Goal: Task Accomplishment & Management: Use online tool/utility

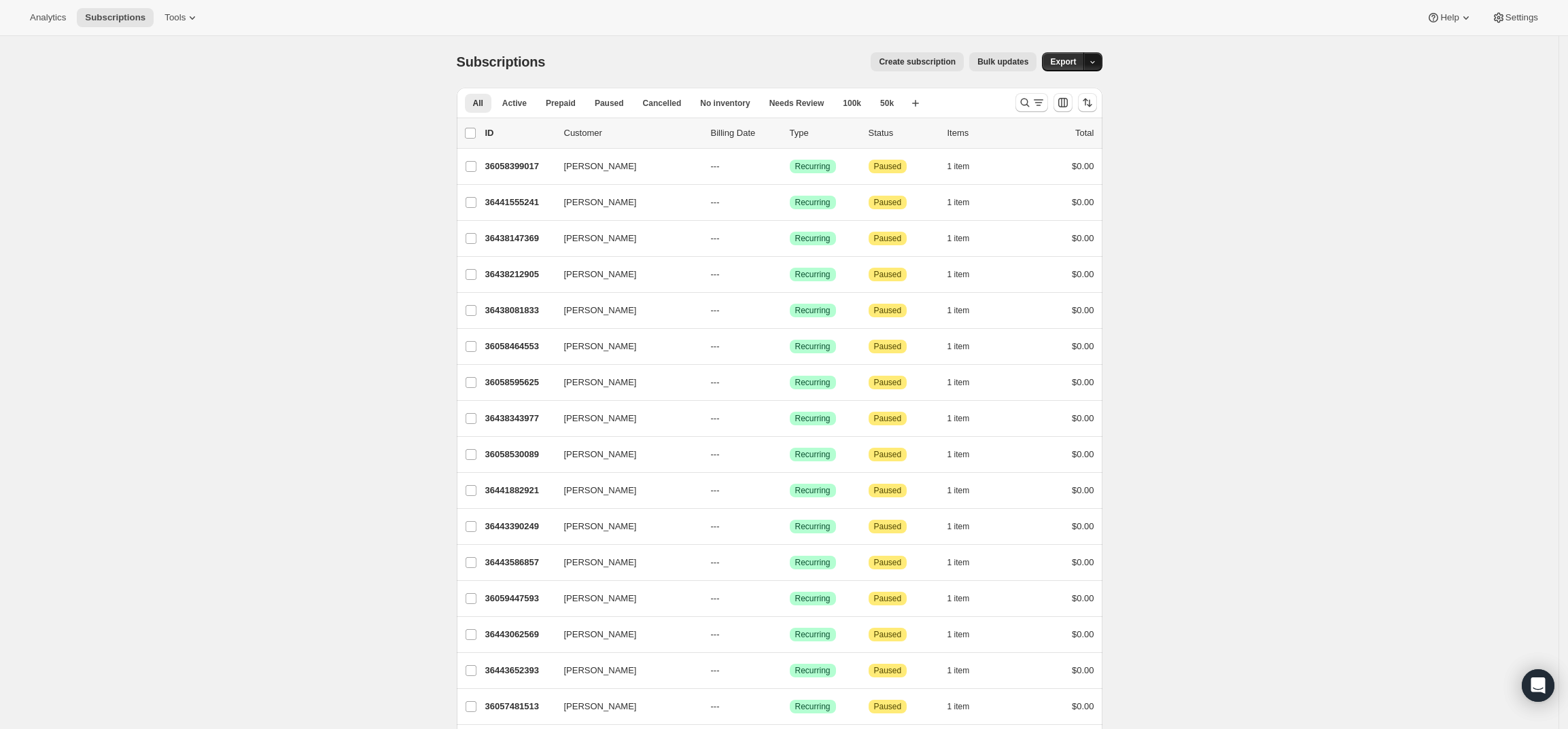
click at [1097, 63] on icon "button" at bounding box center [1092, 62] width 8 height 8
click at [1022, 106] on icon "Search and filter results" at bounding box center [1025, 103] width 14 height 14
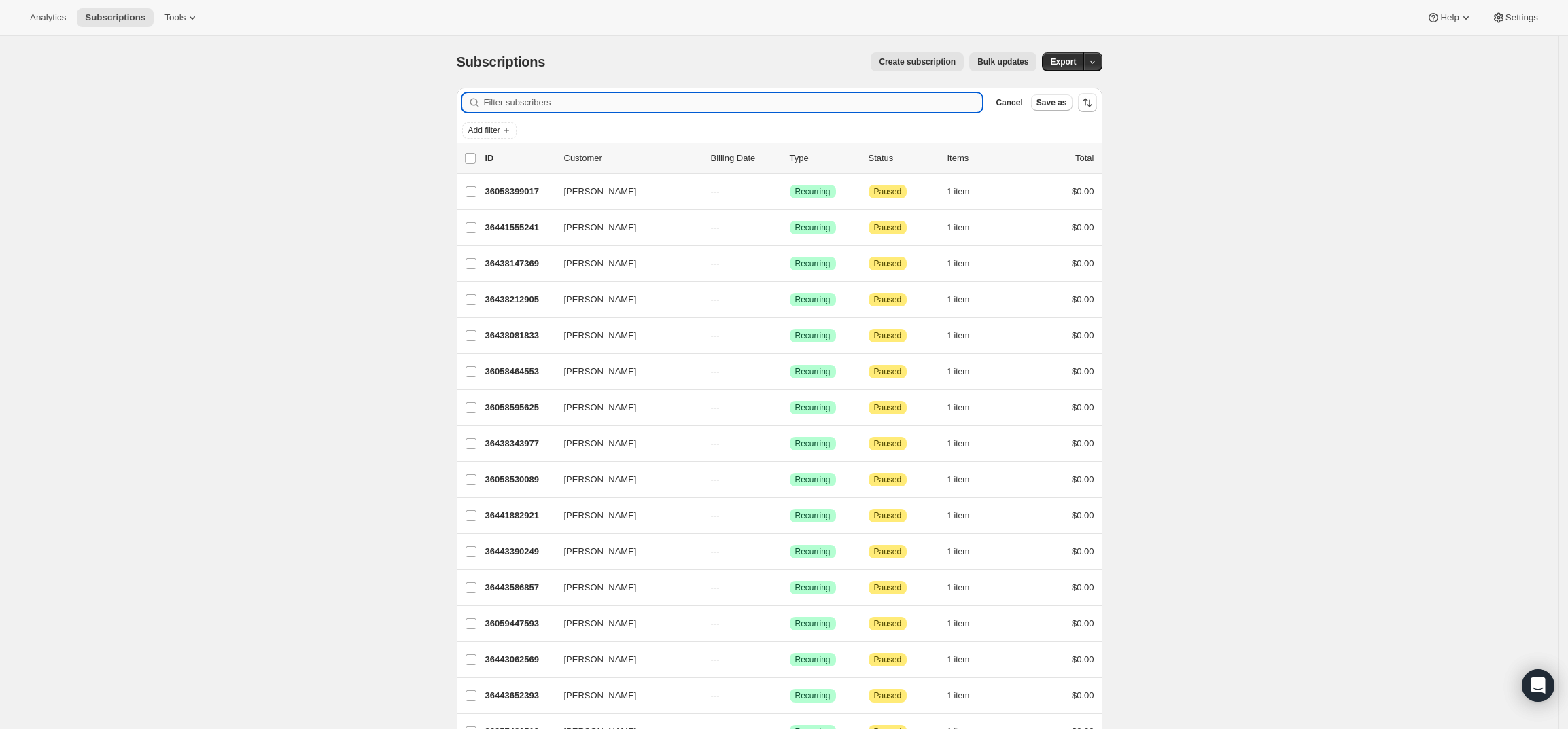
click at [724, 108] on input "Filter subscribers" at bounding box center [733, 102] width 499 height 19
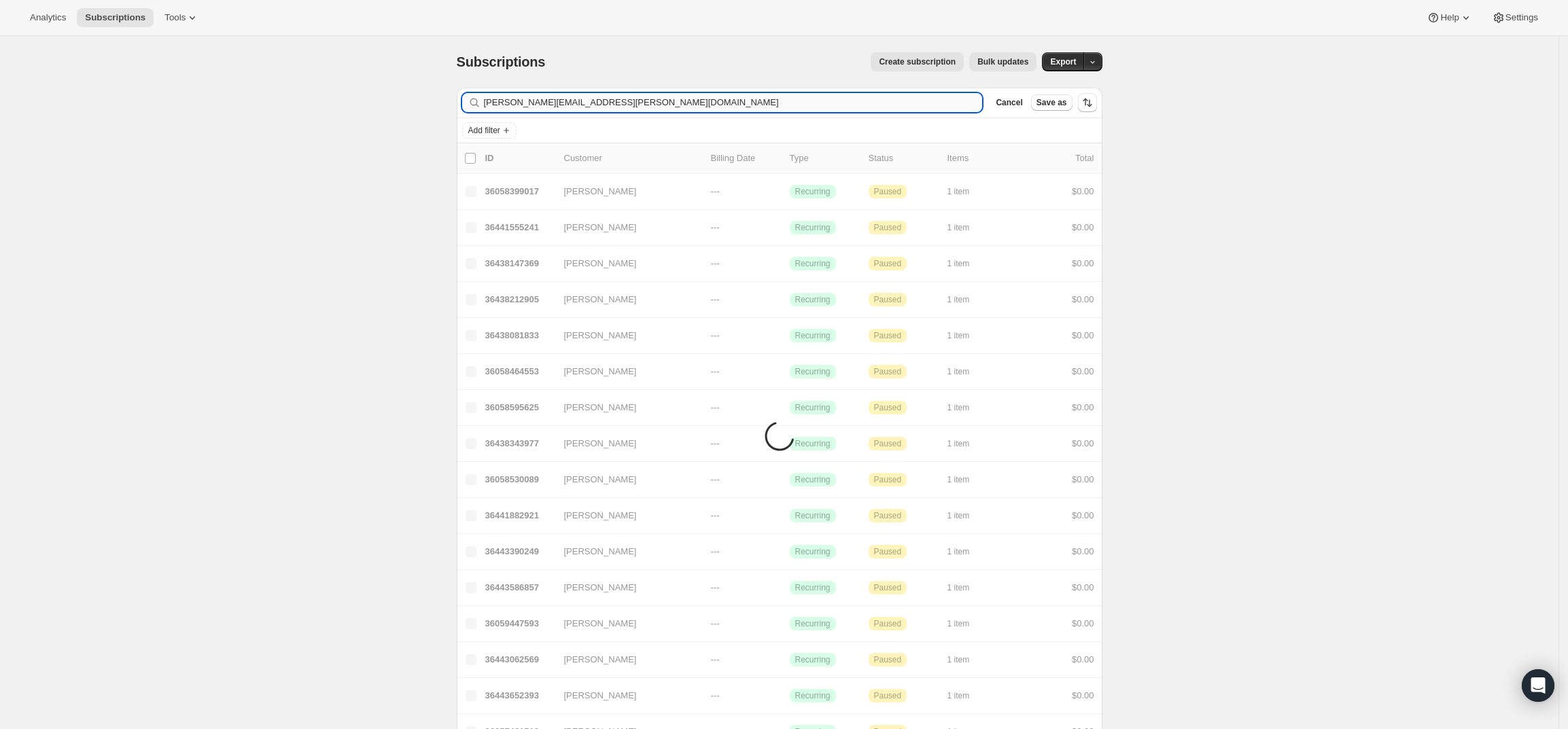
type input "[PERSON_NAME][EMAIL_ADDRESS][PERSON_NAME][DOMAIN_NAME]"
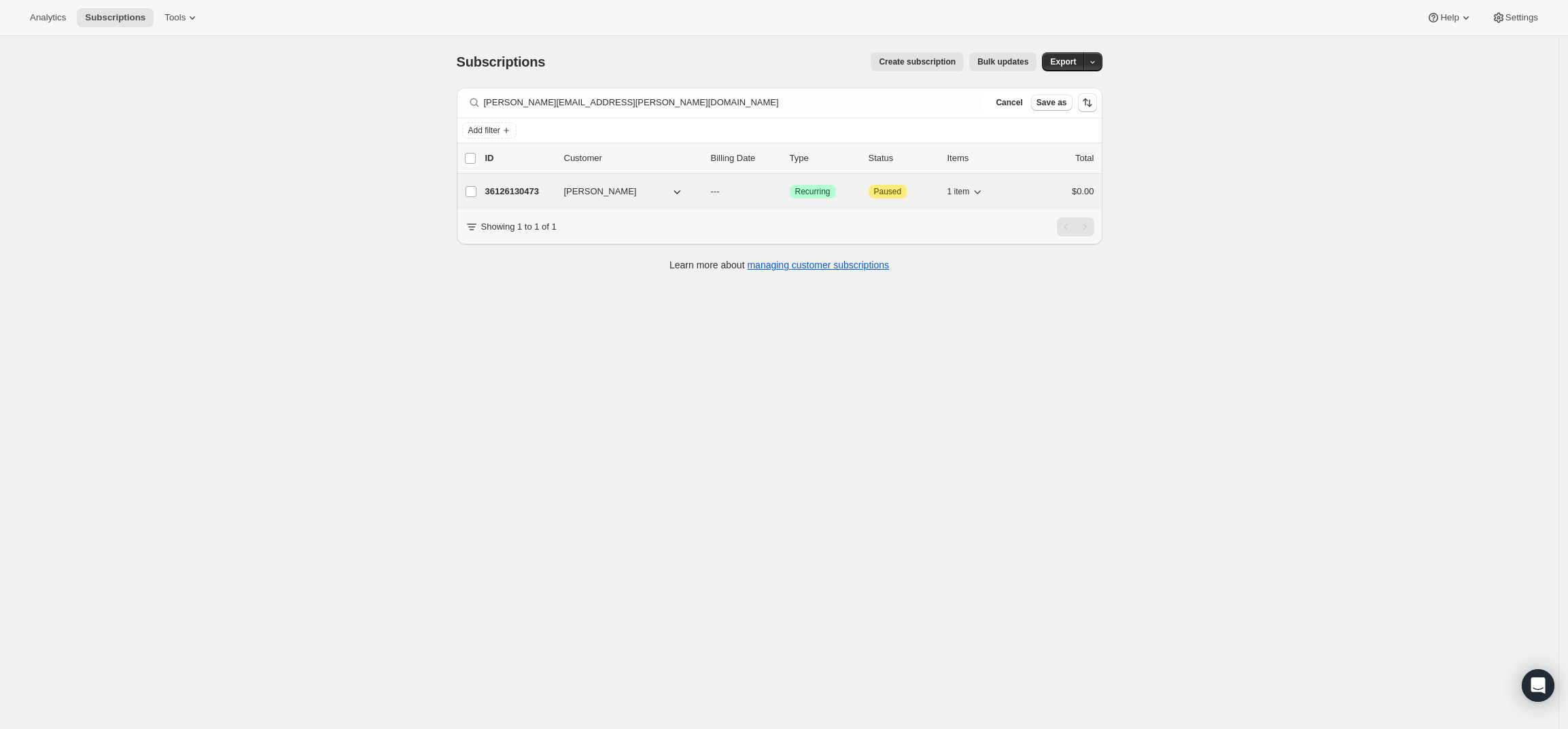
click at [516, 185] on p "36126130473" at bounding box center [519, 191] width 68 height 14
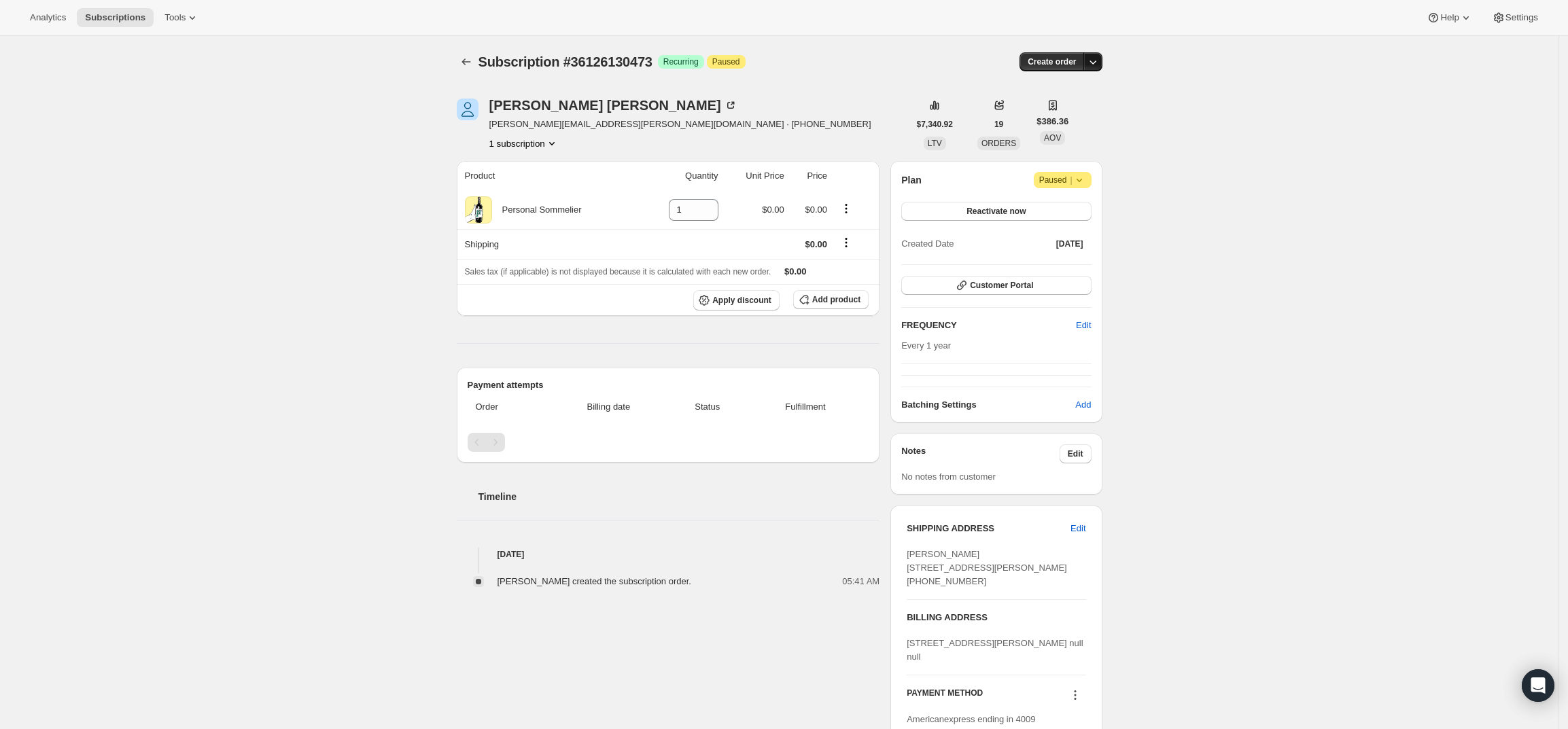
click at [1097, 62] on icon "button" at bounding box center [1093, 62] width 14 height 14
click at [1086, 108] on span "Create custom one-time order" at bounding box center [1039, 113] width 118 height 10
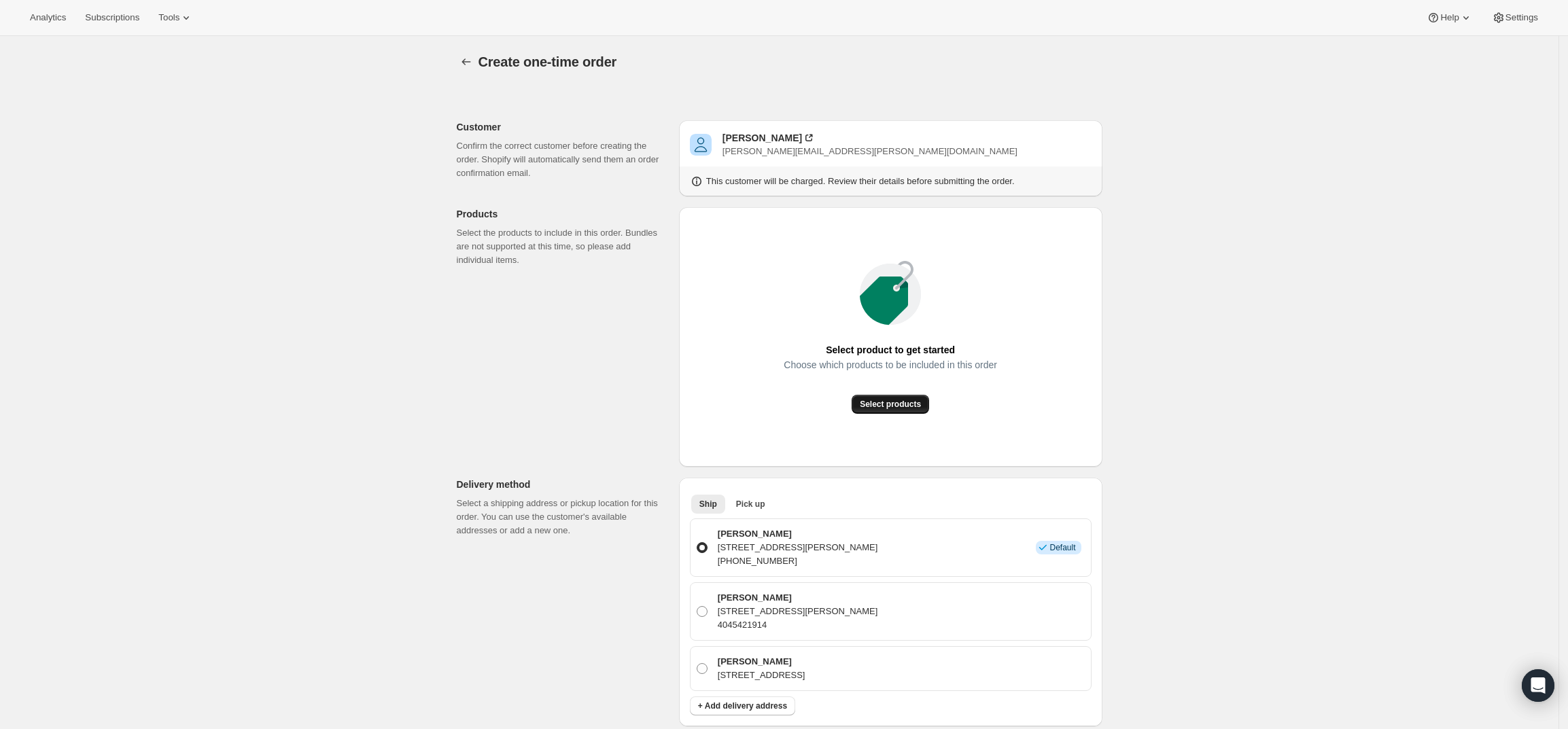
click at [904, 408] on span "Select products" at bounding box center [891, 404] width 62 height 11
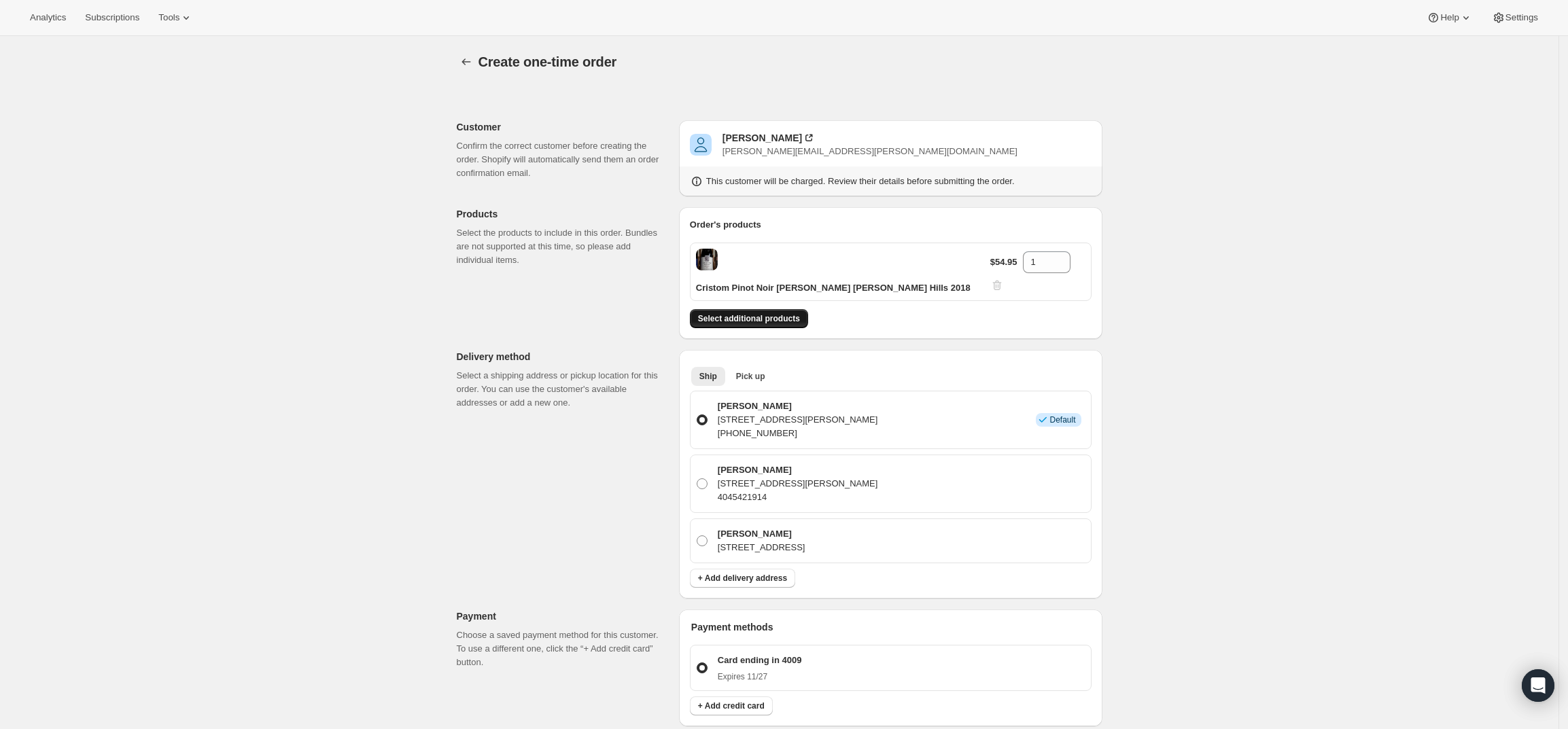
click at [777, 313] on span "Select additional products" at bounding box center [749, 318] width 102 height 11
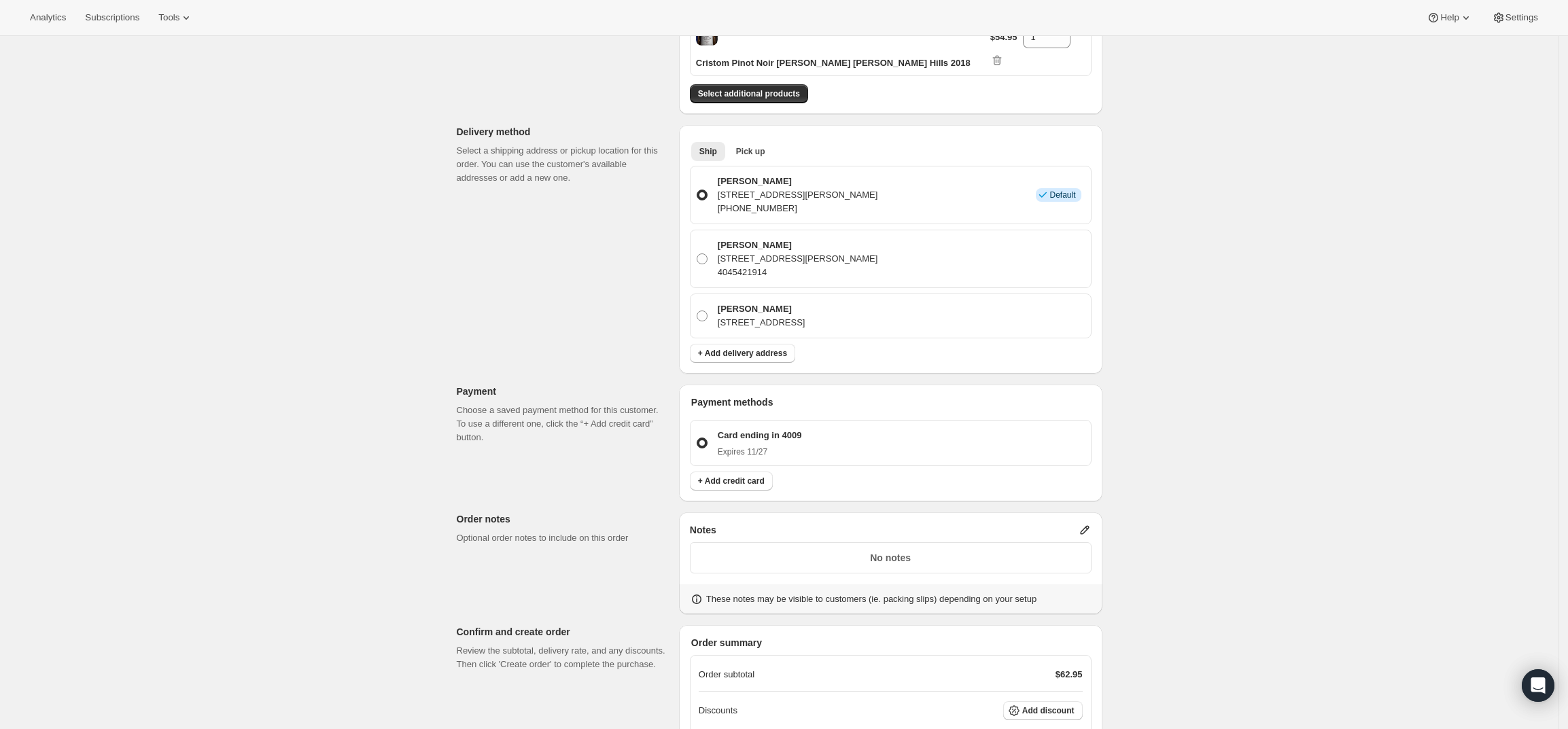
scroll to position [407, 0]
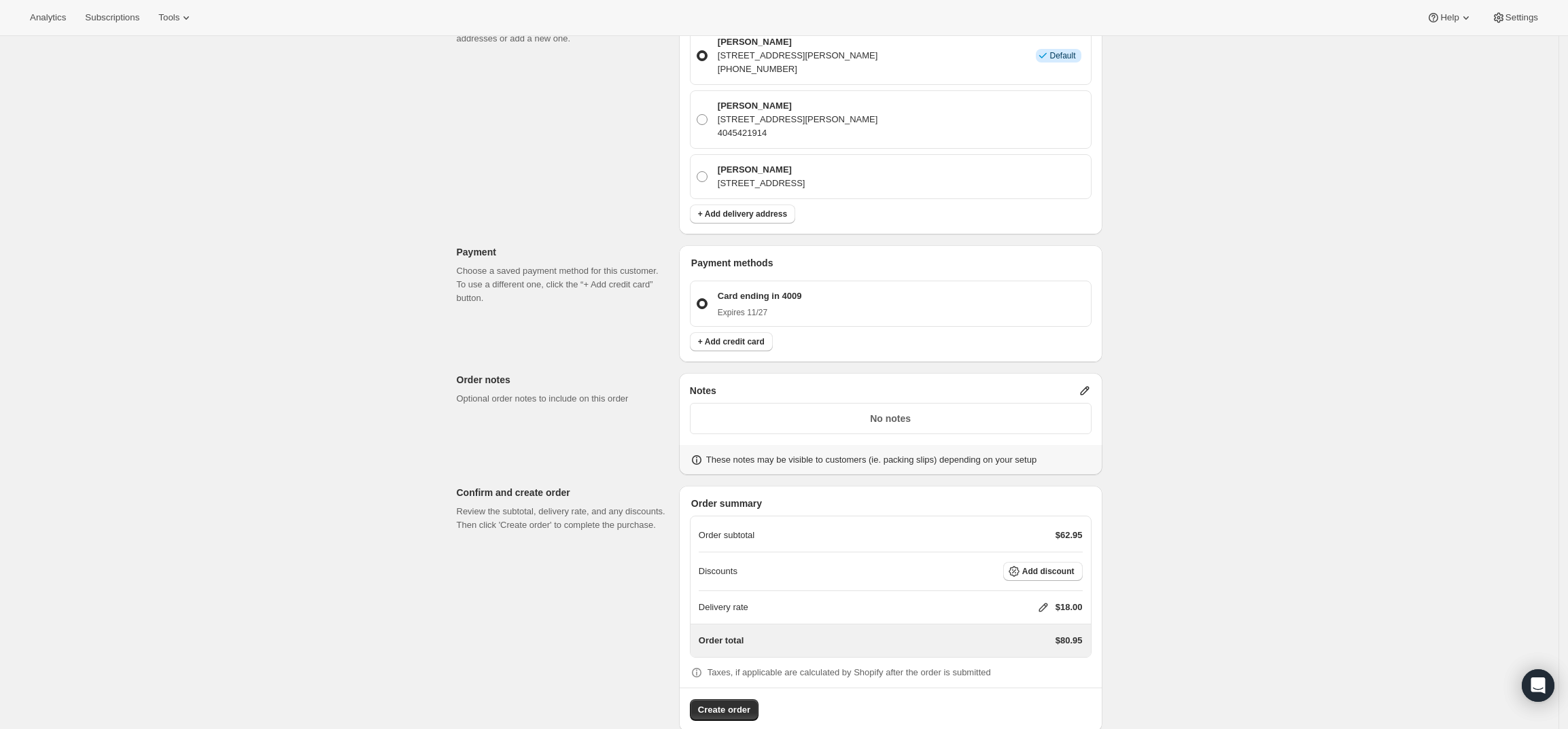
click at [1084, 384] on icon at bounding box center [1085, 391] width 14 height 14
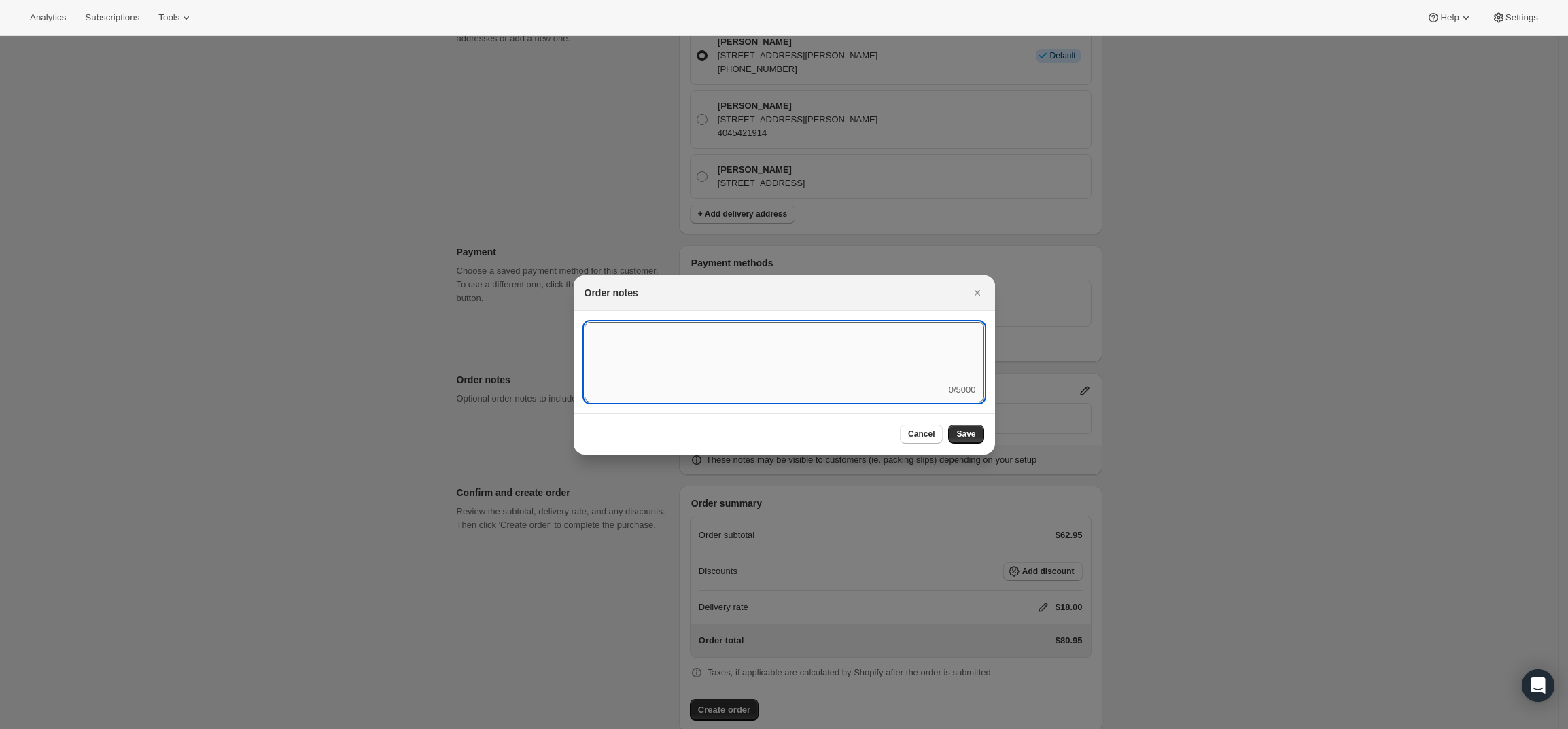
click at [819, 372] on textarea ":rd7:" at bounding box center [784, 353] width 400 height 62
type textarea "Temp Control"
click at [968, 431] on span "Save" at bounding box center [966, 434] width 19 height 11
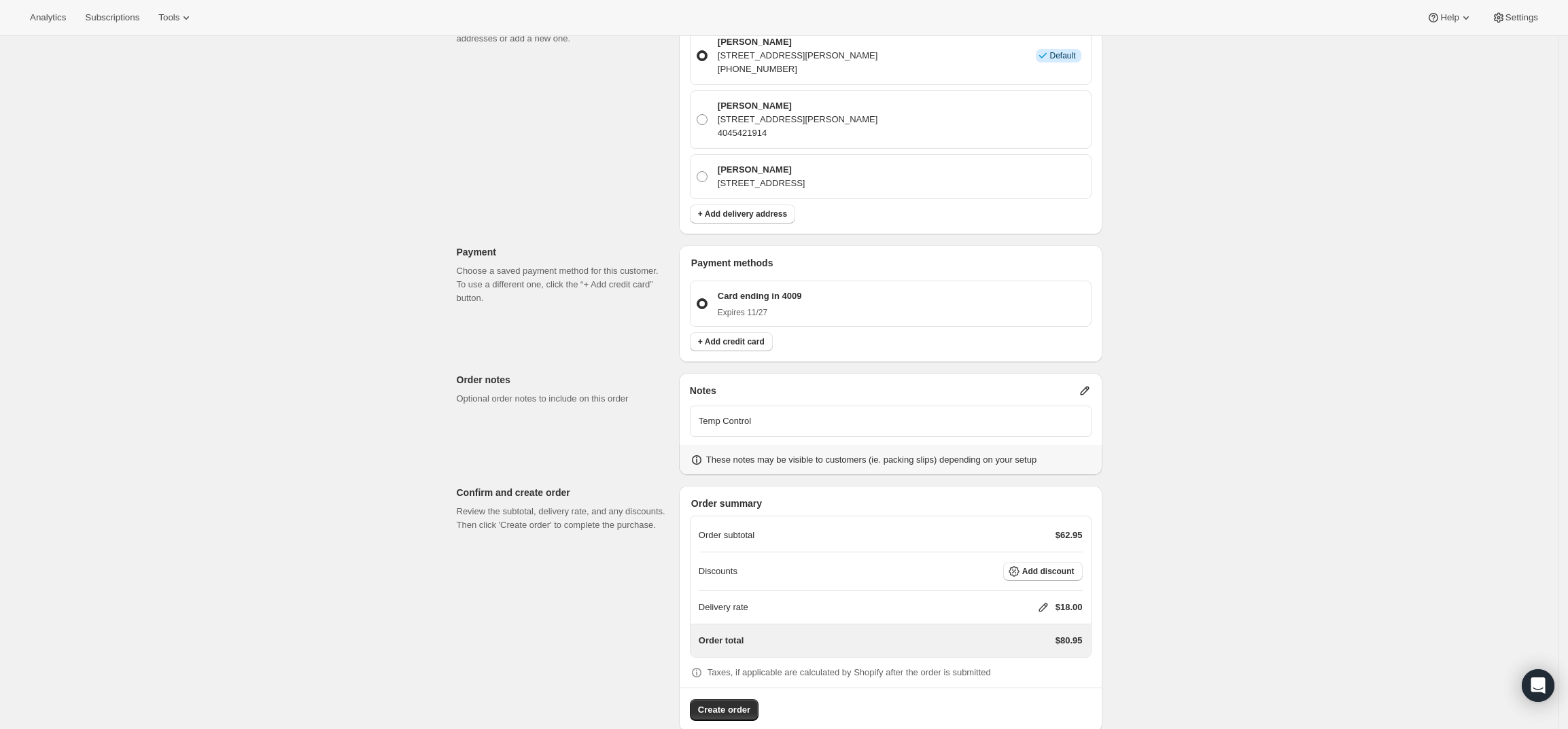
click at [1046, 604] on icon at bounding box center [1043, 608] width 8 height 8
click at [1035, 628] on input "0" at bounding box center [1050, 634] width 122 height 22
type input "0"
click at [1034, 672] on button "Save" at bounding box center [1040, 665] width 35 height 19
click at [723, 700] on button "Create order" at bounding box center [724, 711] width 68 height 22
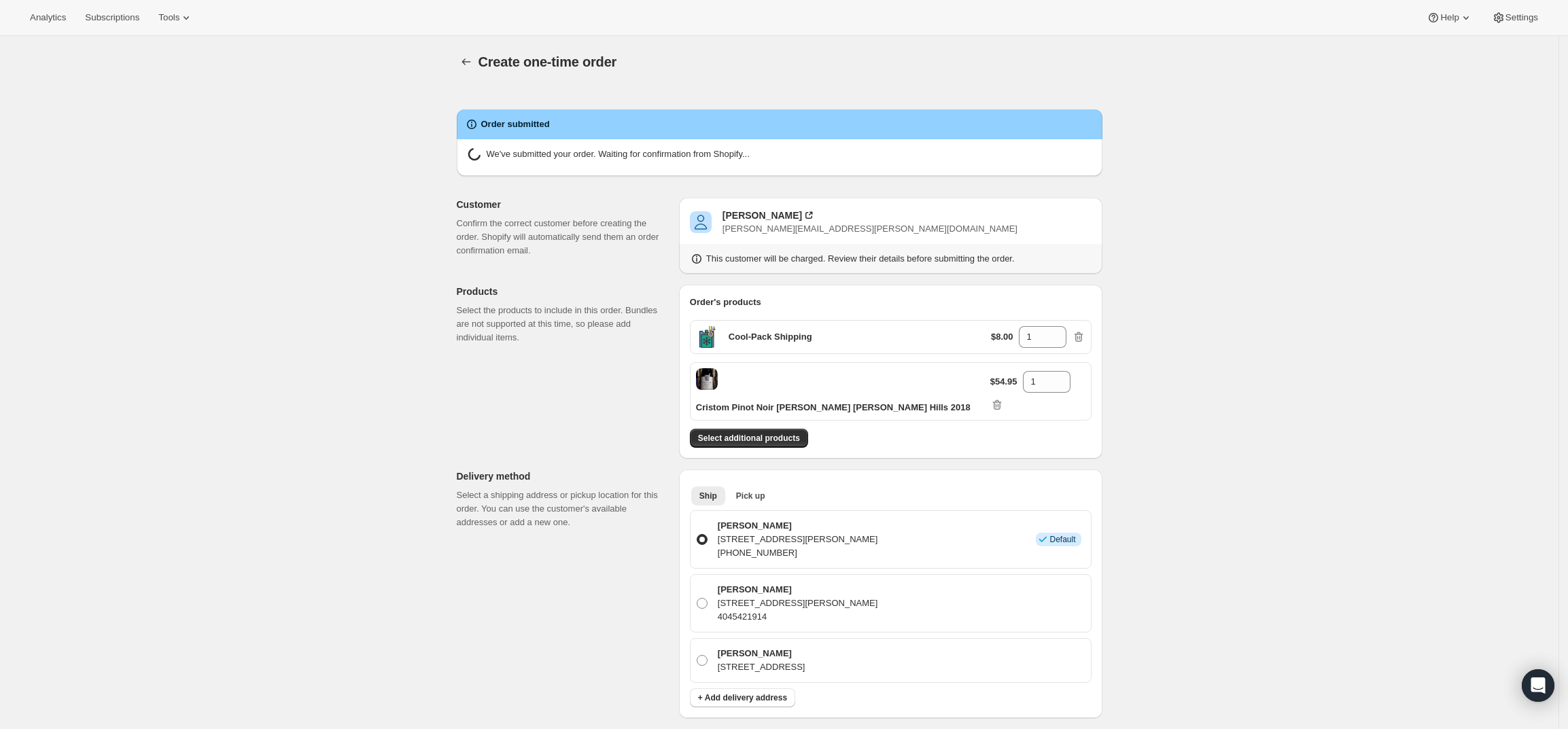
radio input "true"
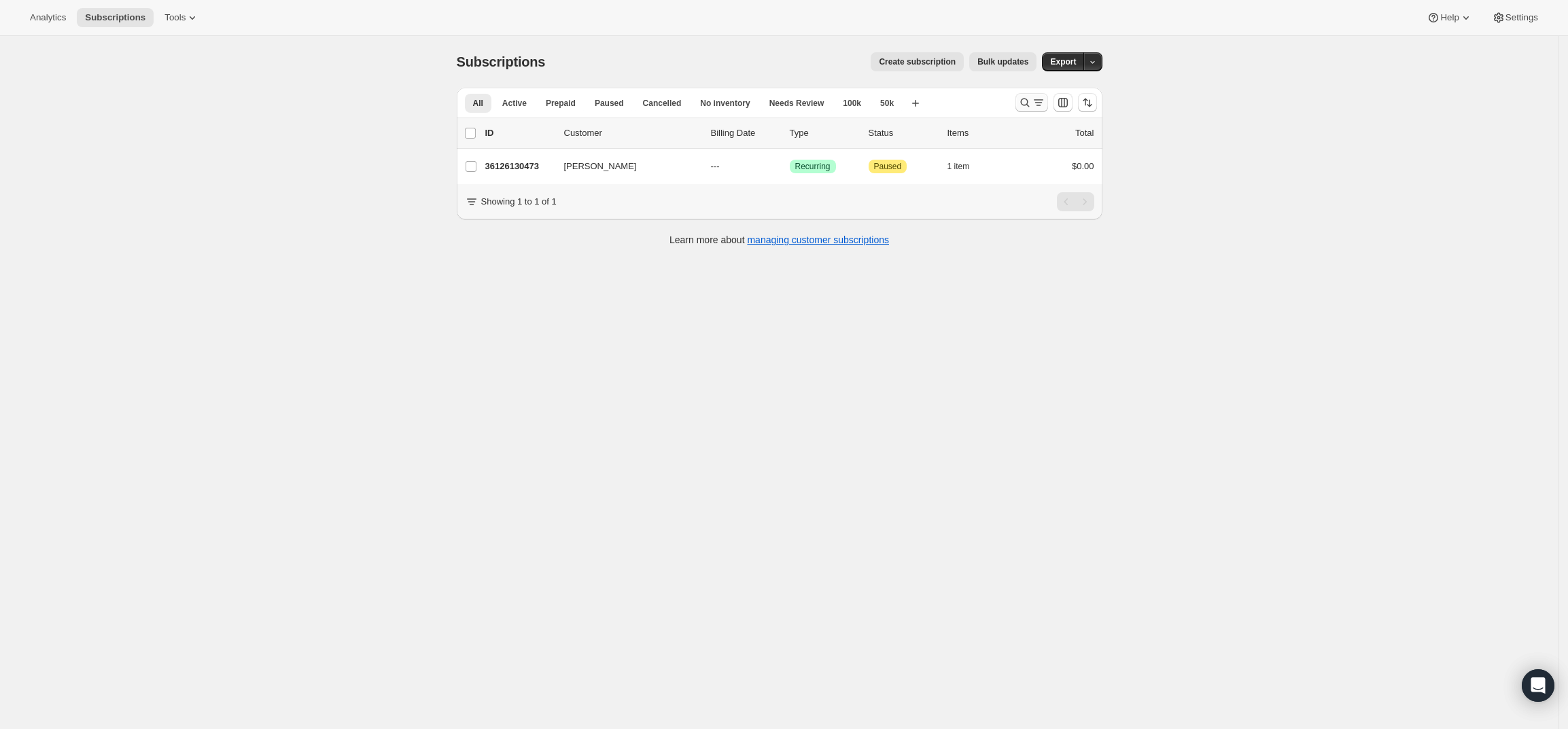
click at [1032, 102] on icon "Search and filter results" at bounding box center [1025, 103] width 14 height 14
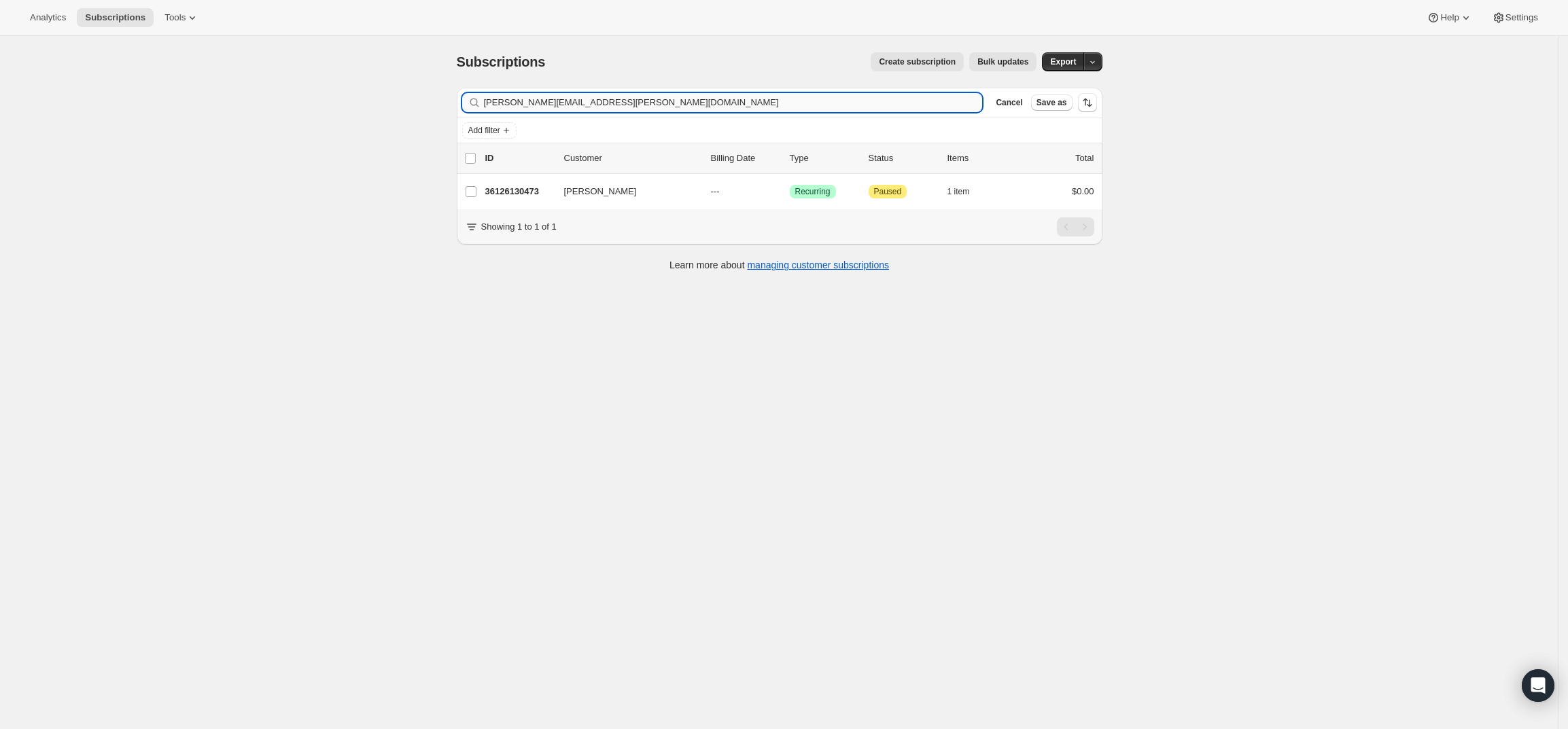
click at [940, 102] on input "[PERSON_NAME][EMAIL_ADDRESS][PERSON_NAME][DOMAIN_NAME]" at bounding box center [733, 102] width 499 height 19
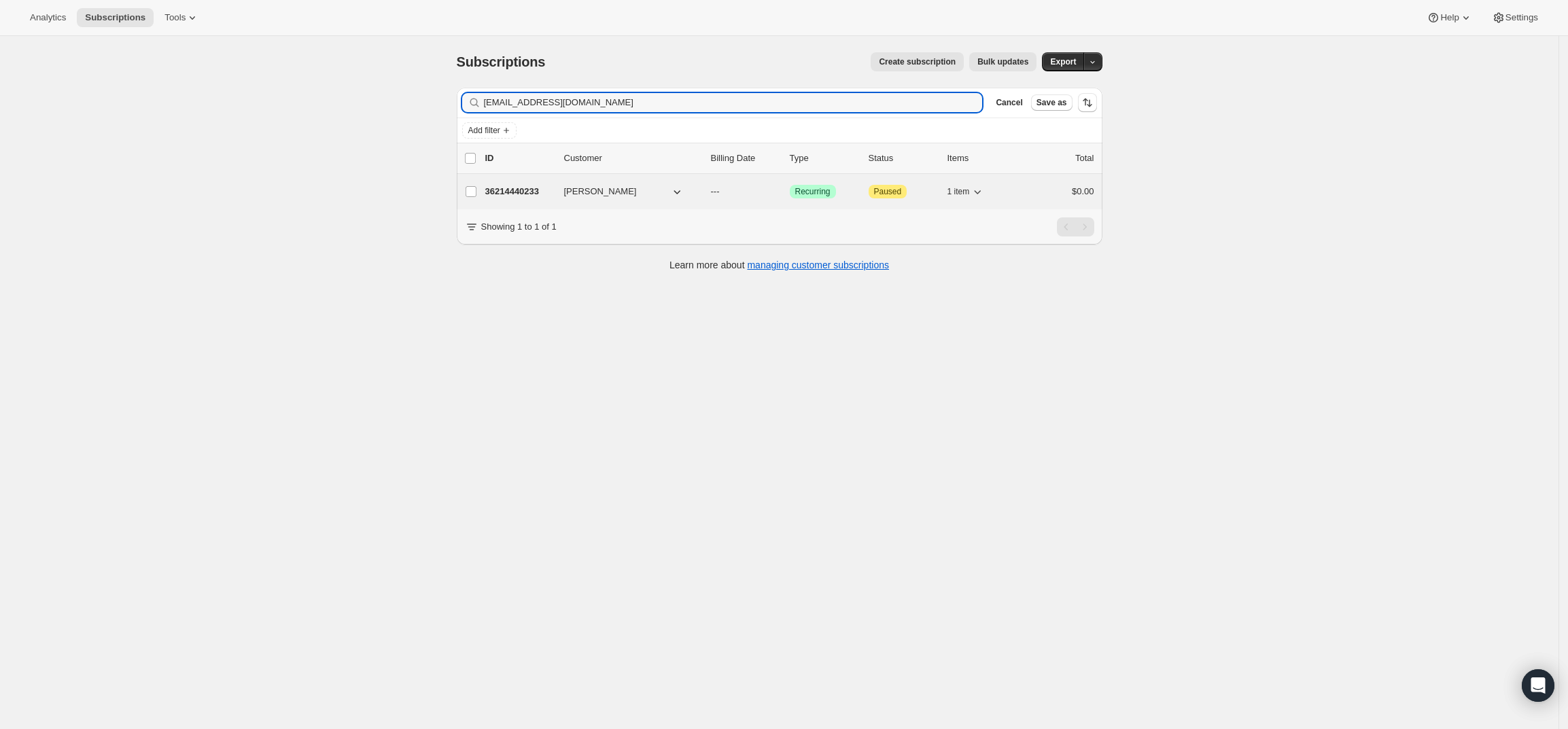
type input "[EMAIL_ADDRESS][DOMAIN_NAME]"
click at [521, 188] on p "36214440233" at bounding box center [519, 191] width 68 height 14
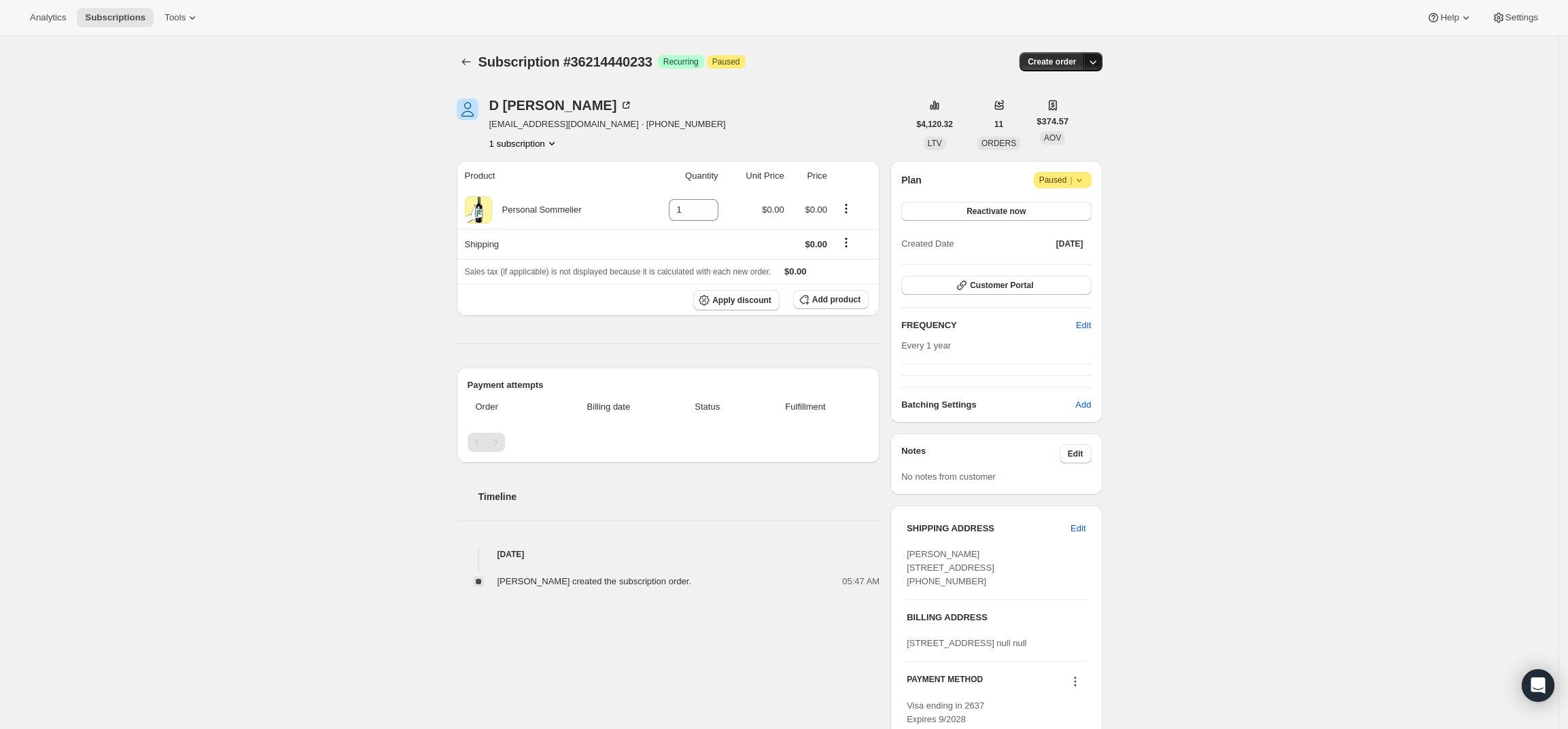
click at [1100, 65] on icon "button" at bounding box center [1093, 62] width 14 height 14
click at [1080, 108] on span "Create custom one-time order" at bounding box center [1039, 113] width 118 height 10
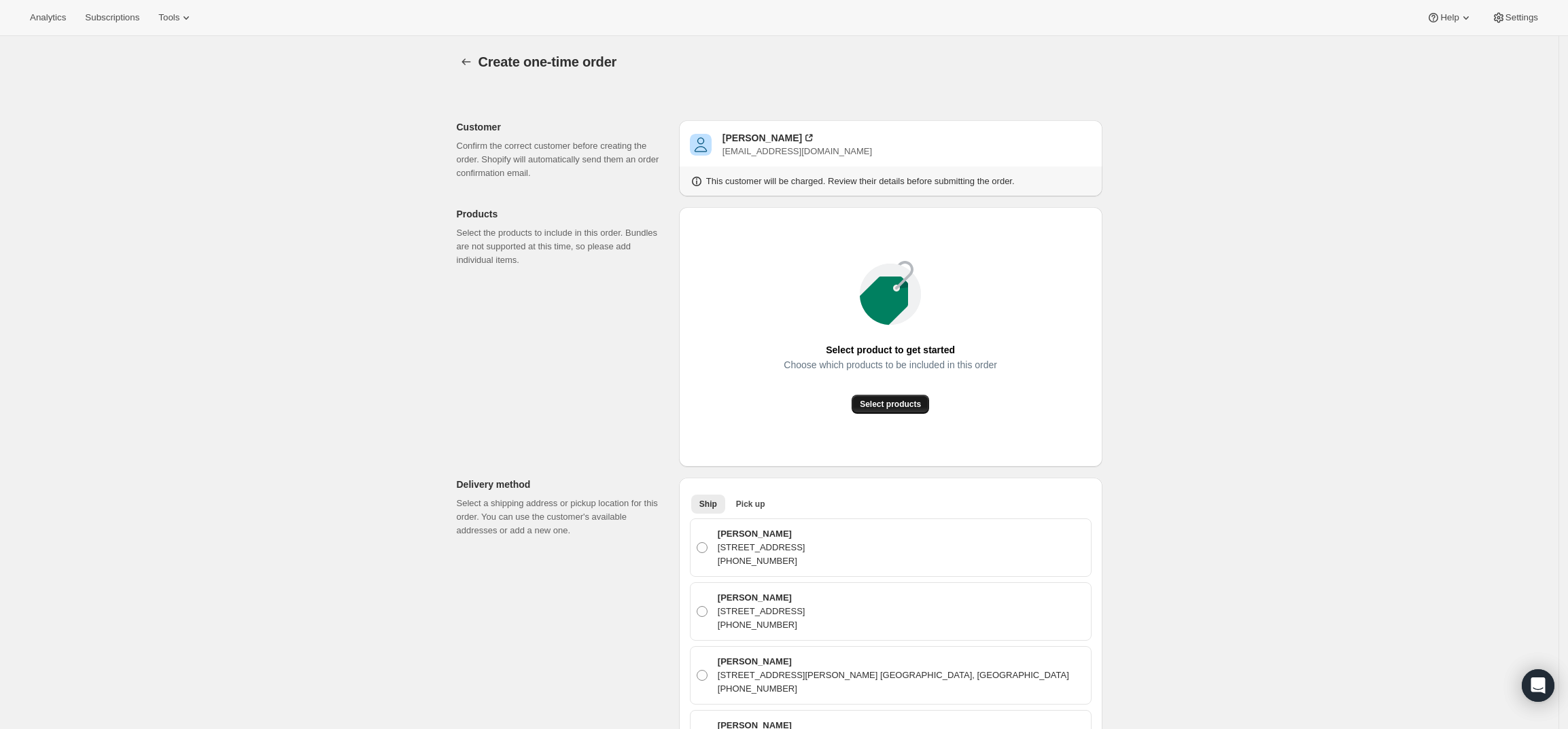
click at [887, 404] on span "Select products" at bounding box center [891, 404] width 62 height 11
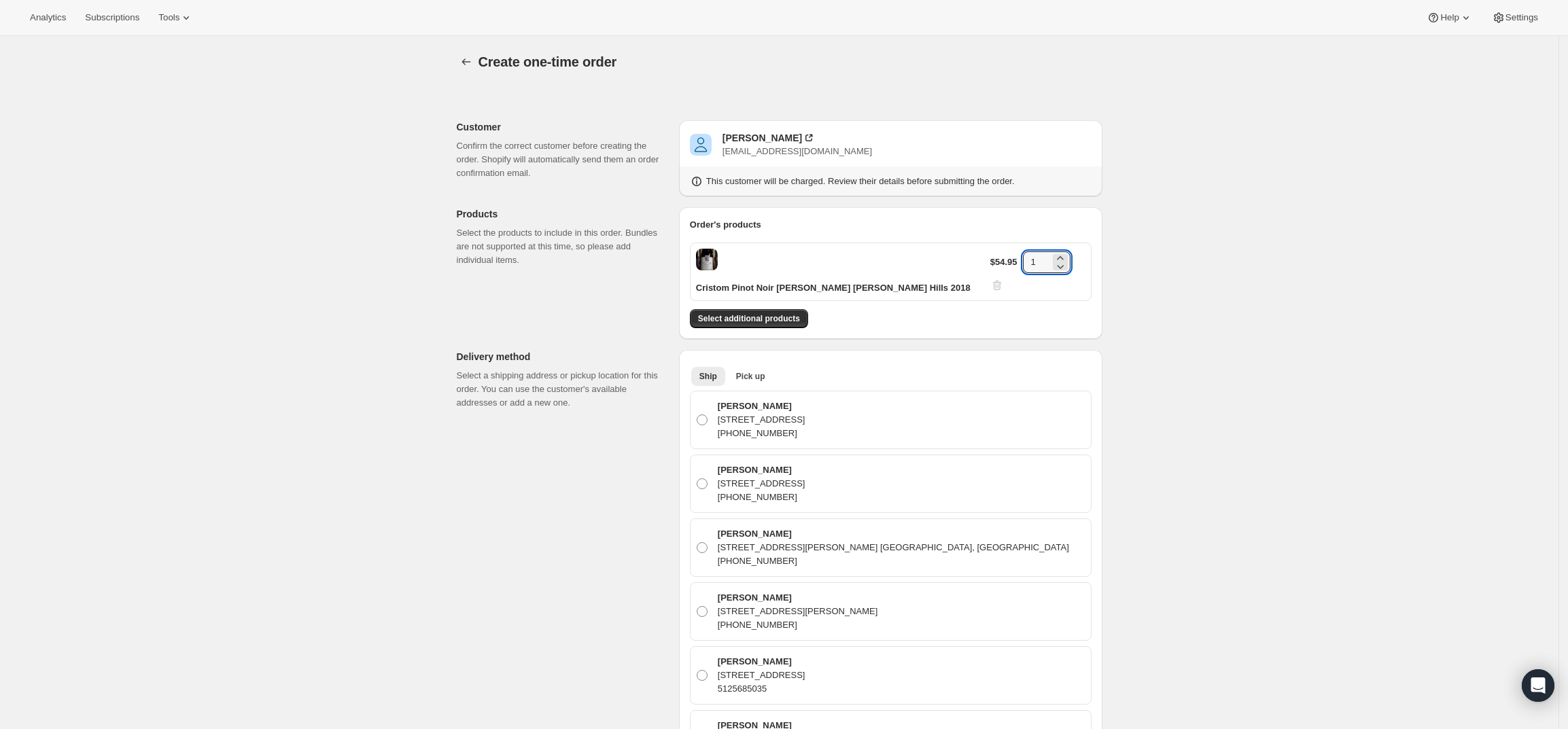
drag, startPoint x: 1045, startPoint y: 260, endPoint x: 1022, endPoint y: 261, distance: 23.0
click at [1022, 261] on div "$54.95 1" at bounding box center [1038, 271] width 95 height 41
type input "3"
click at [790, 309] on button "Select additional products" at bounding box center [749, 318] width 118 height 19
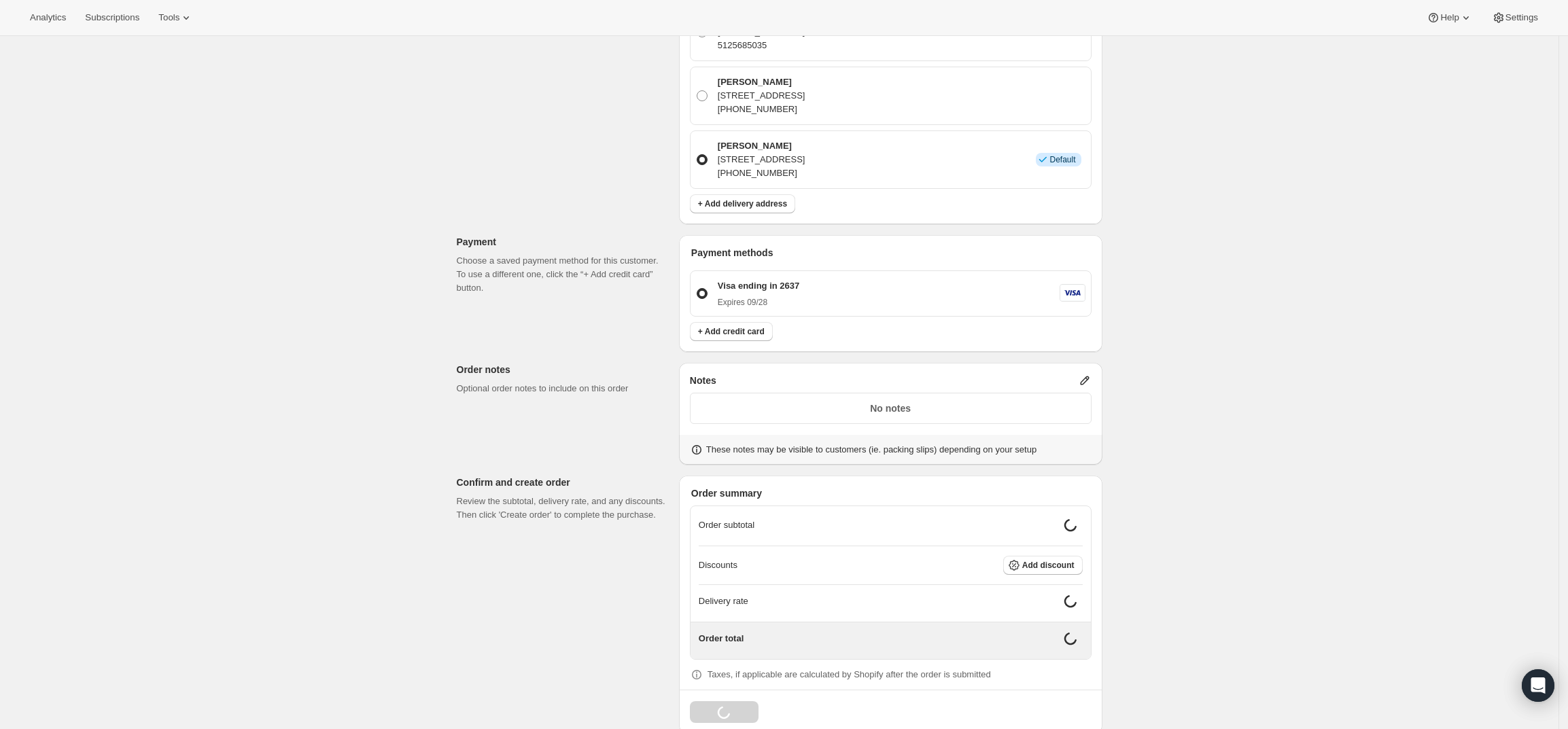
scroll to position [676, 0]
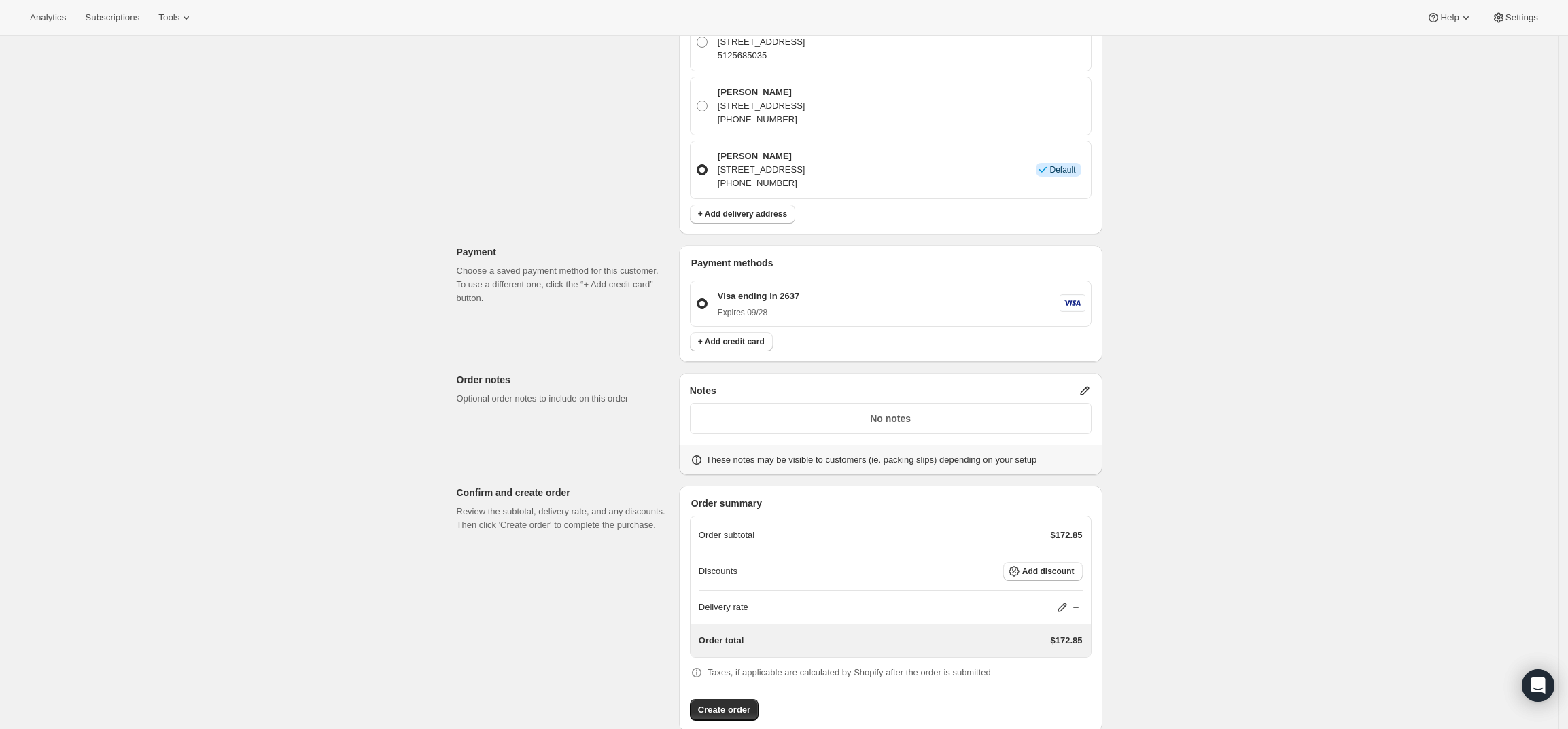
click at [1084, 384] on icon at bounding box center [1085, 391] width 14 height 14
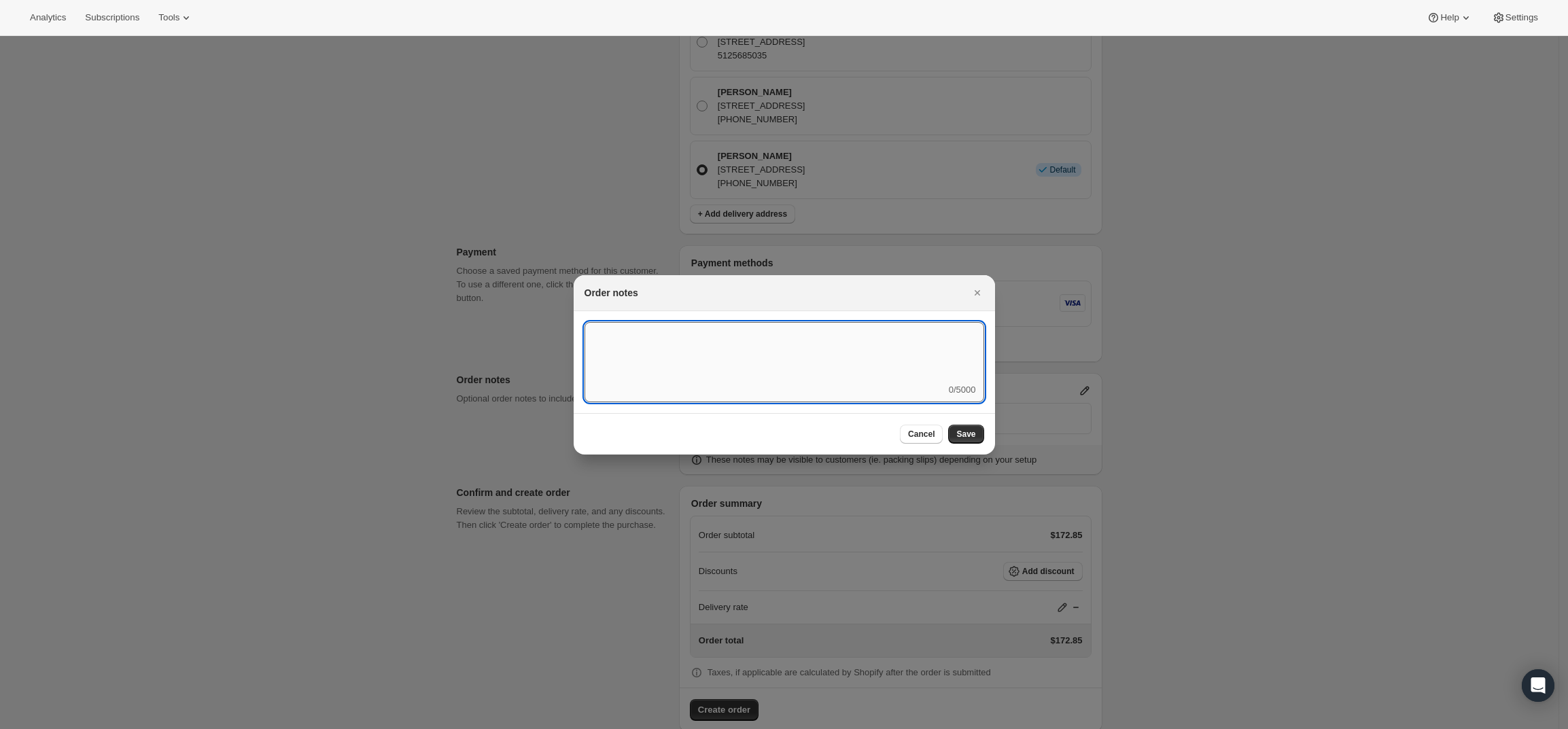
click at [871, 371] on textarea ":r3v:" at bounding box center [784, 353] width 400 height 62
type textarea "Temp Control"
click at [969, 430] on span "Save" at bounding box center [966, 434] width 19 height 11
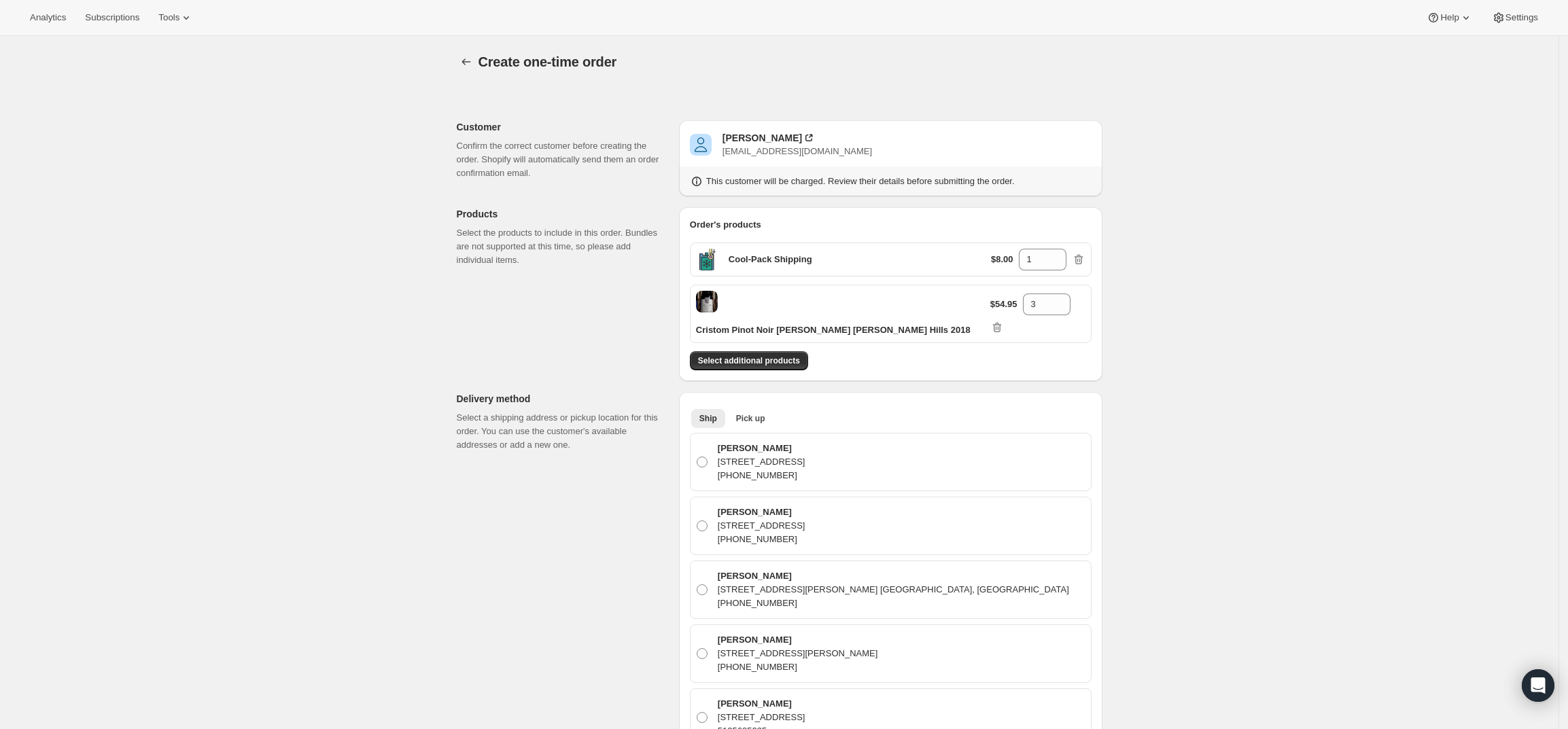
scroll to position [676, 0]
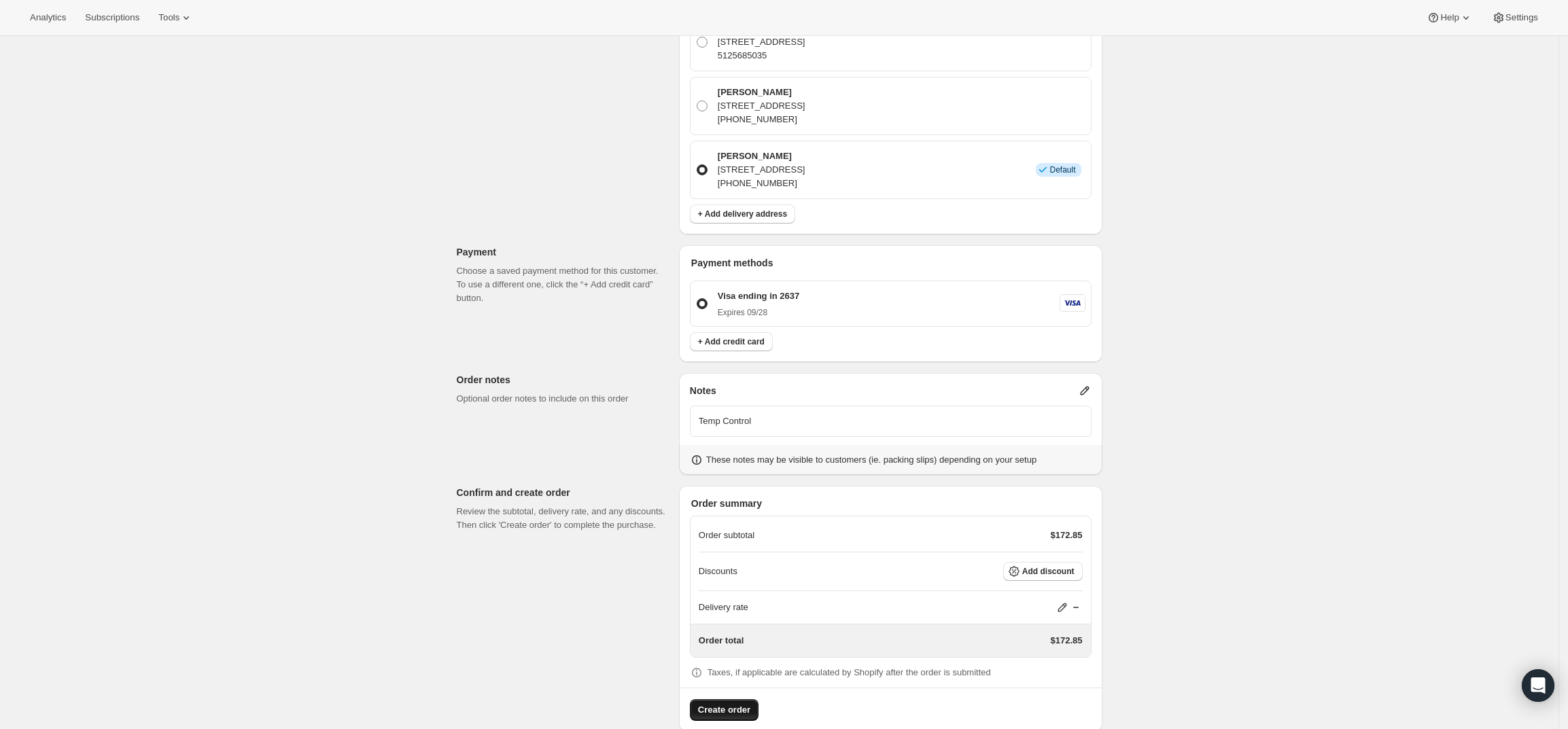
click at [721, 704] on span "Create order" at bounding box center [724, 711] width 52 height 14
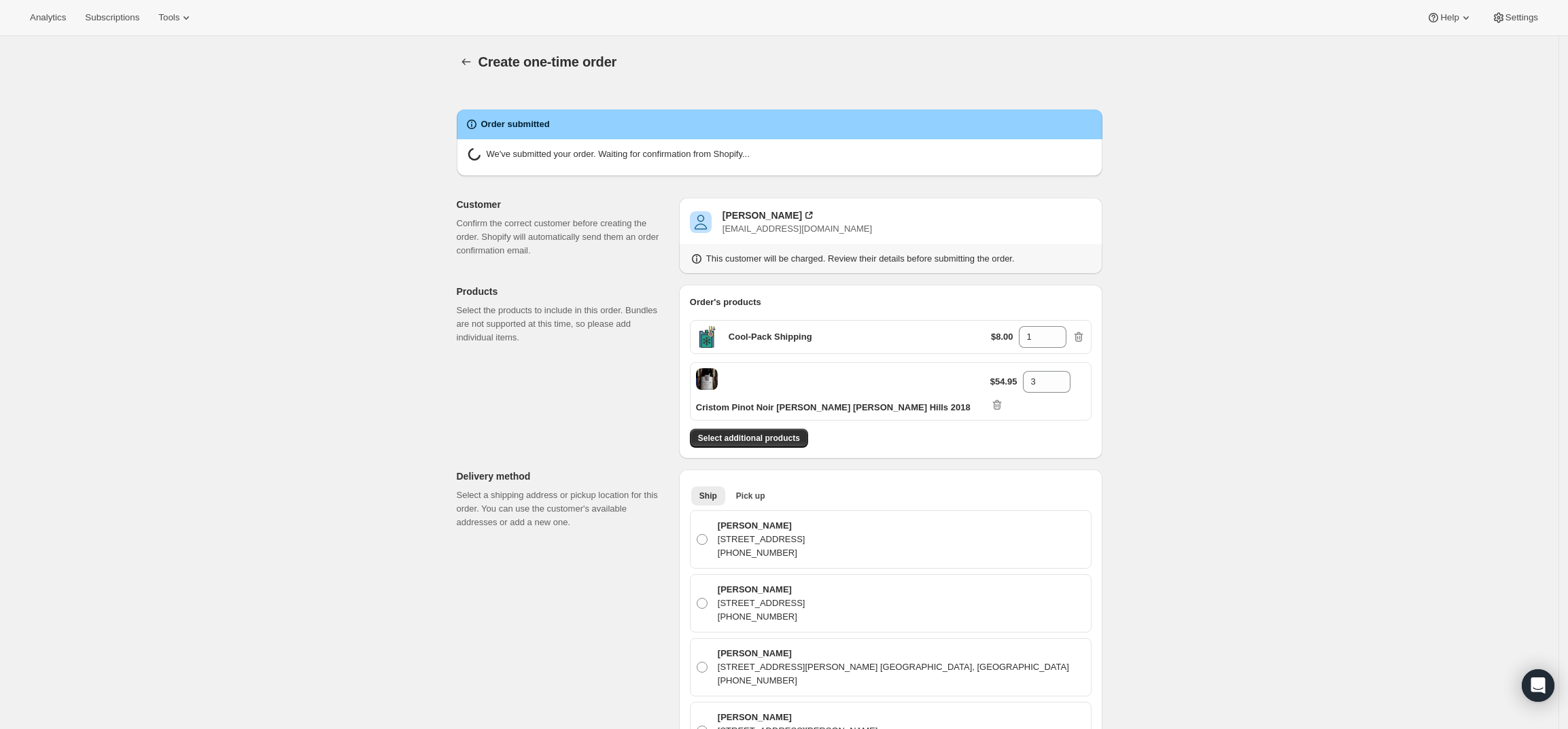
radio input "true"
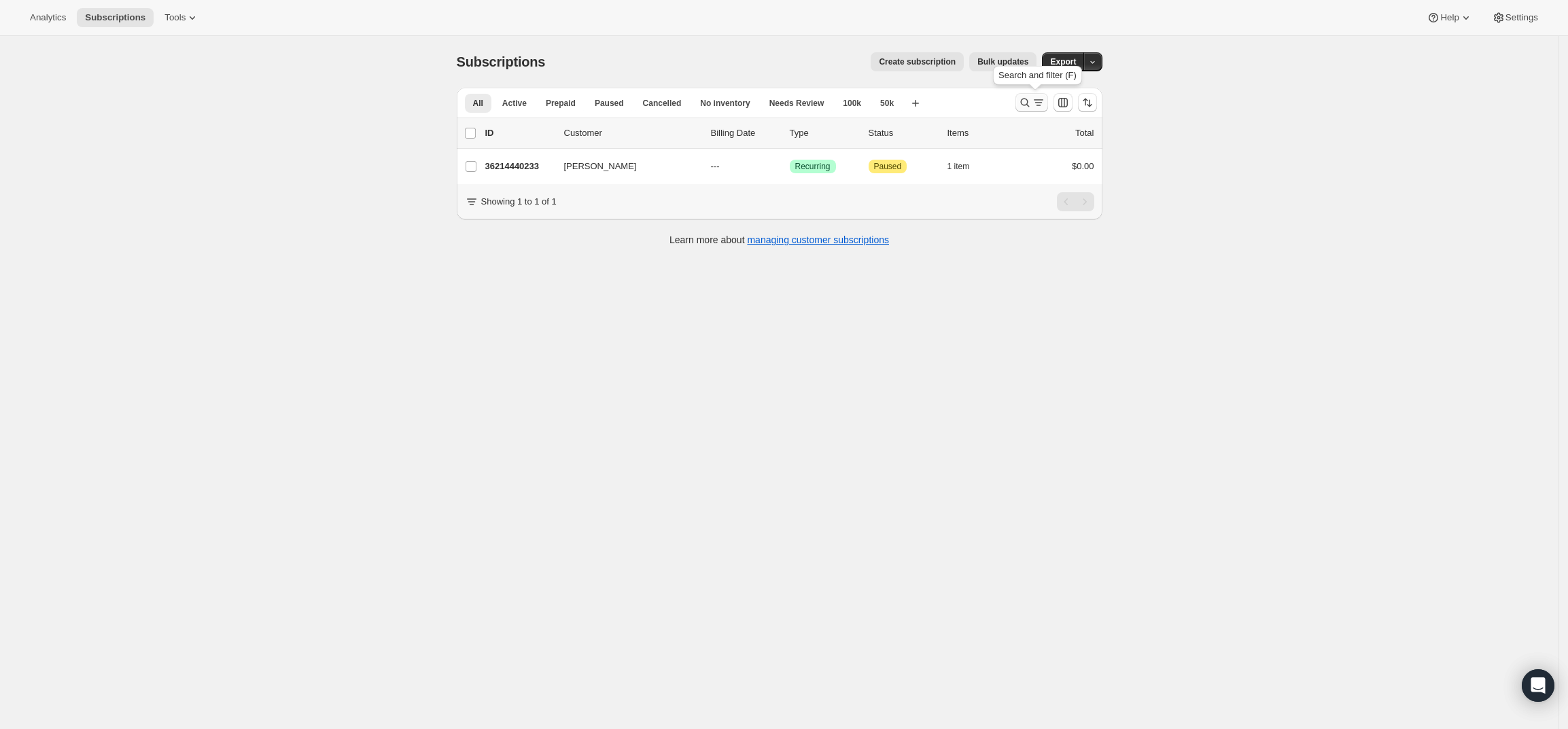
click at [1026, 104] on icon "Search and filter results" at bounding box center [1024, 102] width 8 height 8
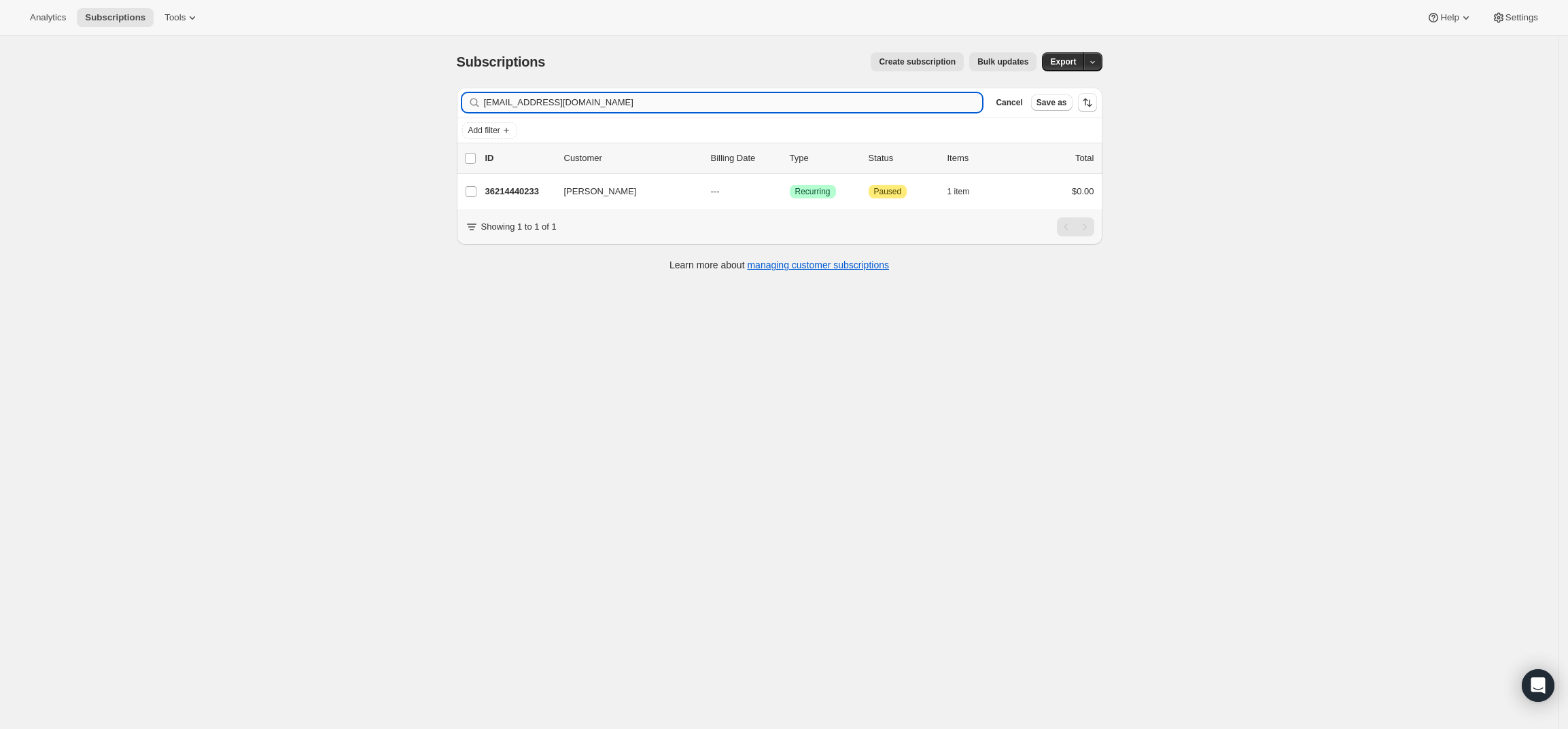
click at [711, 105] on input "[EMAIL_ADDRESS][DOMAIN_NAME]" at bounding box center [733, 102] width 499 height 19
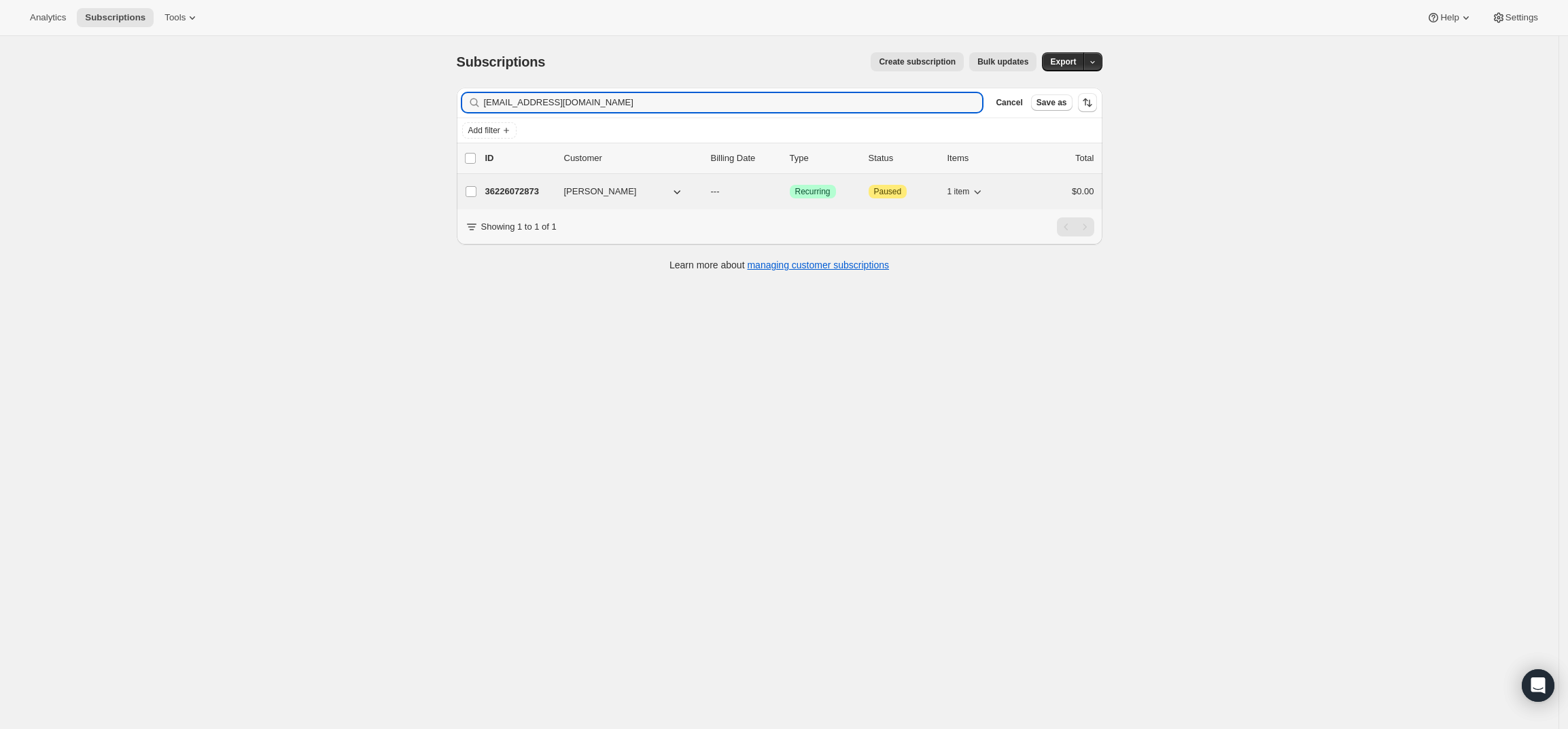
type input "ankitrparikh@gmail.com"
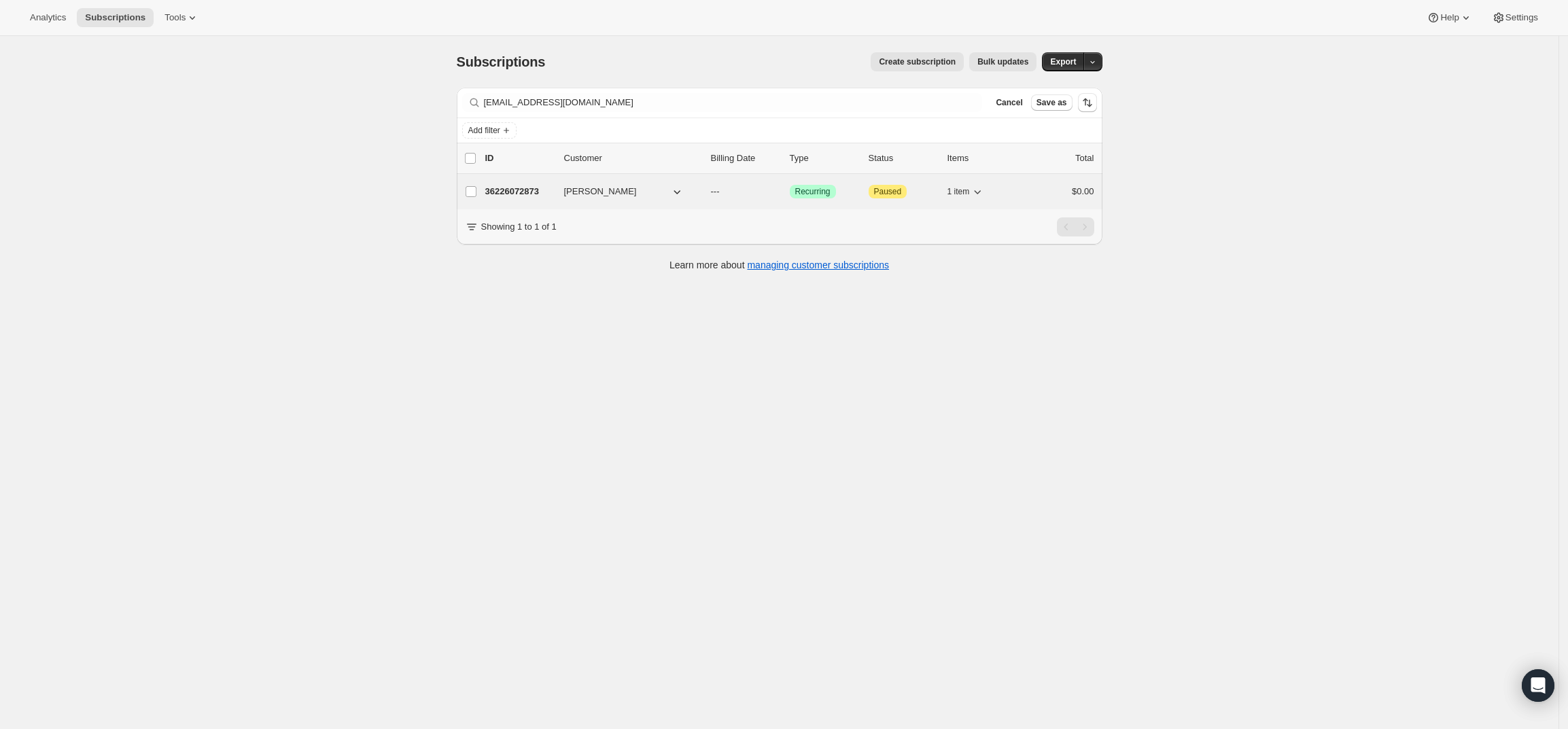
click at [508, 190] on p "36226072873" at bounding box center [519, 191] width 68 height 14
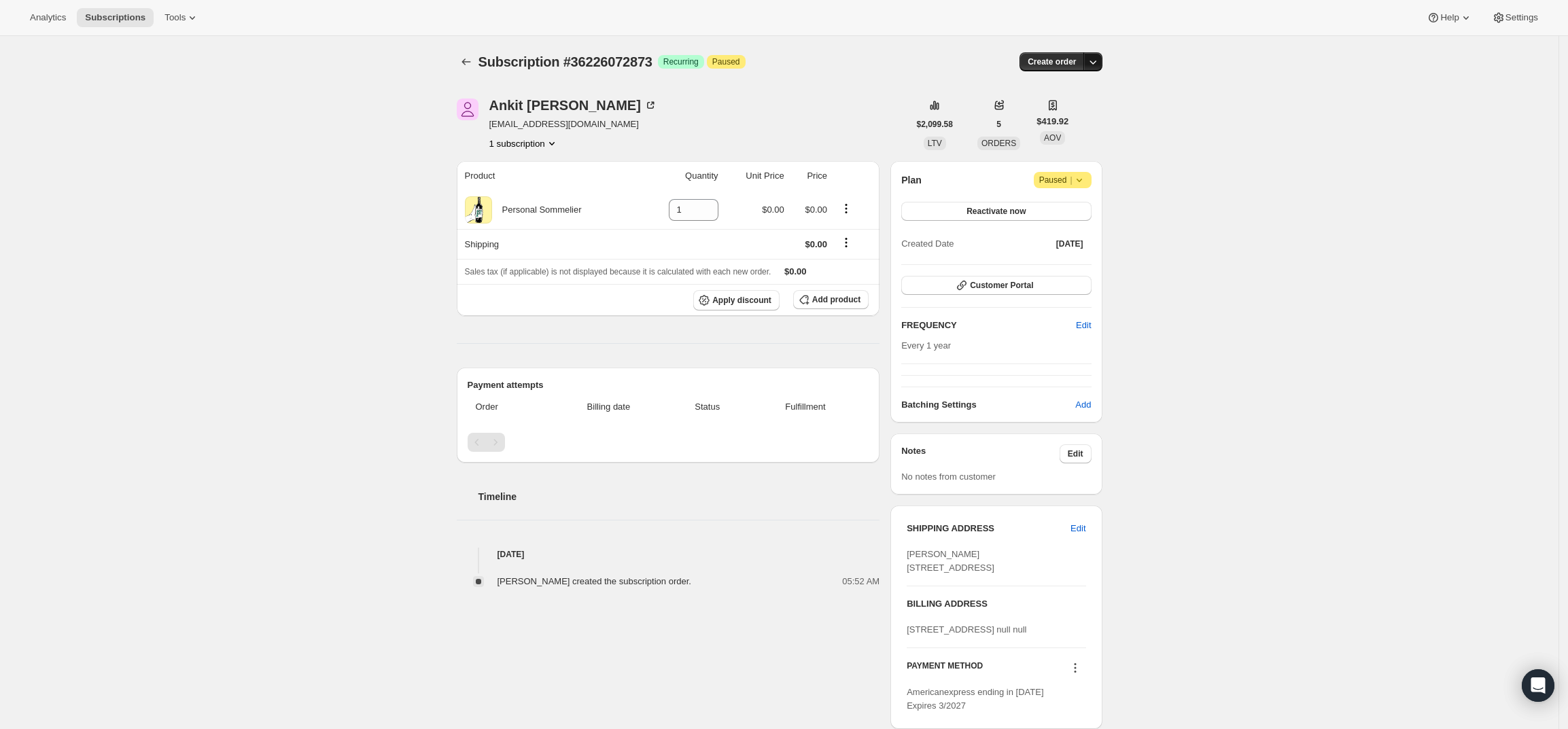
click at [1097, 55] on button "button" at bounding box center [1093, 62] width 19 height 19
click at [1052, 120] on button "Create custom one-time order" at bounding box center [1030, 113] width 144 height 22
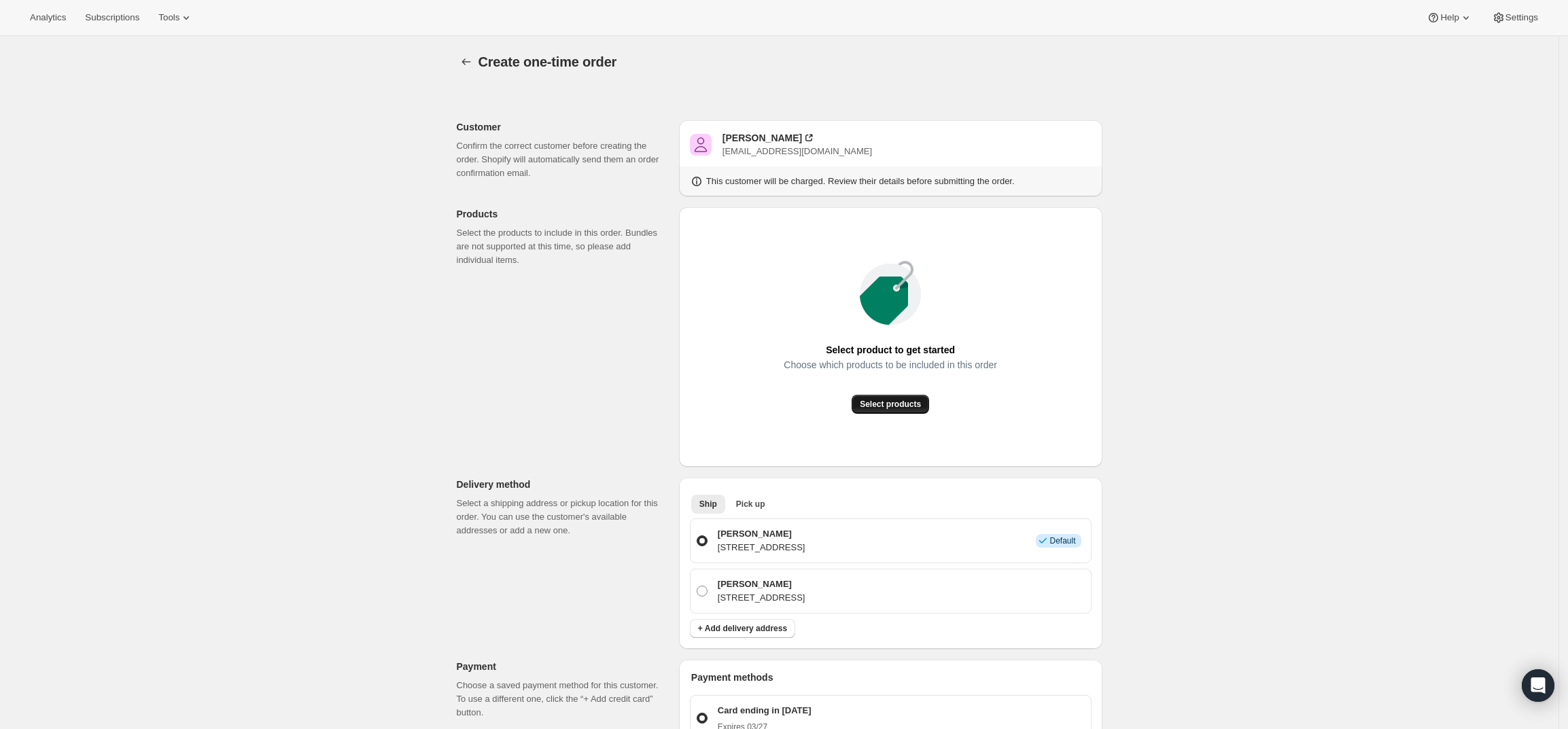
click at [892, 405] on span "Select products" at bounding box center [891, 404] width 62 height 11
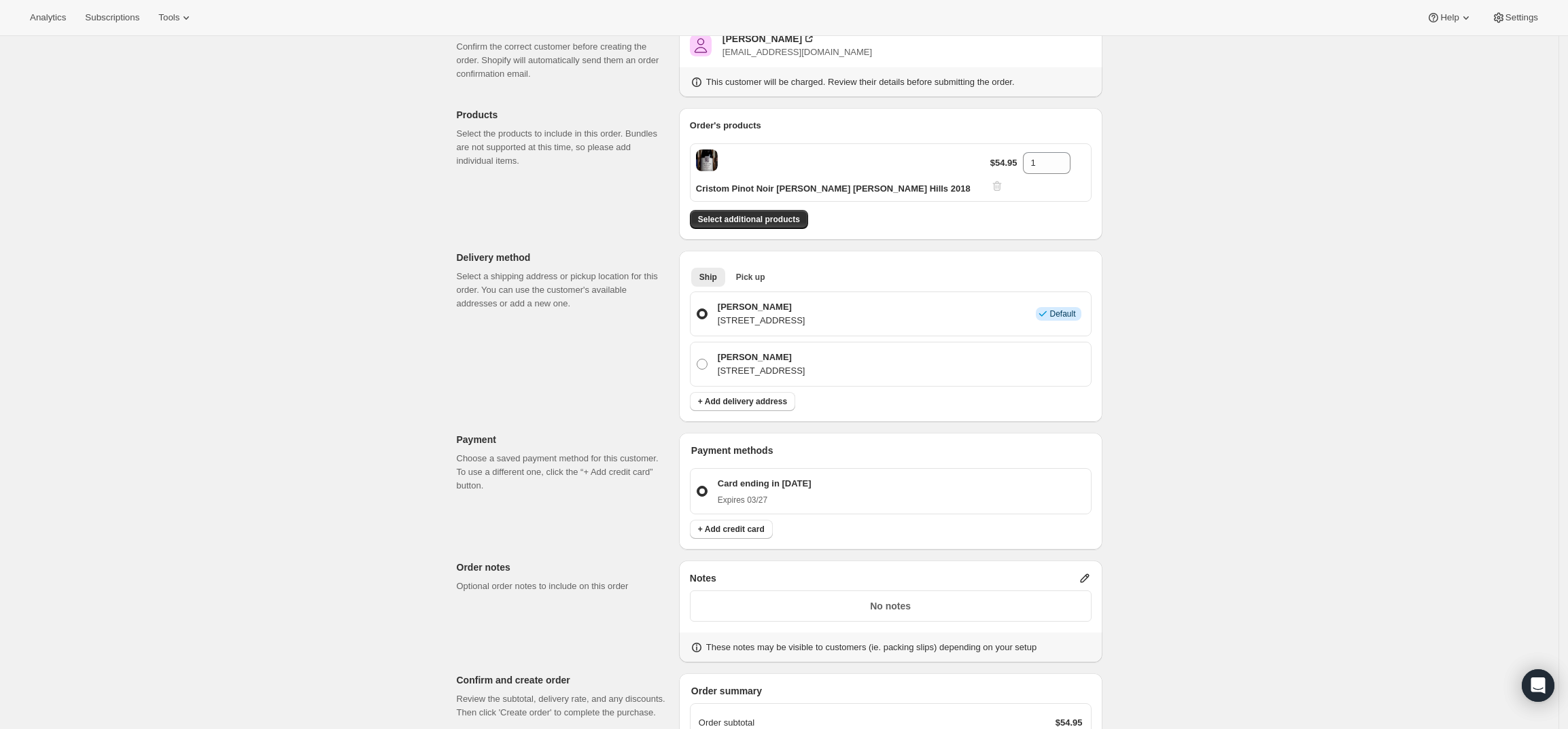
scroll to position [127, 0]
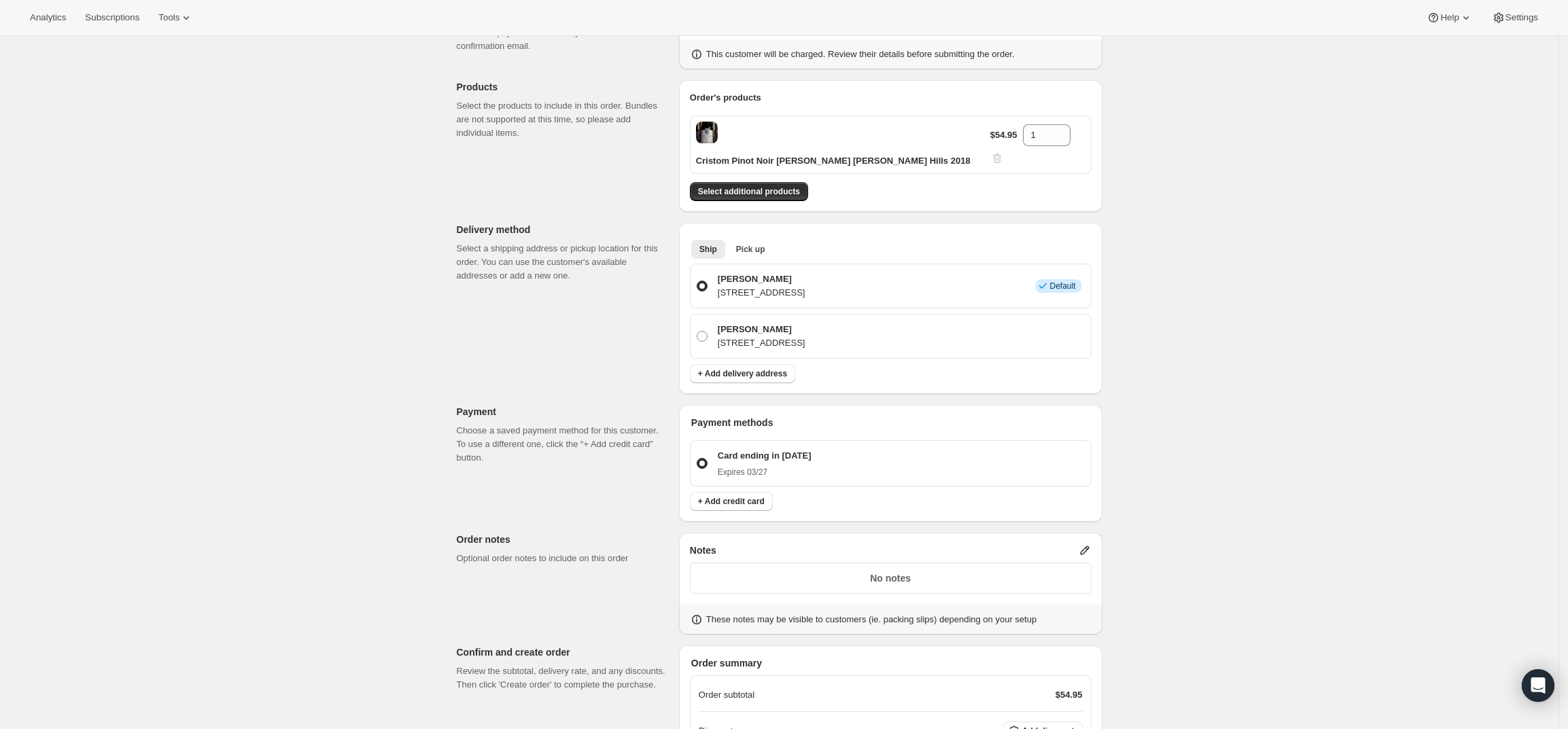
click at [1088, 544] on icon at bounding box center [1085, 551] width 14 height 14
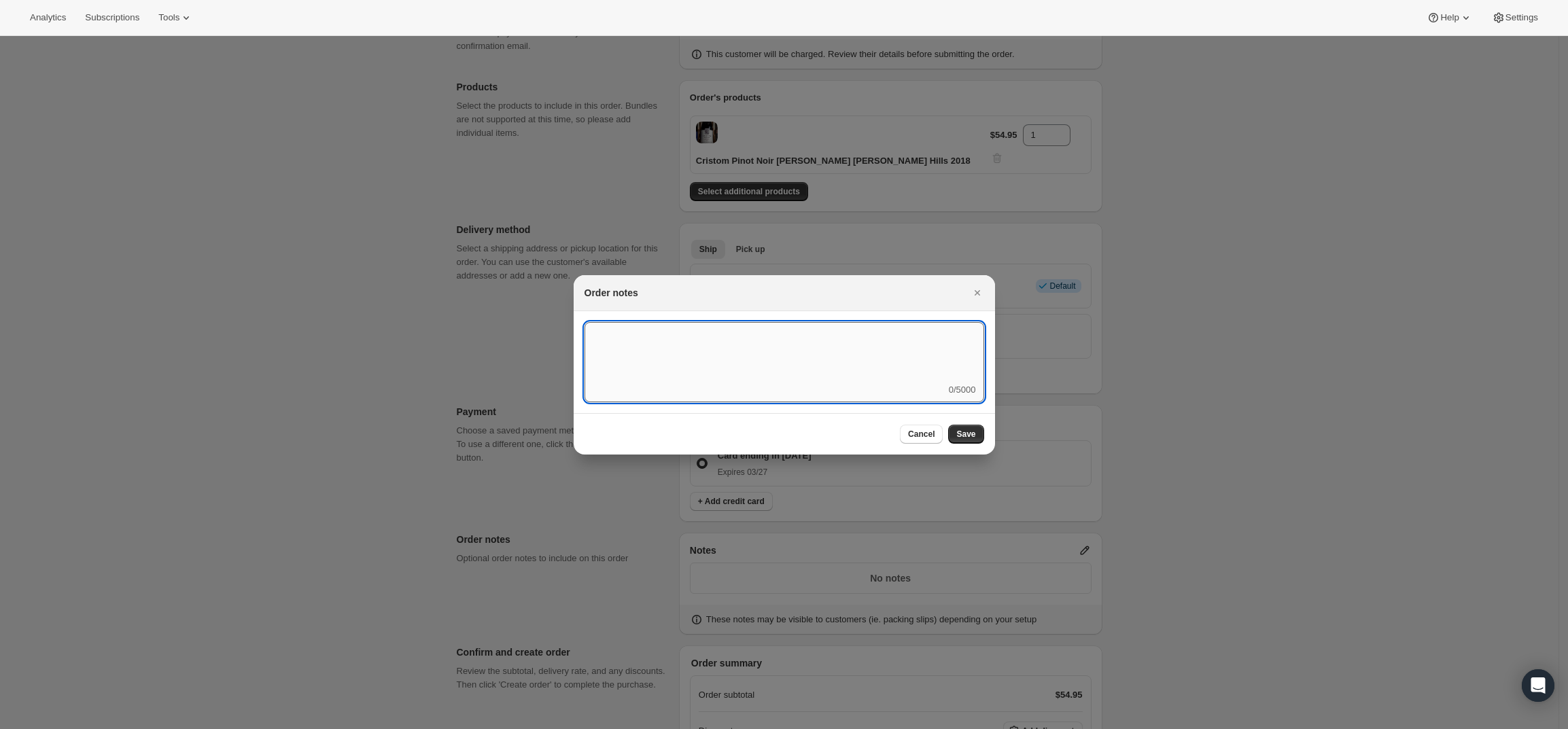
click at [752, 379] on textarea ":r41:" at bounding box center [784, 353] width 400 height 62
type textarea "Temp Control"
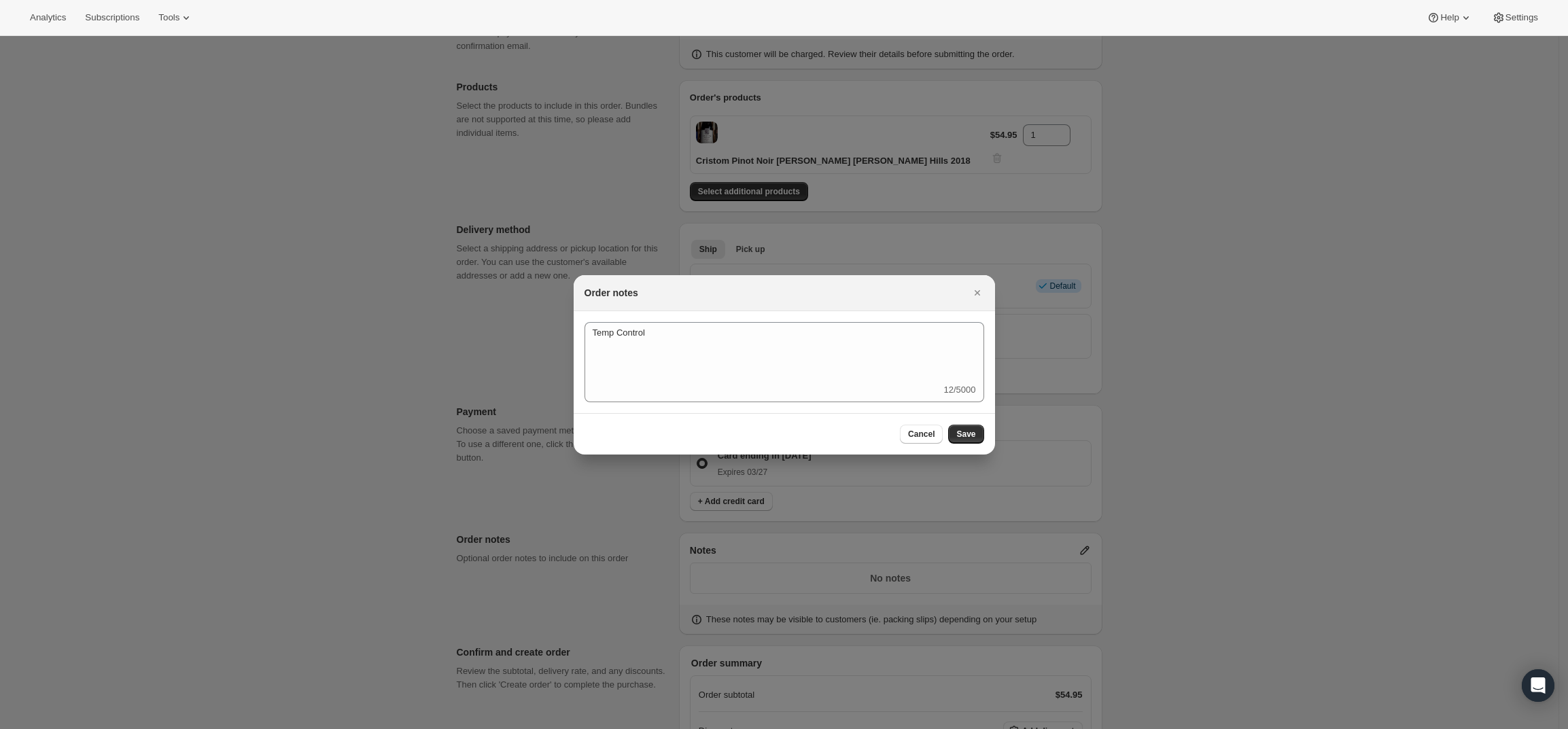
click at [965, 423] on div "Cancel Save" at bounding box center [784, 434] width 421 height 42
click at [967, 438] on span "Save" at bounding box center [966, 434] width 19 height 11
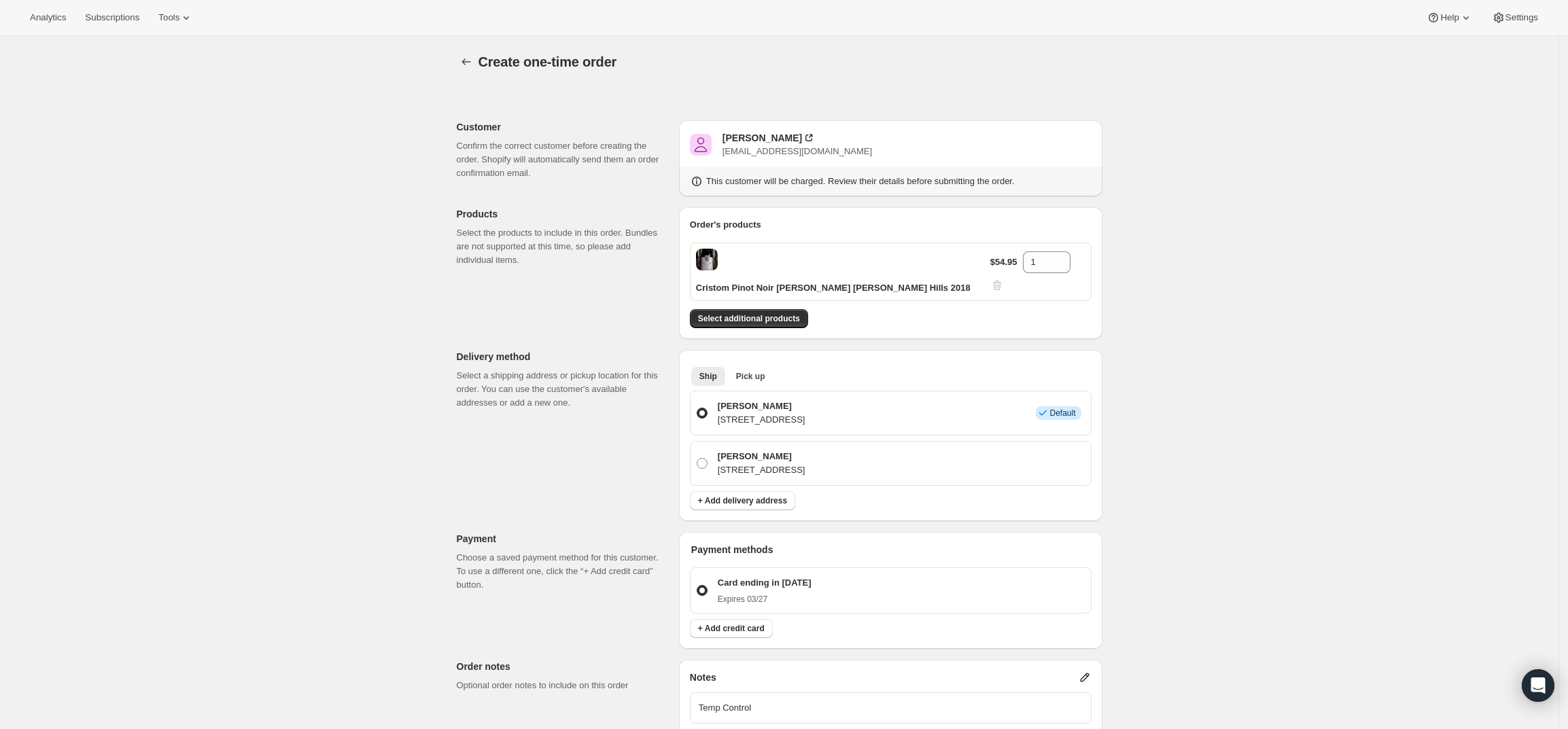
scroll to position [127, 0]
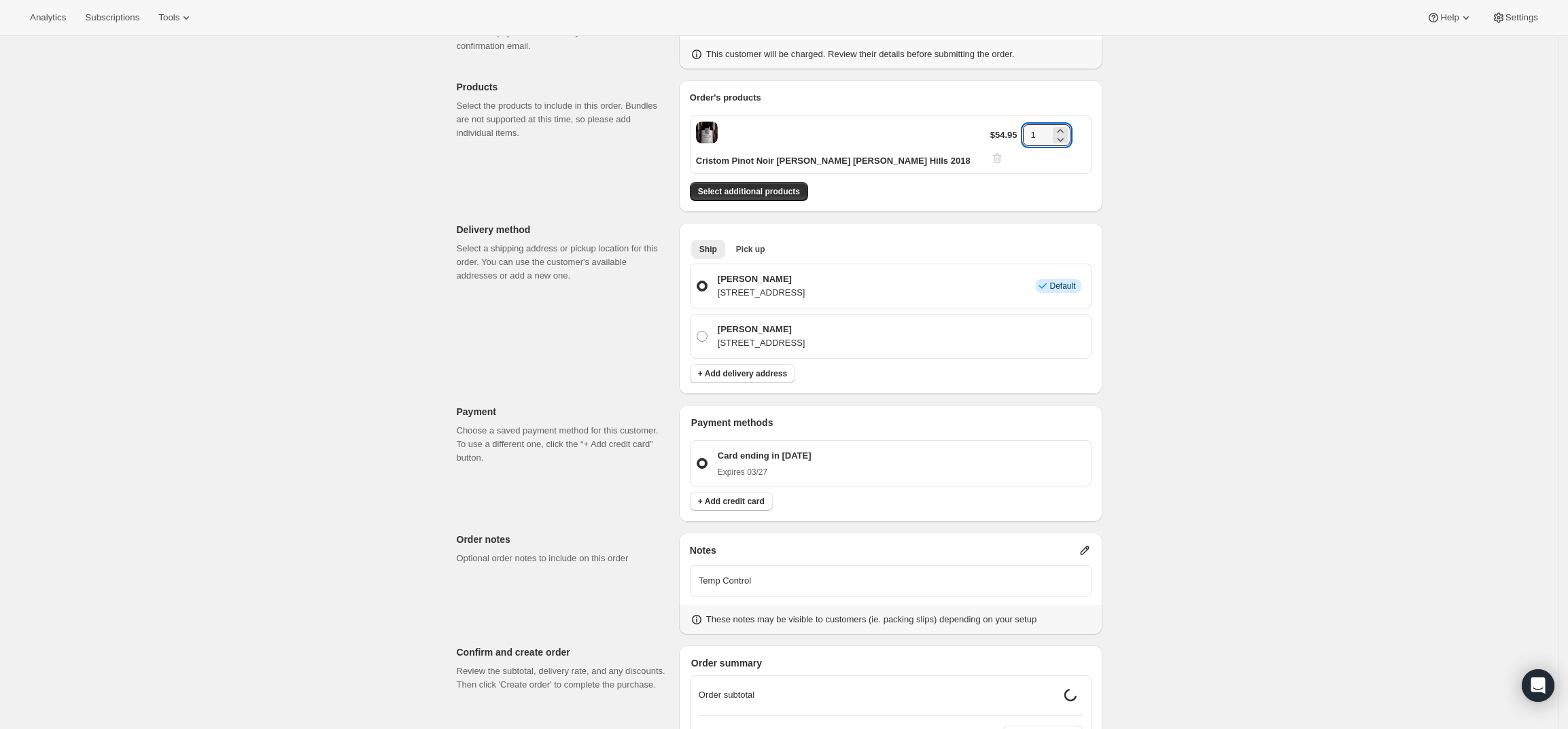
drag, startPoint x: 1046, startPoint y: 138, endPoint x: 987, endPoint y: 135, distance: 59.1
click at [987, 135] on div "Cristom Pinot Noir Jessie Vineyard Eola-Amity Hills 2018 $54.95 1" at bounding box center [891, 145] width 401 height 58
type input "3"
click at [1231, 260] on div "Create one-time order. This page is ready Create one-time order Customer Confir…" at bounding box center [779, 418] width 1559 height 1017
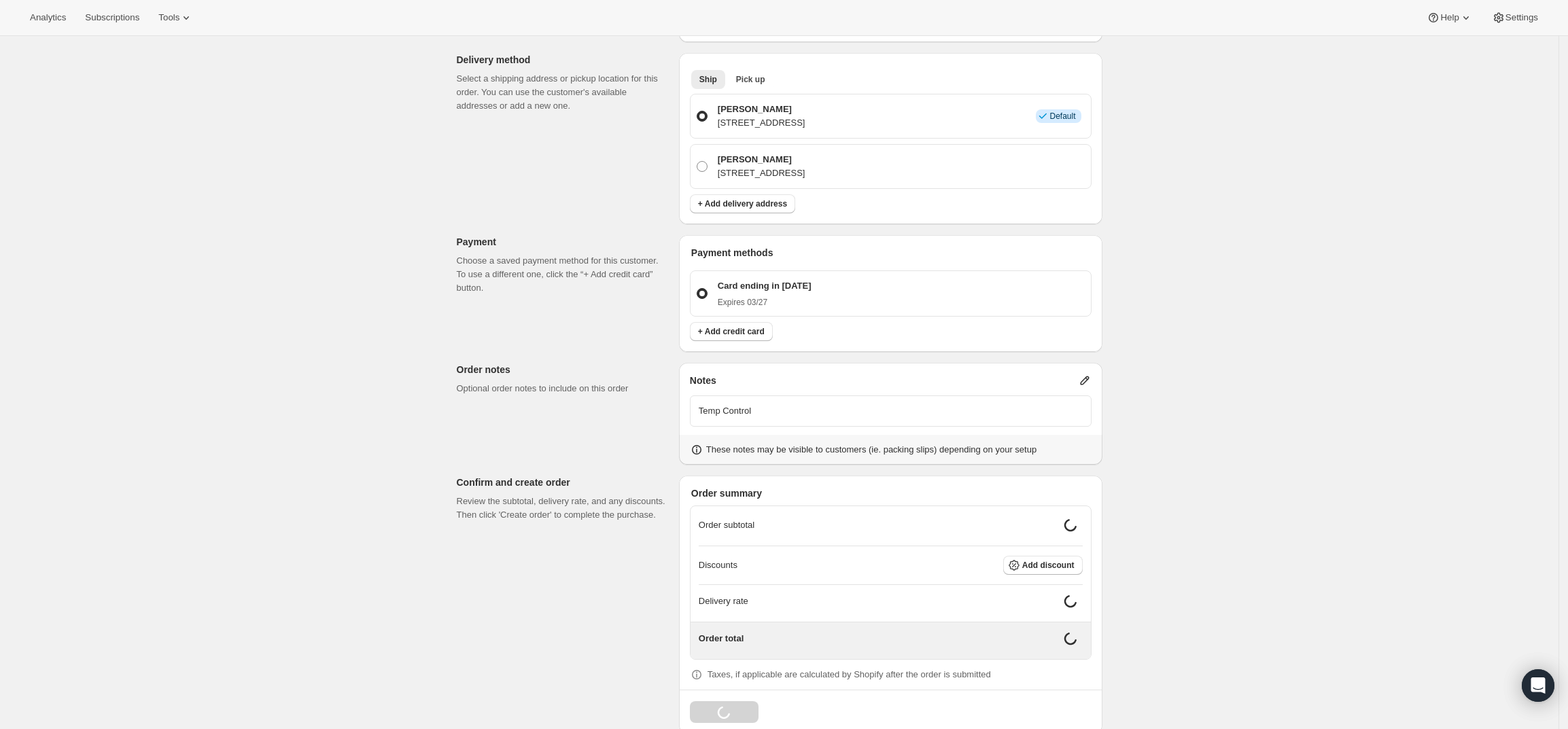
scroll to position [287, 0]
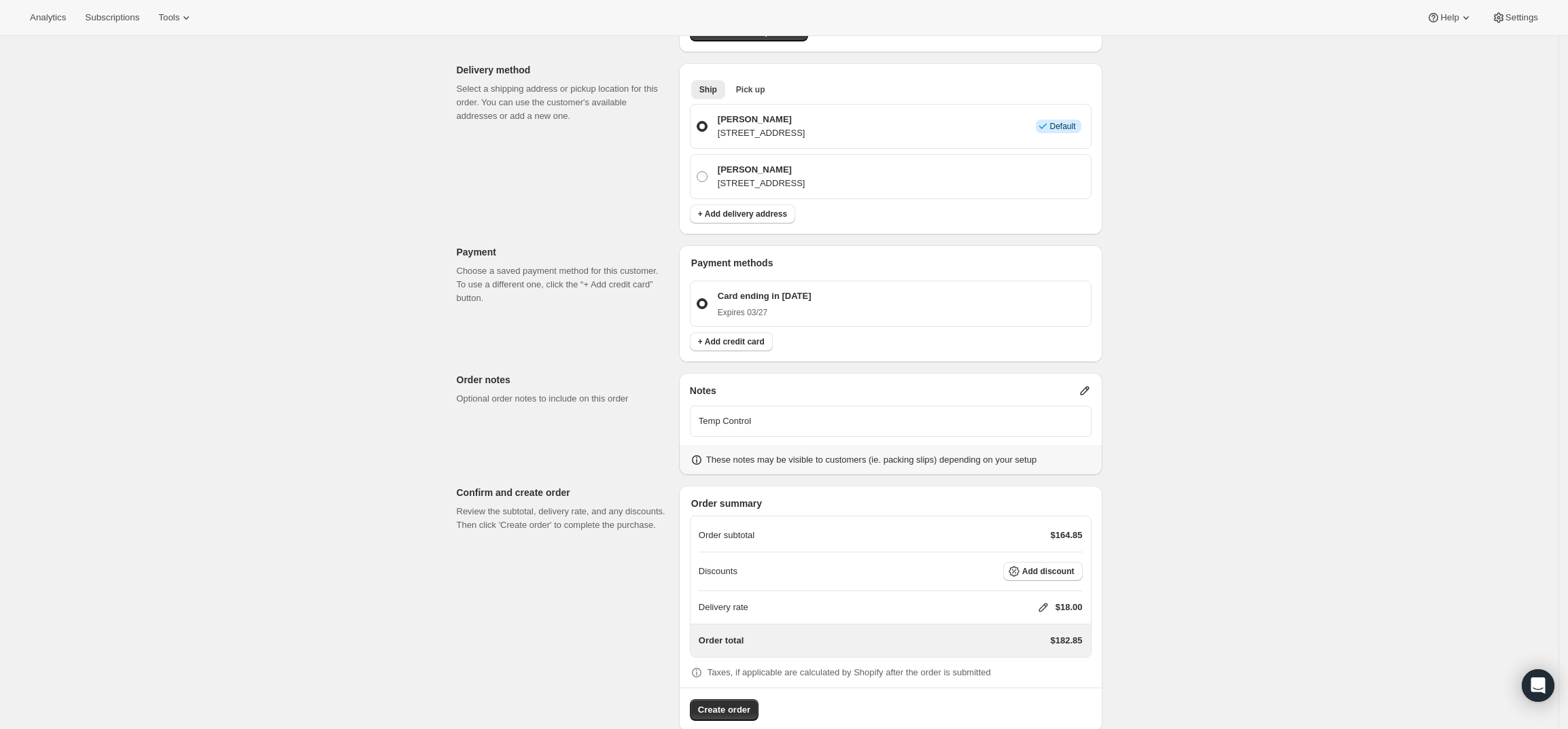
click at [1040, 601] on icon at bounding box center [1044, 608] width 14 height 14
drag, startPoint x: 998, startPoint y: 633, endPoint x: 990, endPoint y: 633, distance: 8.0
click at [990, 633] on input "0" at bounding box center [1050, 634] width 122 height 22
click at [1036, 661] on span "Save" at bounding box center [1040, 665] width 19 height 11
click at [725, 704] on span "Create order" at bounding box center [724, 711] width 52 height 14
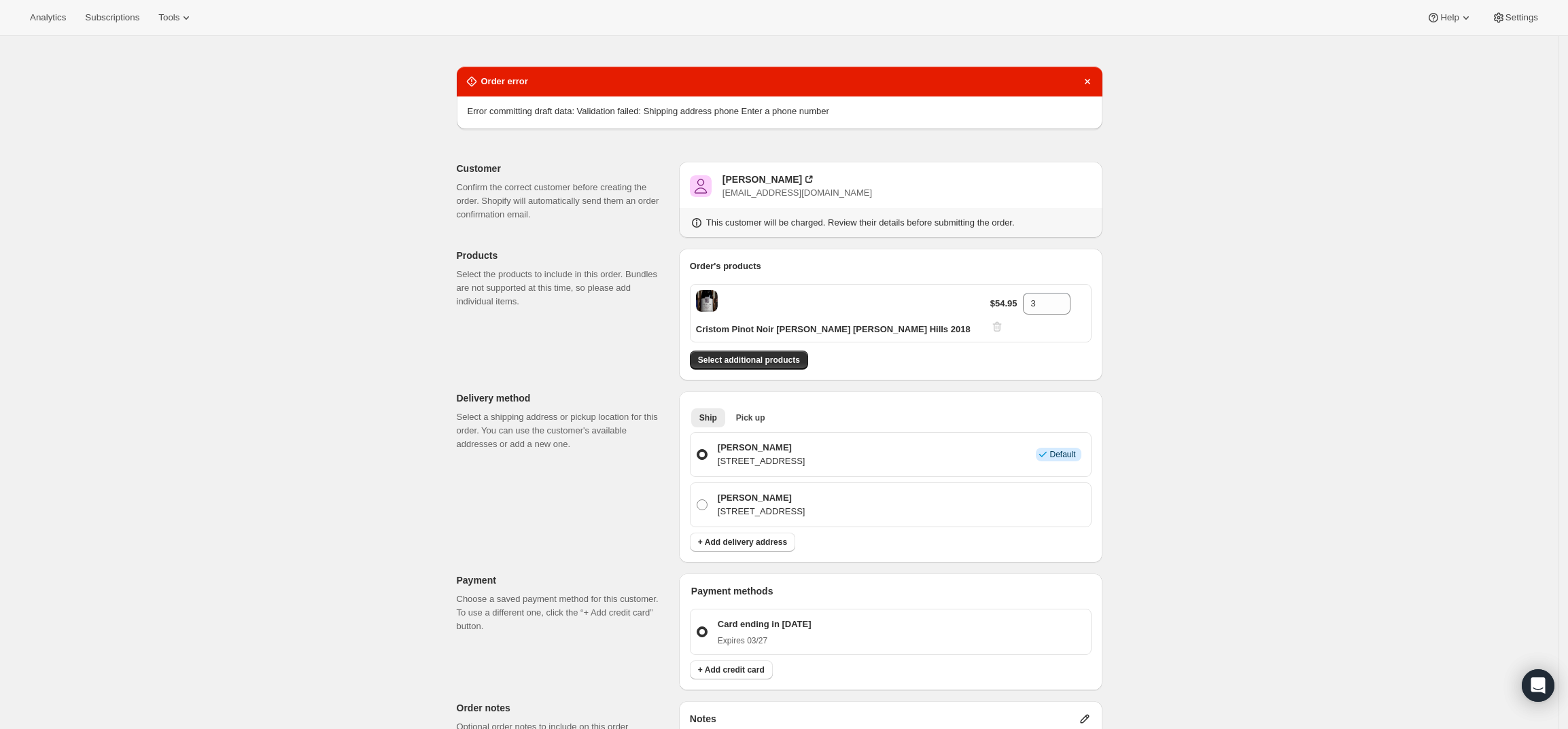
scroll to position [0, 0]
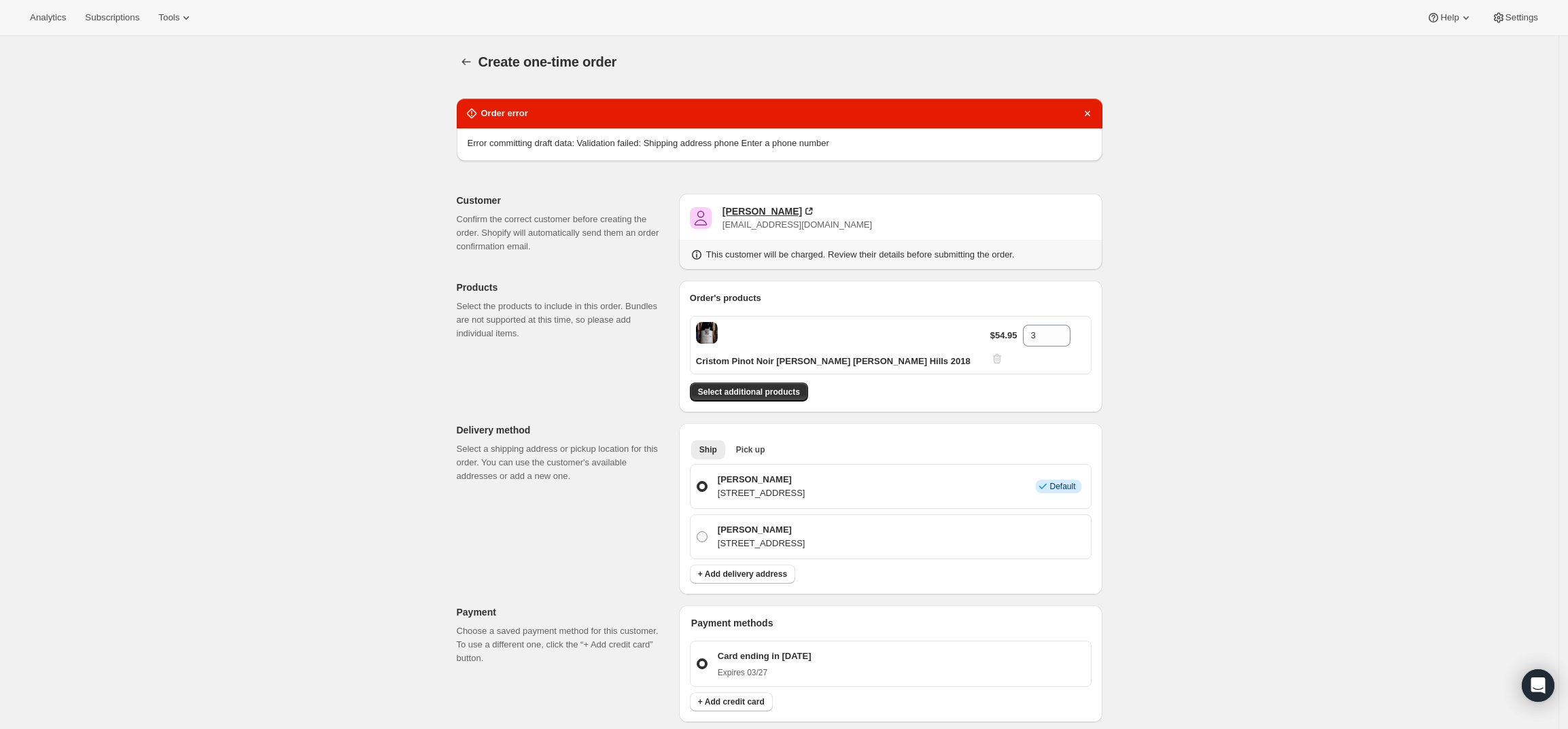
click at [761, 214] on div "Ankit Parikh" at bounding box center [762, 211] width 79 height 14
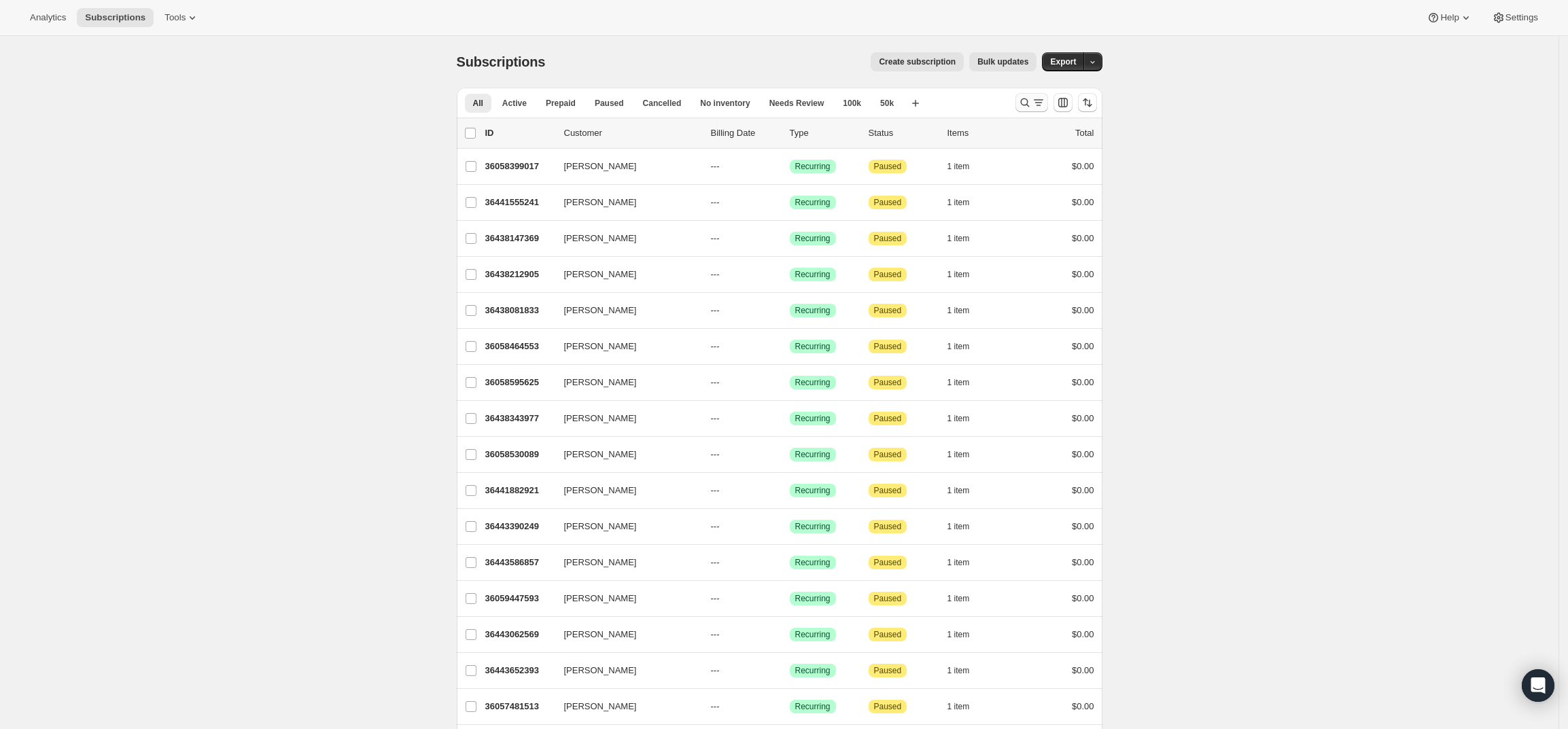
click at [1037, 102] on icon "Search and filter results" at bounding box center [1039, 103] width 14 height 14
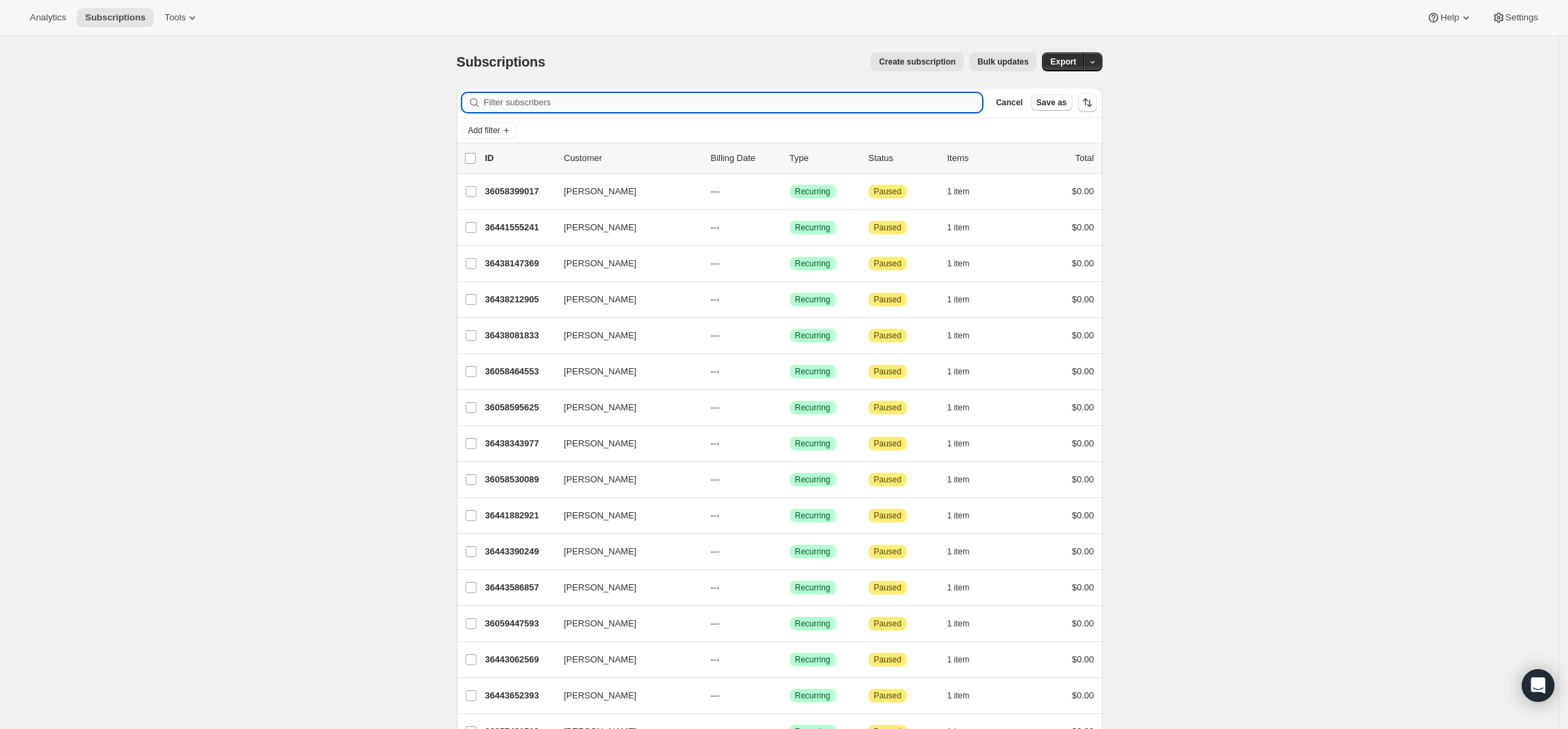
click at [829, 99] on input "Filter subscribers" at bounding box center [733, 102] width 499 height 19
paste input "listonbrown76@gmail.com"
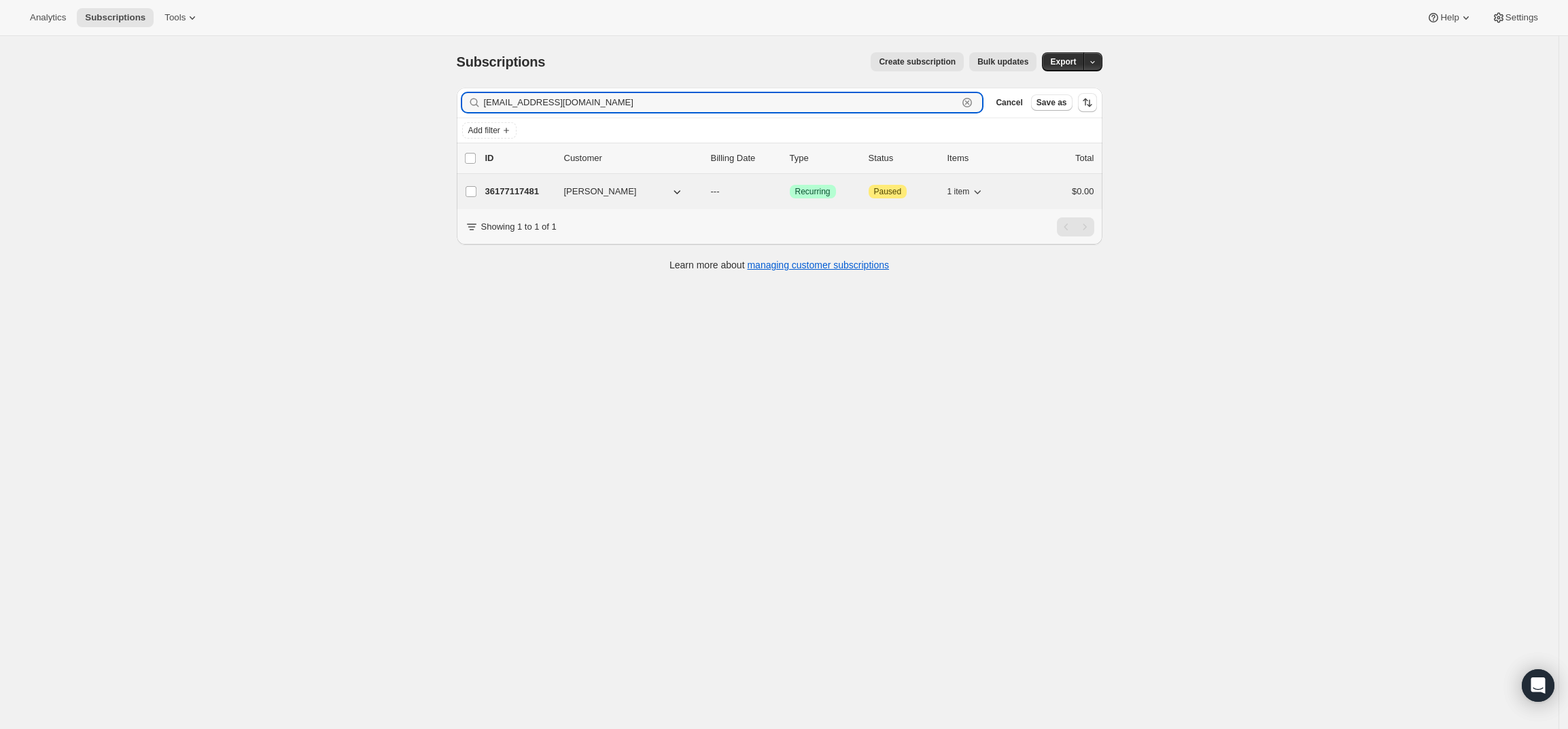
type input "listonbrown76@gmail.com"
click at [528, 185] on p "36177117481" at bounding box center [519, 191] width 68 height 14
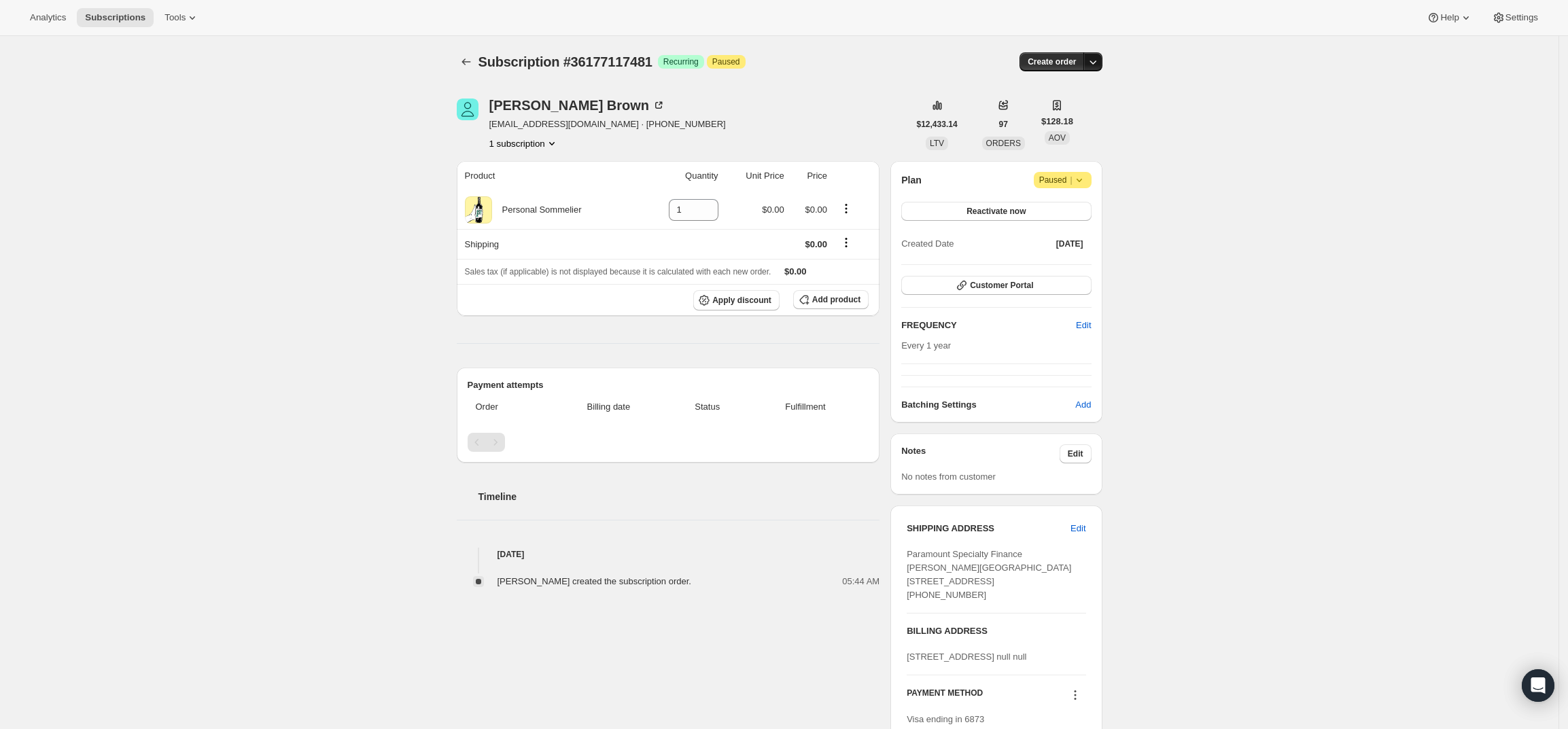
click at [1096, 65] on icon "button" at bounding box center [1093, 62] width 14 height 14
click at [1081, 112] on span "Create custom one-time order" at bounding box center [1039, 113] width 118 height 10
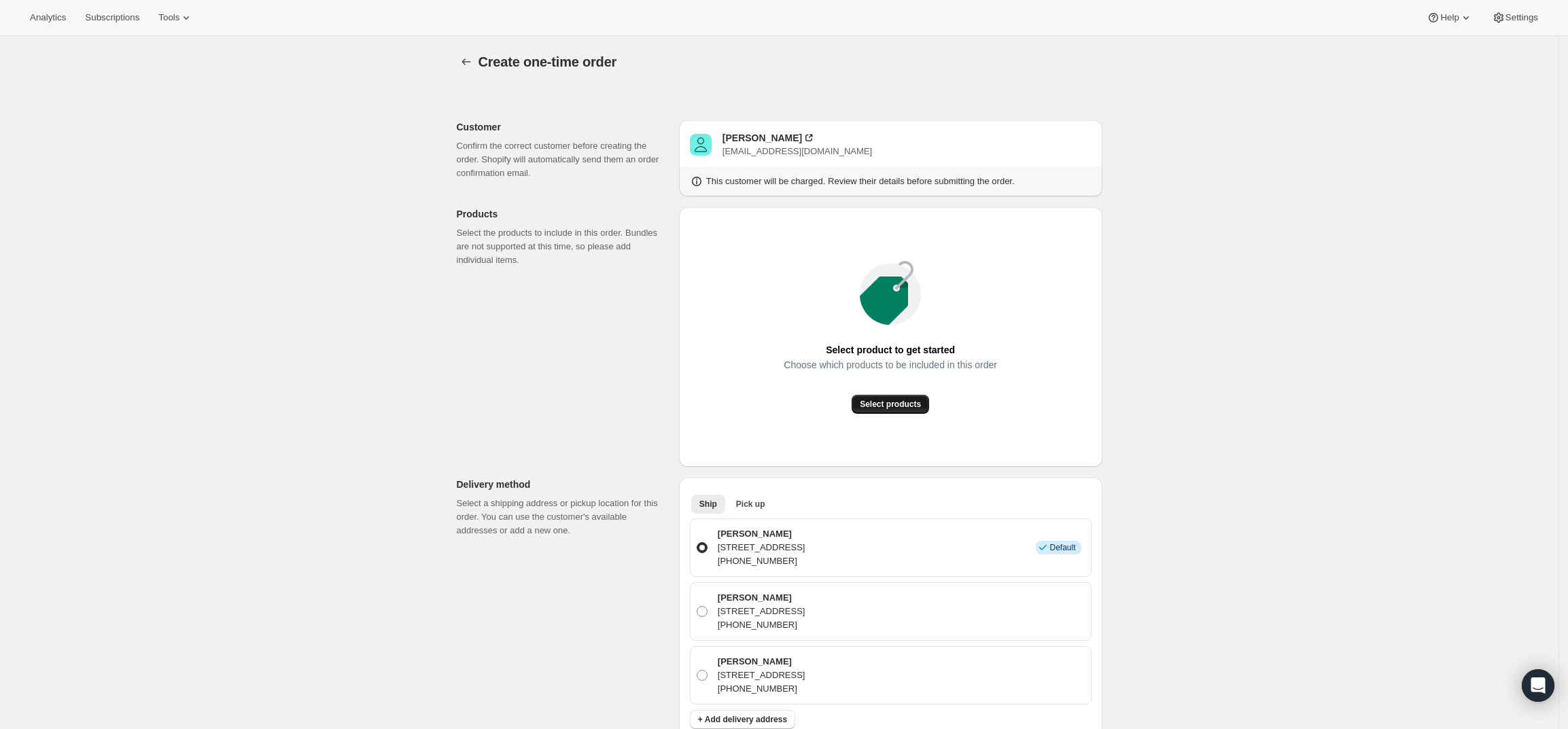
click at [913, 407] on span "Select products" at bounding box center [891, 404] width 62 height 11
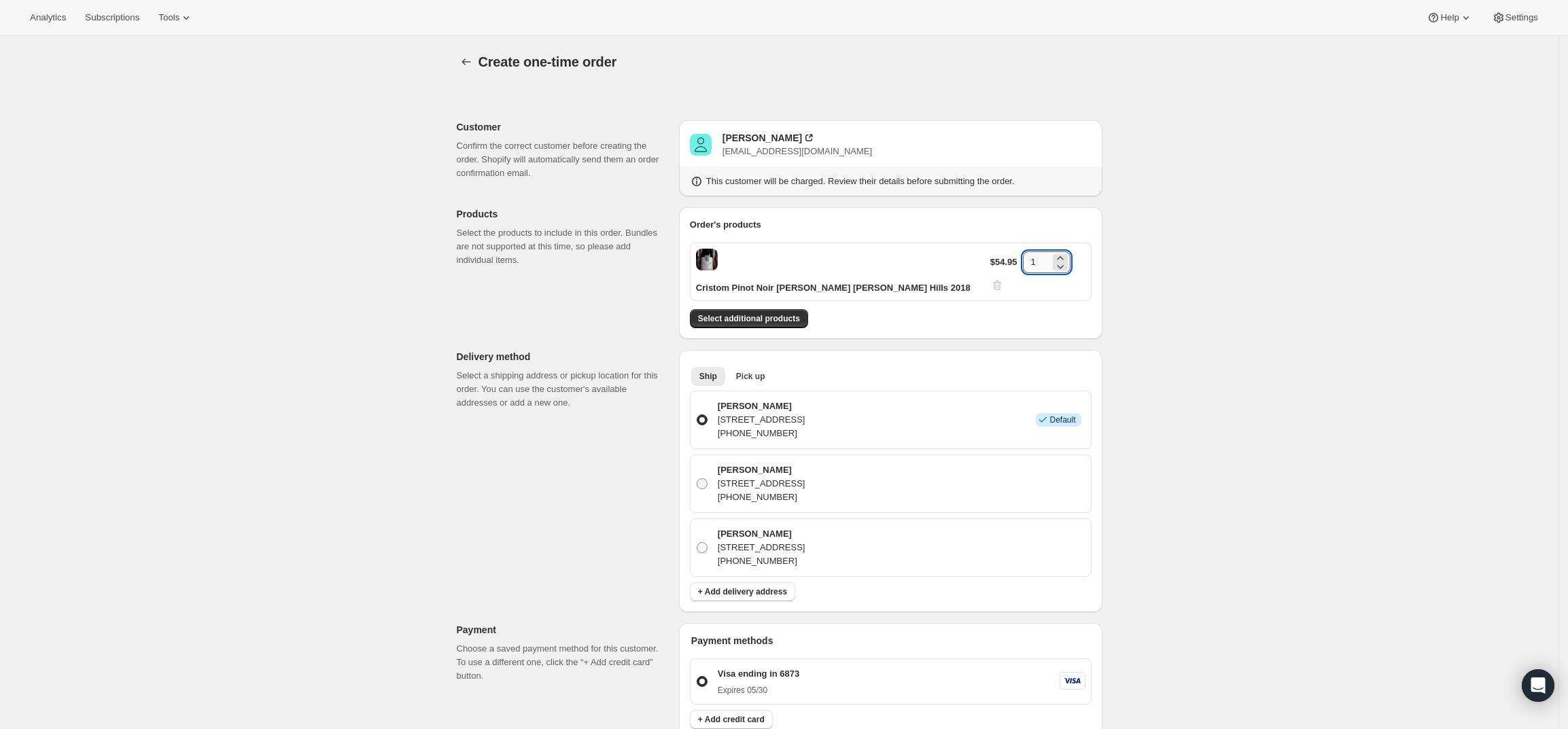
click at [1030, 255] on input "1" at bounding box center [1036, 262] width 27 height 22
drag, startPoint x: 1040, startPoint y: 259, endPoint x: 1007, endPoint y: 259, distance: 33.0
click at [1007, 259] on div "$54.95 1" at bounding box center [1038, 271] width 95 height 41
type input "2"
click at [1210, 360] on div "Create one-time order. This page is ready Create one-time order Customer Confir…" at bounding box center [779, 590] width 1559 height 1108
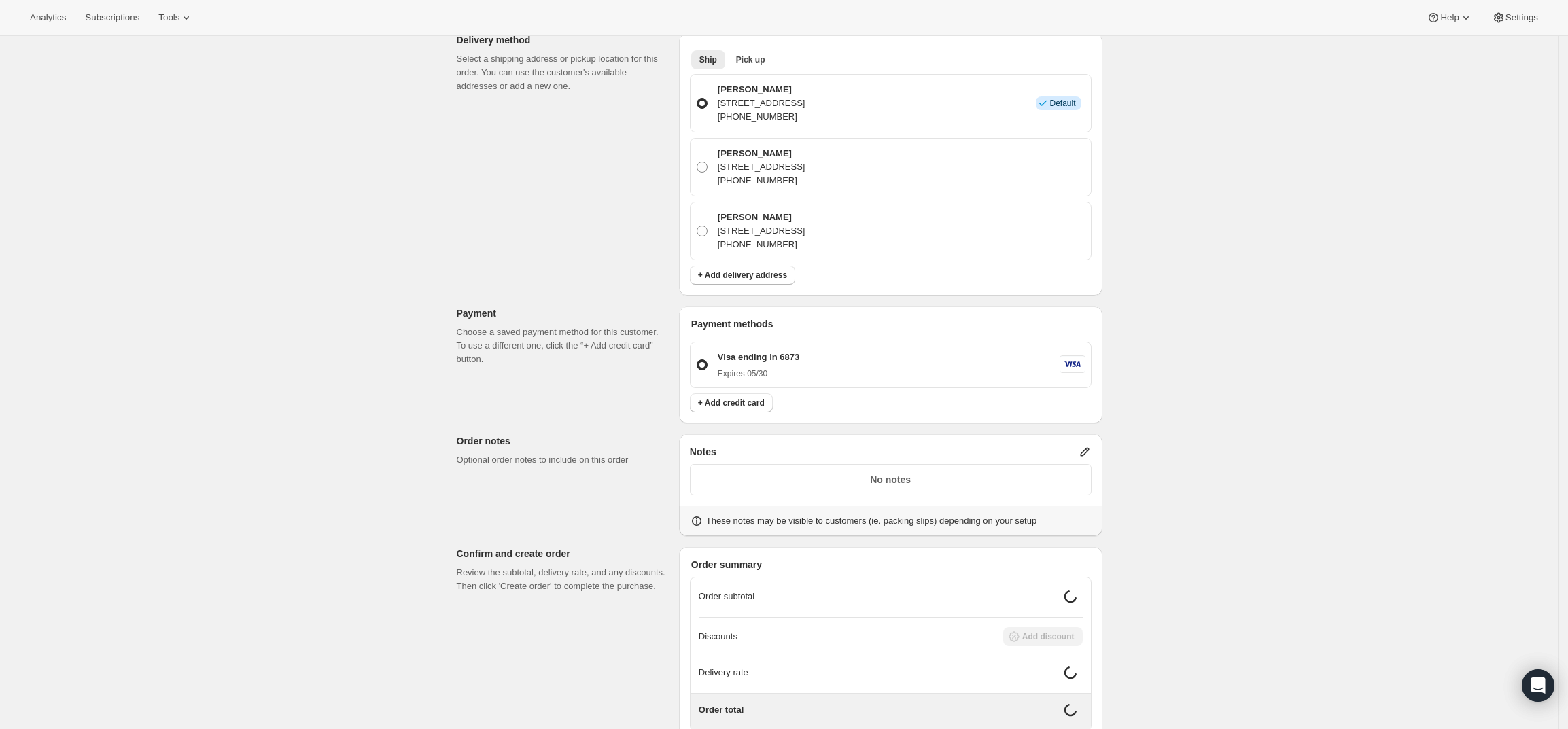
scroll to position [388, 0]
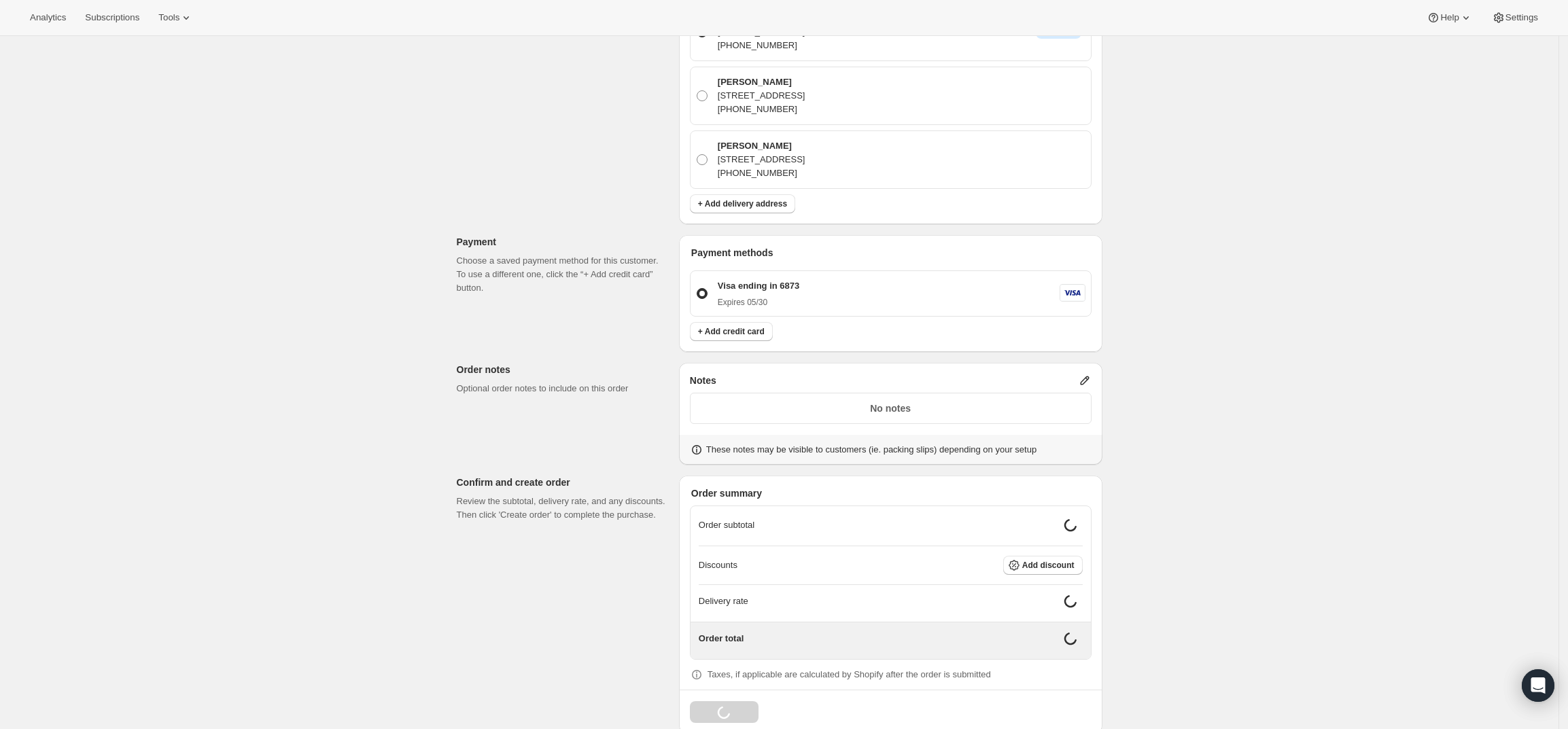
click at [1086, 374] on icon at bounding box center [1085, 381] width 14 height 14
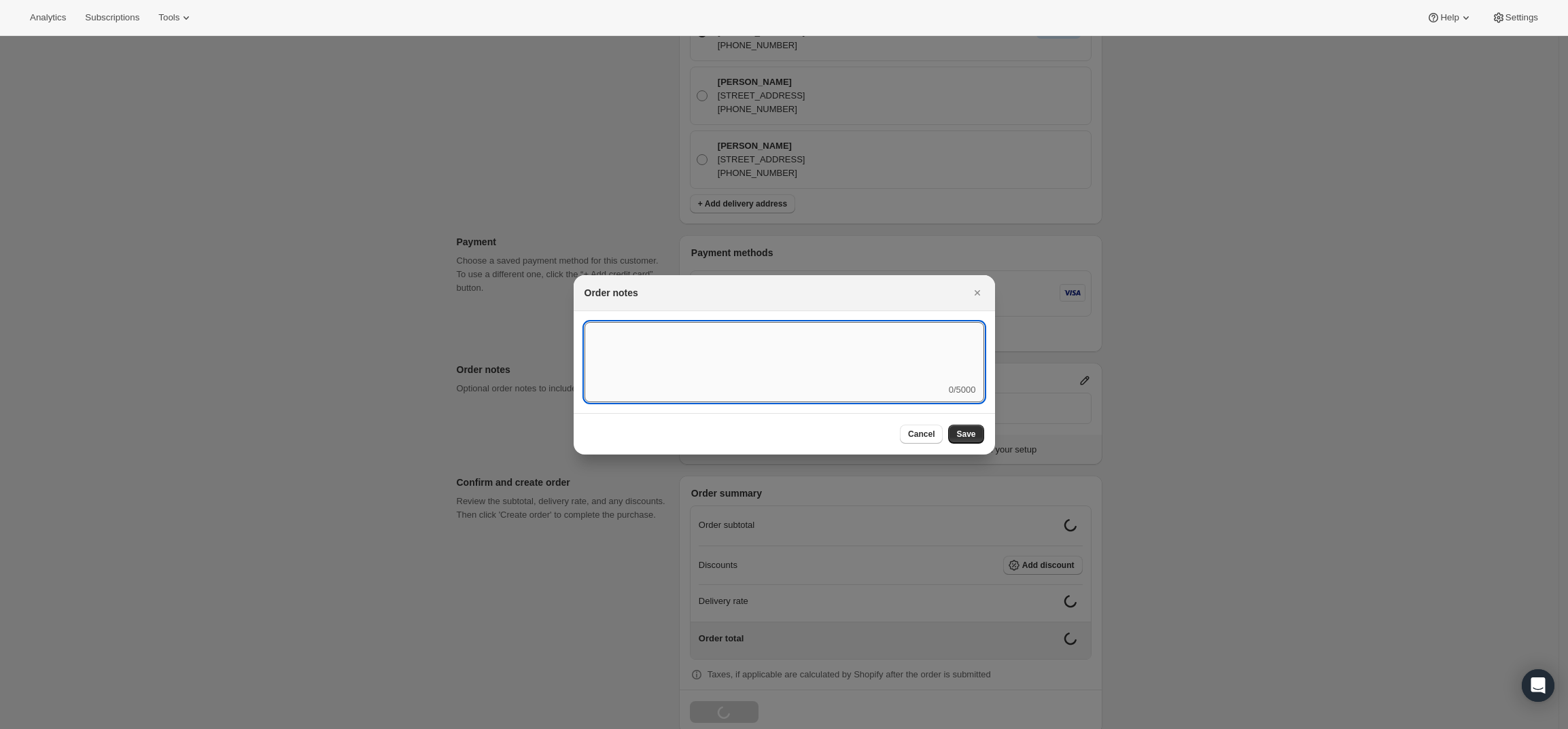
click at [754, 358] on textarea ":rd5:" at bounding box center [784, 353] width 400 height 62
type textarea "Weather HOLD"
click at [963, 438] on span "Save" at bounding box center [966, 434] width 19 height 11
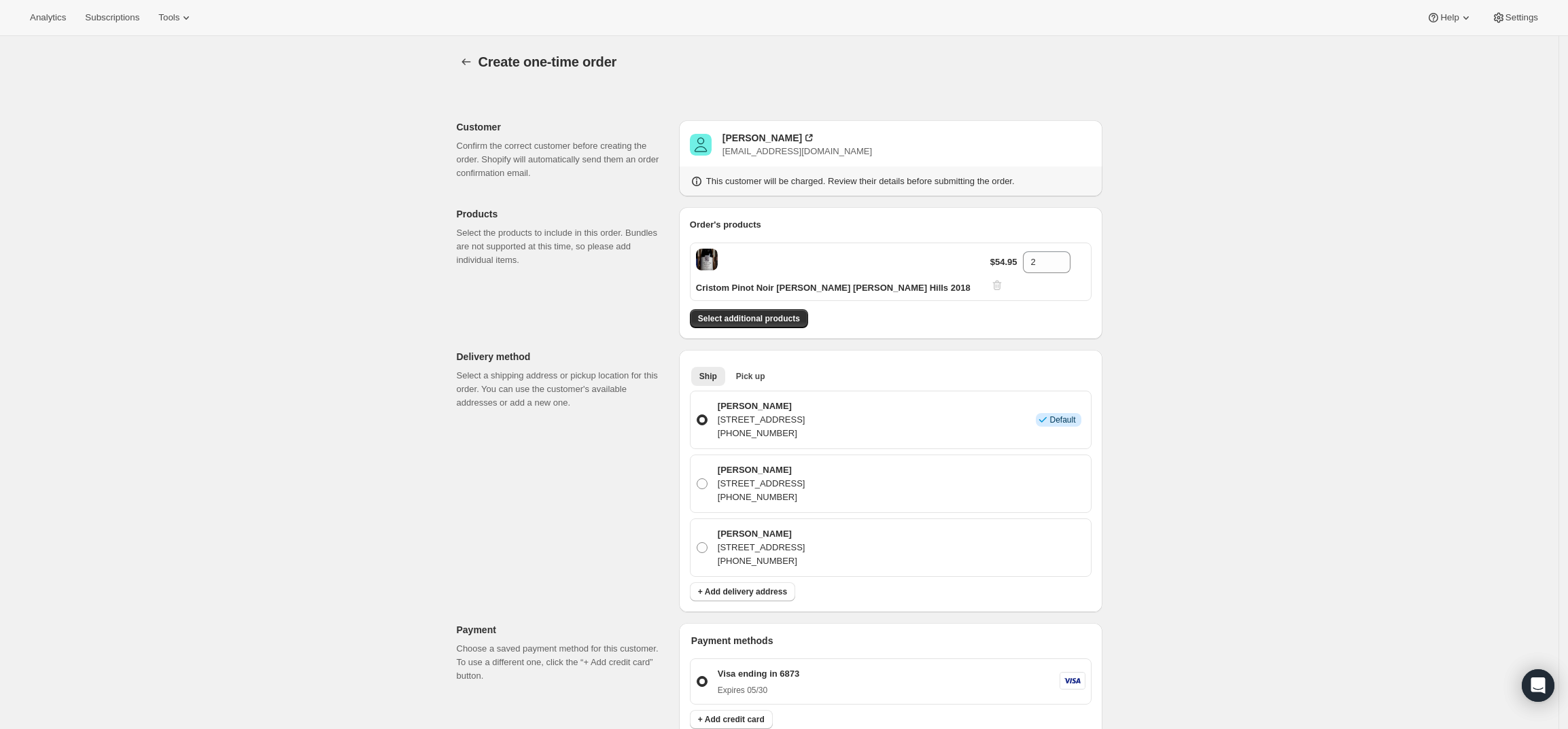
scroll to position [378, 0]
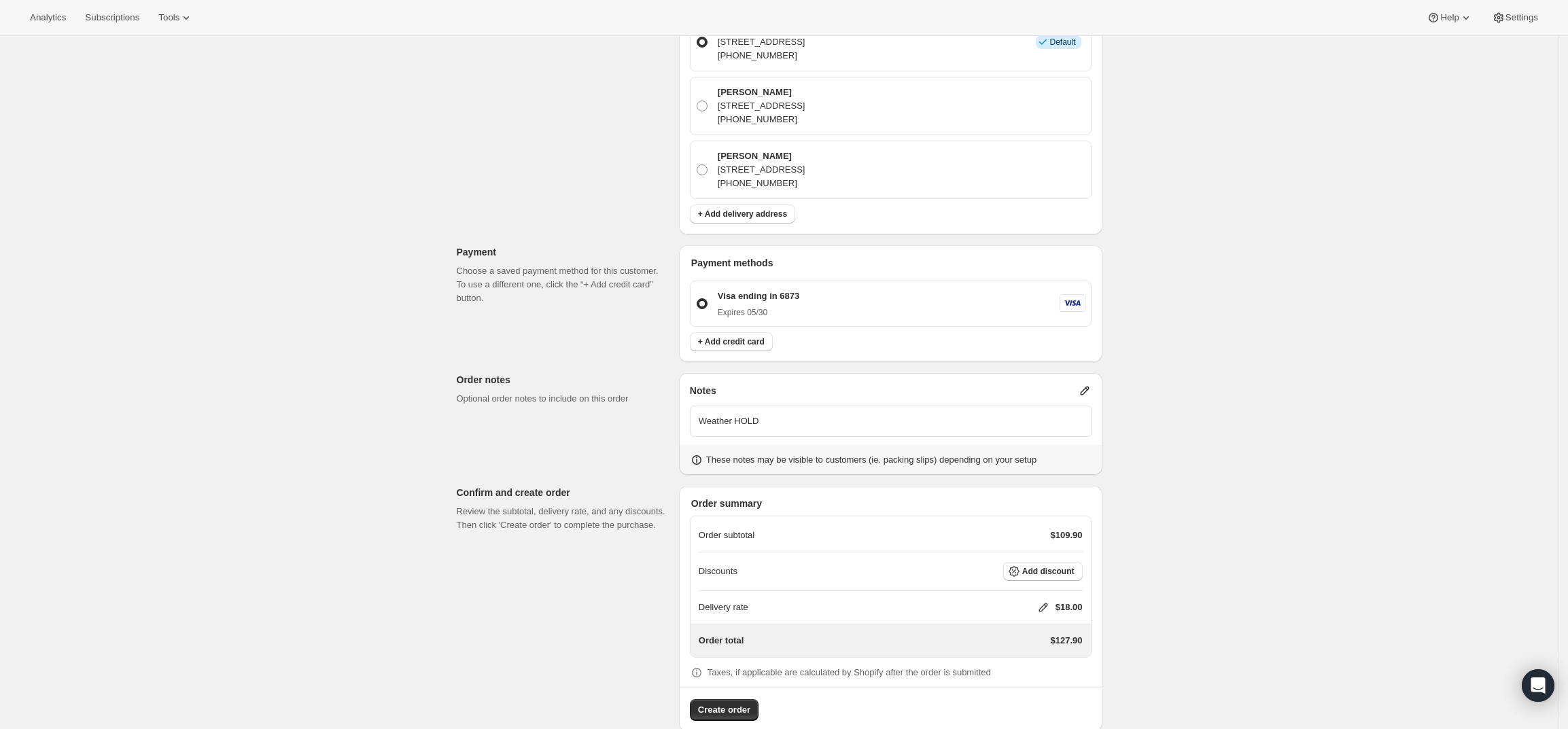
click at [1048, 601] on icon at bounding box center [1044, 608] width 14 height 14
click at [1038, 639] on input "0" at bounding box center [1050, 634] width 122 height 22
type input "0"
click at [1034, 665] on span "Save" at bounding box center [1040, 665] width 19 height 11
click at [701, 700] on button "Create order" at bounding box center [724, 711] width 68 height 22
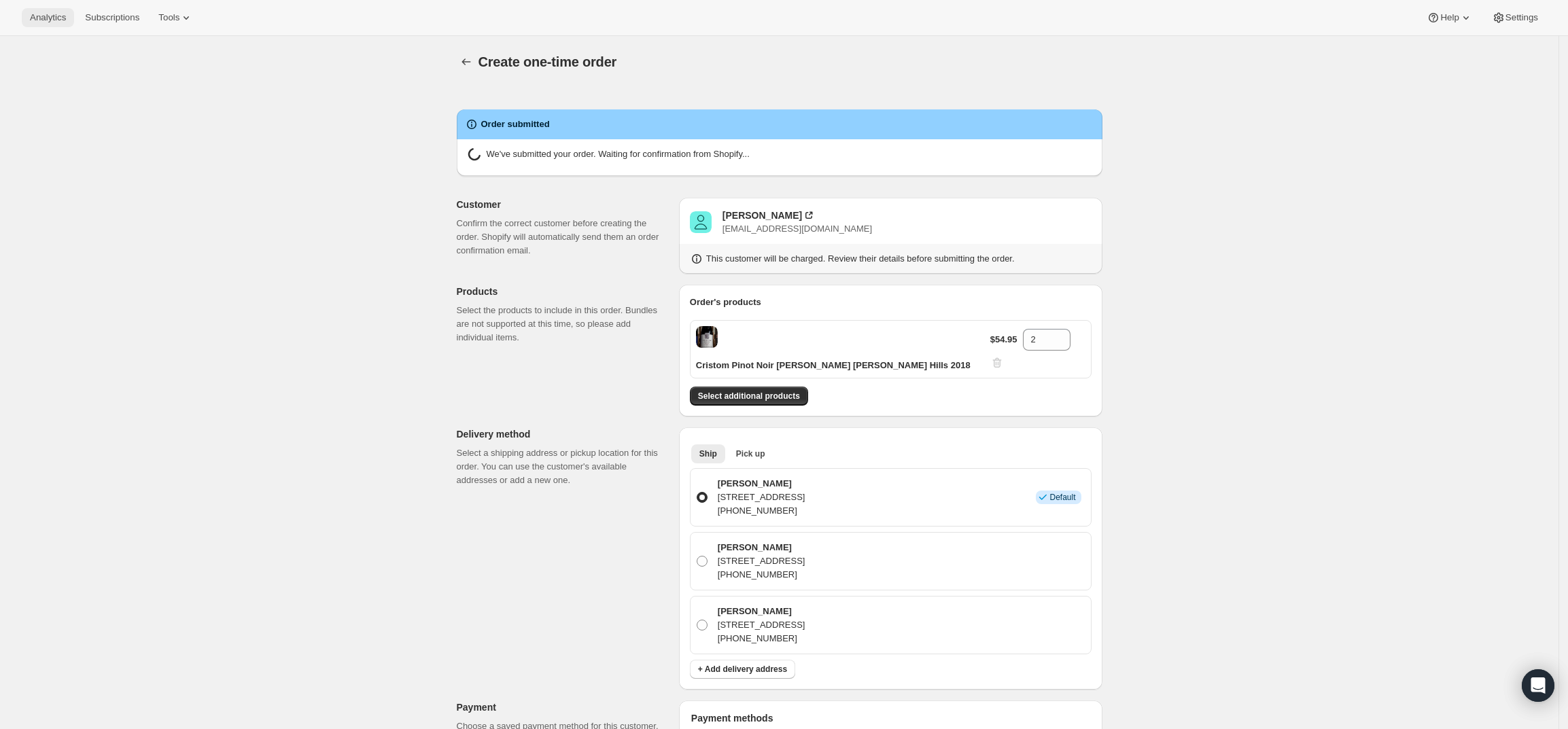
radio input "true"
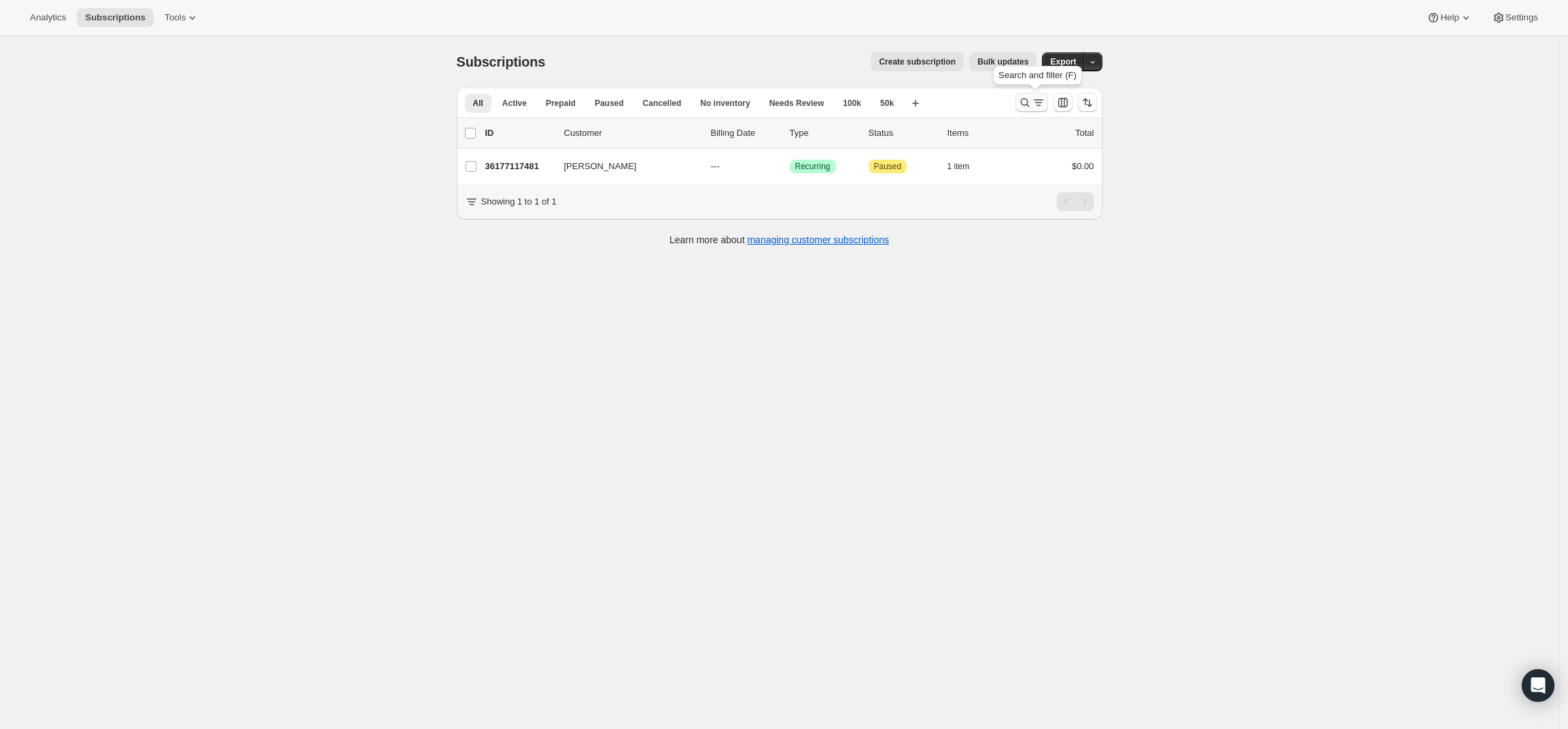
click at [1025, 101] on icon "Search and filter results" at bounding box center [1024, 102] width 8 height 8
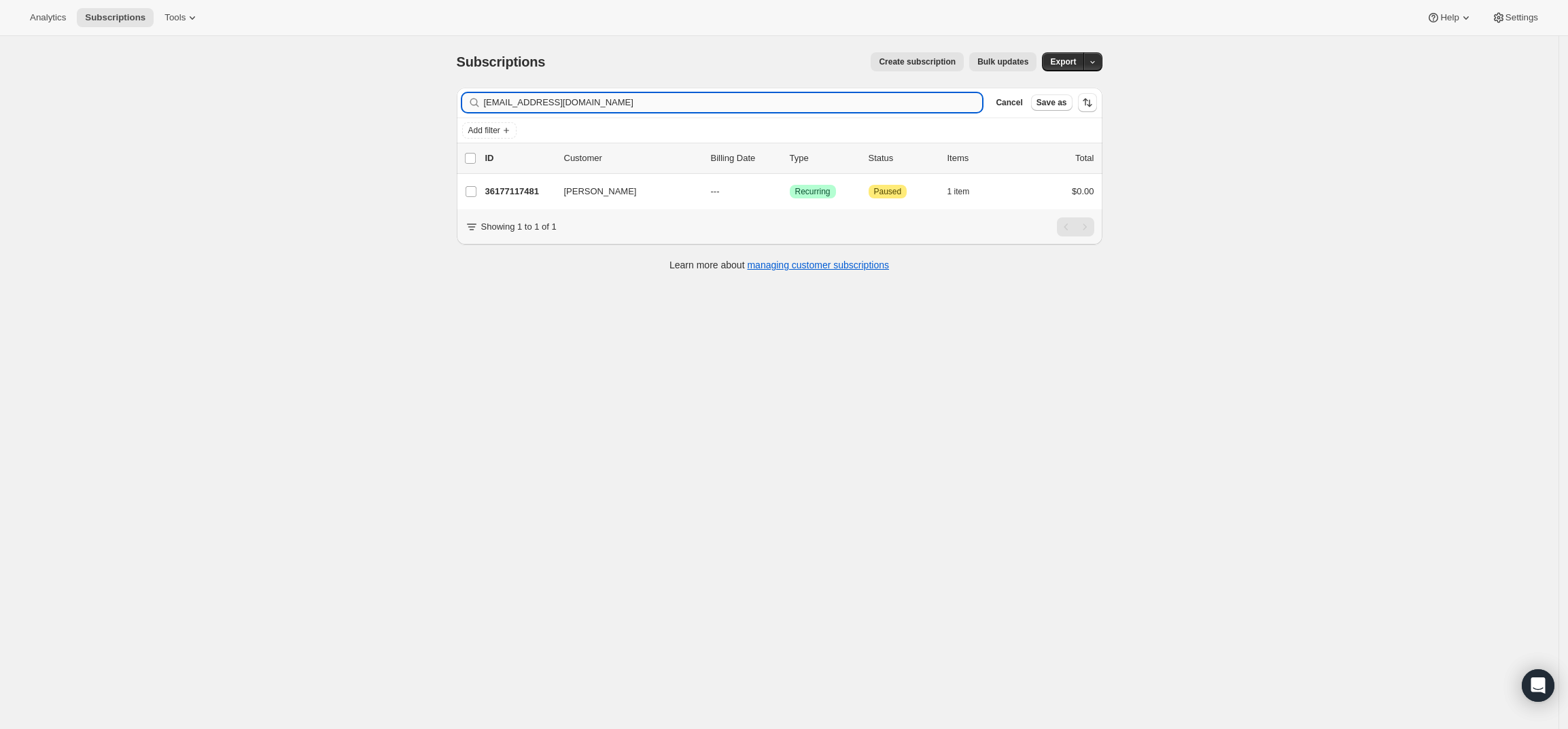
click at [612, 102] on input "listonbrown76@gmail.com" at bounding box center [733, 102] width 499 height 19
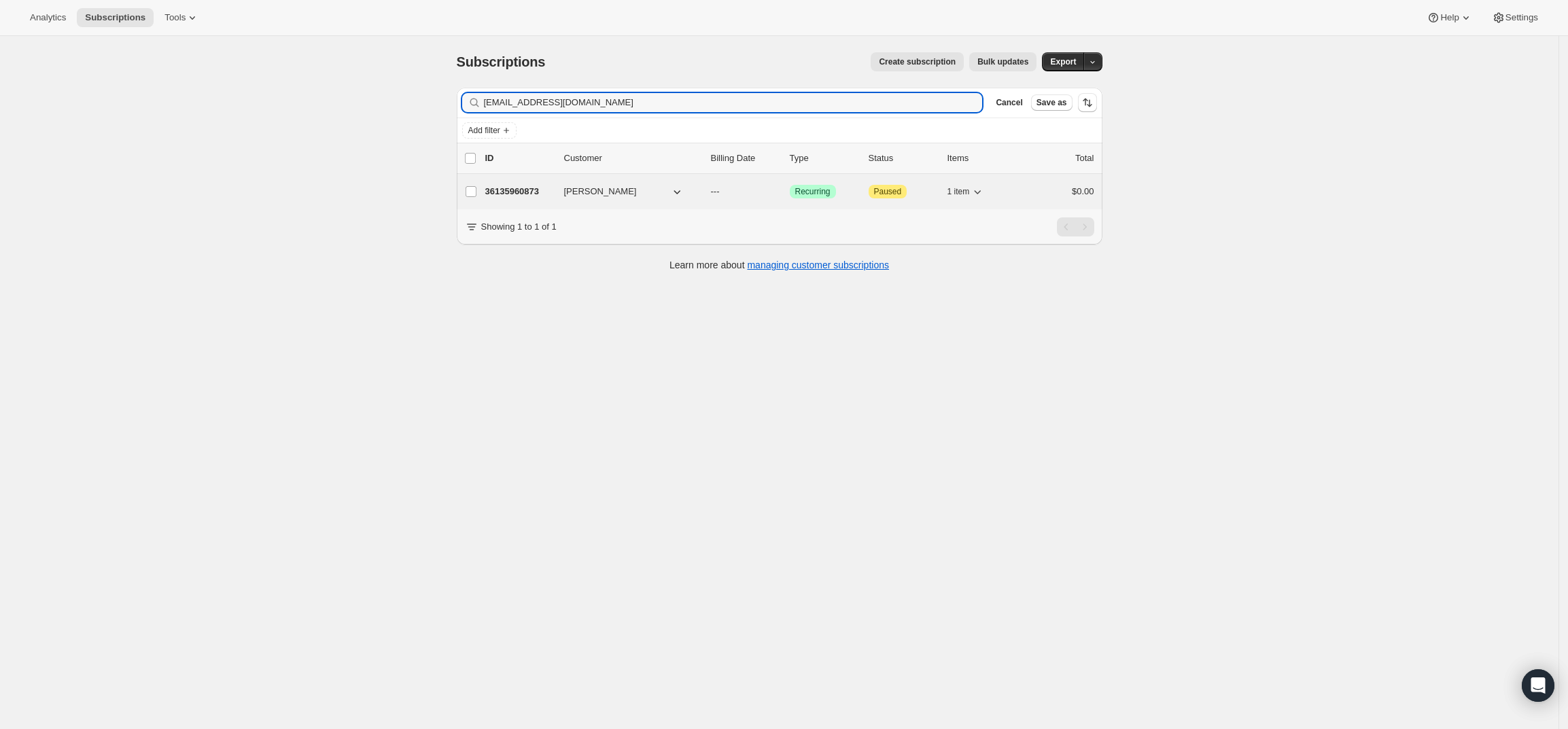
type input "emailtruscott@gmail.com"
click at [528, 188] on p "36135960873" at bounding box center [519, 191] width 68 height 14
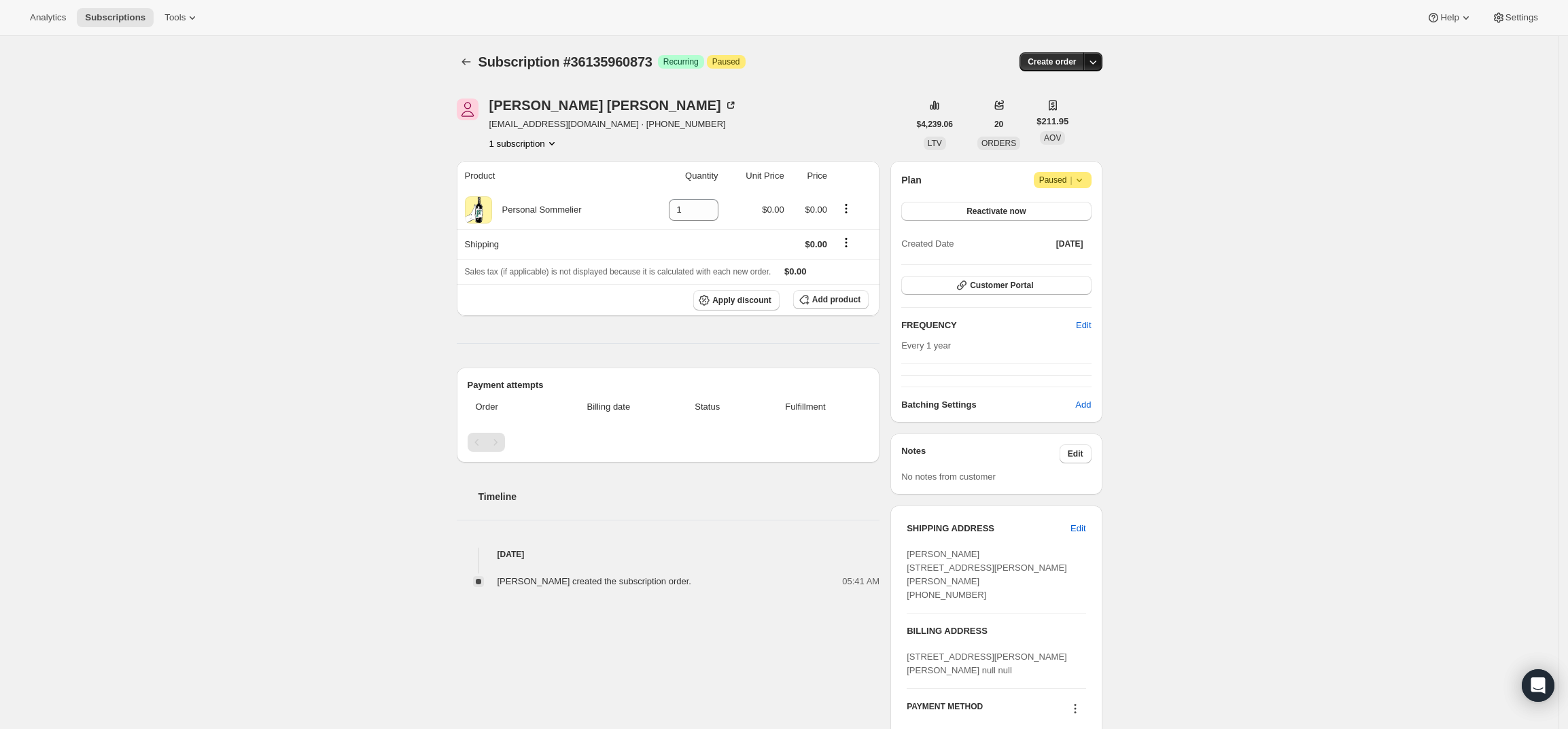
click at [1100, 60] on icon "button" at bounding box center [1093, 62] width 14 height 14
click at [1045, 105] on button "Create custom one-time order" at bounding box center [1030, 113] width 144 height 22
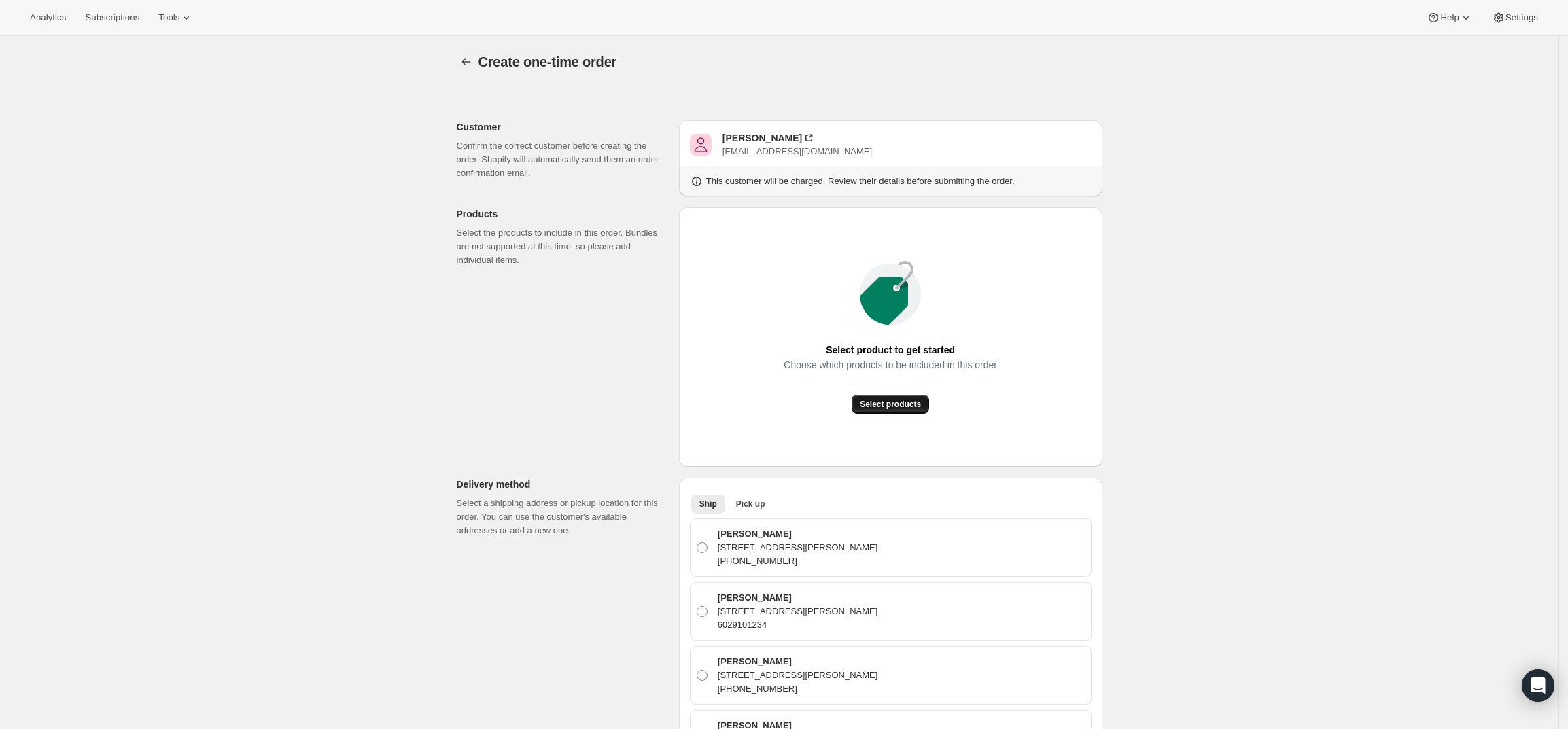
click at [881, 401] on span "Select products" at bounding box center [891, 404] width 62 height 11
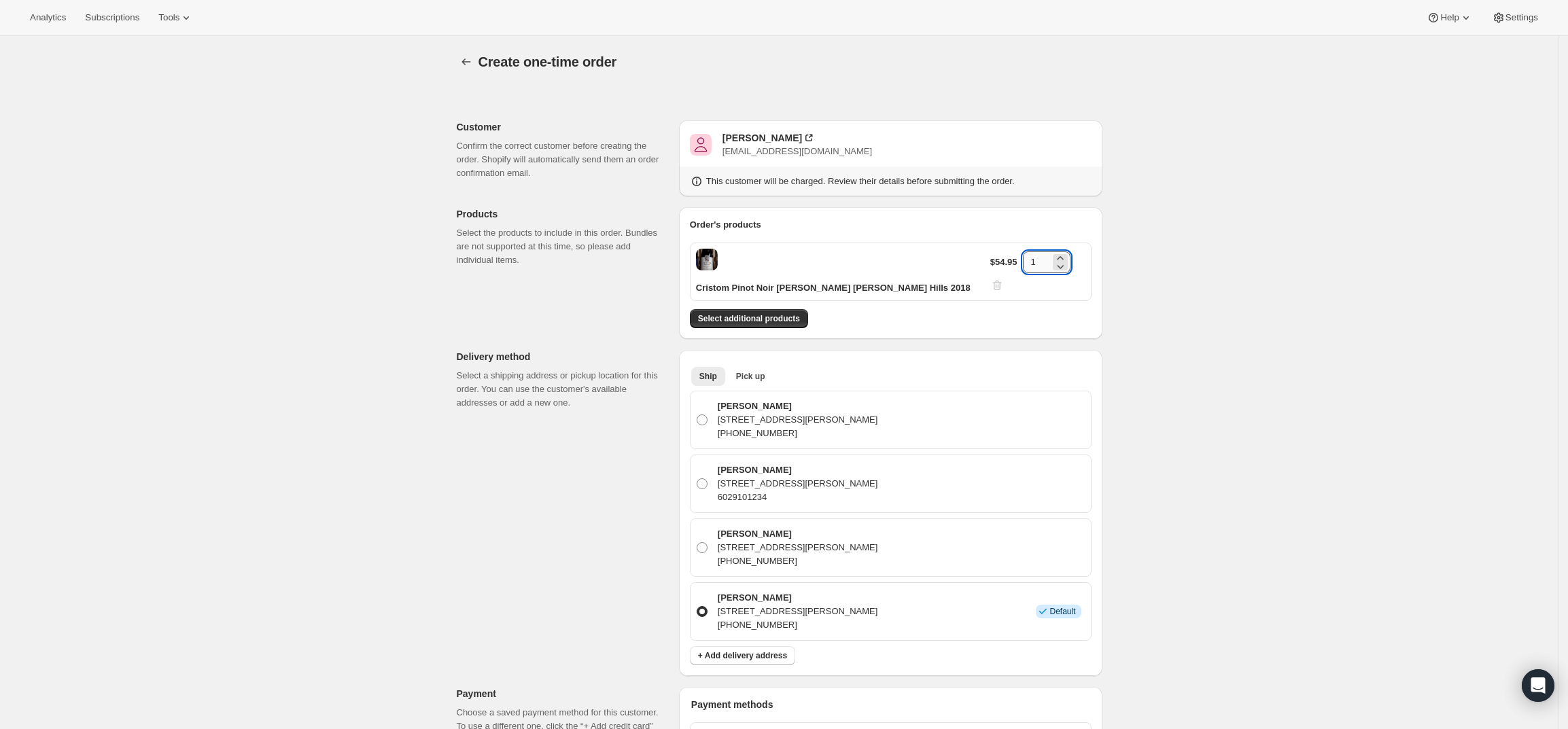
drag, startPoint x: 1030, startPoint y: 255, endPoint x: 1048, endPoint y: 260, distance: 18.7
click at [1048, 260] on input "1" at bounding box center [1036, 262] width 27 height 22
type input "3"
click at [1154, 262] on div "Create one-time order. This page is ready Create one-time order Customer Confir…" at bounding box center [779, 622] width 1559 height 1172
click at [757, 135] on div "Truscott Lee" at bounding box center [762, 138] width 79 height 14
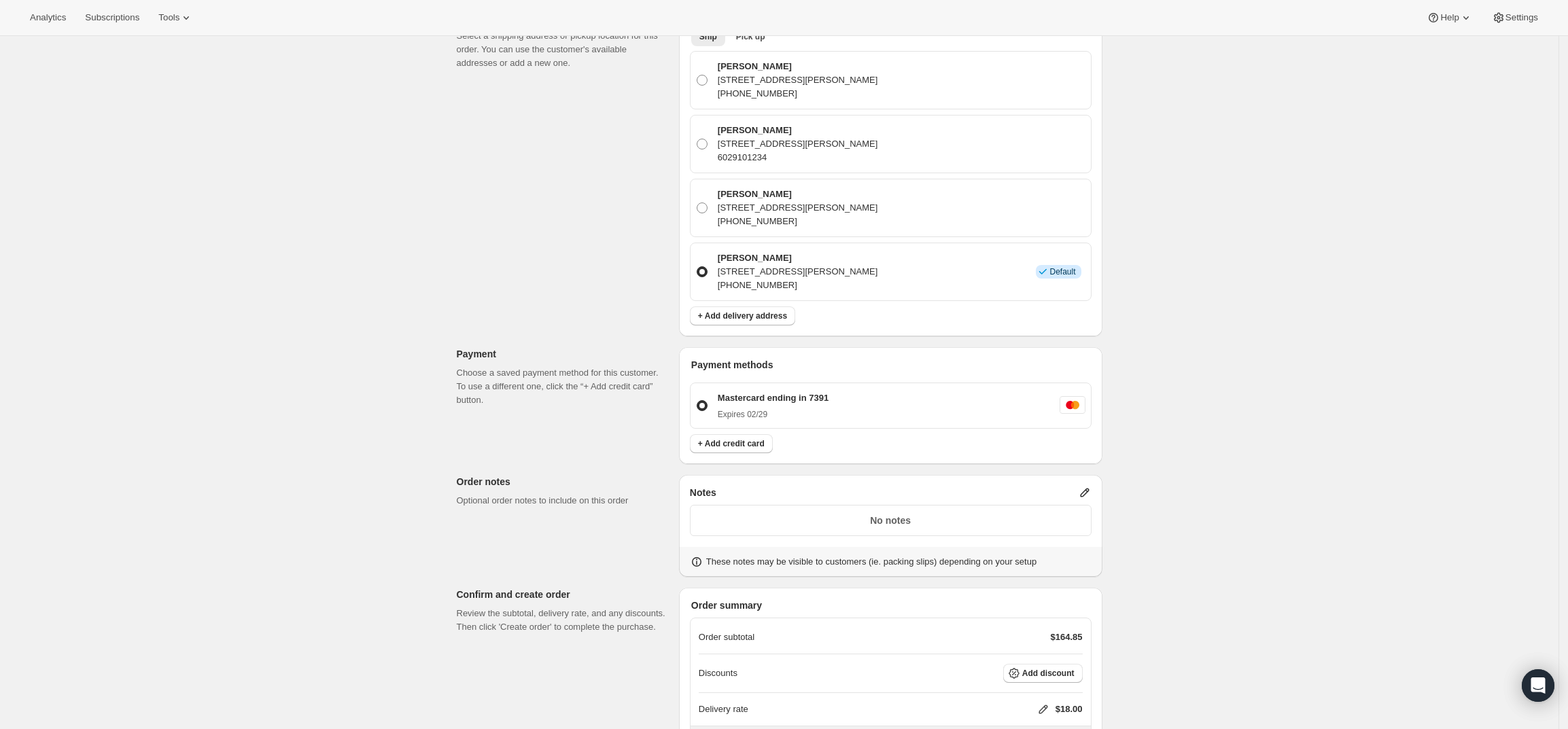
scroll to position [442, 0]
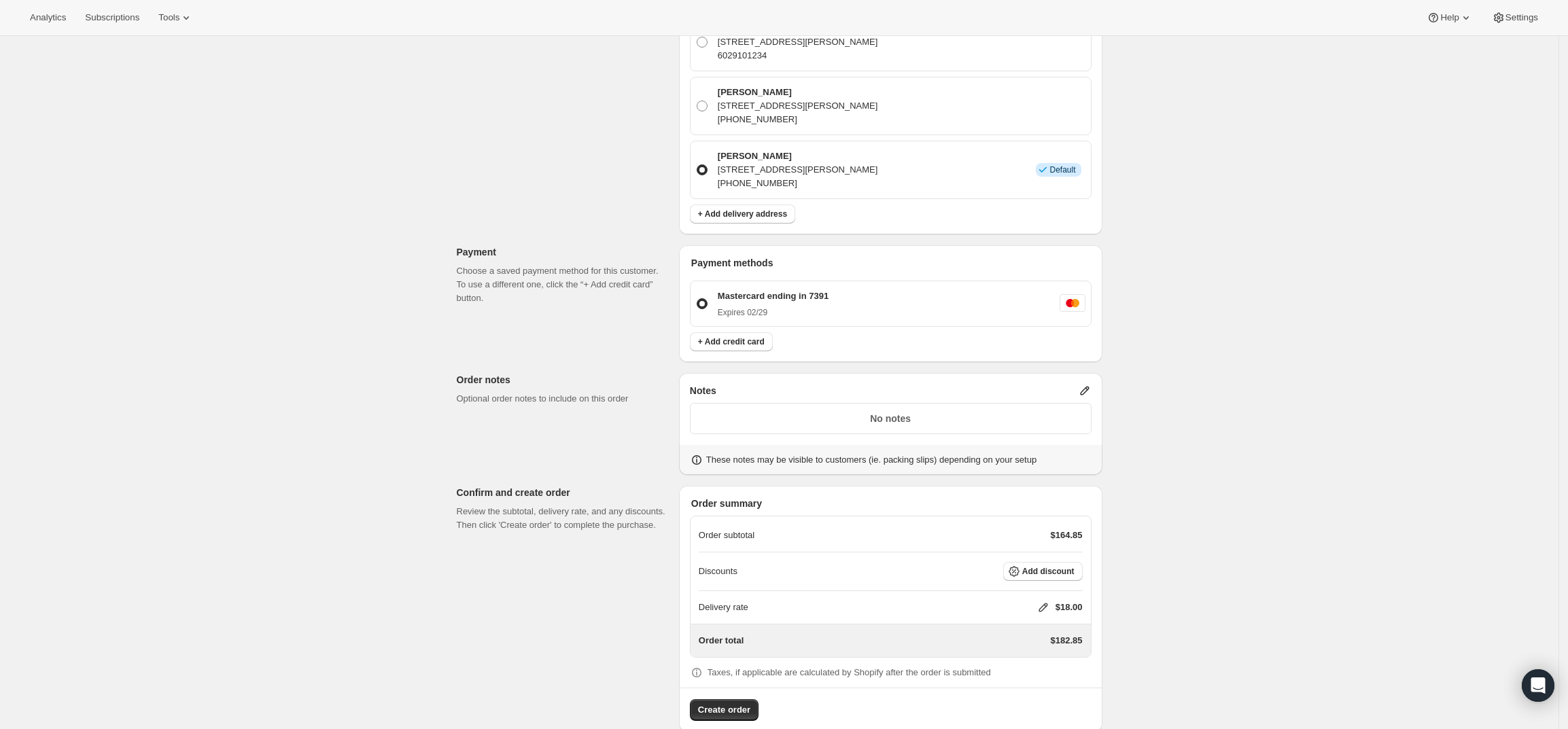
click at [1085, 384] on icon at bounding box center [1085, 391] width 14 height 14
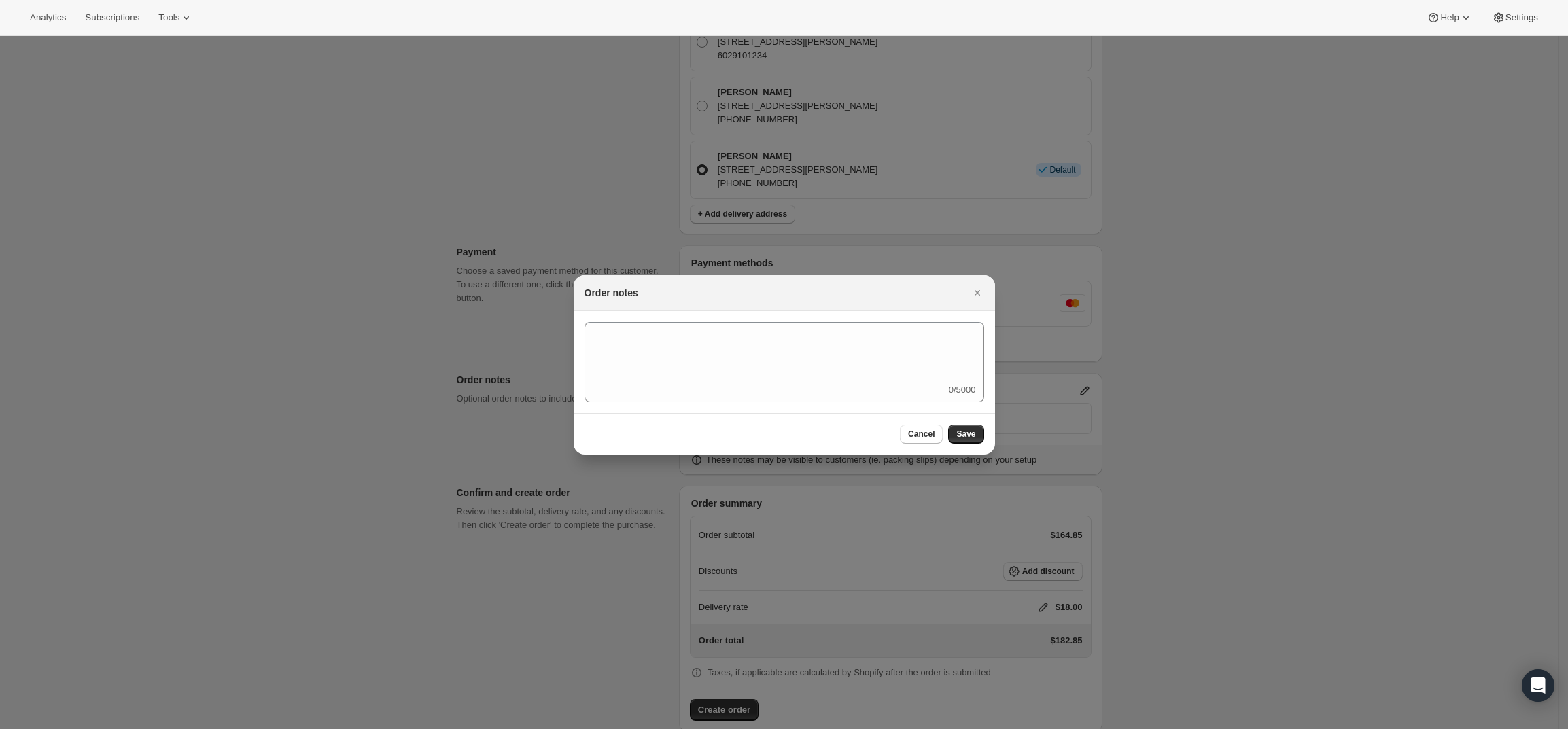
click at [839, 384] on div "0/5000" at bounding box center [784, 362] width 400 height 80
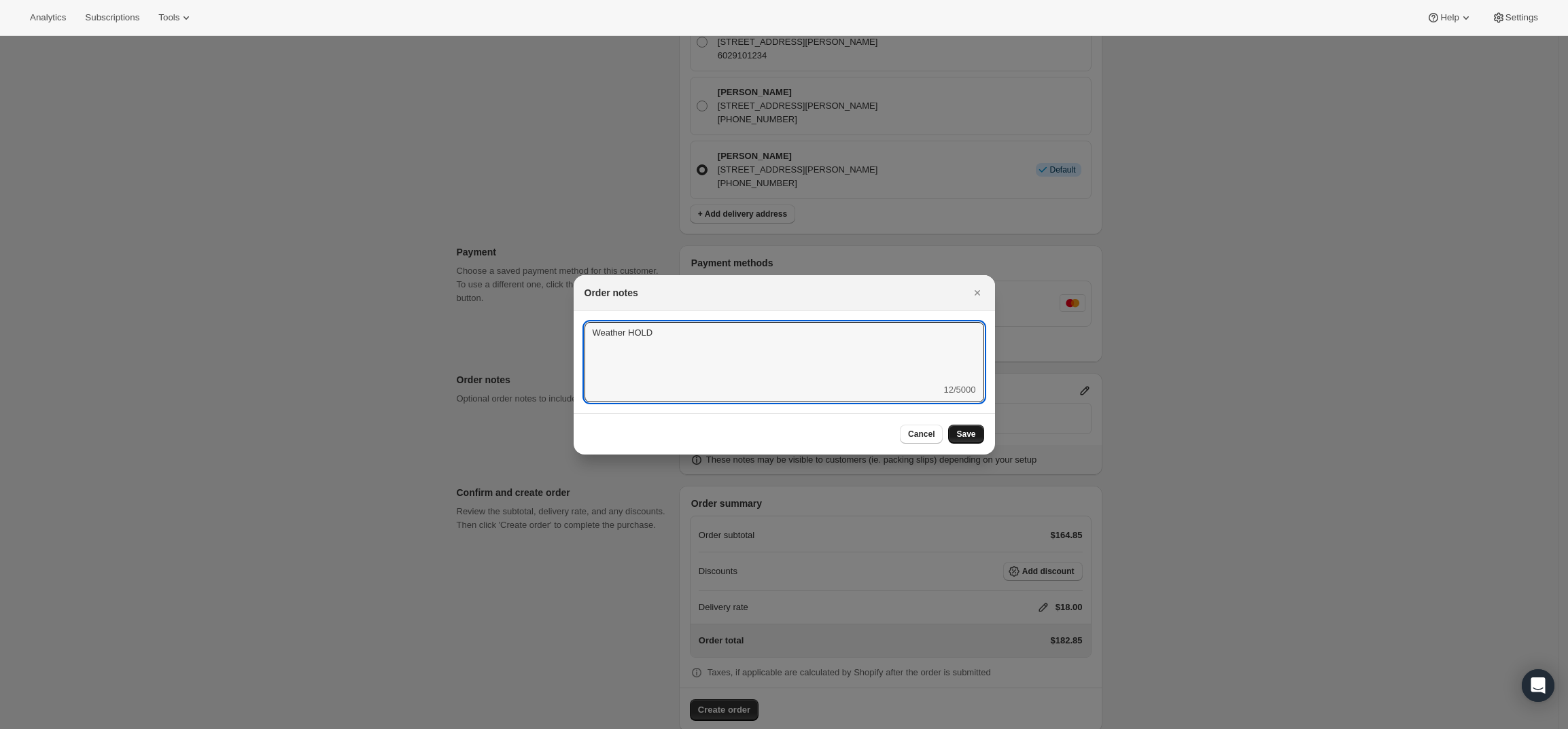
type textarea "Weather HOLD"
click at [958, 426] on button "Save" at bounding box center [966, 434] width 35 height 19
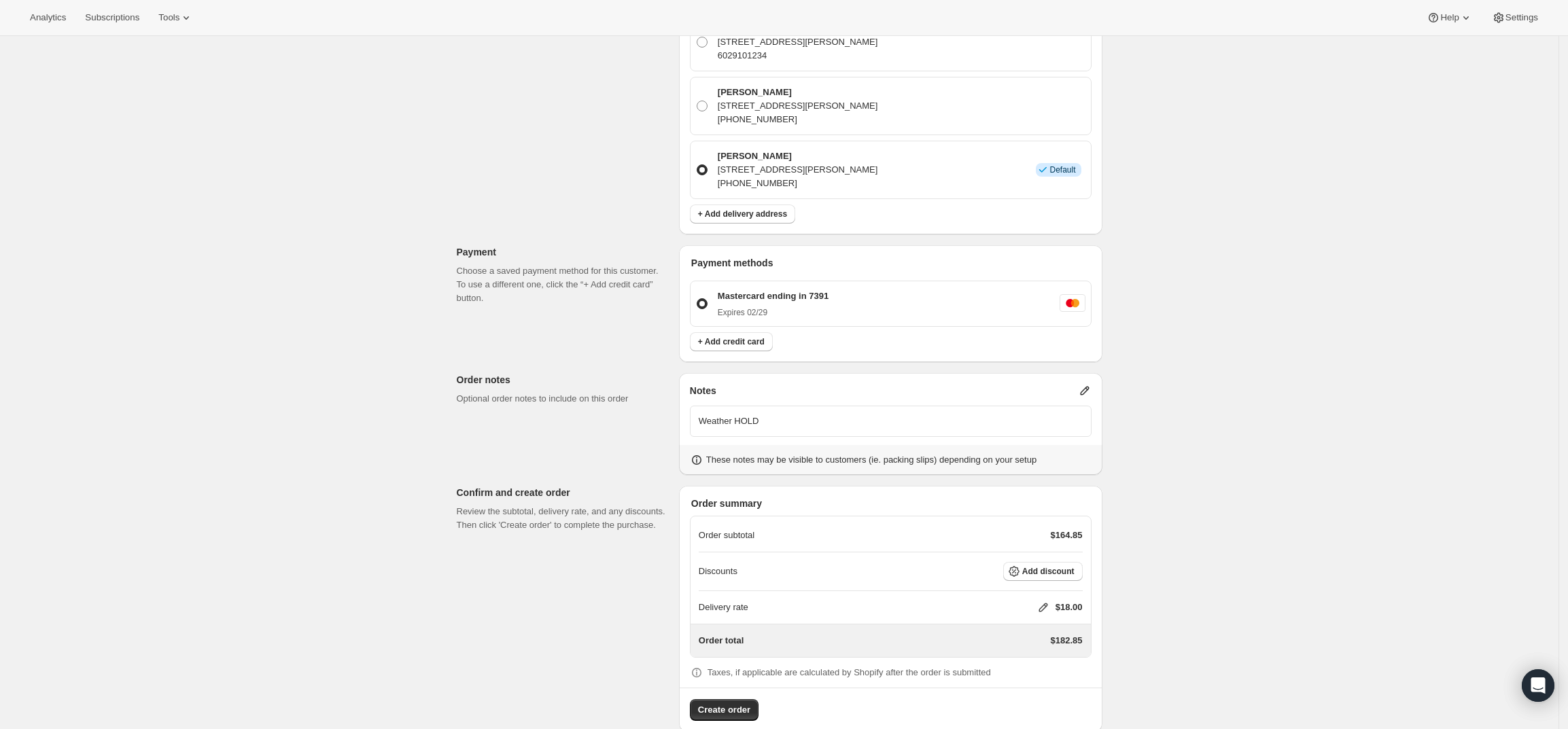
click at [1045, 601] on icon at bounding box center [1044, 608] width 14 height 14
click at [1030, 631] on input "0" at bounding box center [1050, 634] width 122 height 22
type input "0"
click at [1048, 667] on button "Save" at bounding box center [1040, 665] width 35 height 19
click at [725, 704] on span "Create order" at bounding box center [724, 711] width 52 height 14
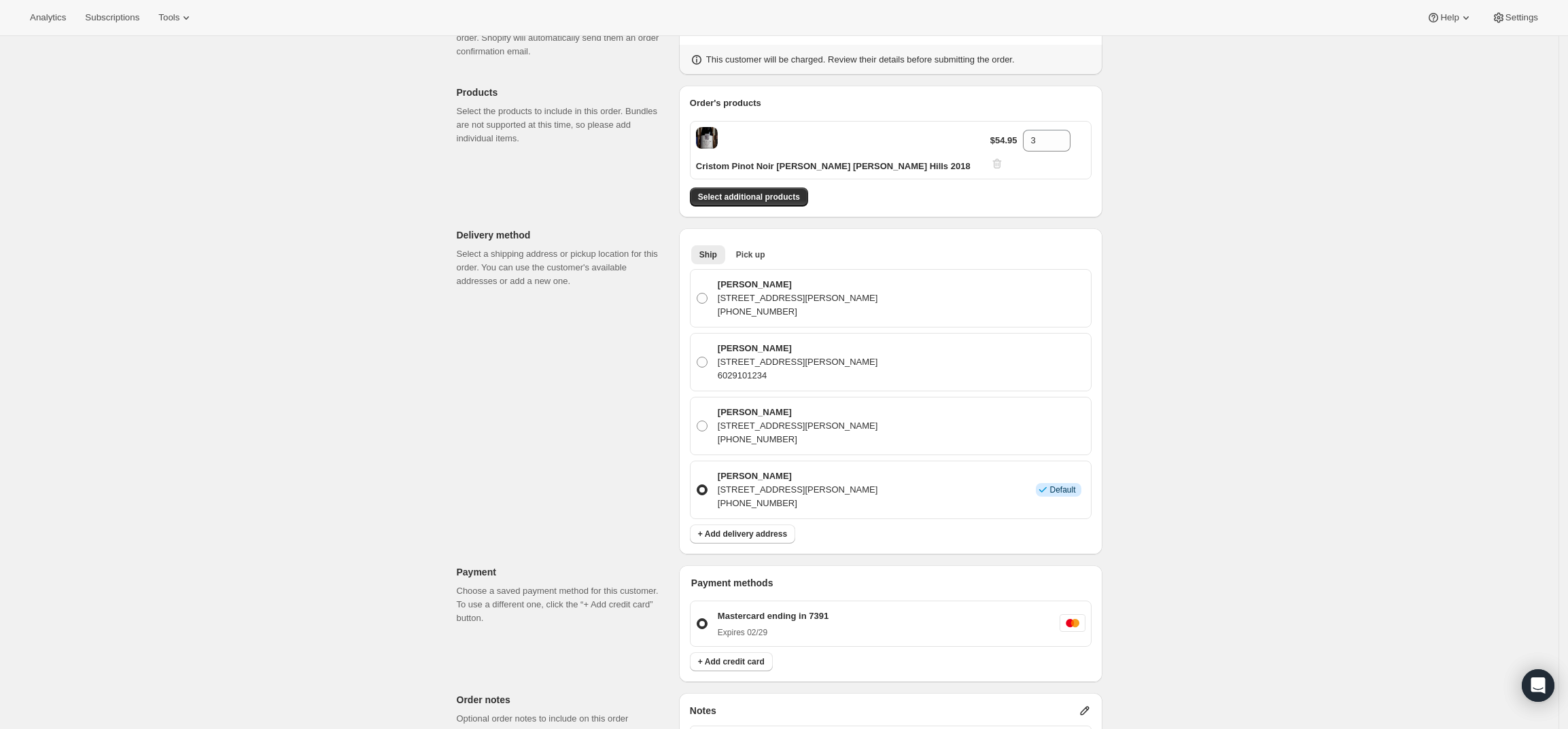
scroll to position [102, 0]
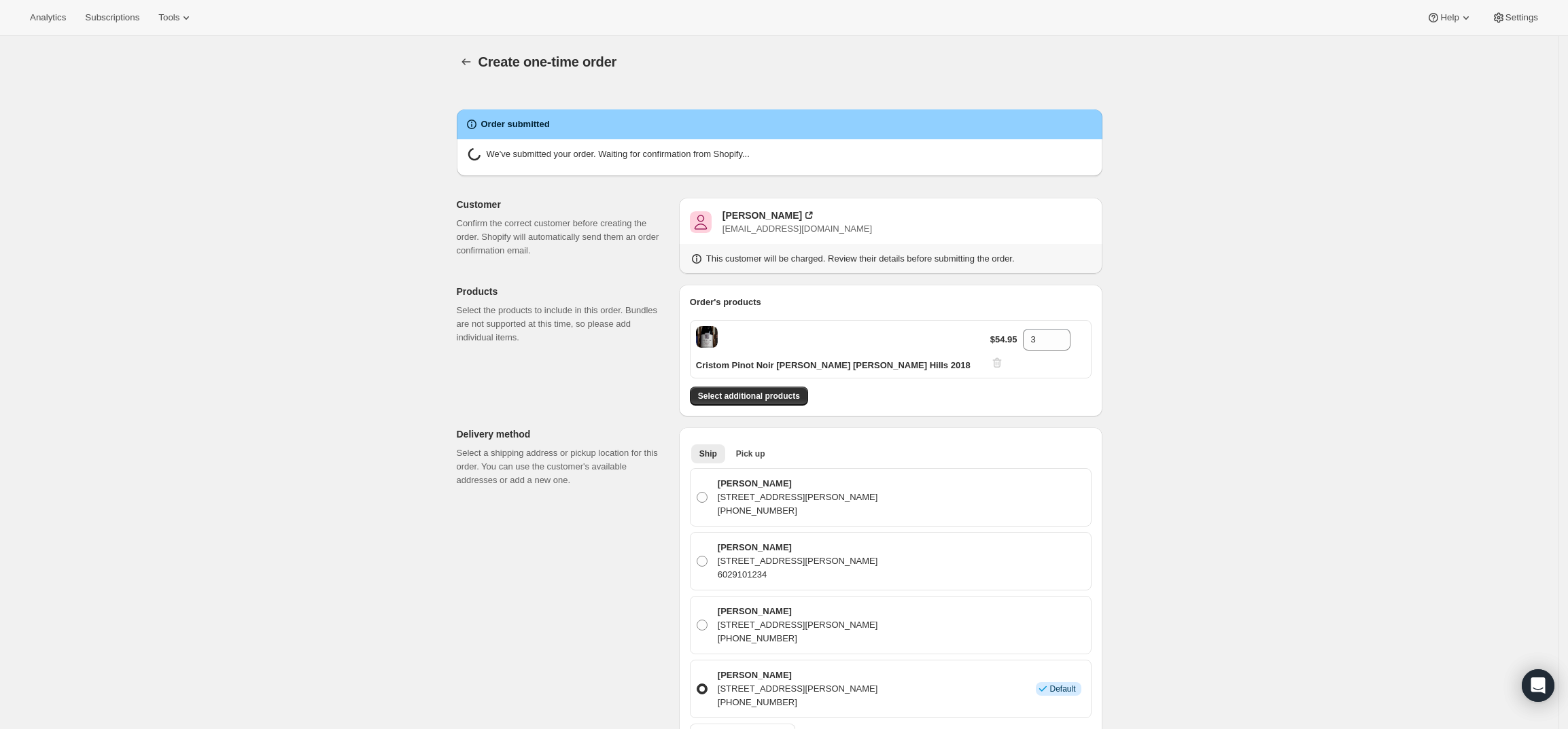
radio input "true"
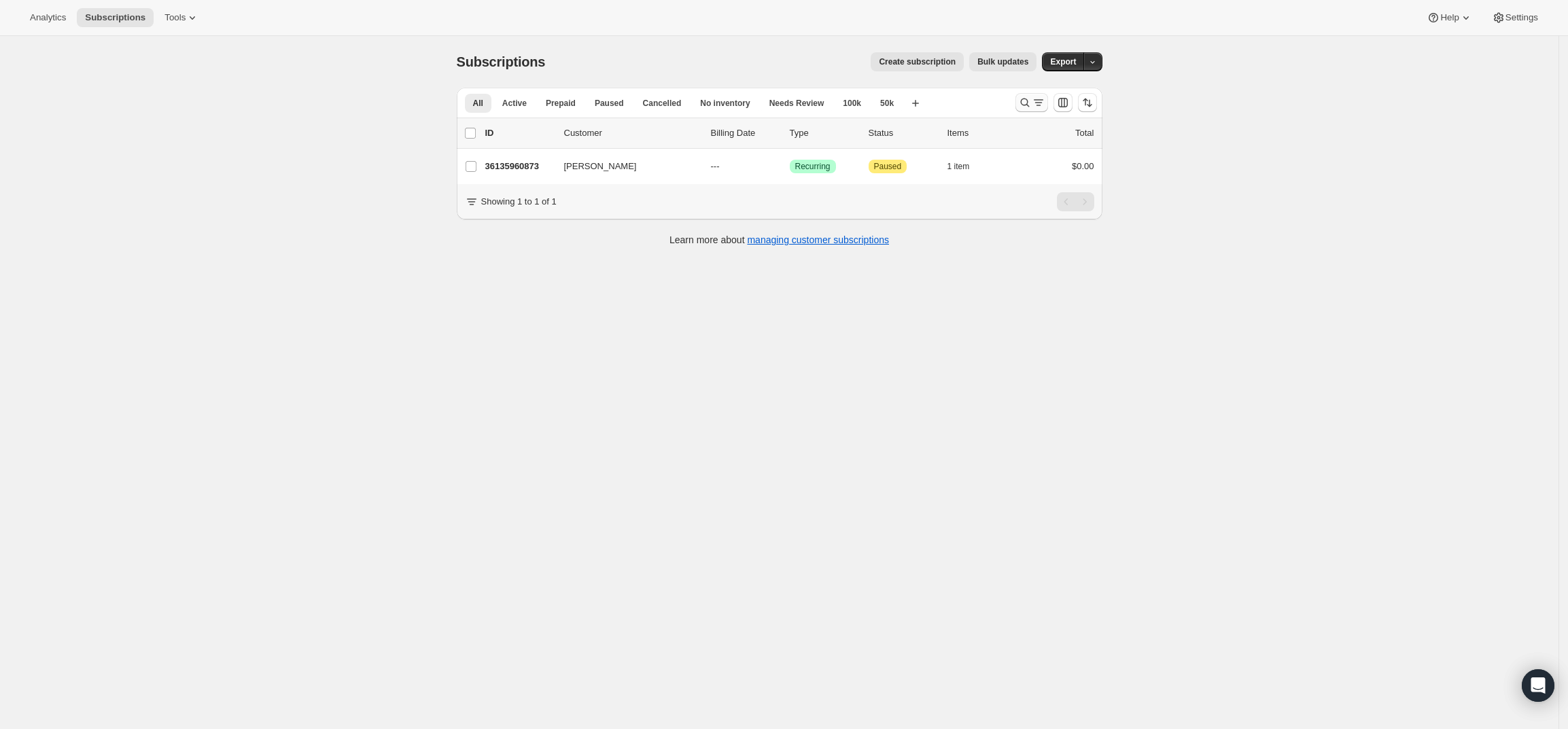
click at [1027, 98] on icon "Search and filter results" at bounding box center [1025, 103] width 14 height 14
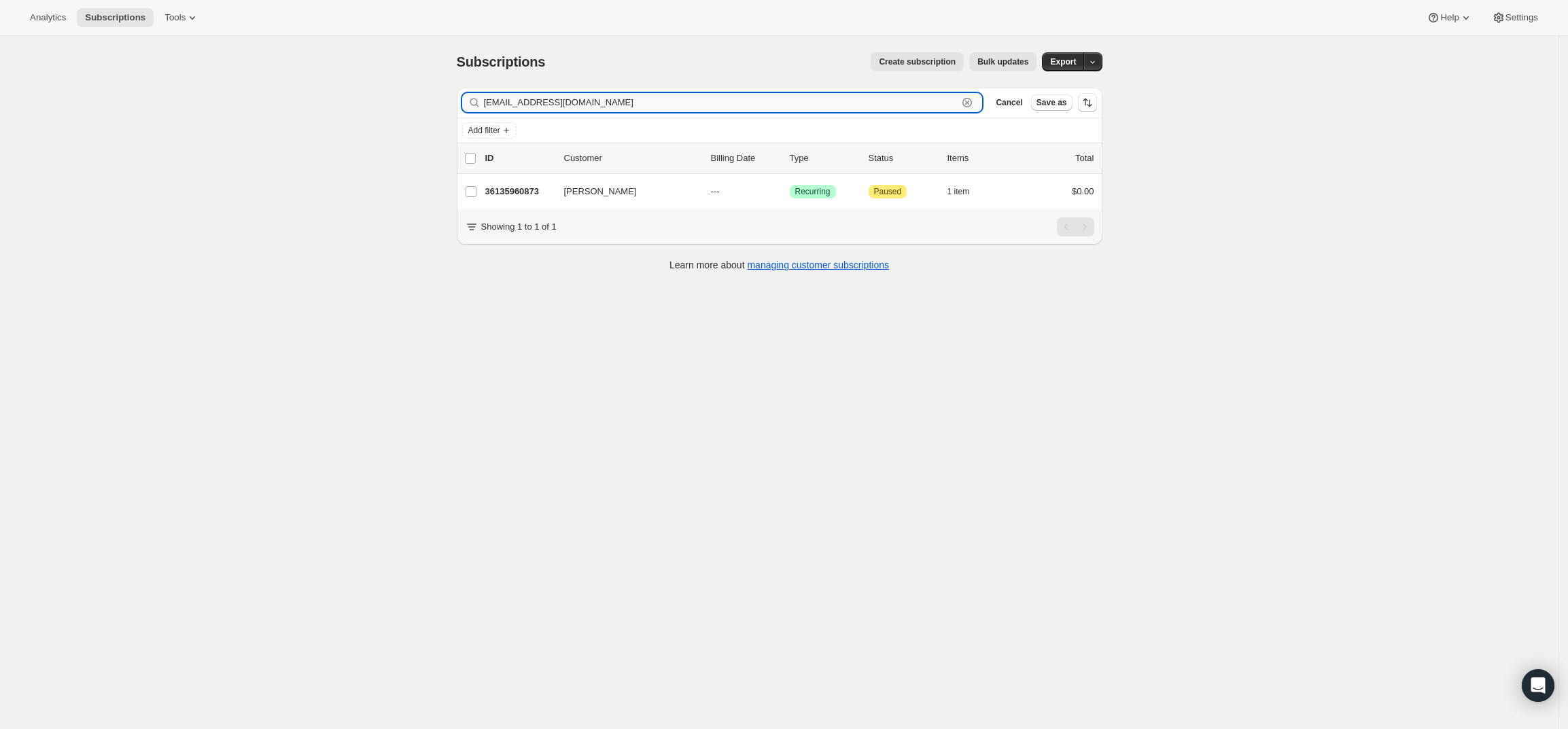
click at [593, 112] on input "emailtruscott@gmail.com" at bounding box center [721, 102] width 474 height 19
paste input "christopher.michael.harris"
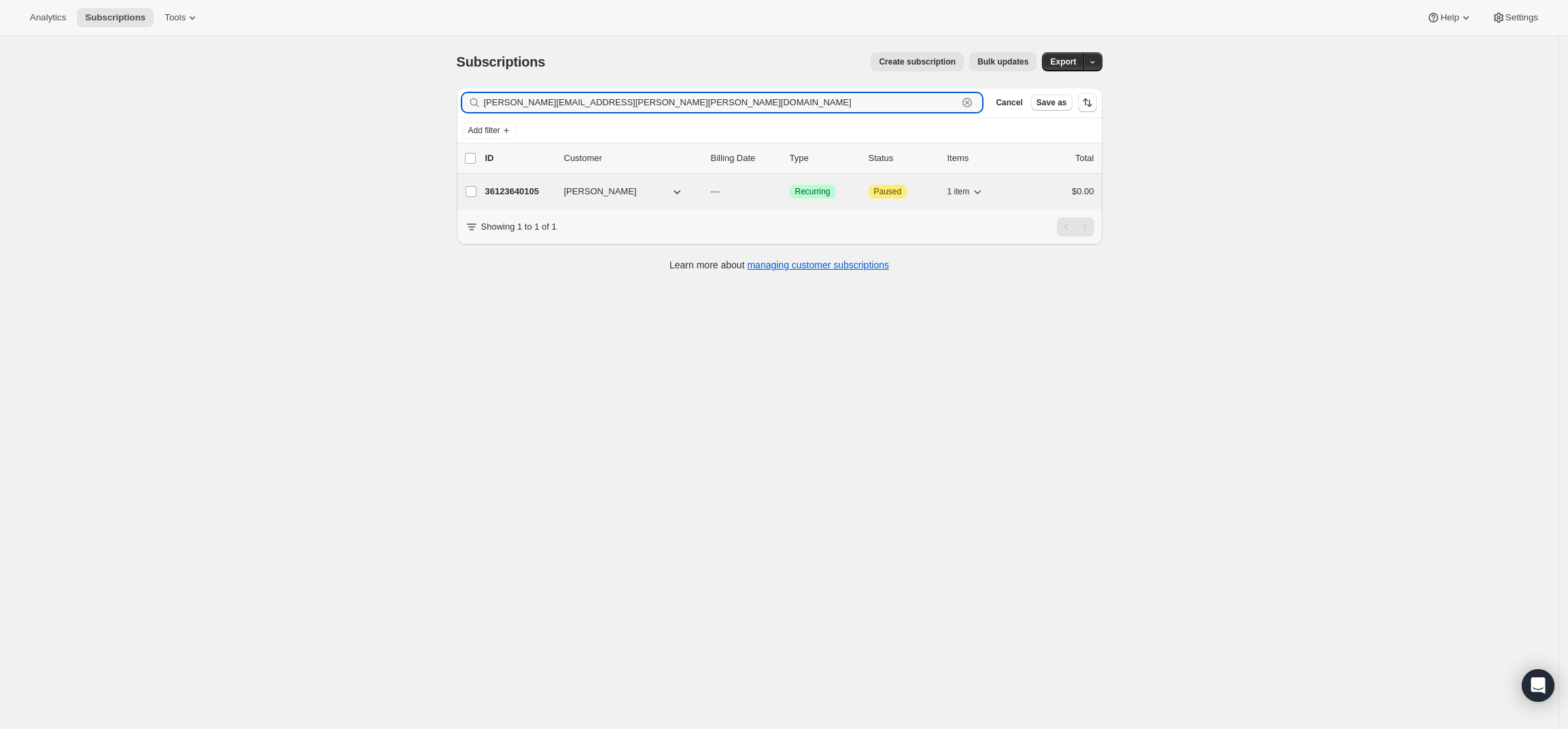
type input "[PERSON_NAME][EMAIL_ADDRESS][PERSON_NAME][PERSON_NAME][DOMAIN_NAME]"
click at [518, 196] on p "36123640105" at bounding box center [519, 191] width 68 height 14
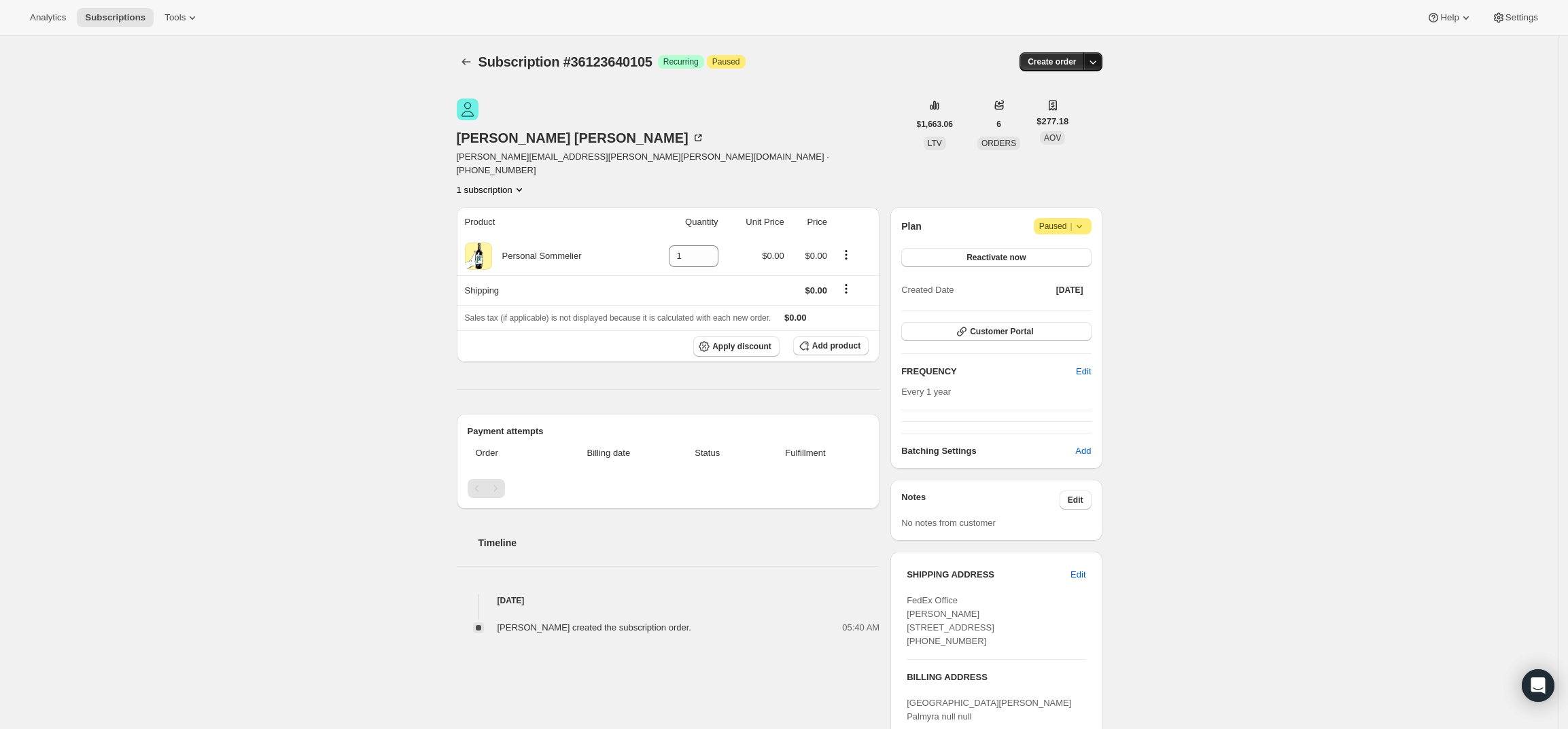
click at [1097, 58] on icon "button" at bounding box center [1093, 62] width 14 height 14
click at [1075, 114] on span "Create custom one-time order" at bounding box center [1039, 113] width 118 height 10
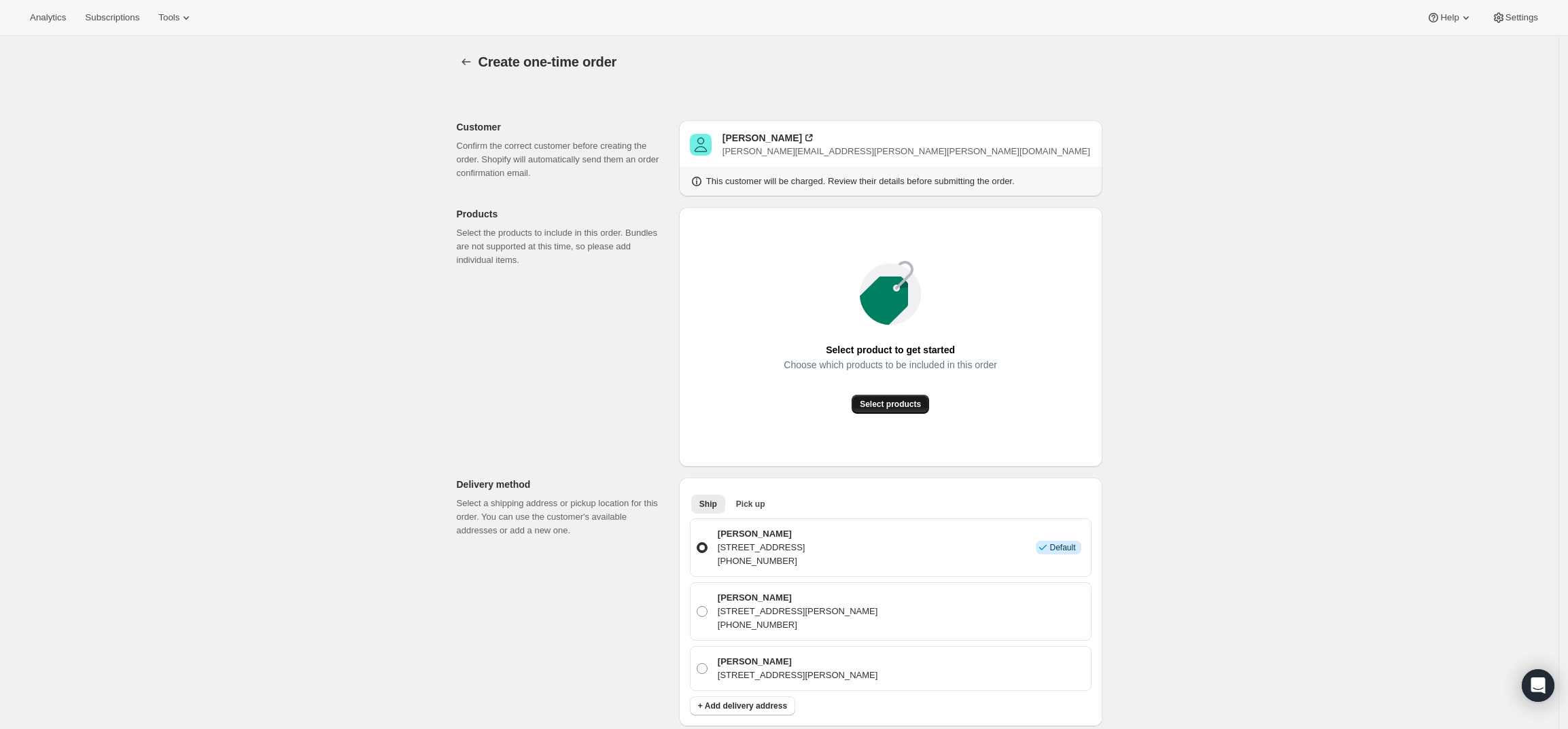
click at [903, 401] on span "Select products" at bounding box center [891, 404] width 62 height 11
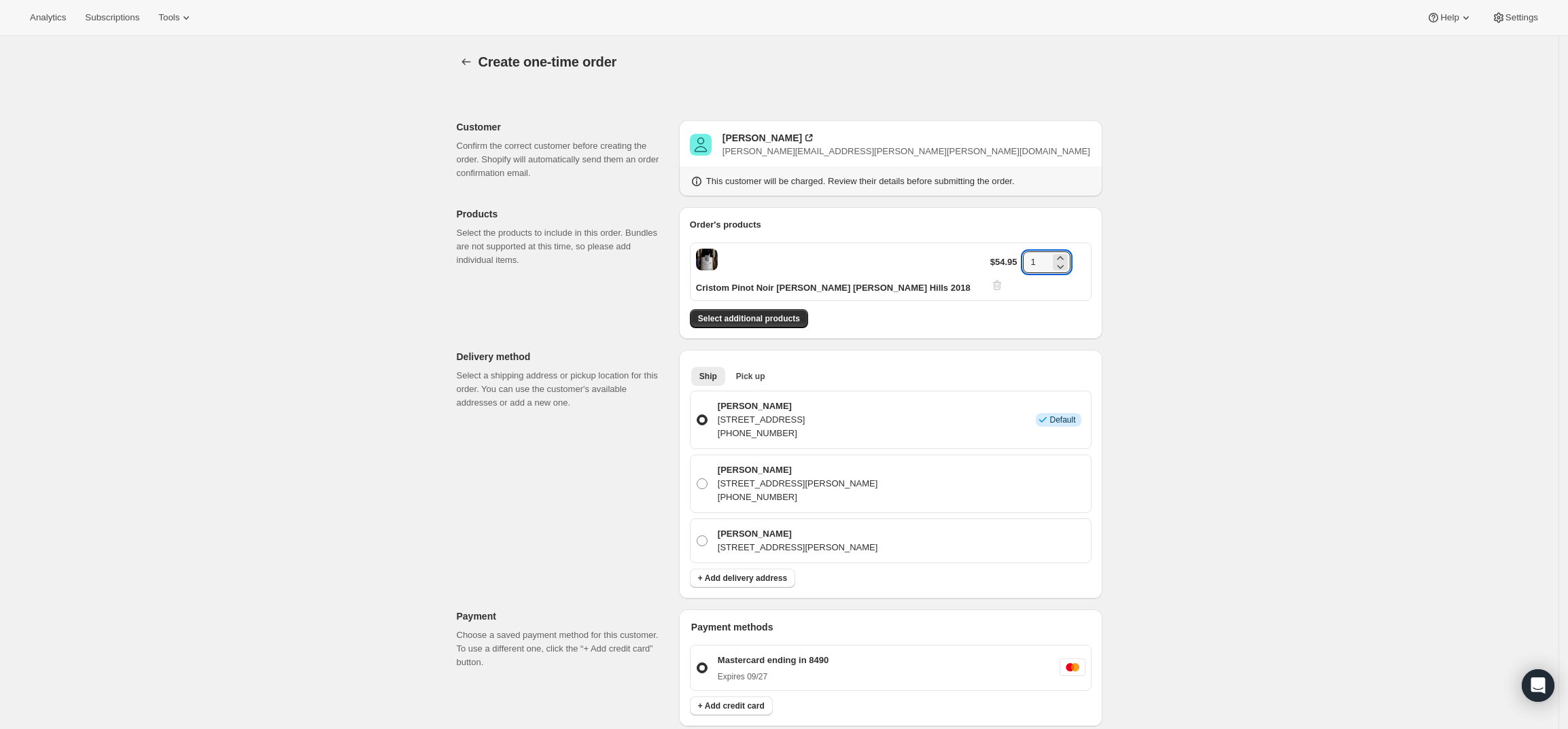
drag, startPoint x: 1041, startPoint y: 261, endPoint x: 1014, endPoint y: 261, distance: 27.0
click at [1014, 261] on div "$54.95 1" at bounding box center [1038, 271] width 95 height 41
type input "4"
click at [1377, 351] on div "Create one-time order. This page is ready Create one-time order Customer Confir…" at bounding box center [779, 583] width 1559 height 1094
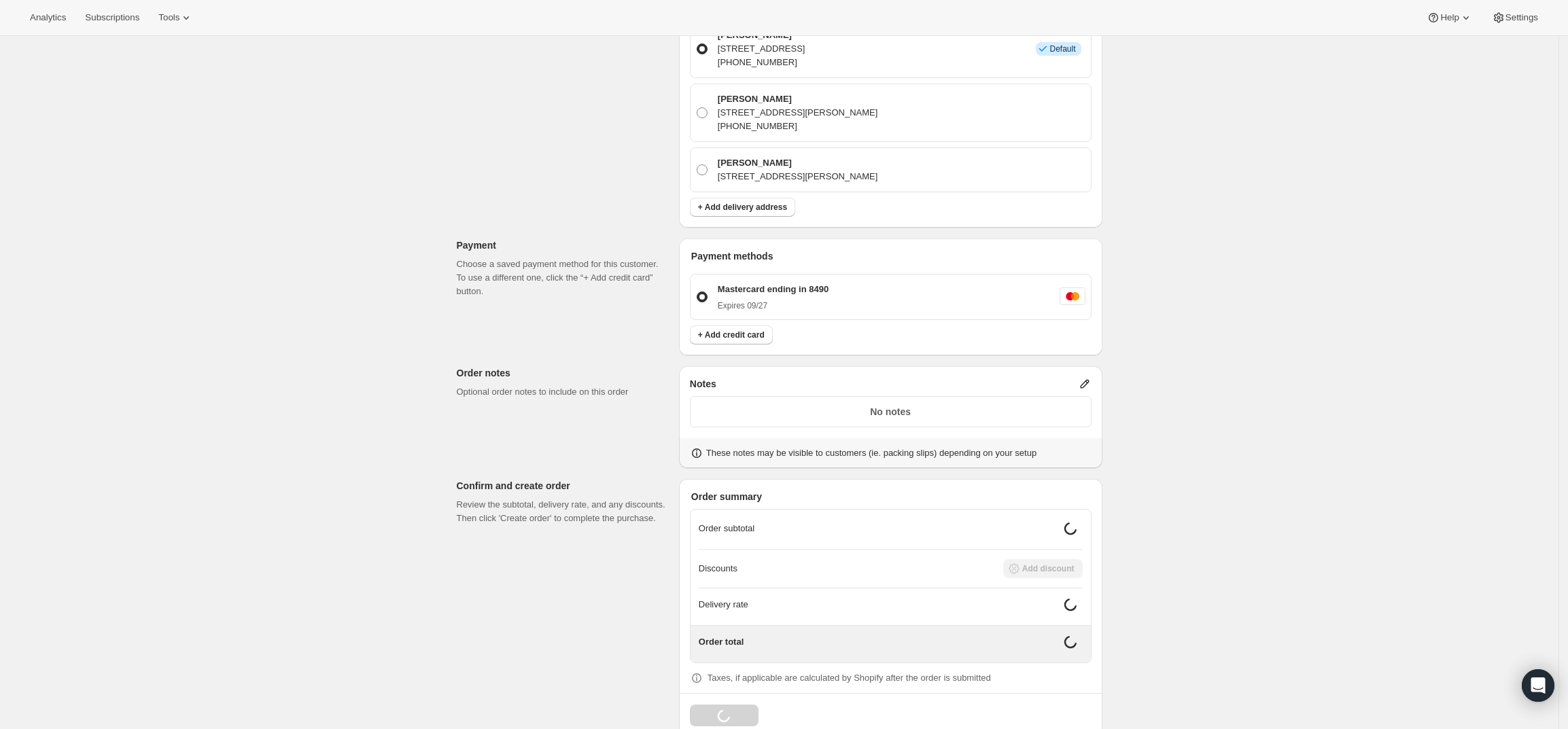
scroll to position [374, 0]
click at [1087, 374] on icon at bounding box center [1085, 381] width 14 height 14
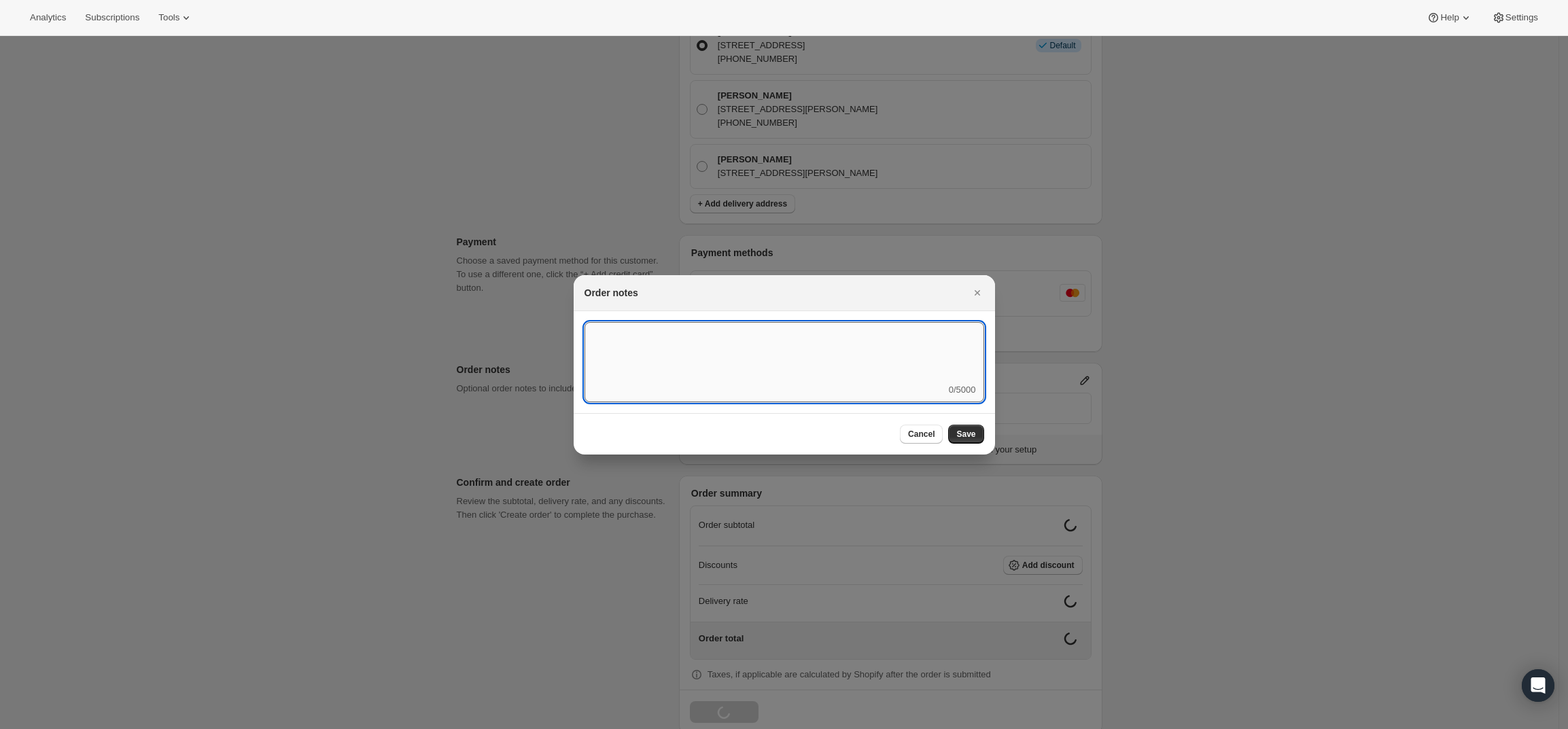
click at [924, 372] on textarea ":r3v:" at bounding box center [784, 353] width 400 height 62
type textarea "Temp Control"
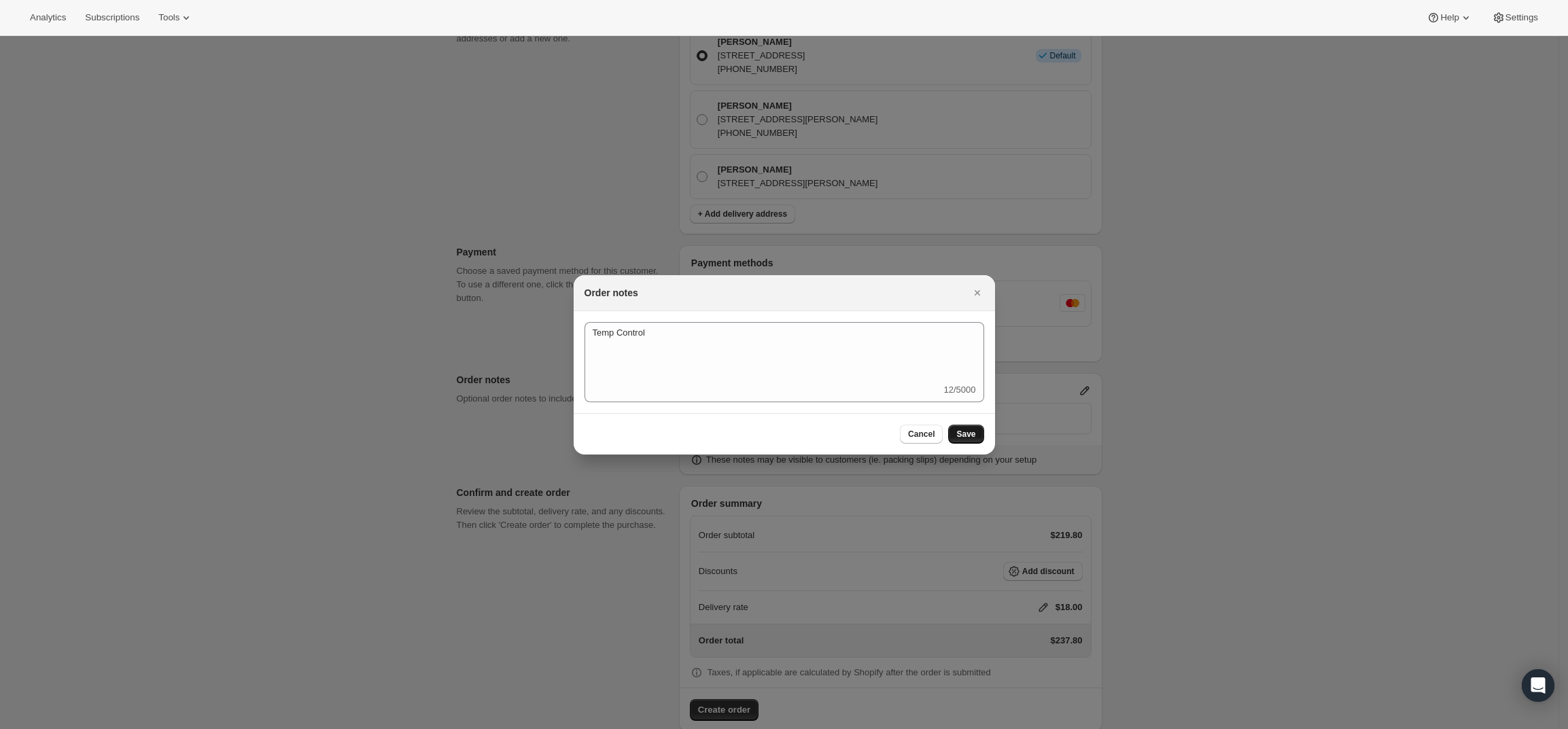
click at [962, 434] on span "Save" at bounding box center [966, 434] width 19 height 11
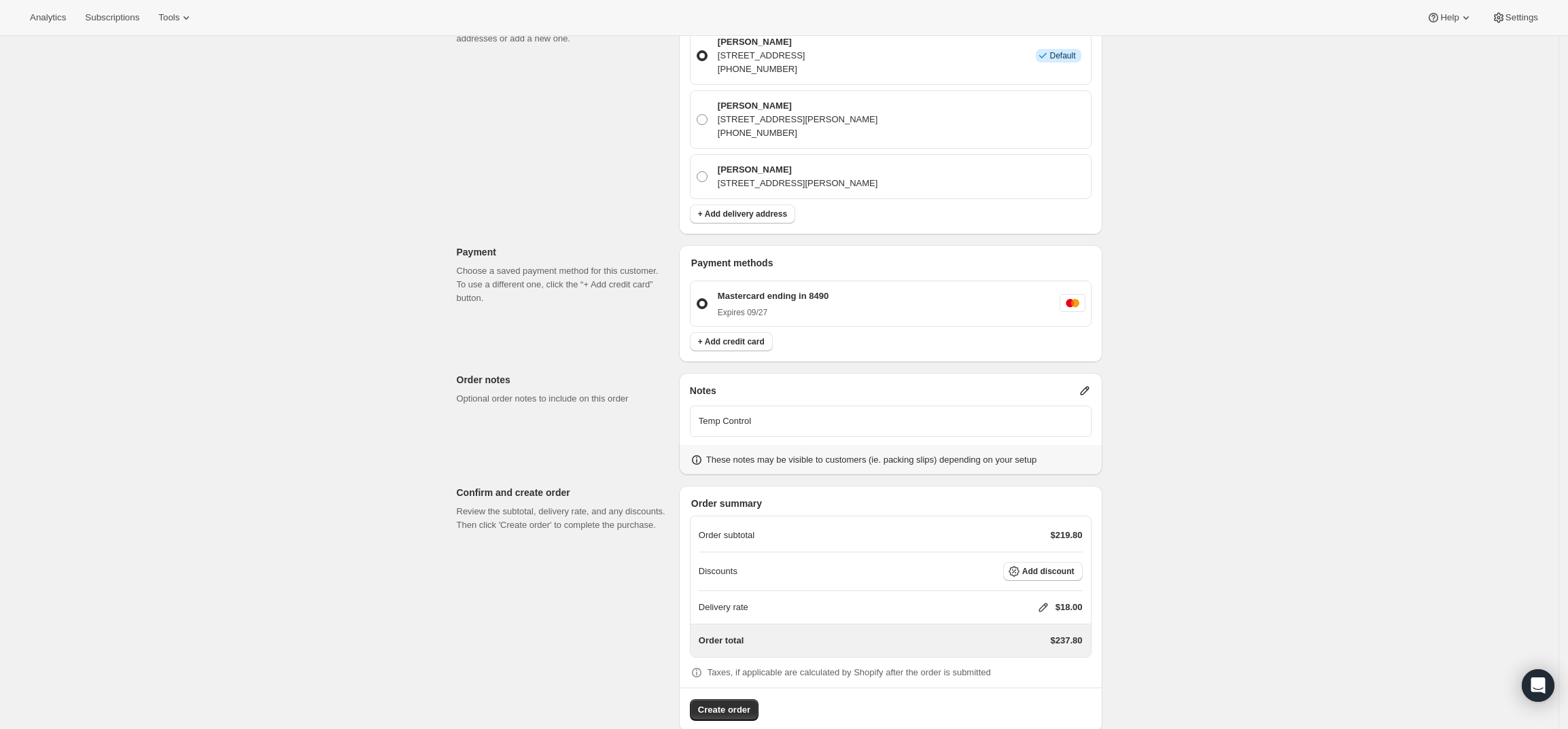
click at [1045, 604] on icon at bounding box center [1043, 608] width 8 height 8
click at [1039, 629] on input "0" at bounding box center [1050, 634] width 122 height 22
type input "0"
click at [1034, 664] on span "Save" at bounding box center [1040, 665] width 19 height 11
click at [726, 704] on span "Create order" at bounding box center [724, 711] width 52 height 14
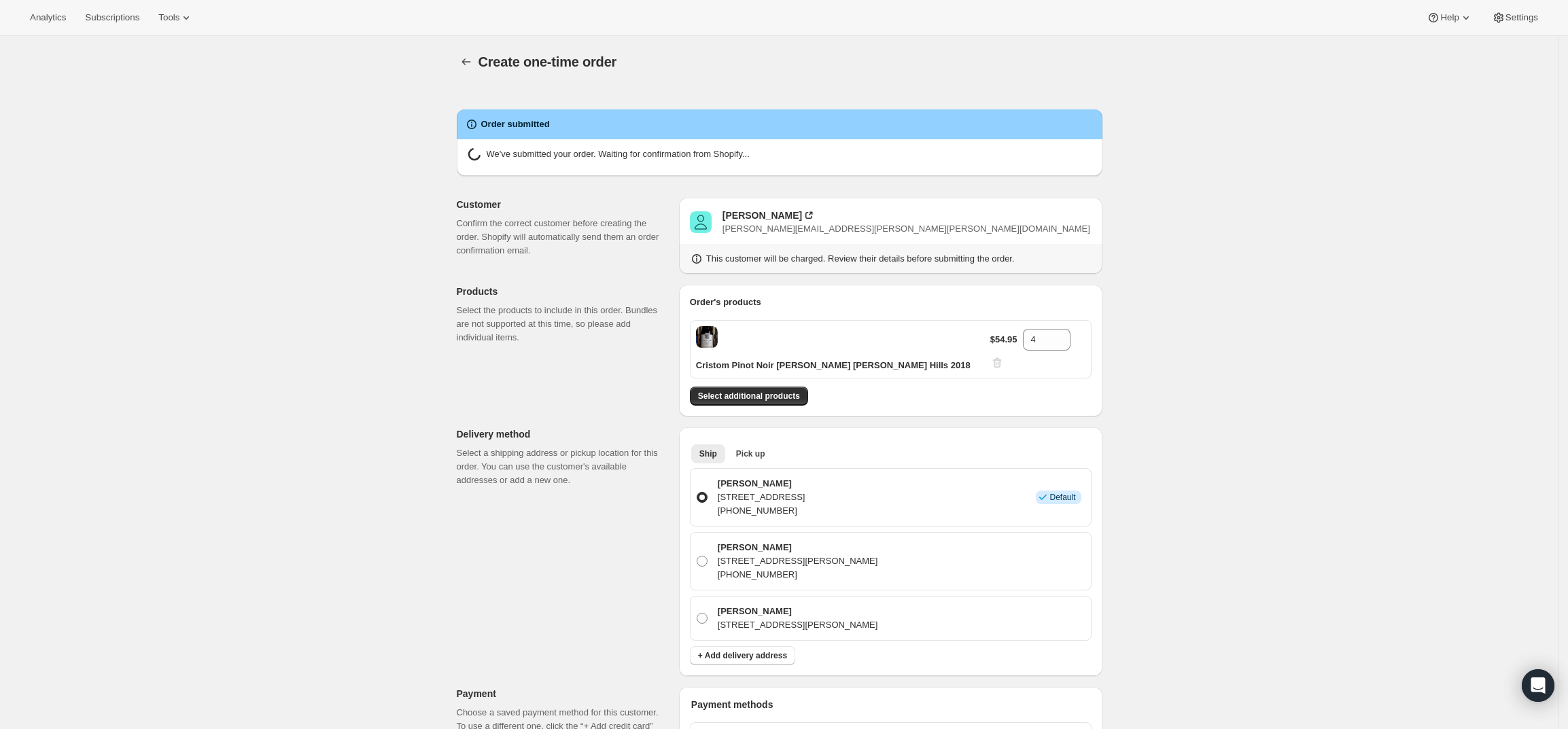
radio input "true"
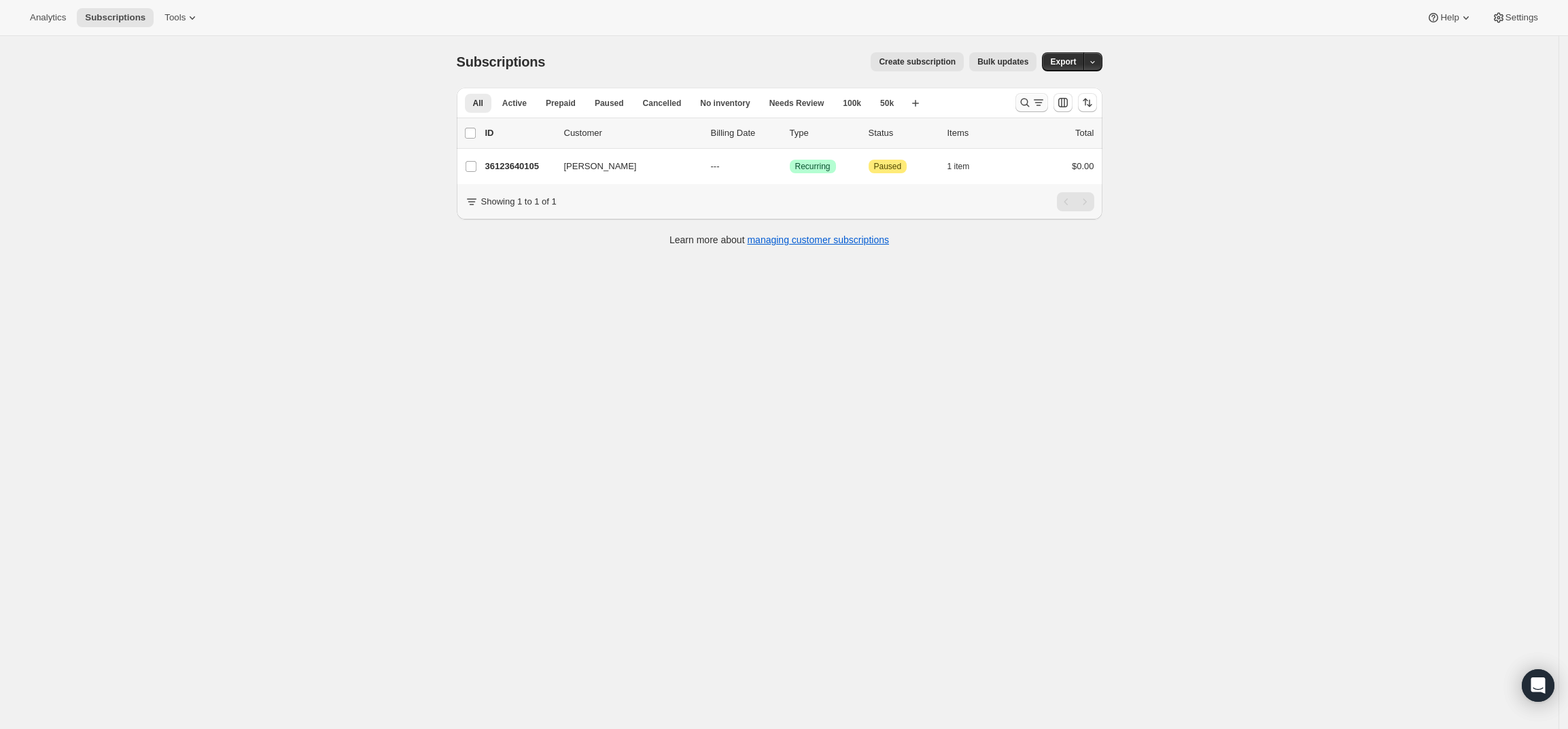
click at [1027, 101] on icon "Search and filter results" at bounding box center [1025, 103] width 14 height 14
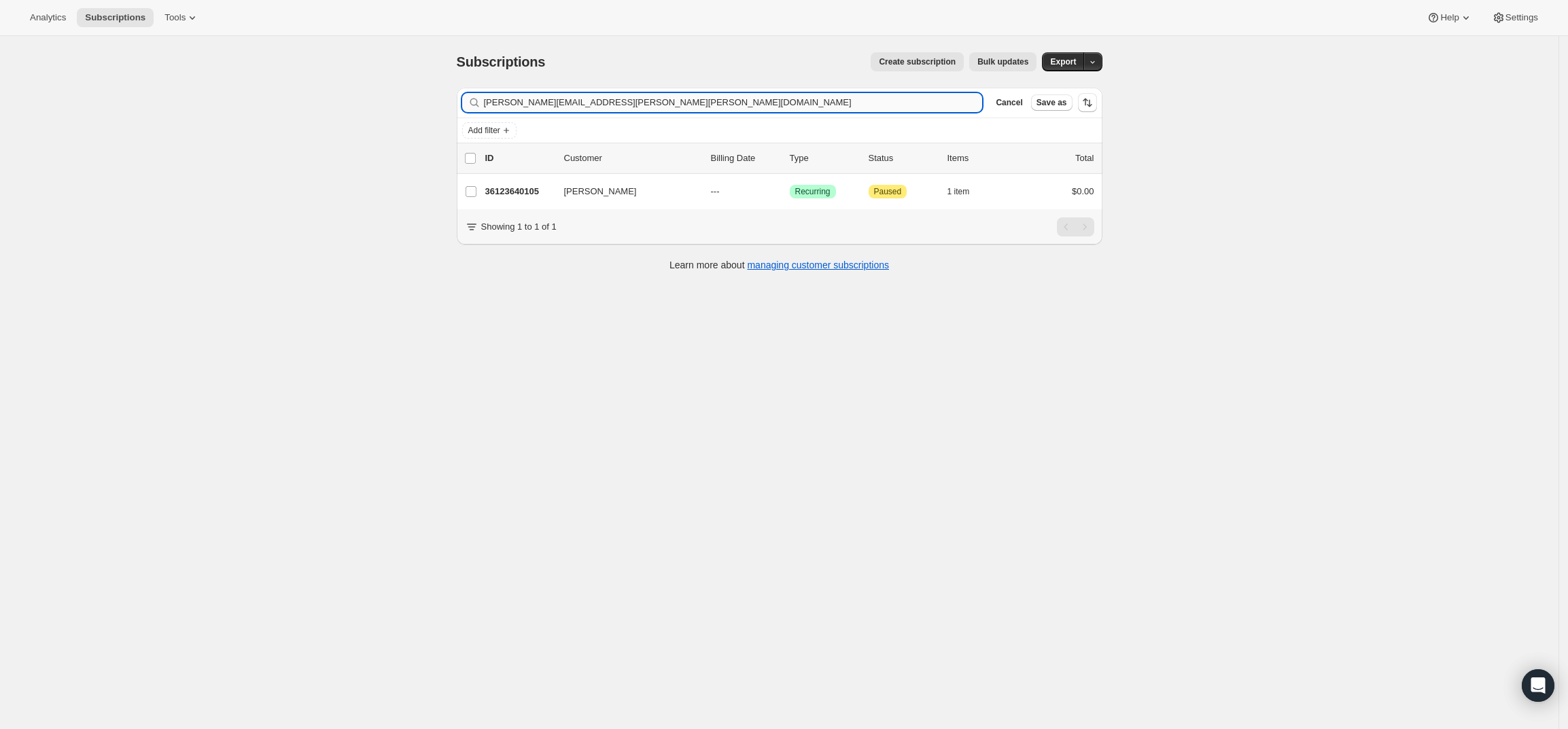
click at [705, 108] on input "[PERSON_NAME][EMAIL_ADDRESS][PERSON_NAME][PERSON_NAME][DOMAIN_NAME]" at bounding box center [733, 102] width 499 height 19
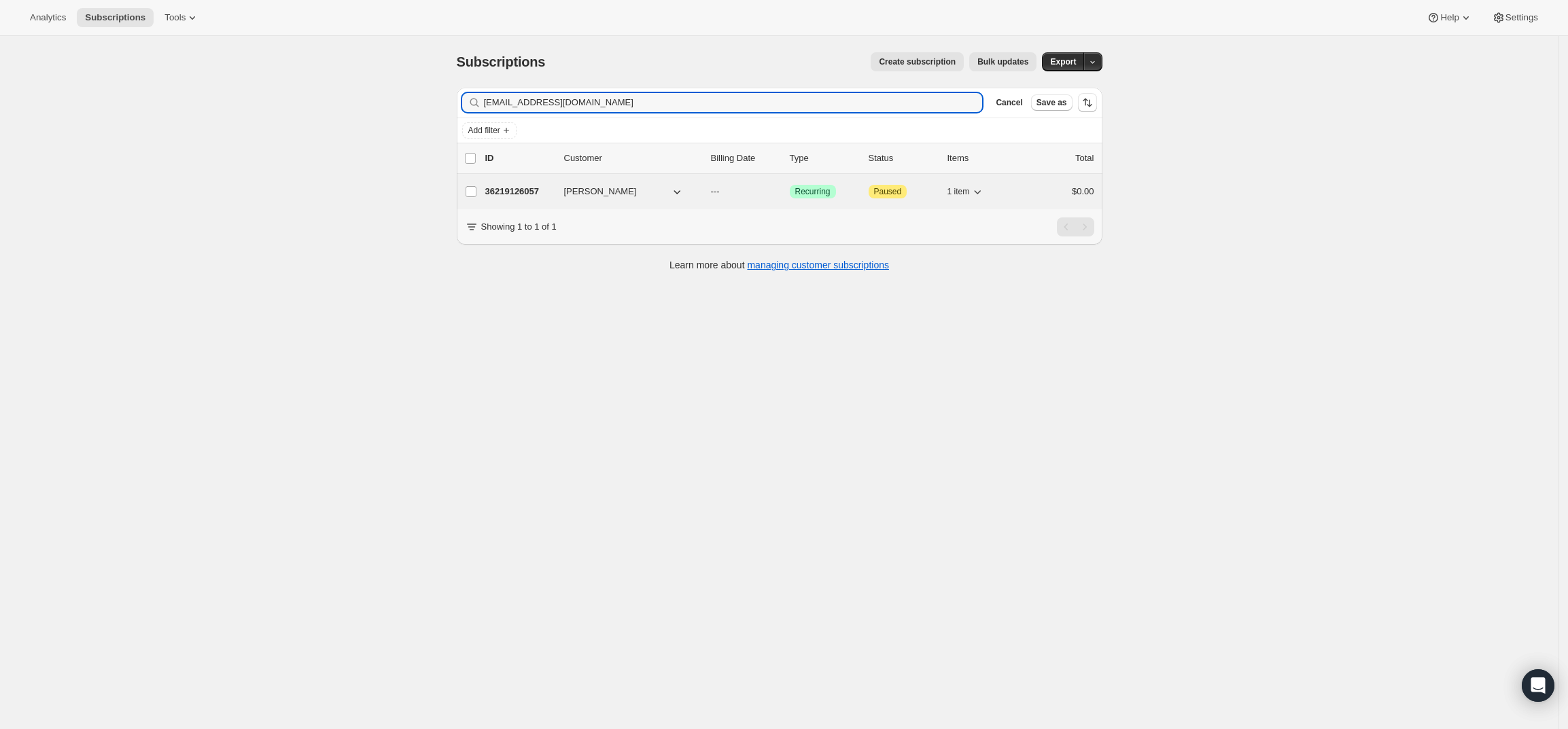
type input "[EMAIL_ADDRESS][DOMAIN_NAME]"
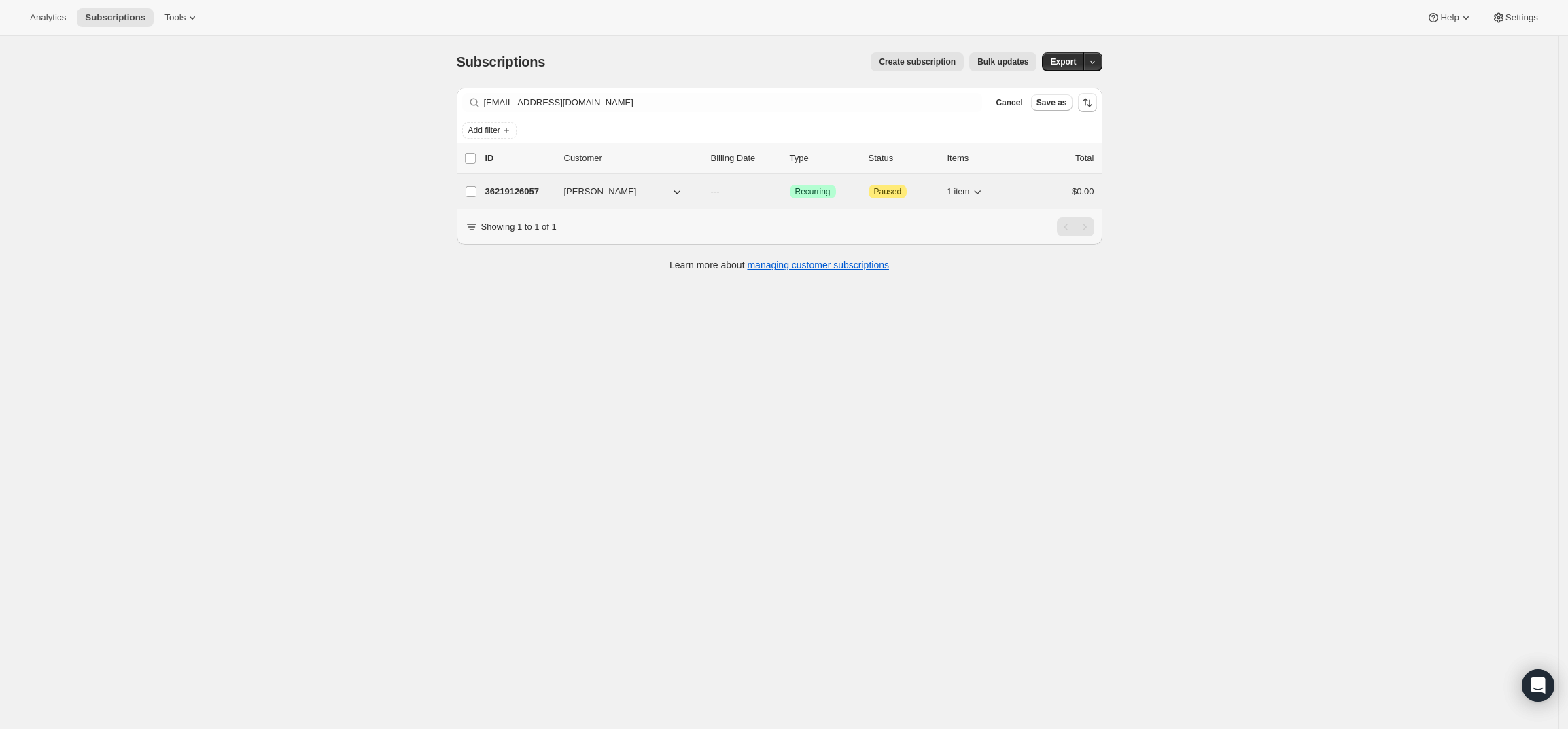
click at [517, 195] on p "36219126057" at bounding box center [519, 191] width 68 height 14
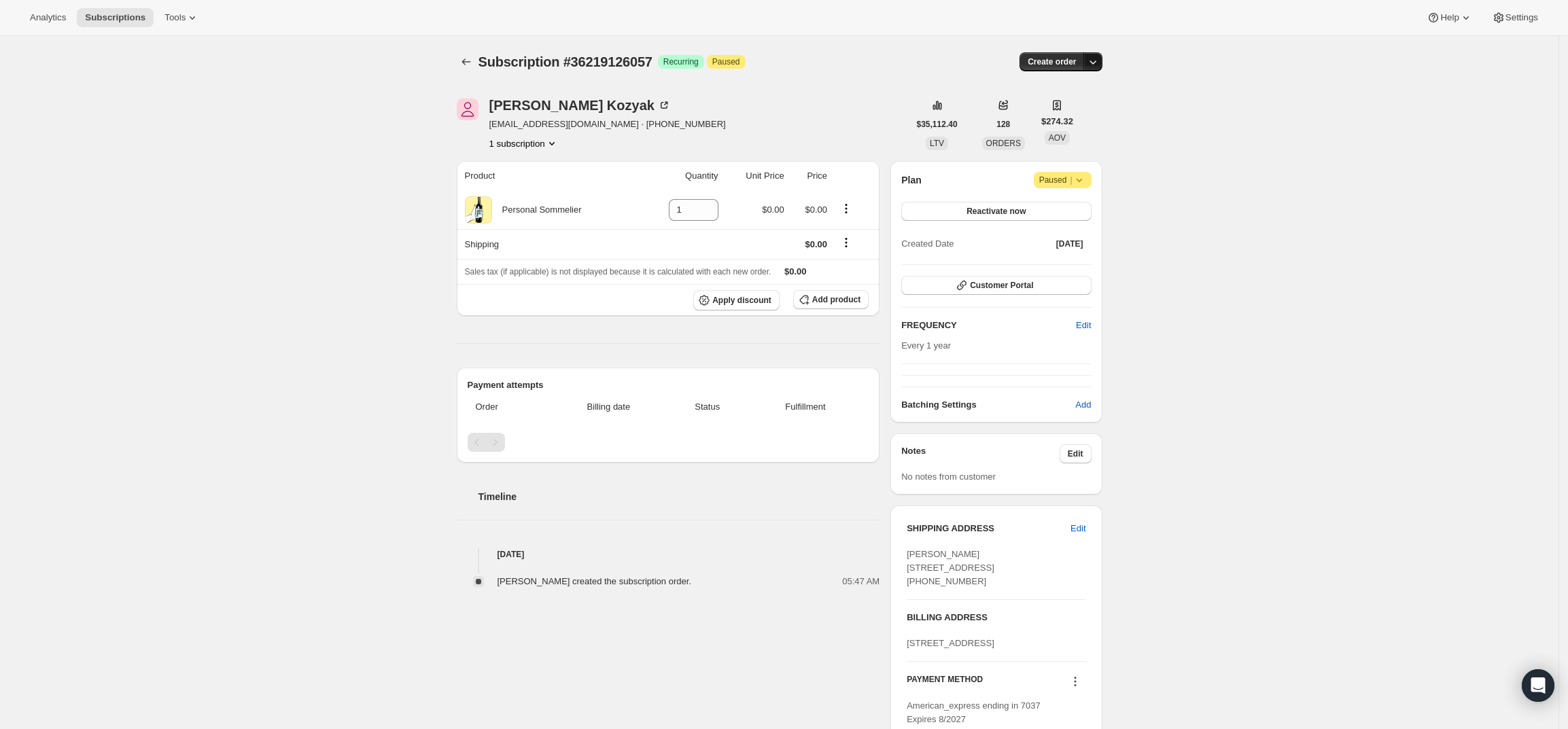
click at [1100, 59] on icon "button" at bounding box center [1093, 62] width 14 height 14
click at [1049, 114] on span "Create custom one-time order" at bounding box center [1039, 113] width 118 height 10
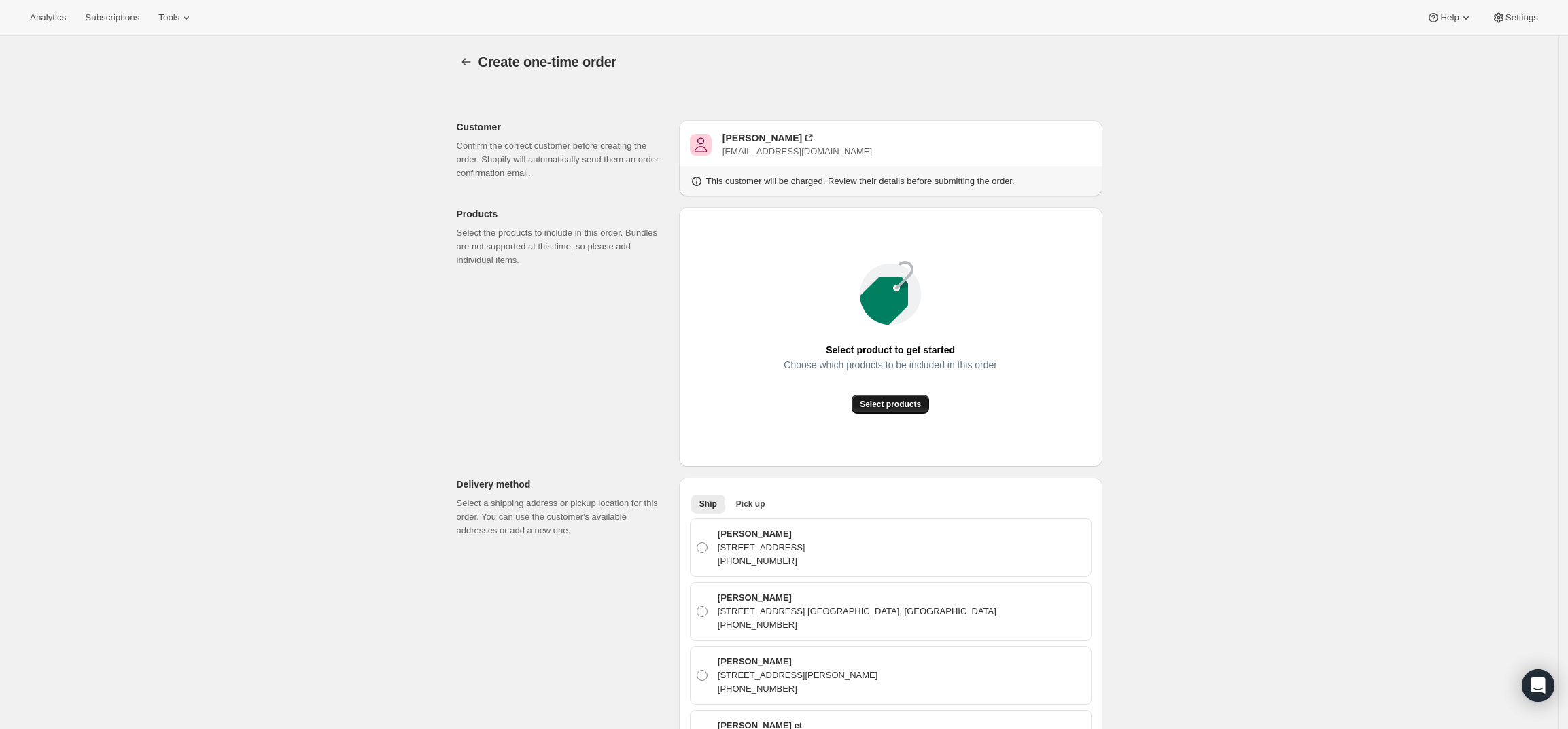
click at [895, 409] on span "Select products" at bounding box center [891, 404] width 62 height 11
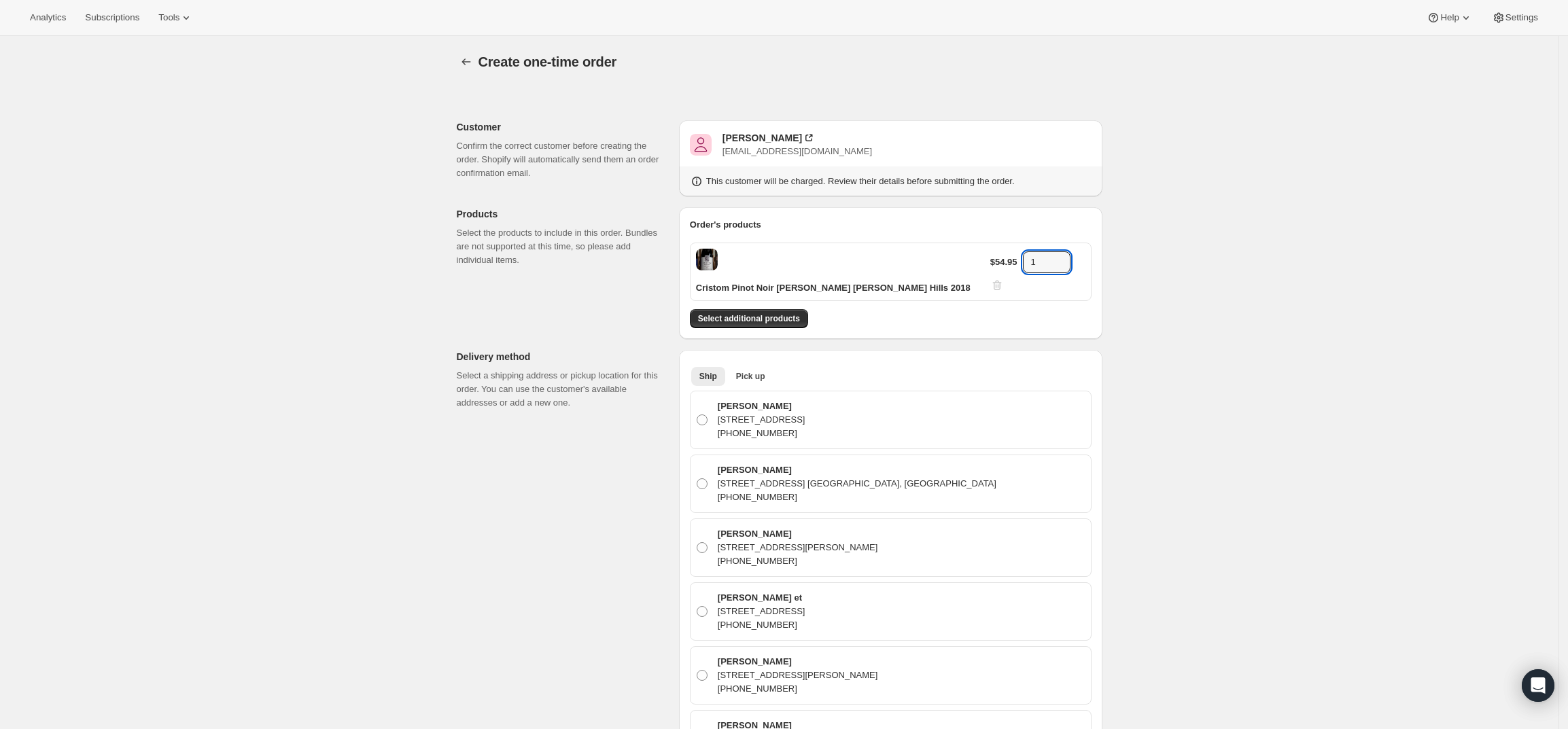
drag, startPoint x: 1040, startPoint y: 257, endPoint x: 1001, endPoint y: 256, distance: 39.0
click at [1001, 256] on div "$54.95 1" at bounding box center [1038, 271] width 95 height 41
type input "3"
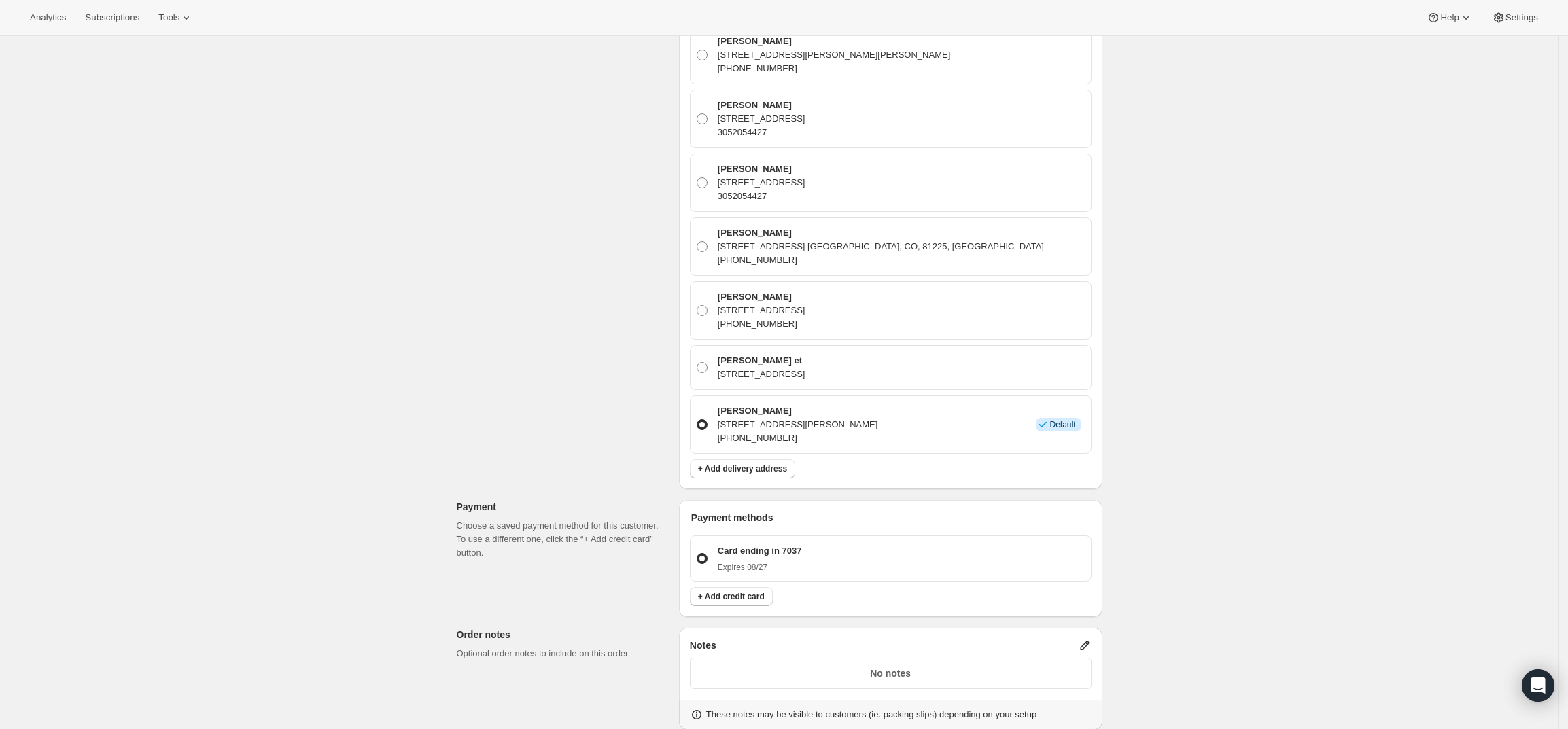
scroll to position [1360, 0]
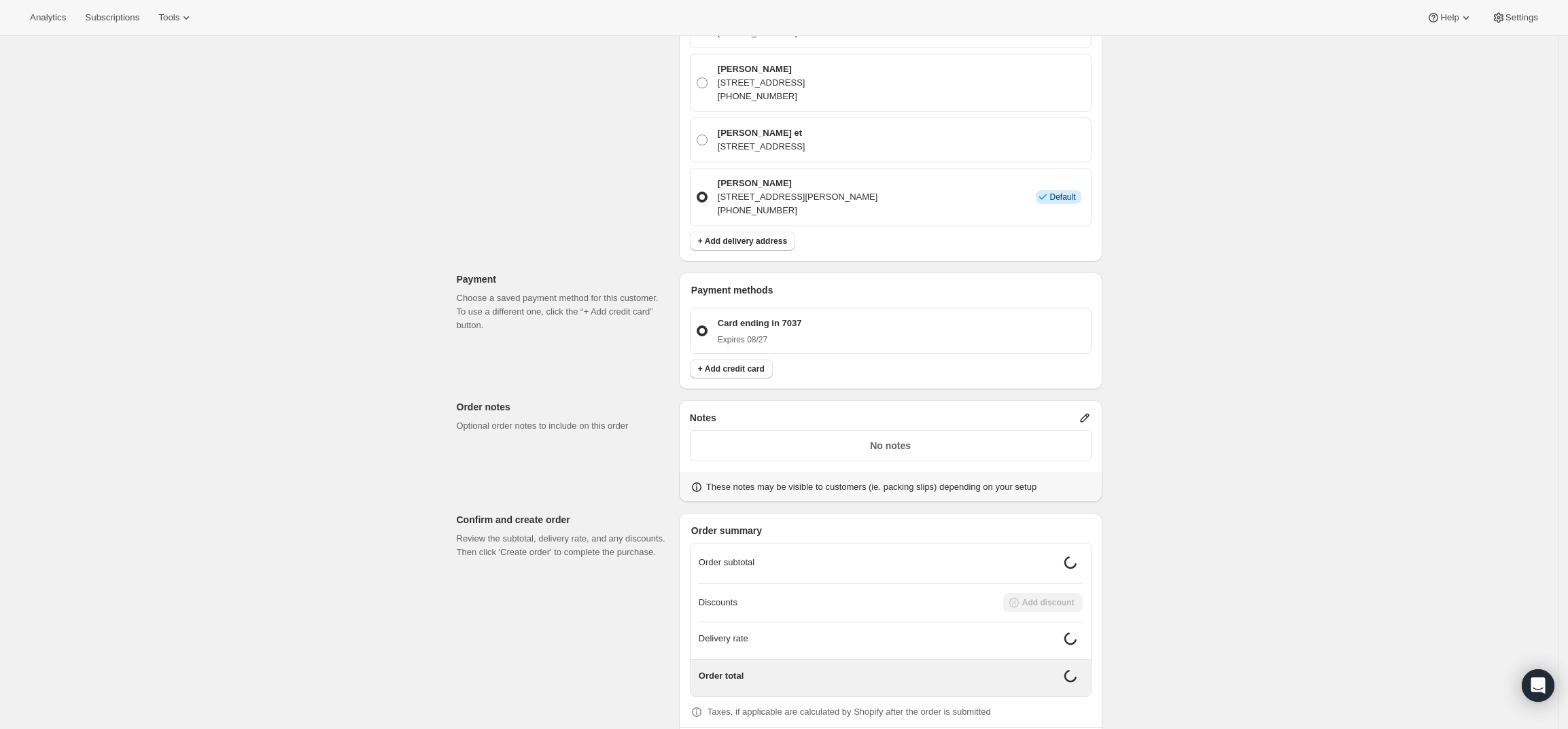
click at [1089, 414] on icon at bounding box center [1084, 418] width 8 height 8
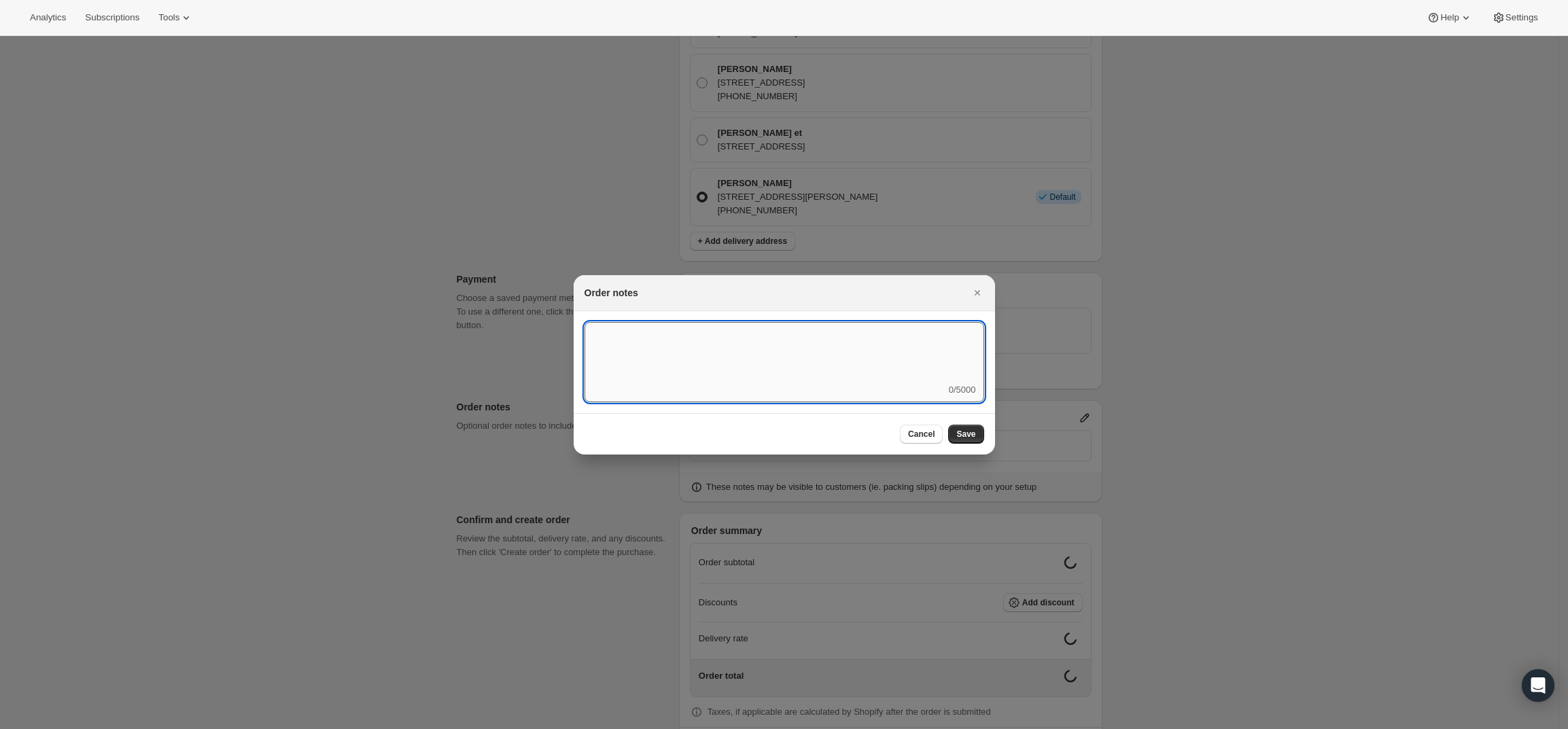
click at [898, 371] on textarea ":r3v:" at bounding box center [784, 353] width 400 height 62
type textarea "Weather HOLD"
click at [975, 435] on span "Save" at bounding box center [966, 434] width 19 height 11
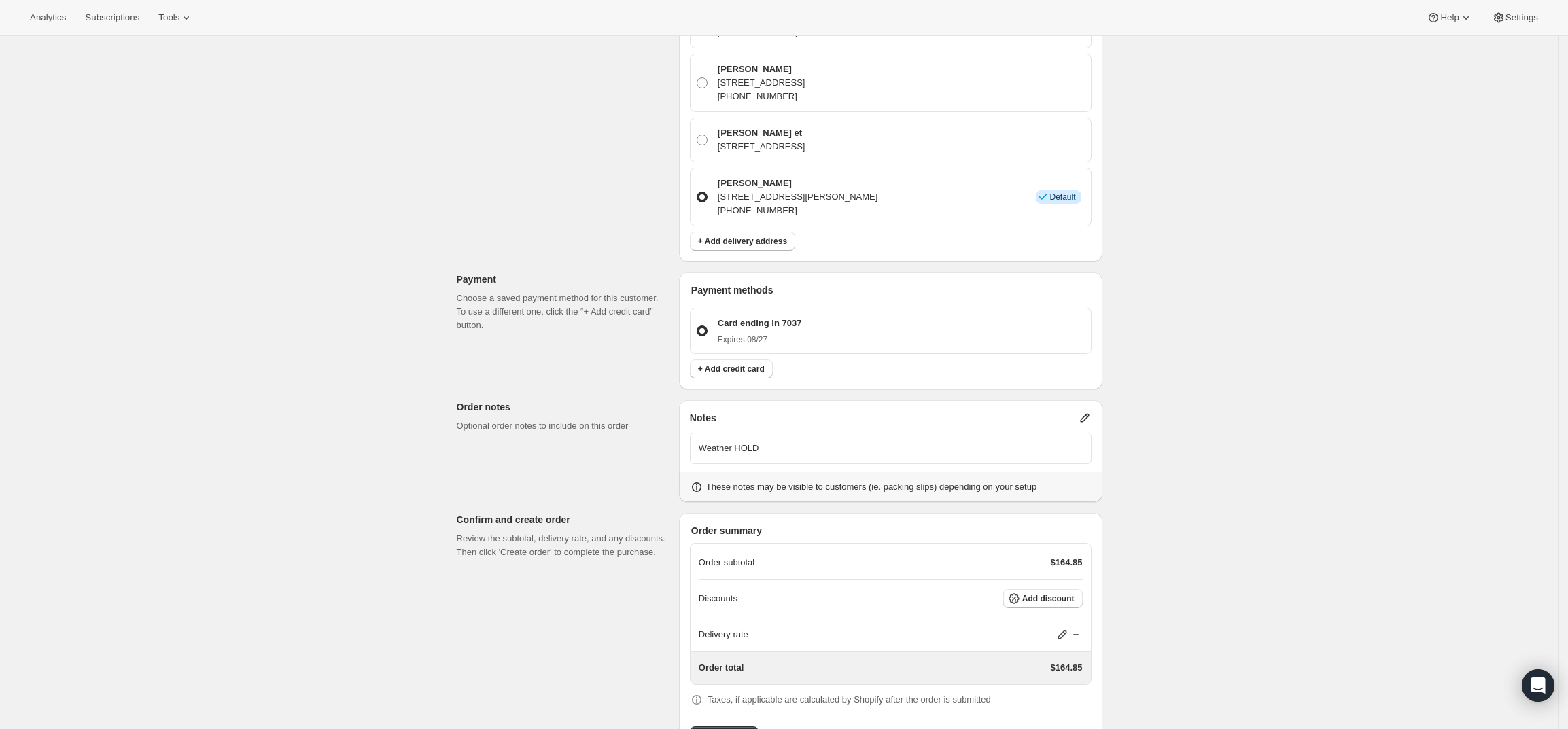
scroll to position [1386, 0]
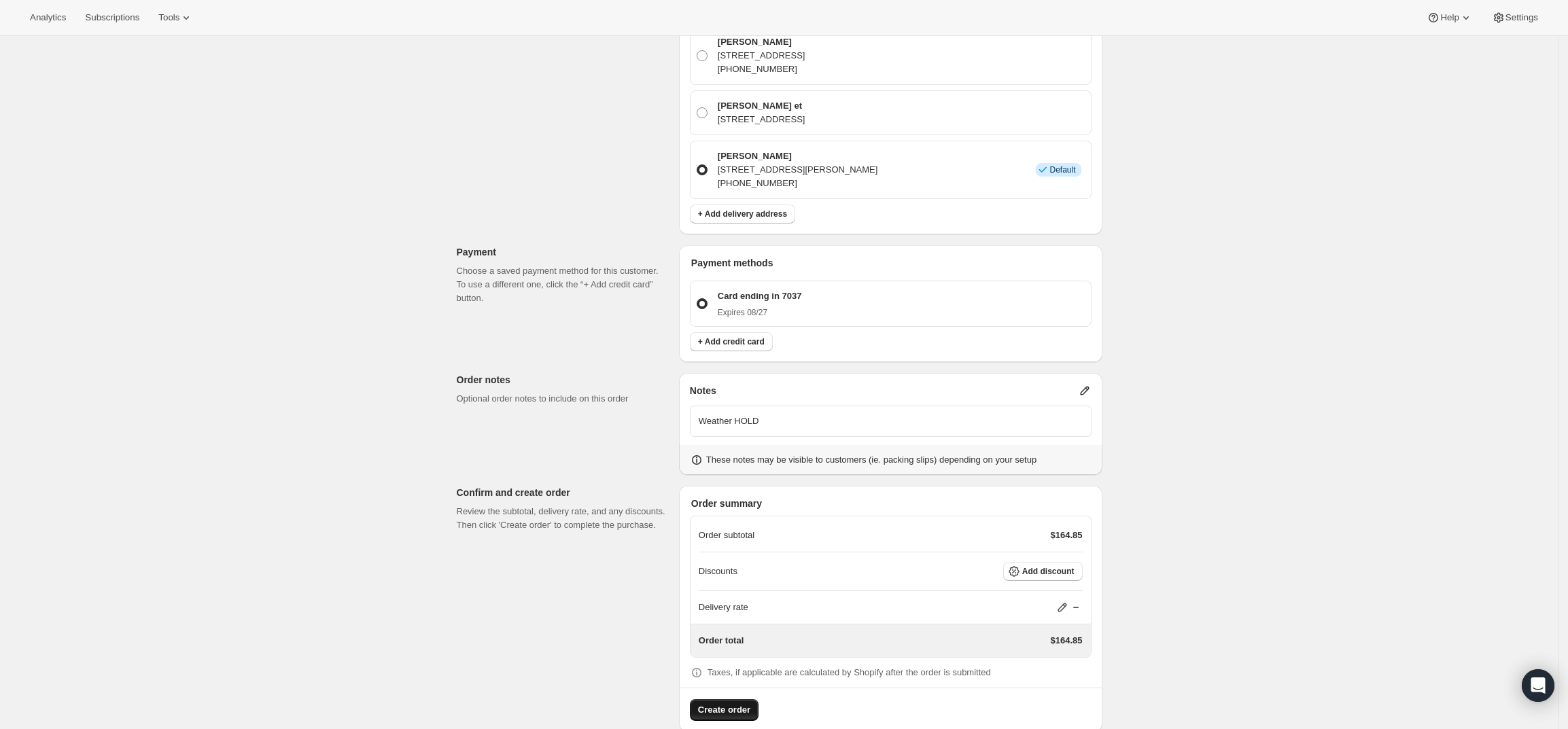
click at [751, 704] on span "Create order" at bounding box center [724, 711] width 52 height 14
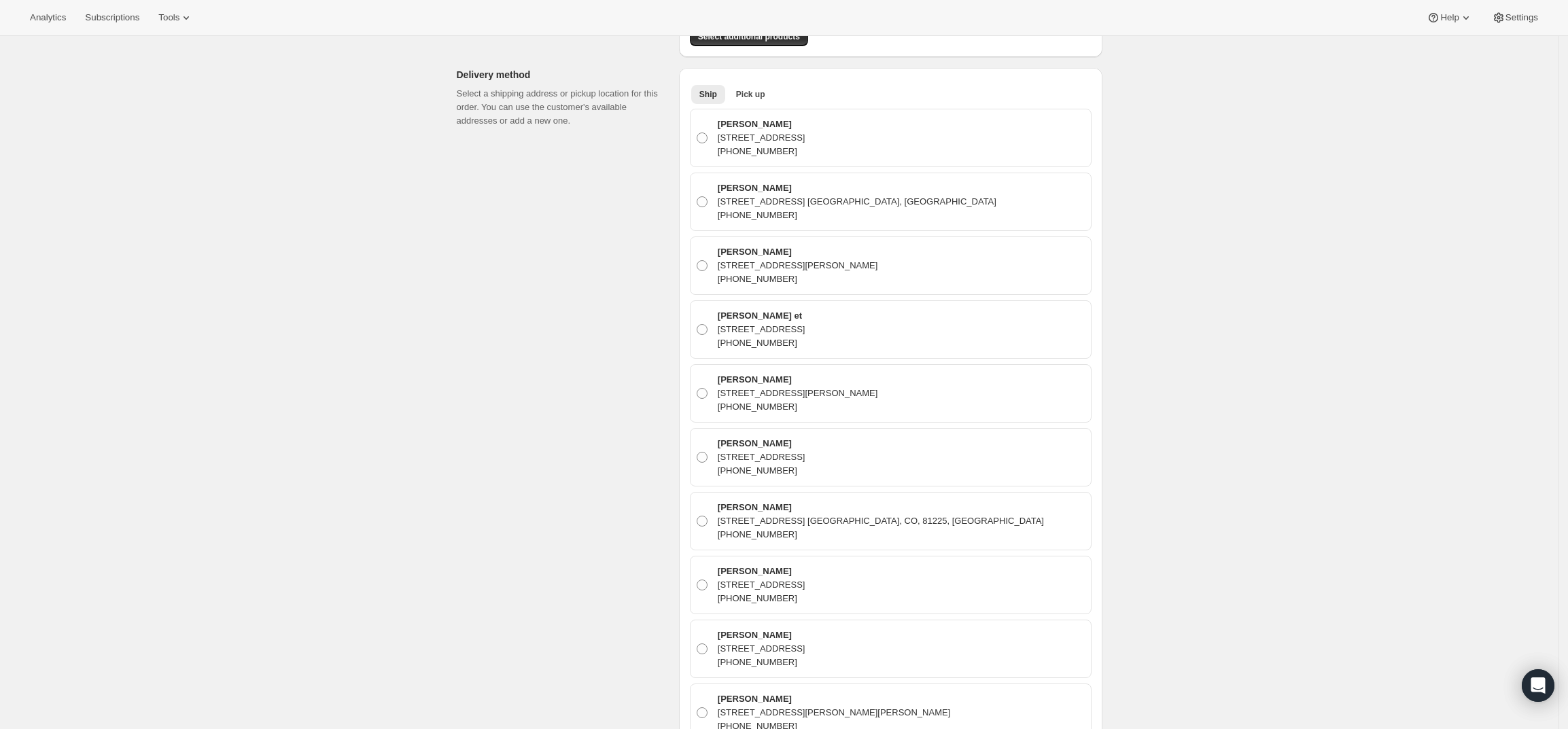
scroll to position [27, 0]
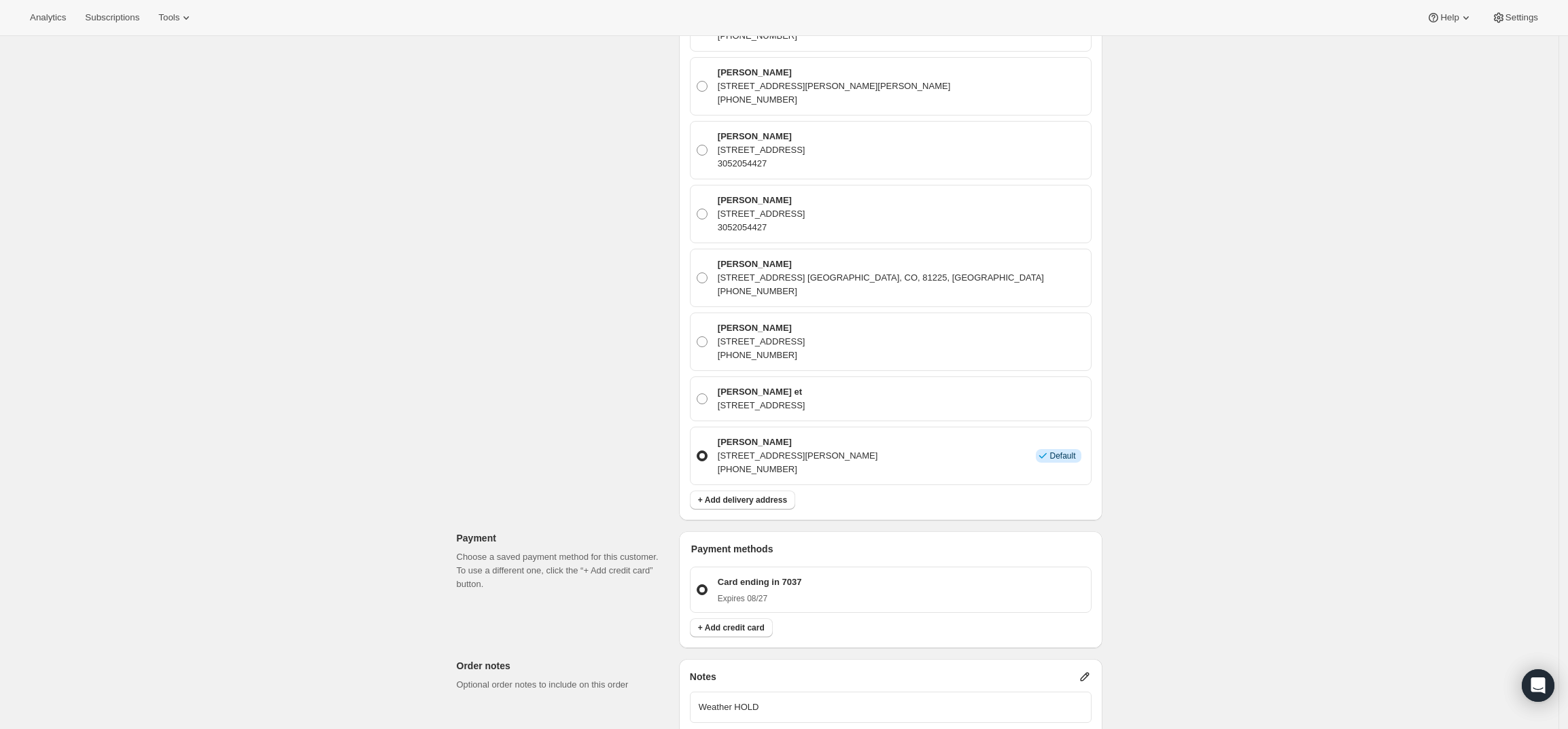
scroll to position [1308, 0]
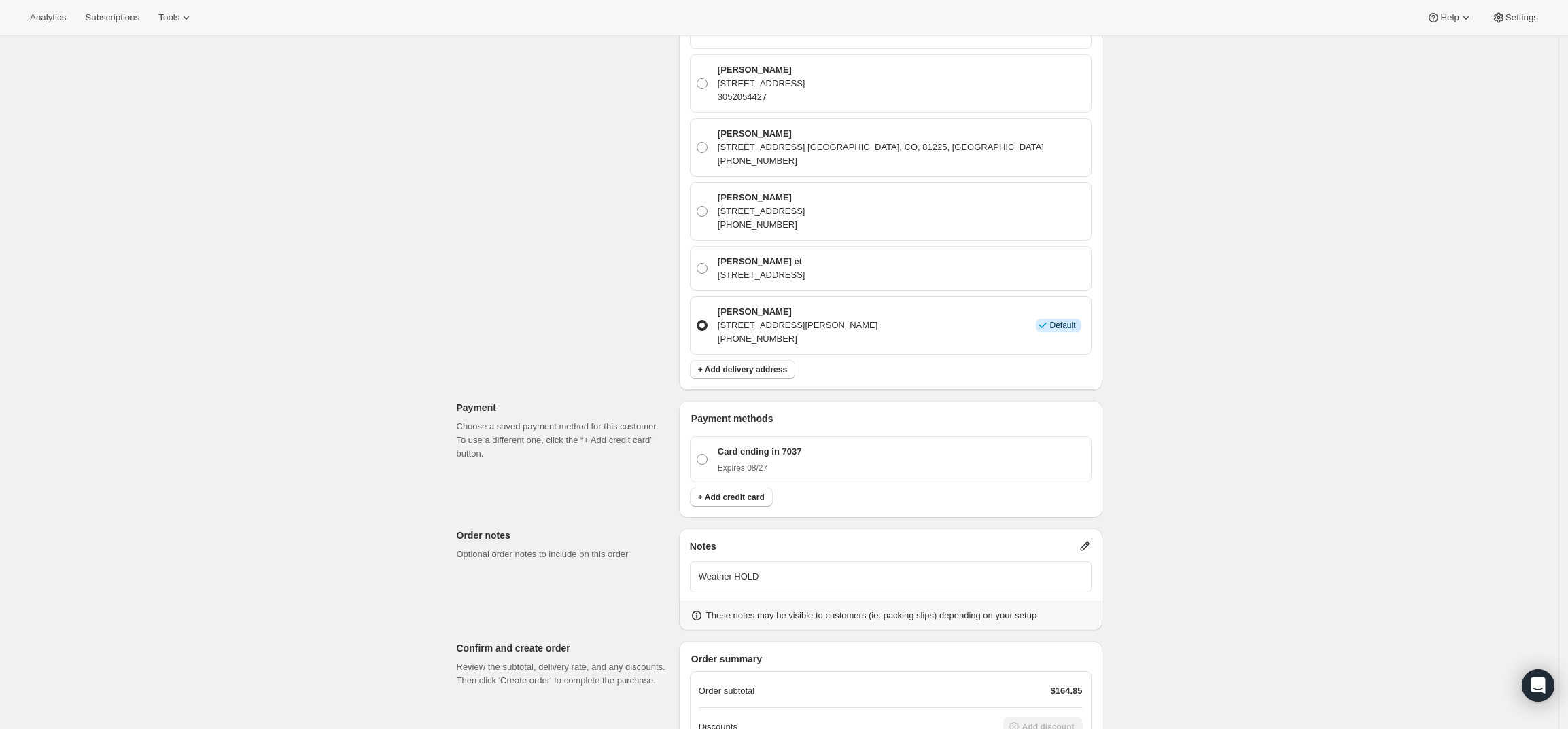
radio input "true"
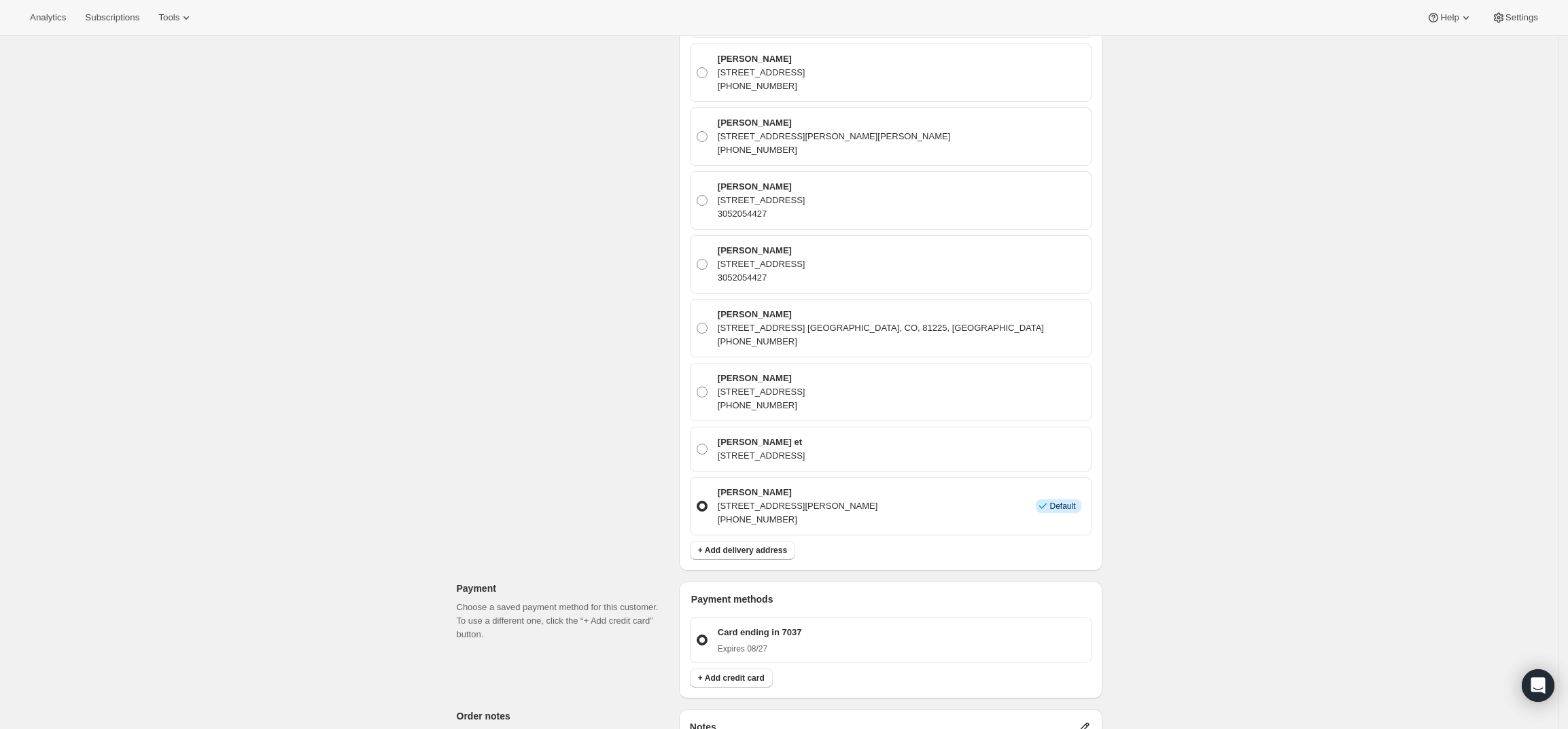
scroll to position [1117, 0]
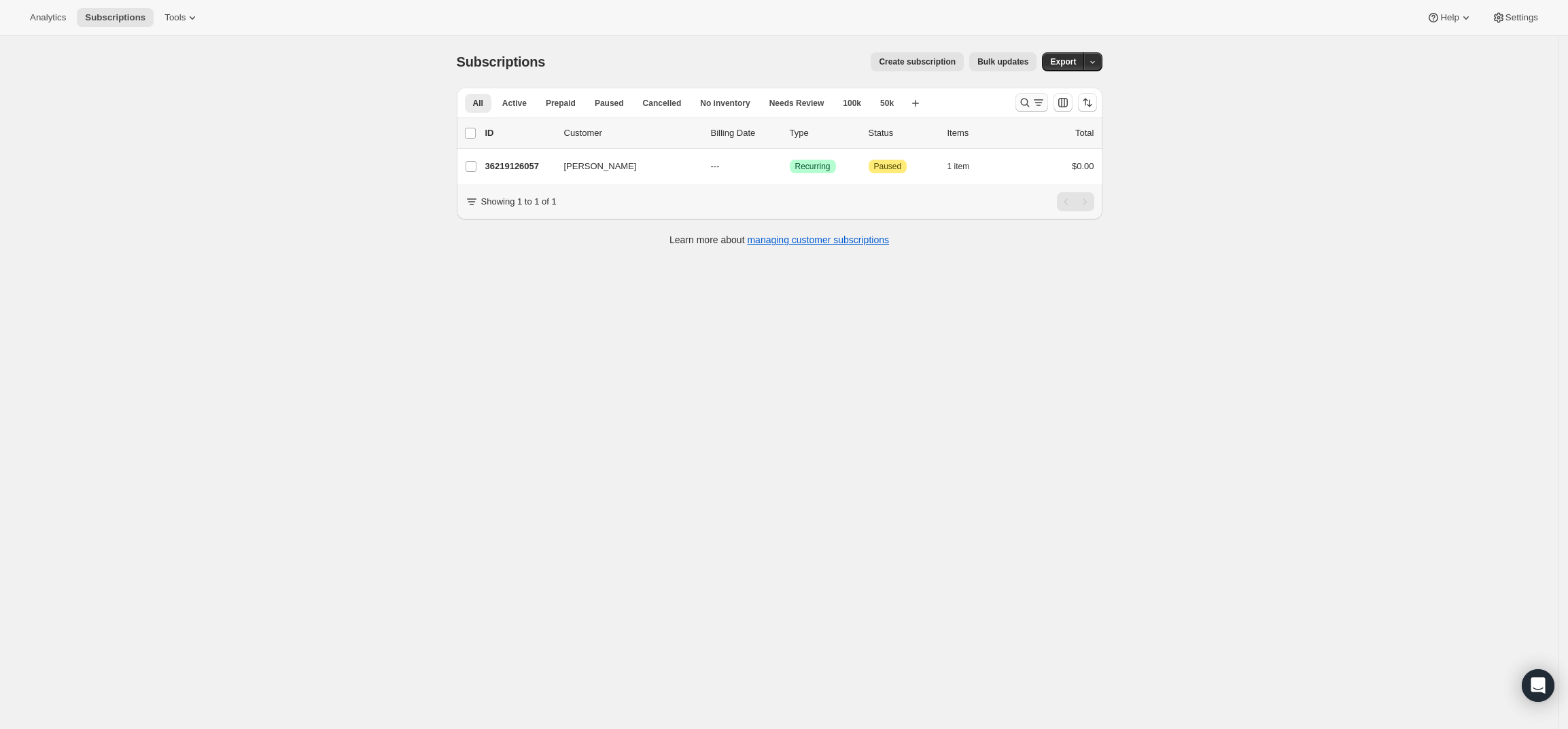
click at [1027, 102] on icon "Search and filter results" at bounding box center [1025, 103] width 14 height 14
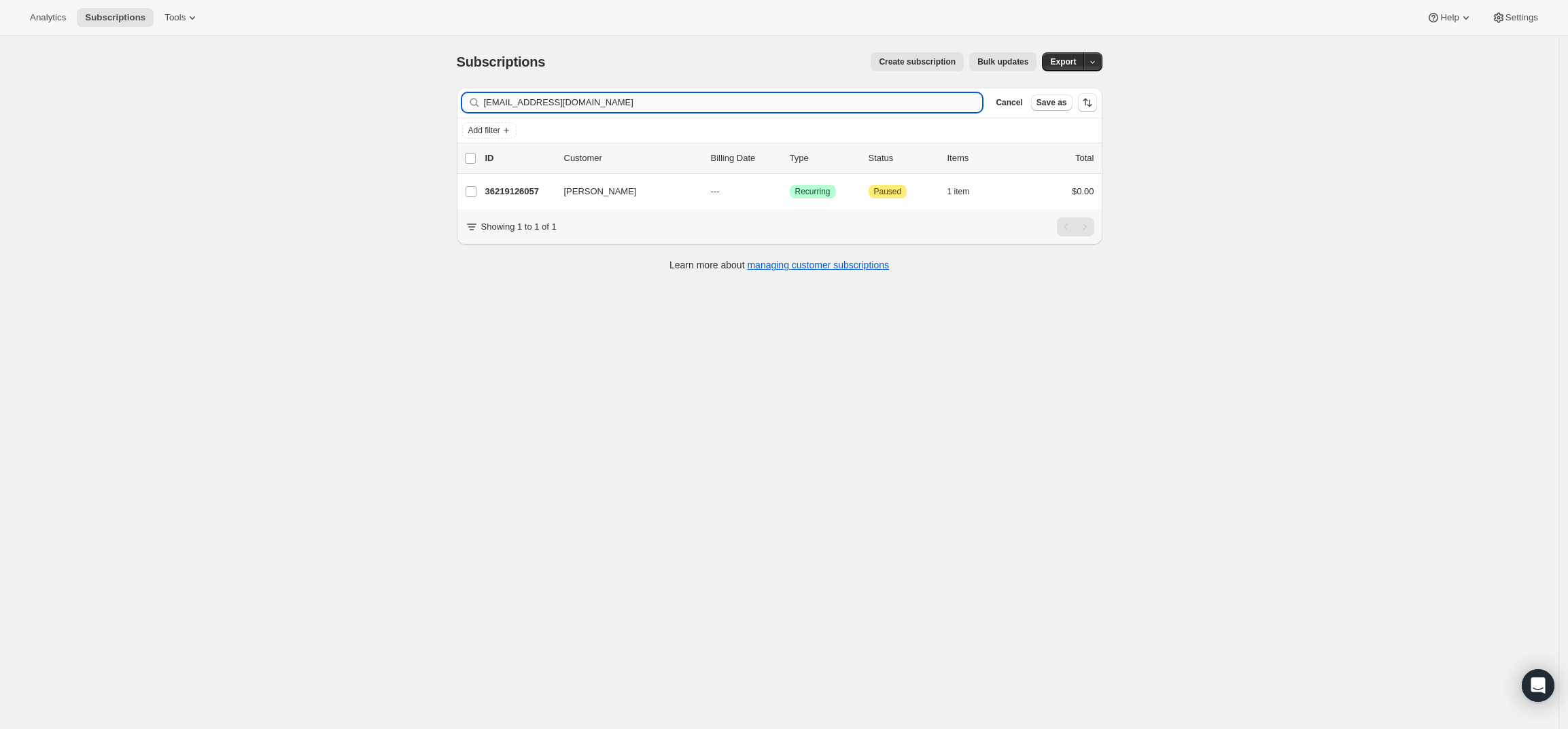
click at [613, 101] on input "jk@kttlaw.com" at bounding box center [733, 102] width 499 height 19
type input "whalley12@yahoo.com"
click at [501, 188] on p "36189831465" at bounding box center [519, 191] width 68 height 14
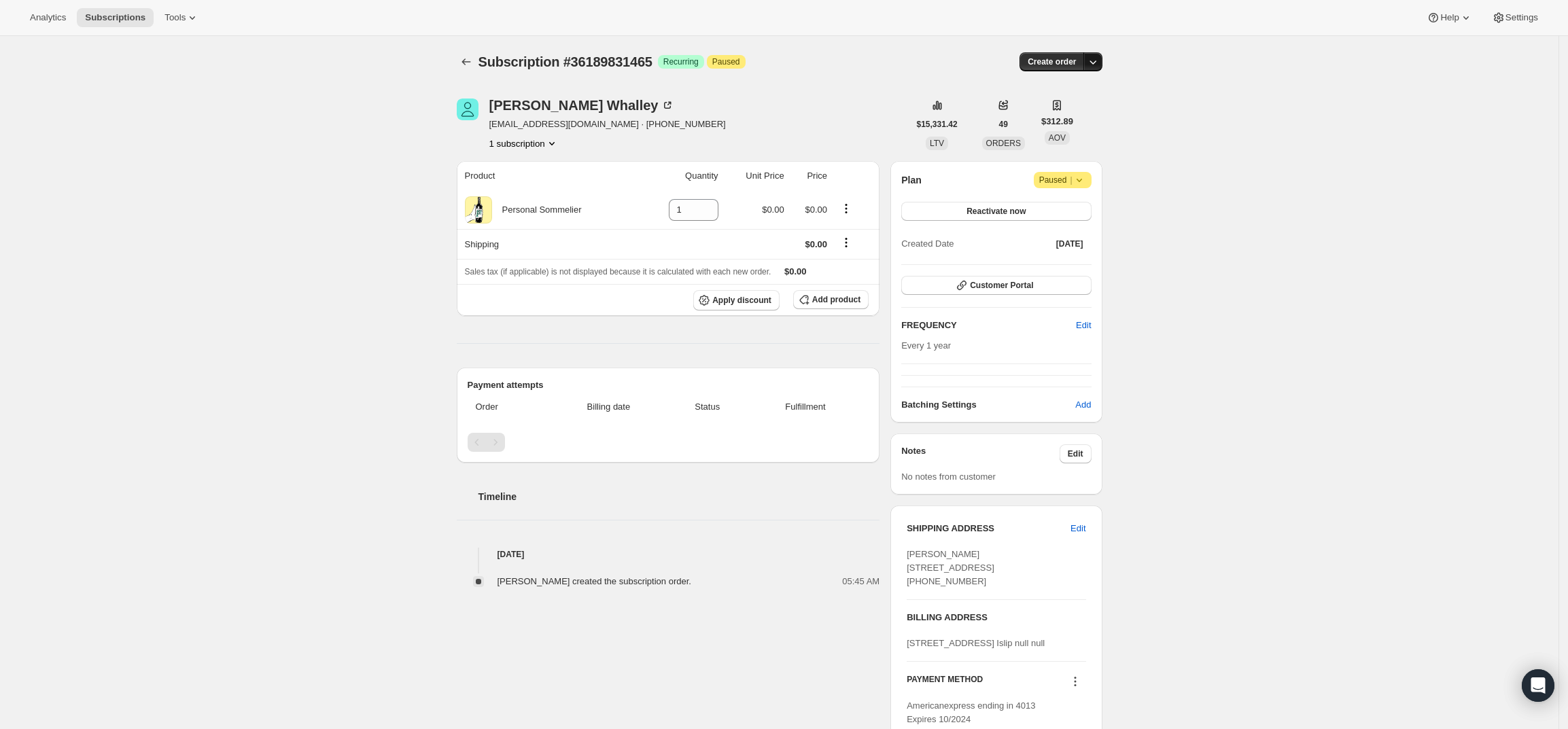
click at [1101, 53] on button "button" at bounding box center [1093, 62] width 19 height 19
click at [1070, 108] on span "Create custom one-time order" at bounding box center [1039, 113] width 118 height 10
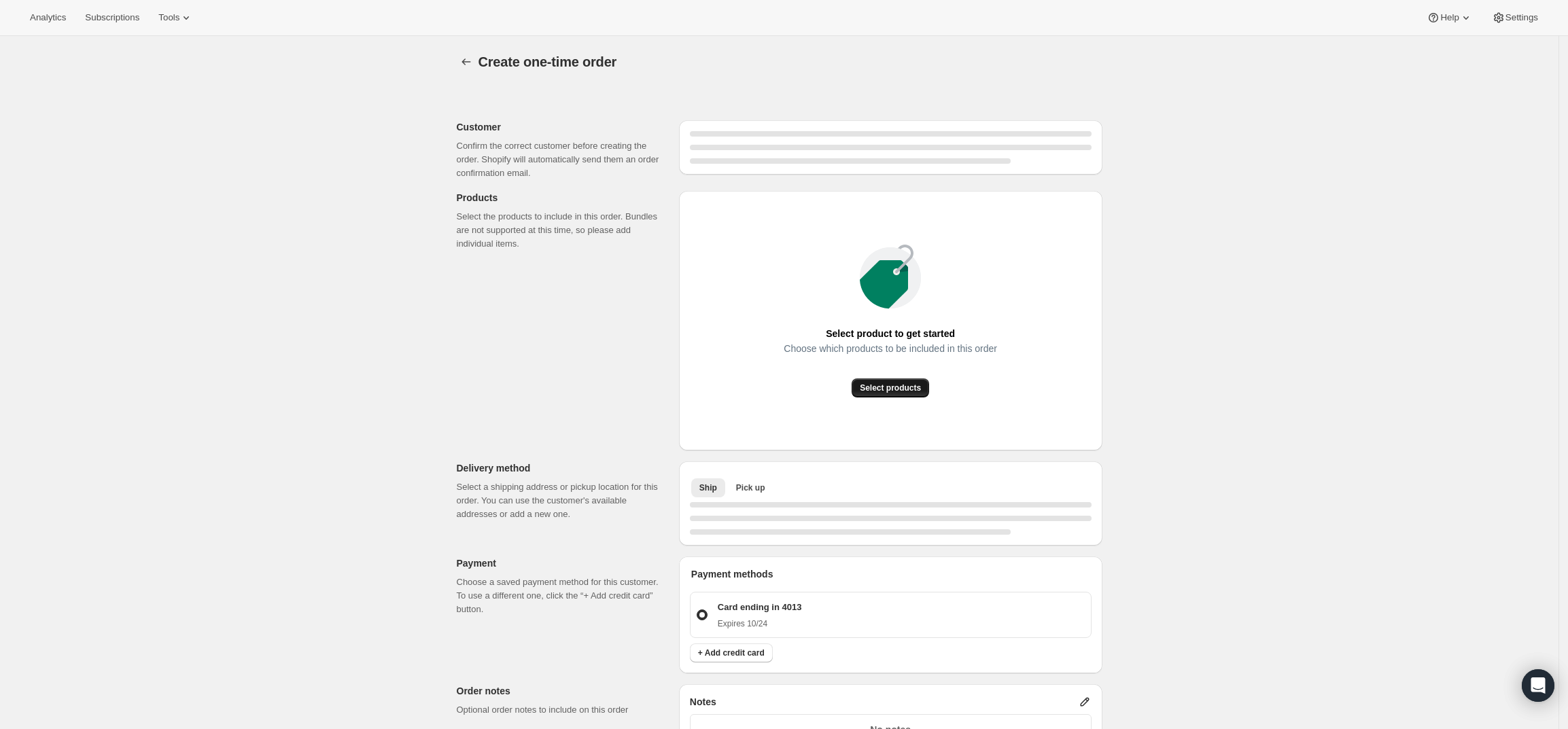
click at [873, 389] on span "Select products" at bounding box center [891, 388] width 62 height 11
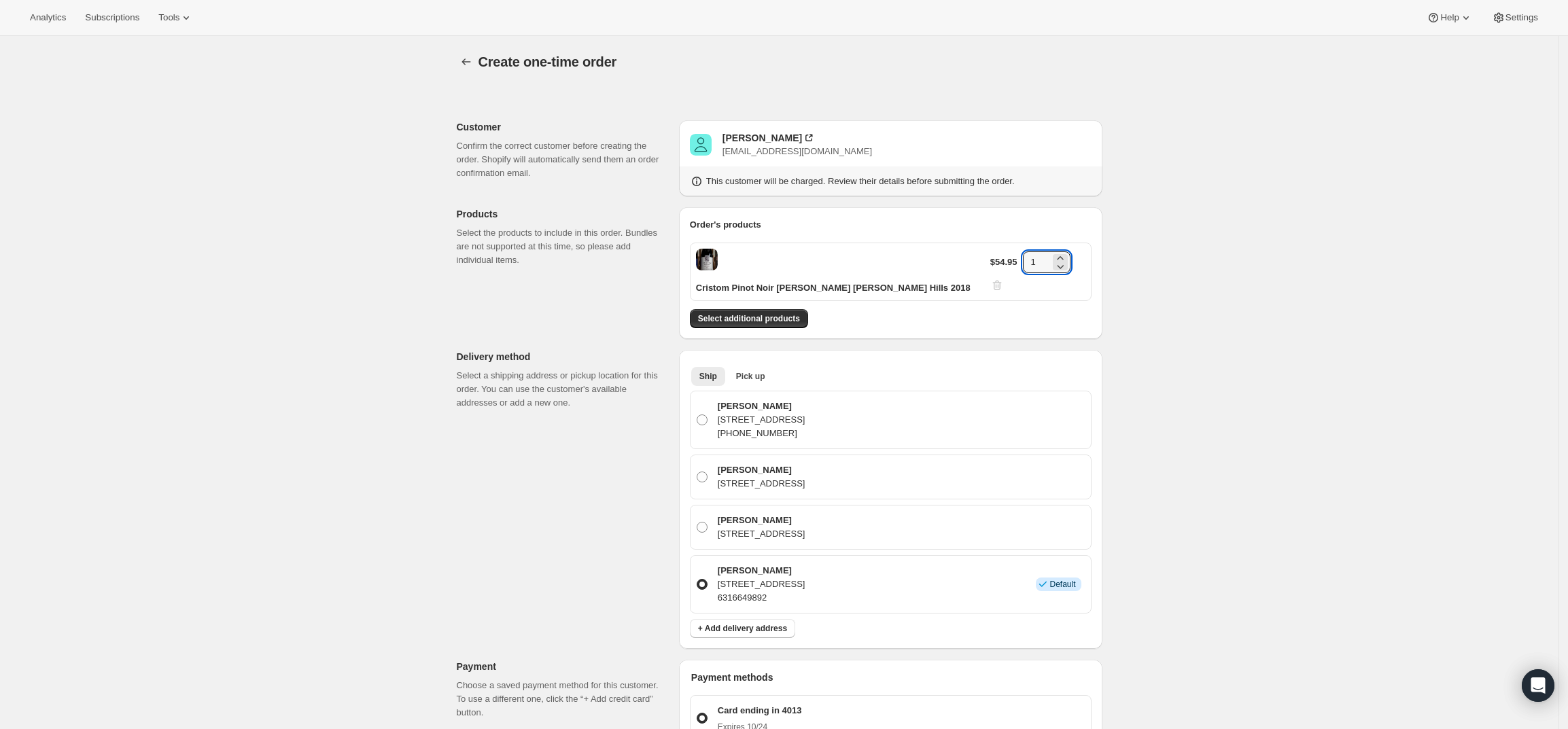
drag, startPoint x: 1041, startPoint y: 257, endPoint x: 1000, endPoint y: 257, distance: 41.0
click at [1000, 257] on div "$54.95 1" at bounding box center [1038, 271] width 95 height 41
type input "4"
click at [1233, 363] on div "Create one-time order. This page is ready Create one-time order Customer Confir…" at bounding box center [779, 608] width 1559 height 1144
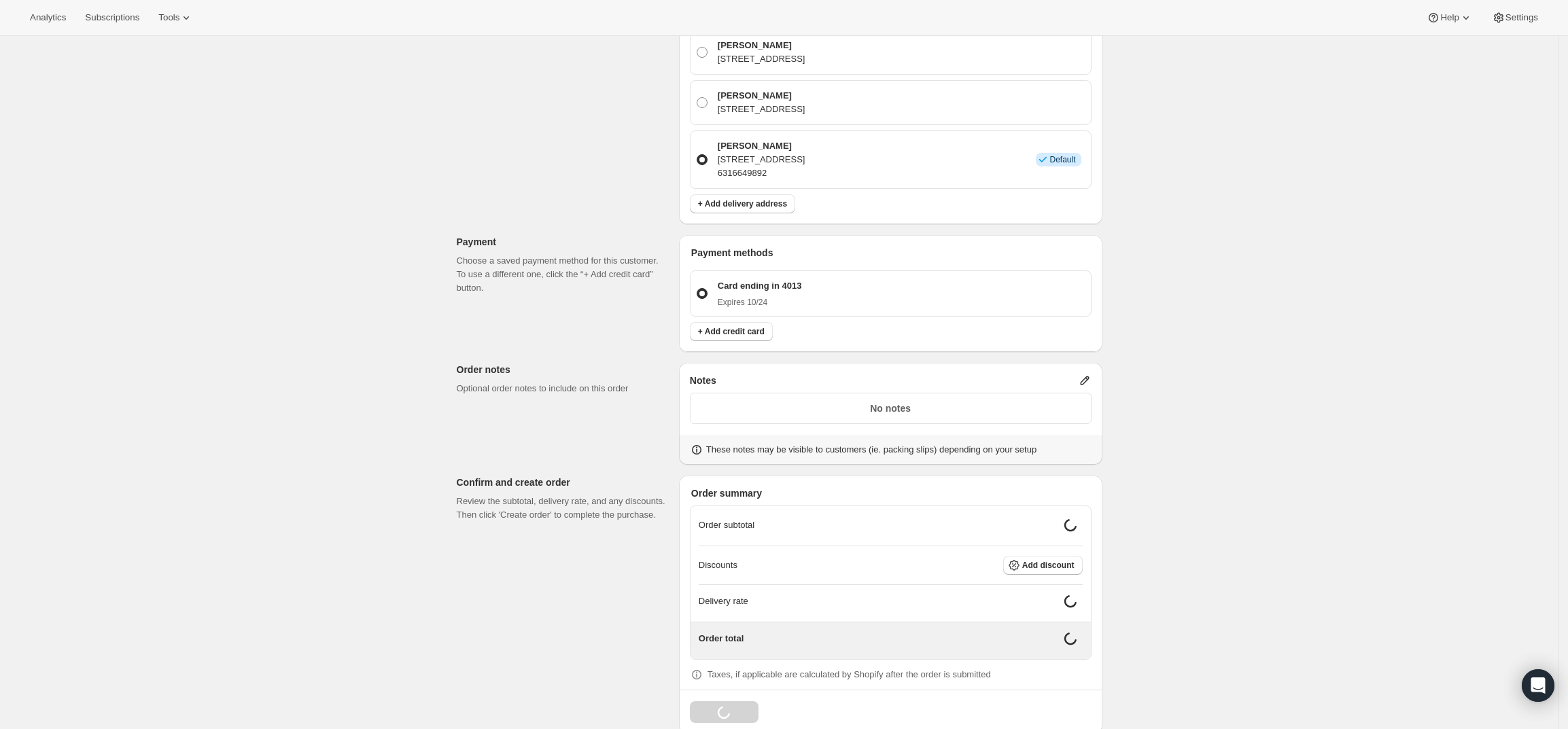
scroll to position [414, 0]
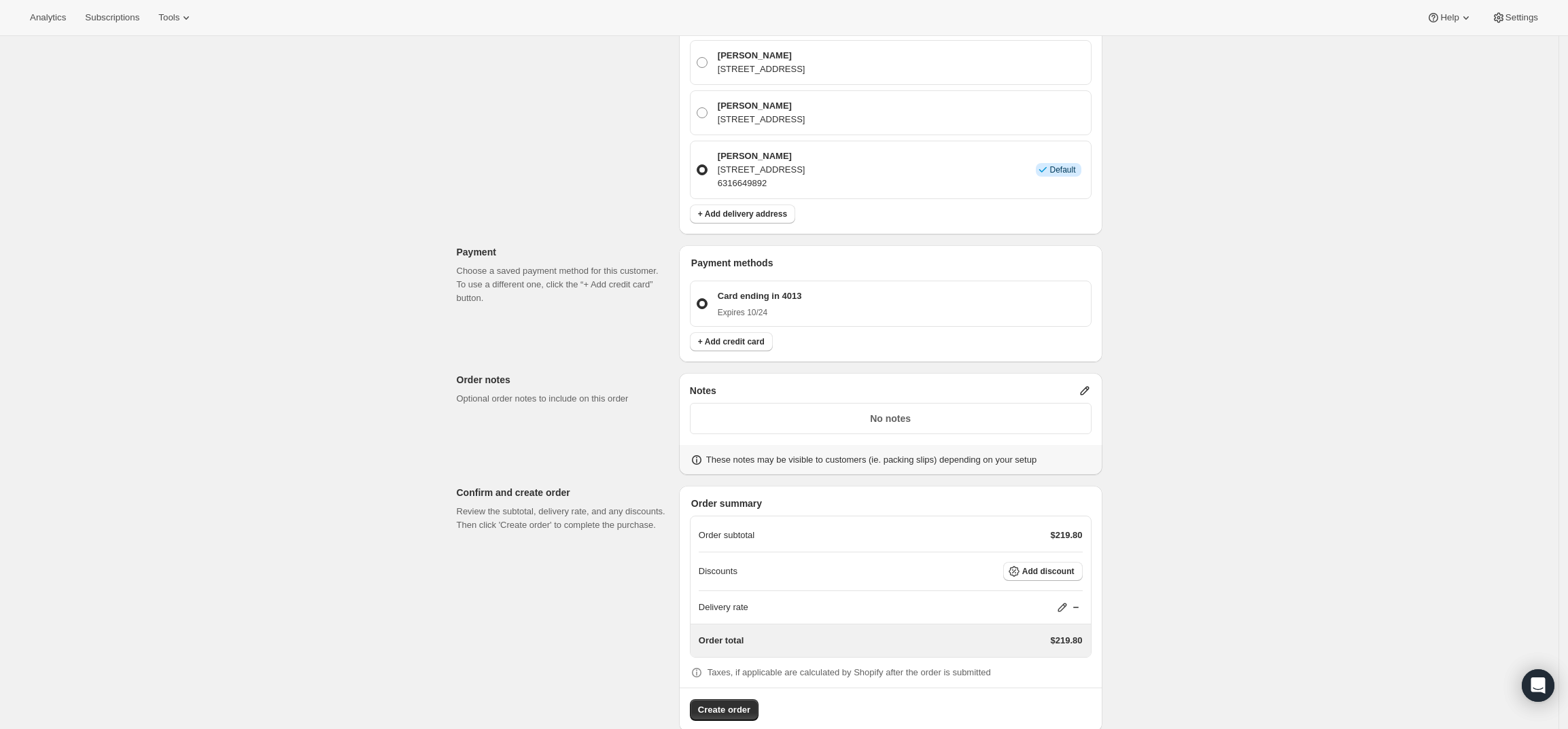
click at [1086, 384] on icon at bounding box center [1085, 391] width 14 height 14
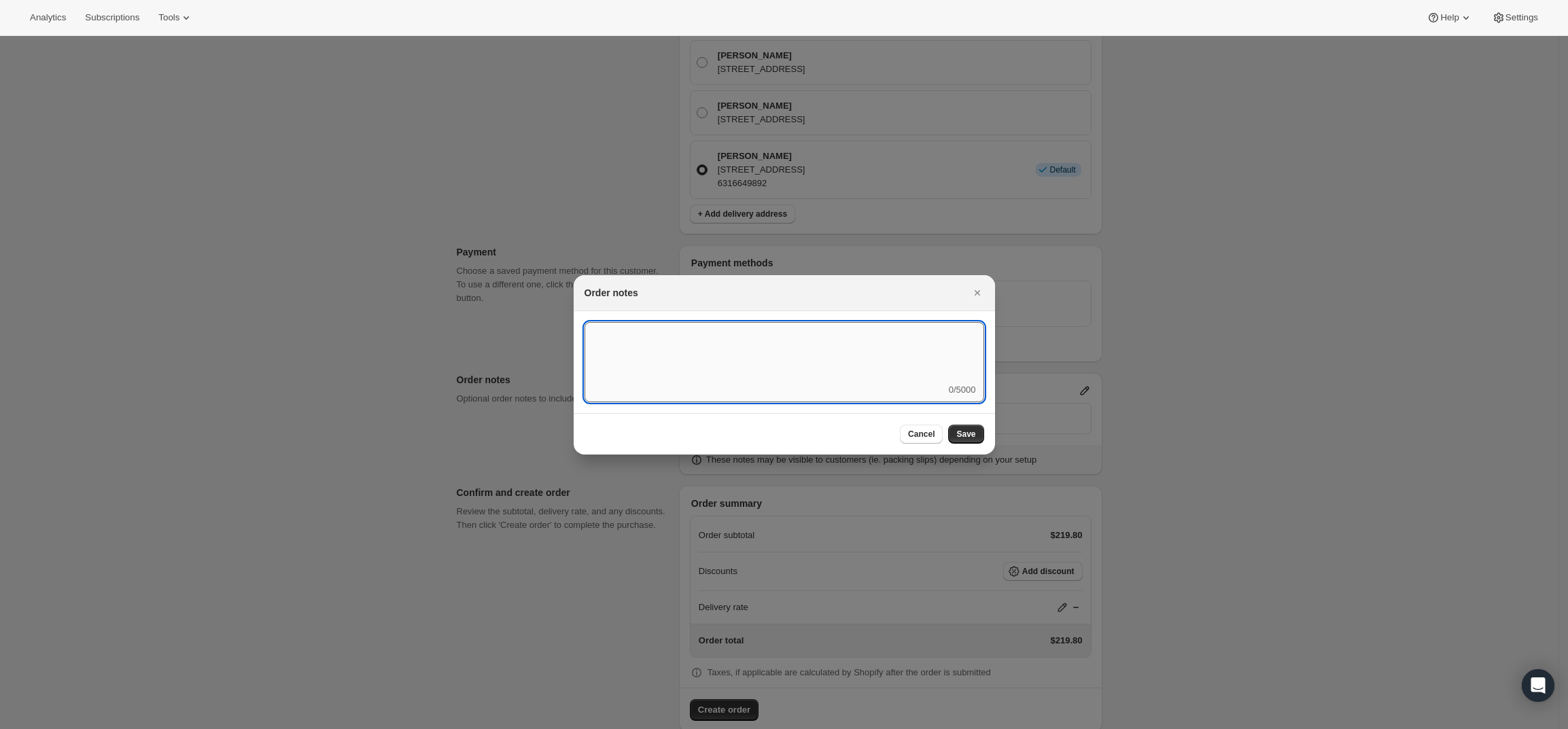
click at [927, 382] on textarea ":r3v:" at bounding box center [784, 353] width 400 height 62
type textarea "Temp Control"
click at [960, 429] on span "Save" at bounding box center [966, 434] width 19 height 11
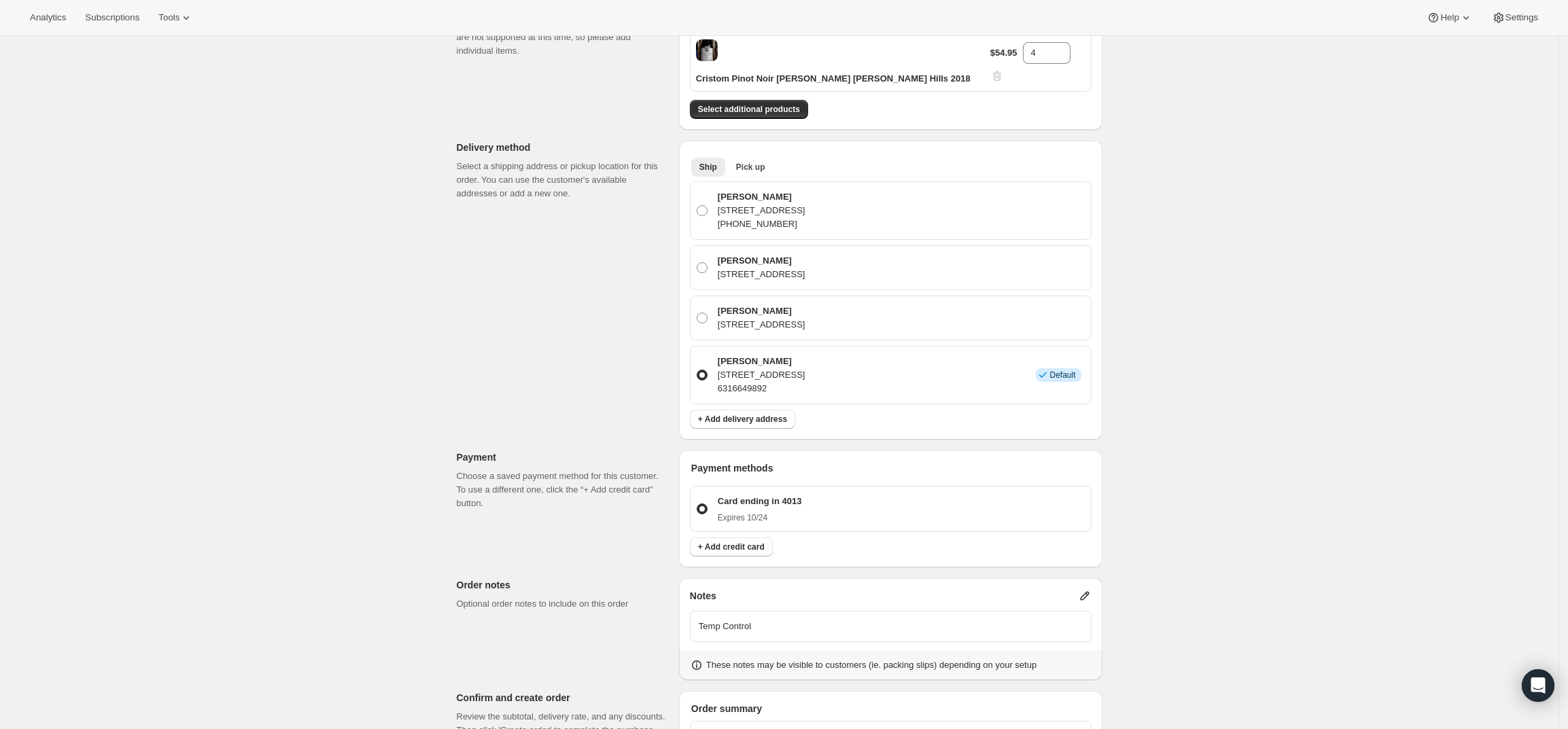
scroll to position [414, 0]
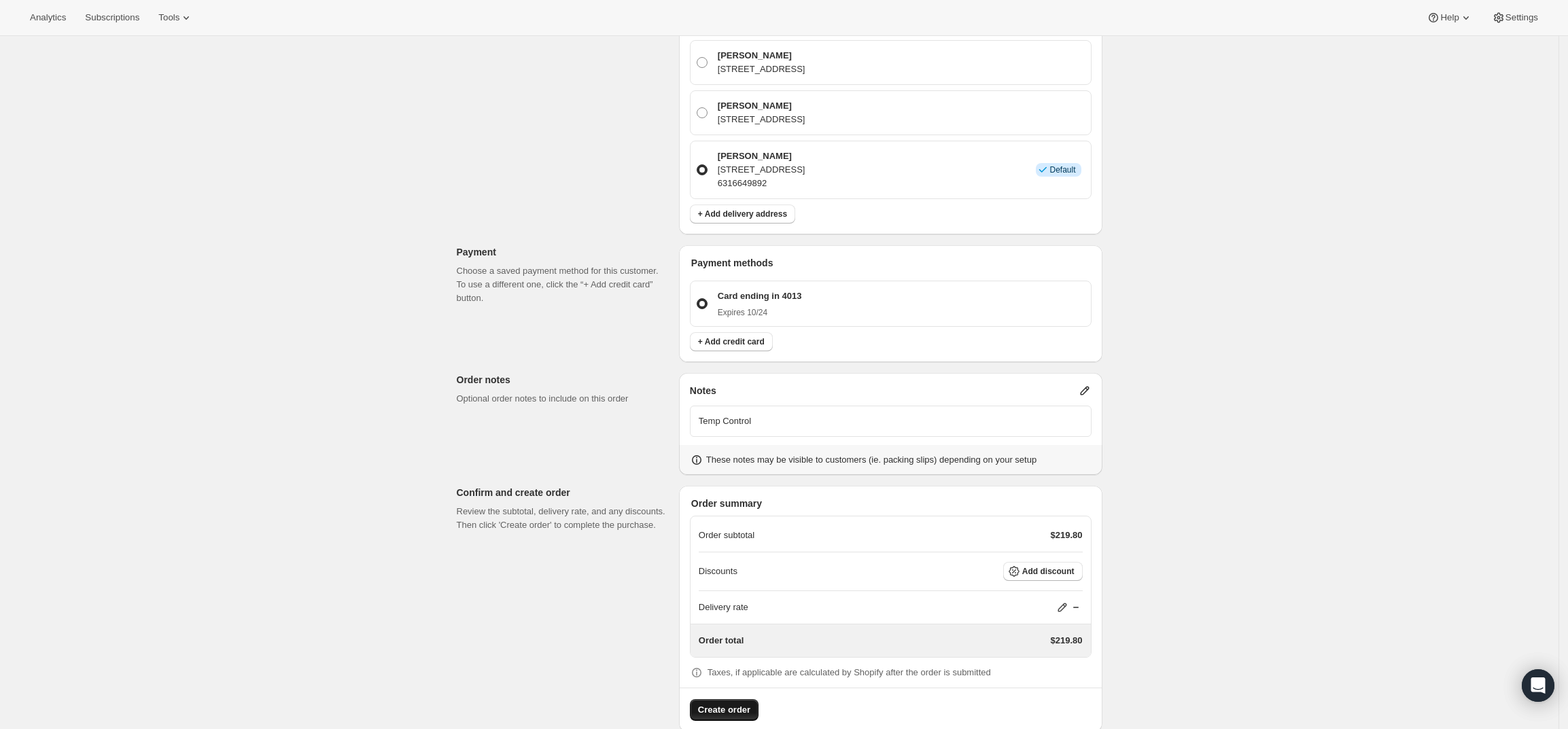
click at [753, 700] on button "Create order" at bounding box center [724, 711] width 68 height 22
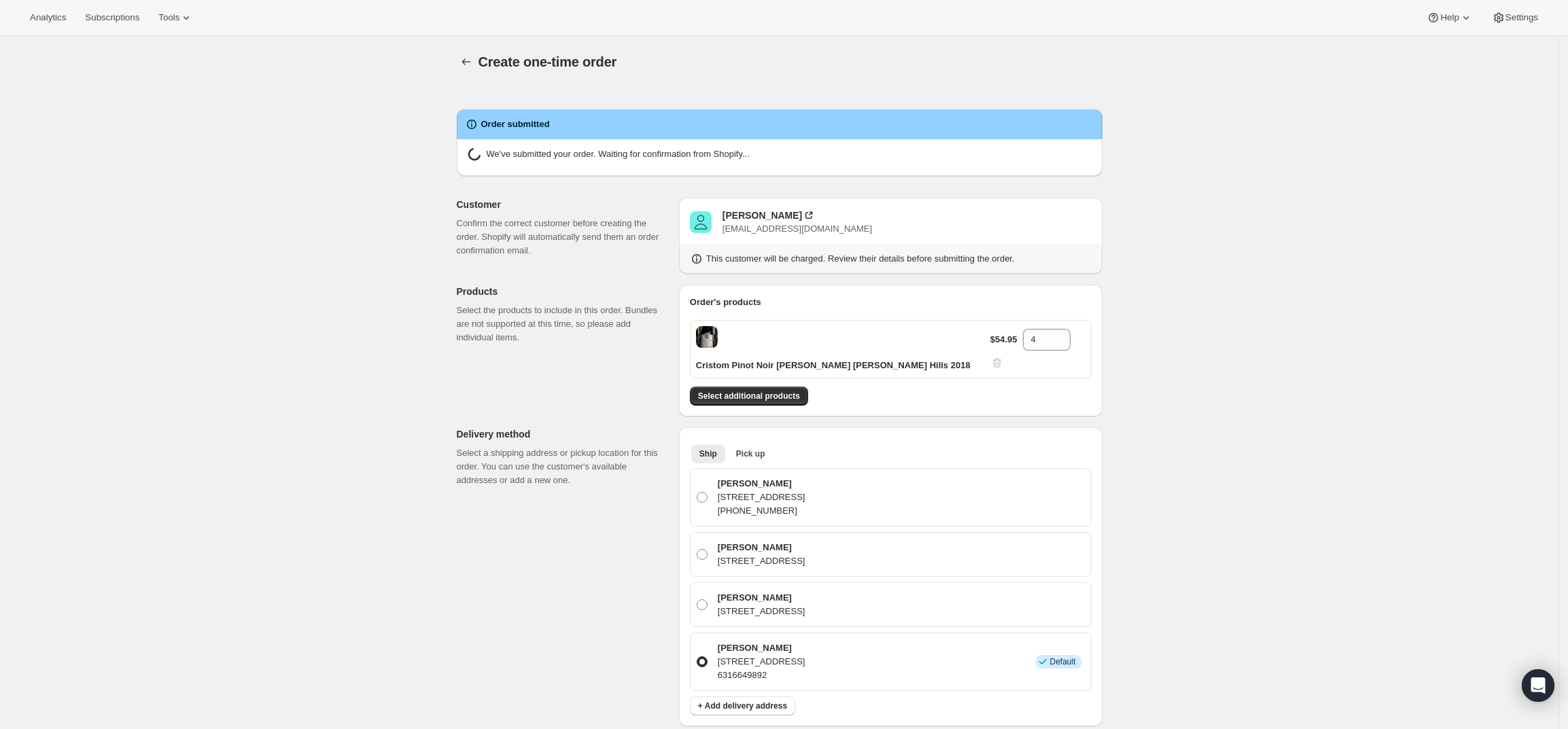
radio input "true"
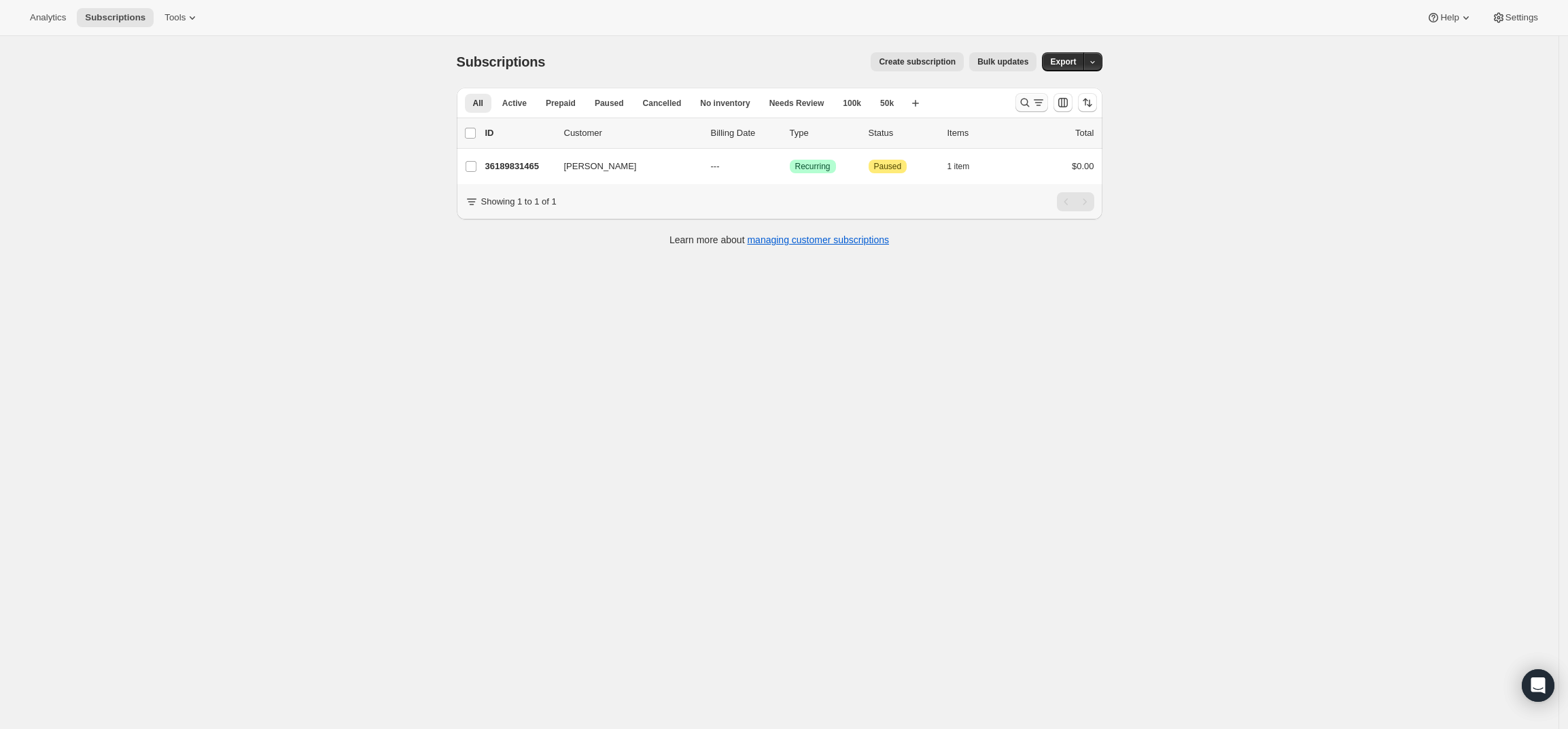
click at [1037, 102] on icon "Search and filter results" at bounding box center [1039, 103] width 14 height 14
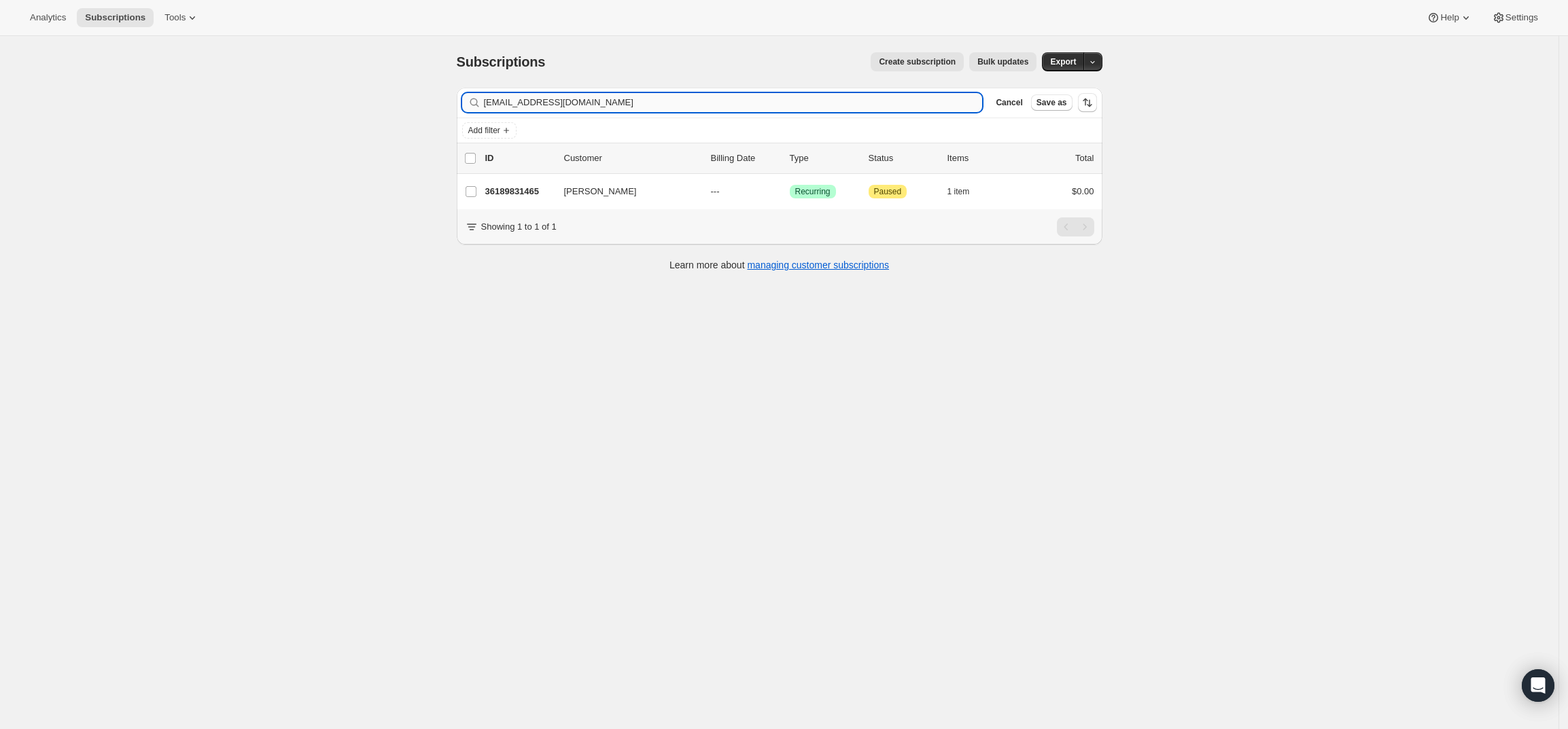
click at [754, 105] on input "[EMAIL_ADDRESS][DOMAIN_NAME]" at bounding box center [733, 102] width 499 height 19
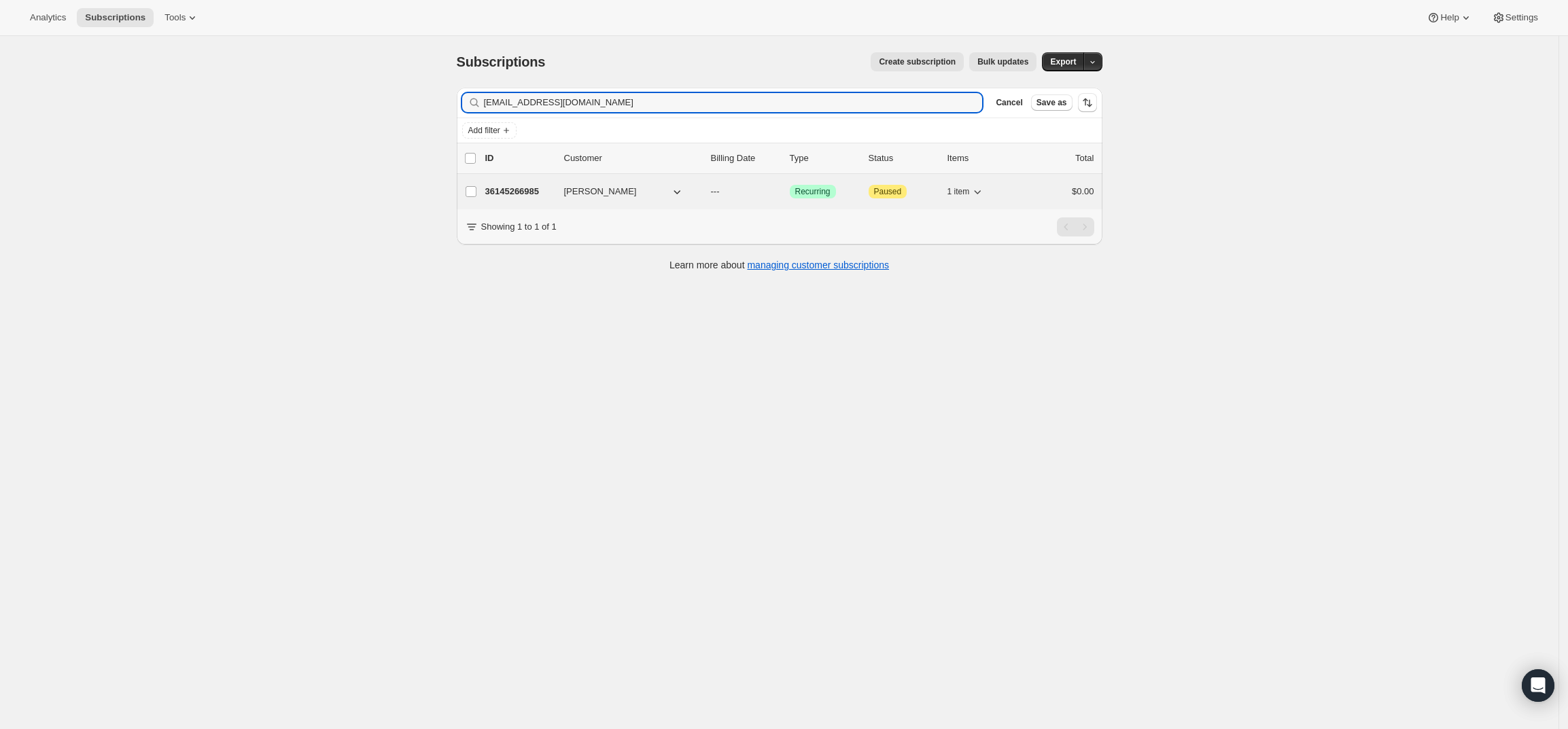
type input "[EMAIL_ADDRESS][DOMAIN_NAME]"
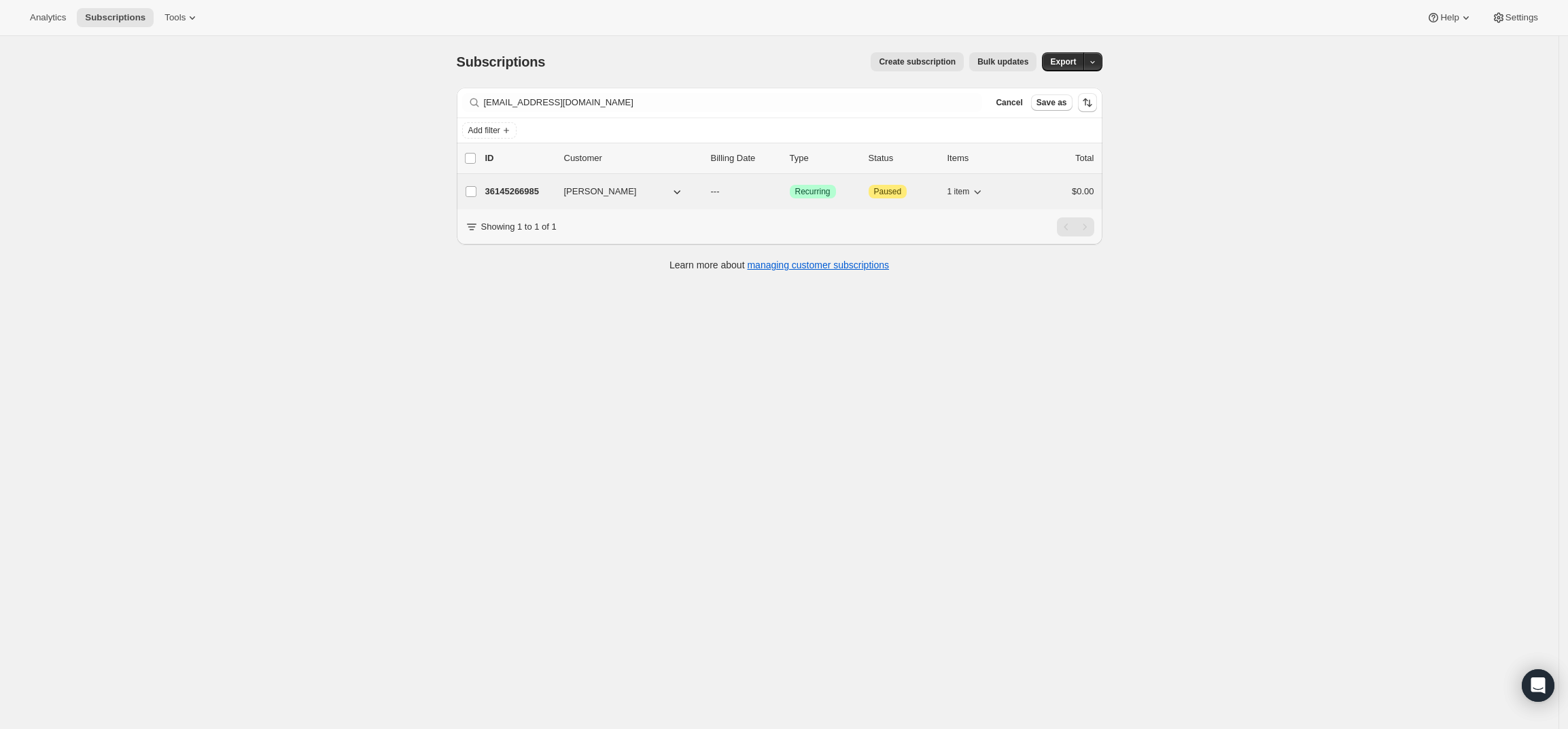
click at [524, 190] on p "36145266985" at bounding box center [519, 191] width 68 height 14
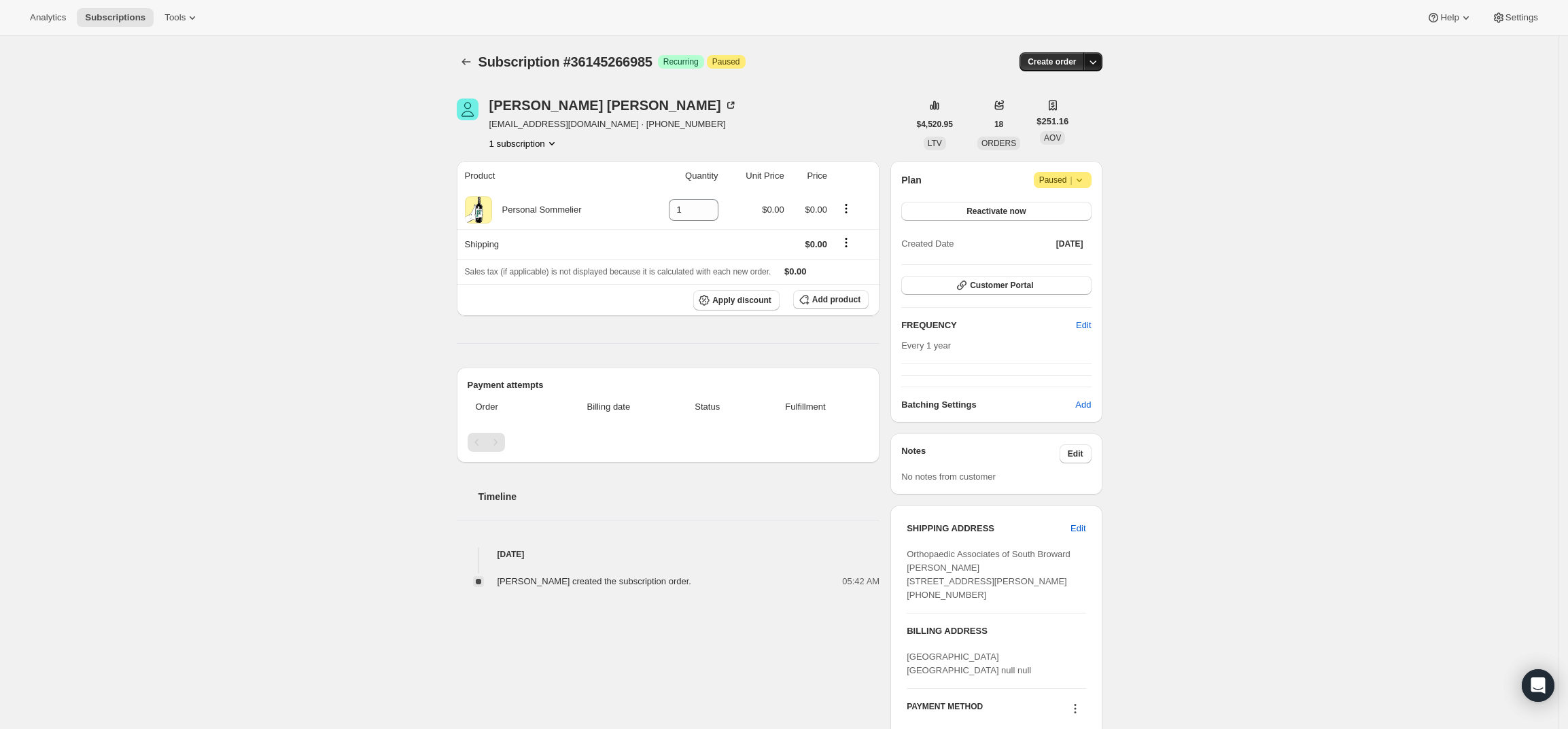
click at [1099, 65] on icon "button" at bounding box center [1093, 62] width 14 height 14
click at [1087, 114] on span "Create custom one-time order" at bounding box center [1039, 113] width 118 height 10
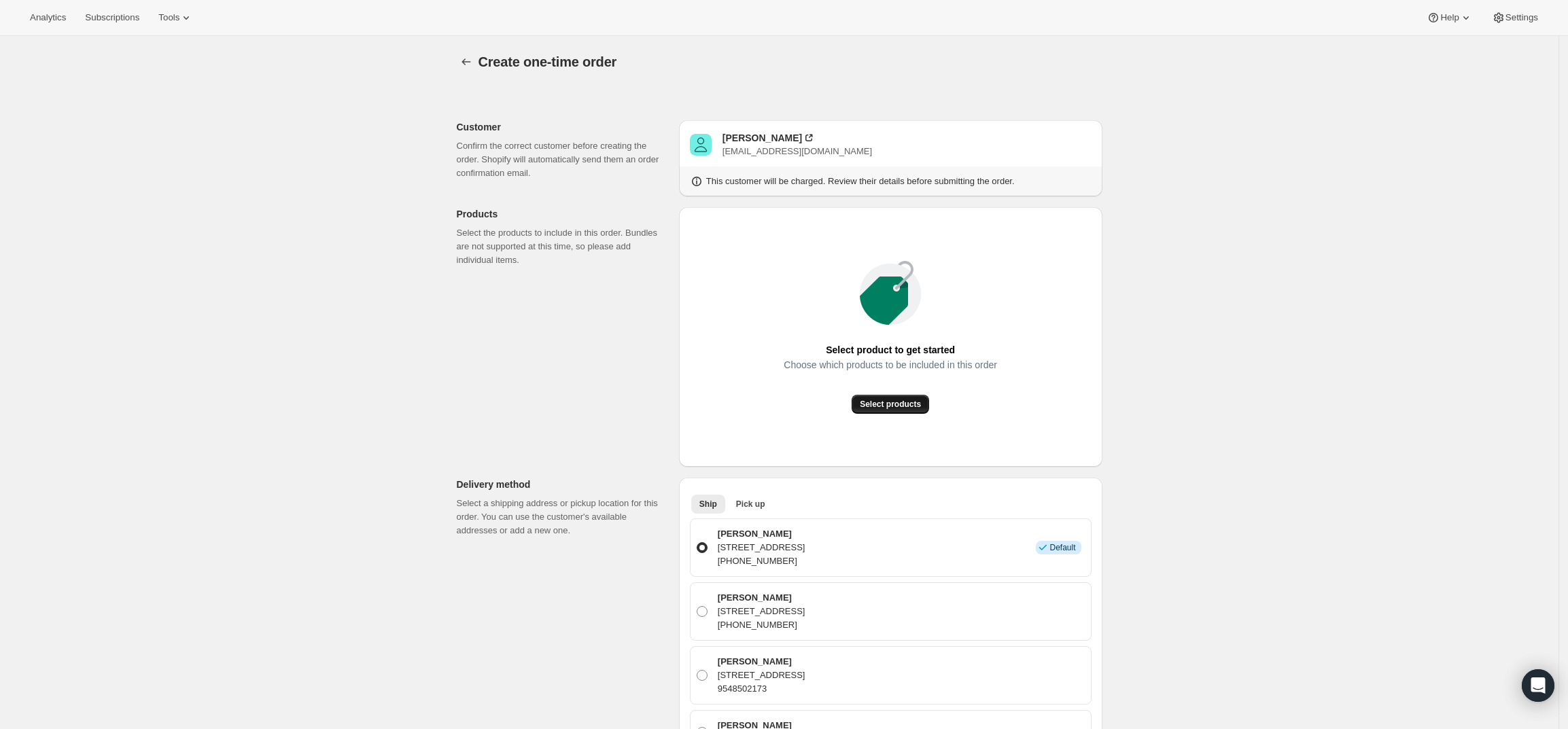
click at [874, 403] on span "Select products" at bounding box center [891, 404] width 62 height 11
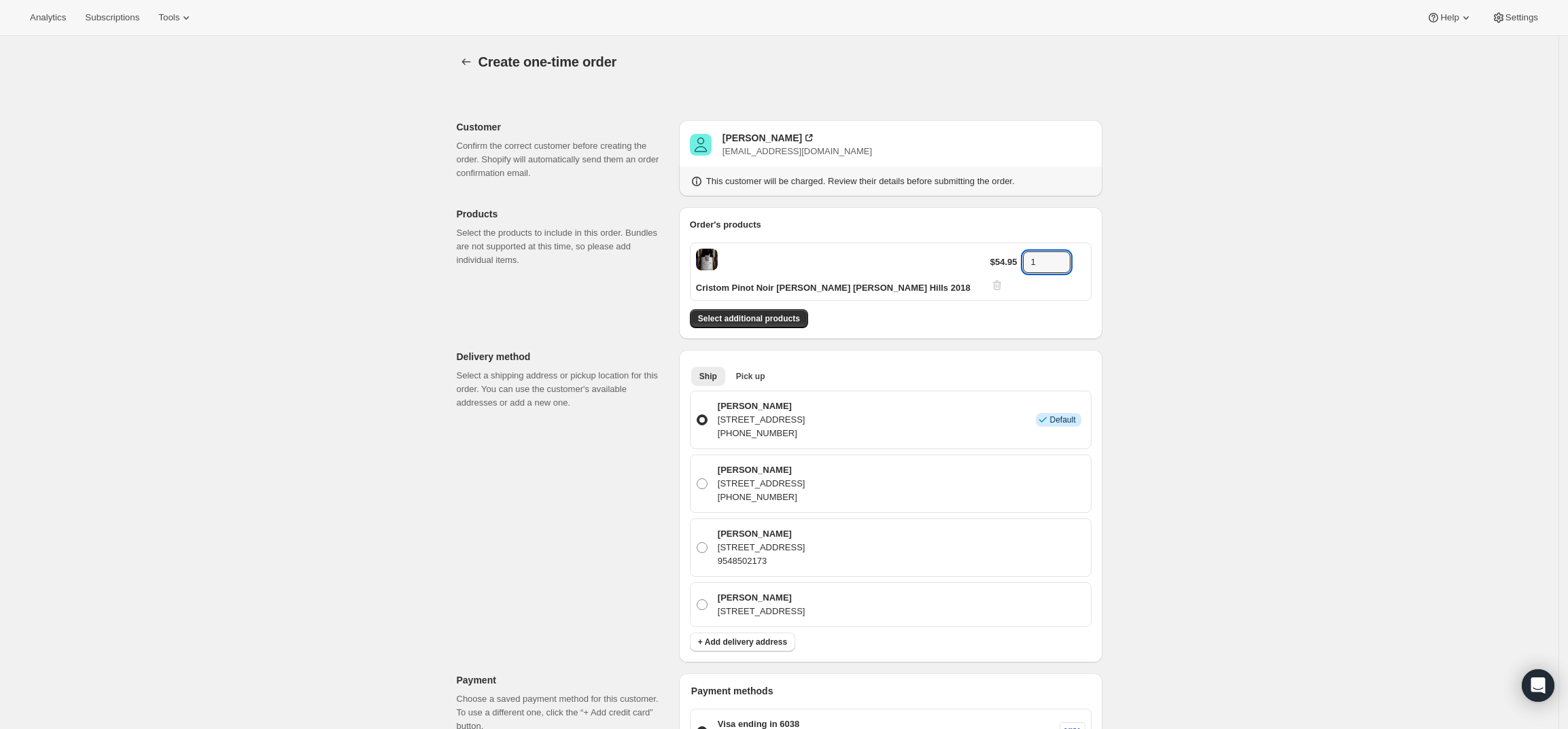
drag, startPoint x: 1048, startPoint y: 263, endPoint x: 1013, endPoint y: 263, distance: 35.0
click at [1013, 263] on div "$54.95 1" at bounding box center [1038, 271] width 95 height 41
type input "3"
click at [1309, 294] on div "Create one-time order. This page is ready Create one-time order Customer Confir…" at bounding box center [779, 615] width 1559 height 1158
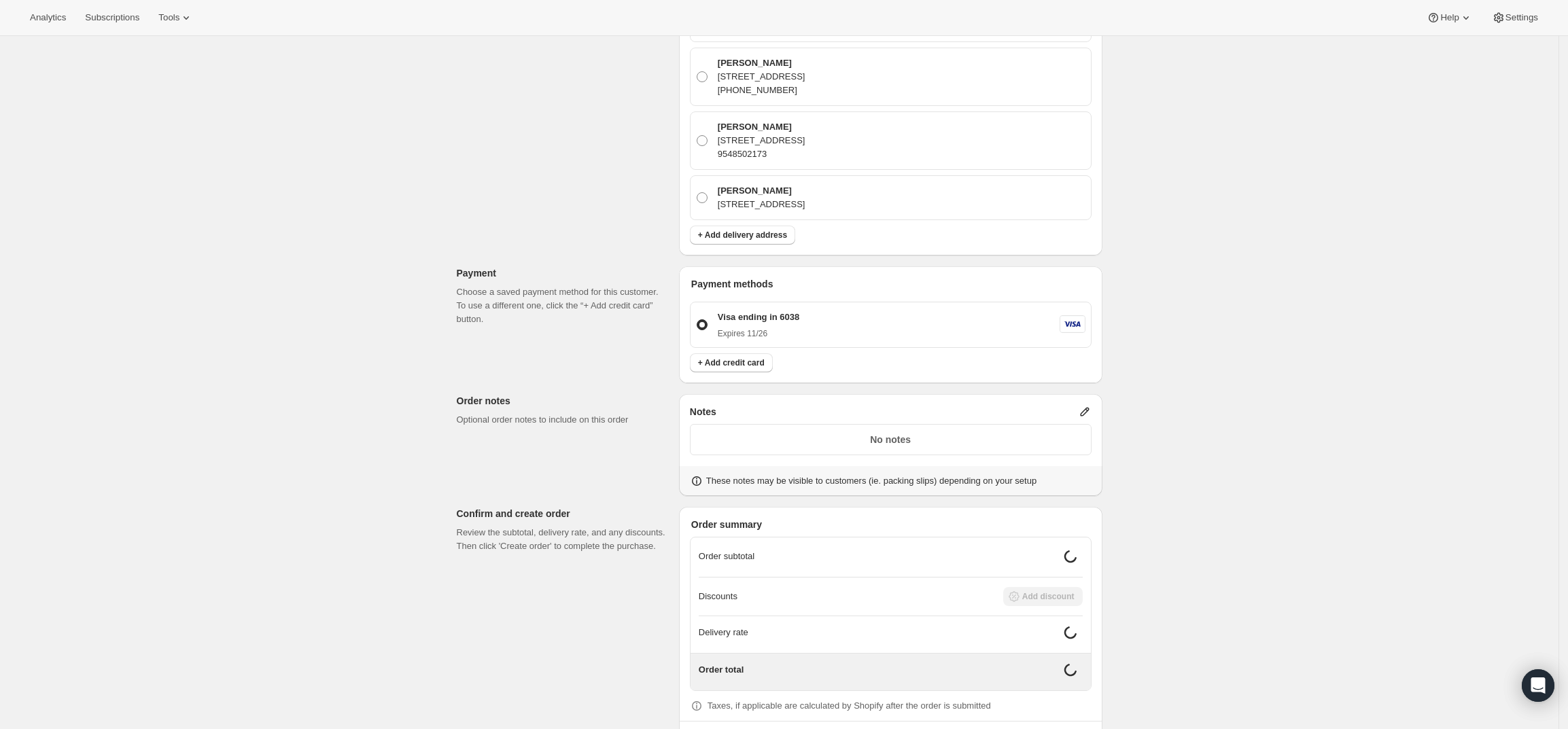
scroll to position [438, 0]
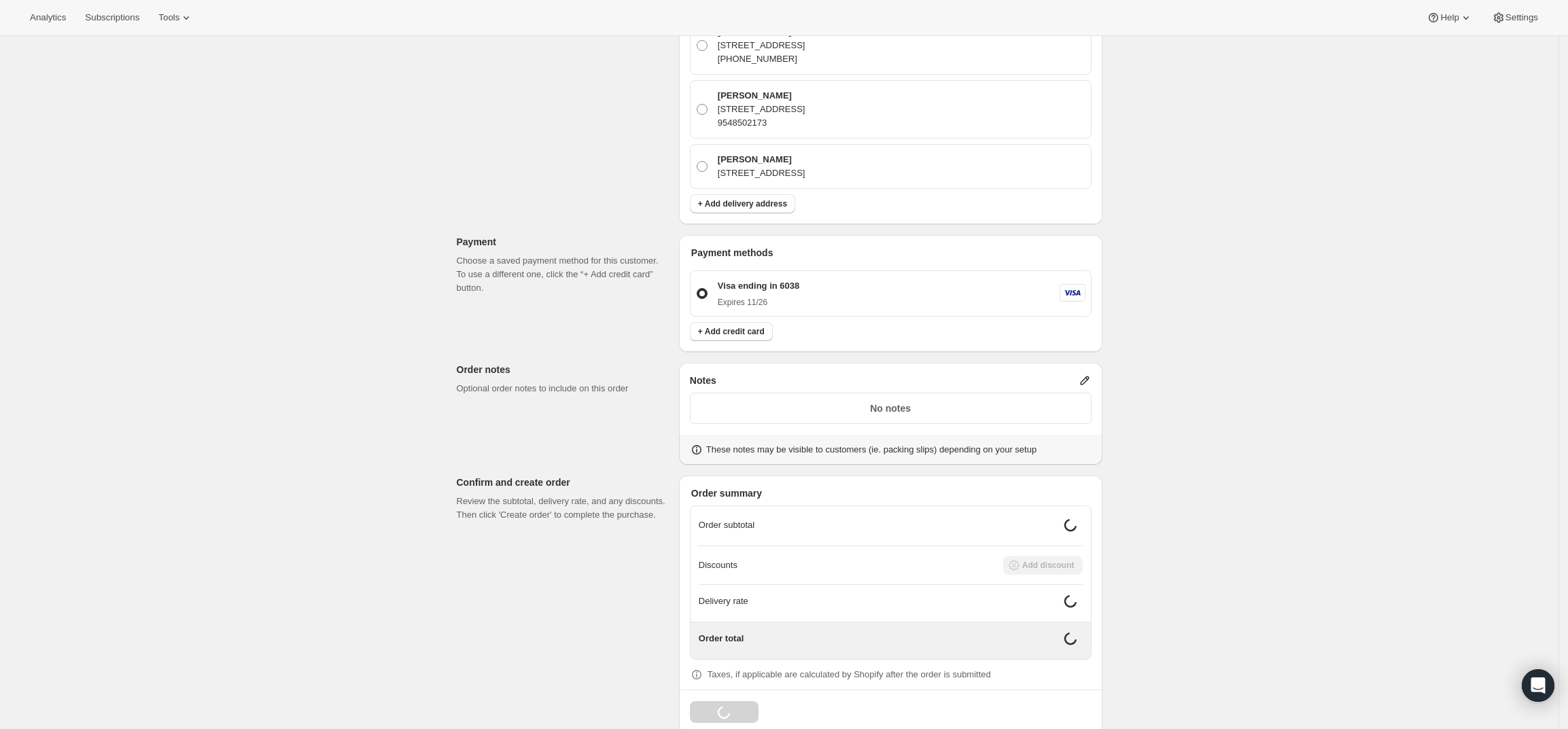
click at [1092, 374] on icon at bounding box center [1085, 381] width 14 height 14
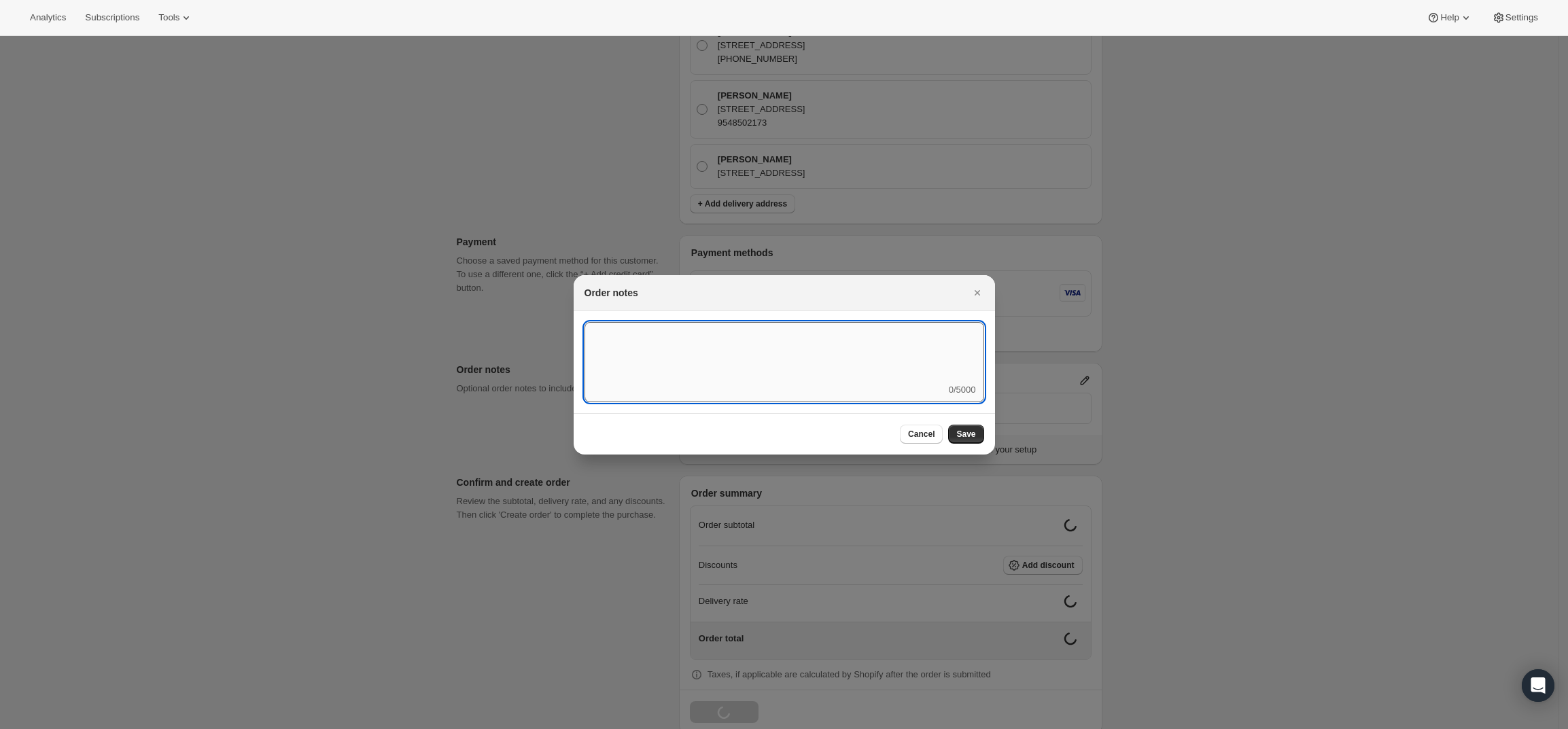
click at [915, 370] on textarea ":r3v:" at bounding box center [784, 353] width 400 height 62
type textarea "Weather HOLD"
click at [963, 436] on span "Save" at bounding box center [966, 434] width 19 height 11
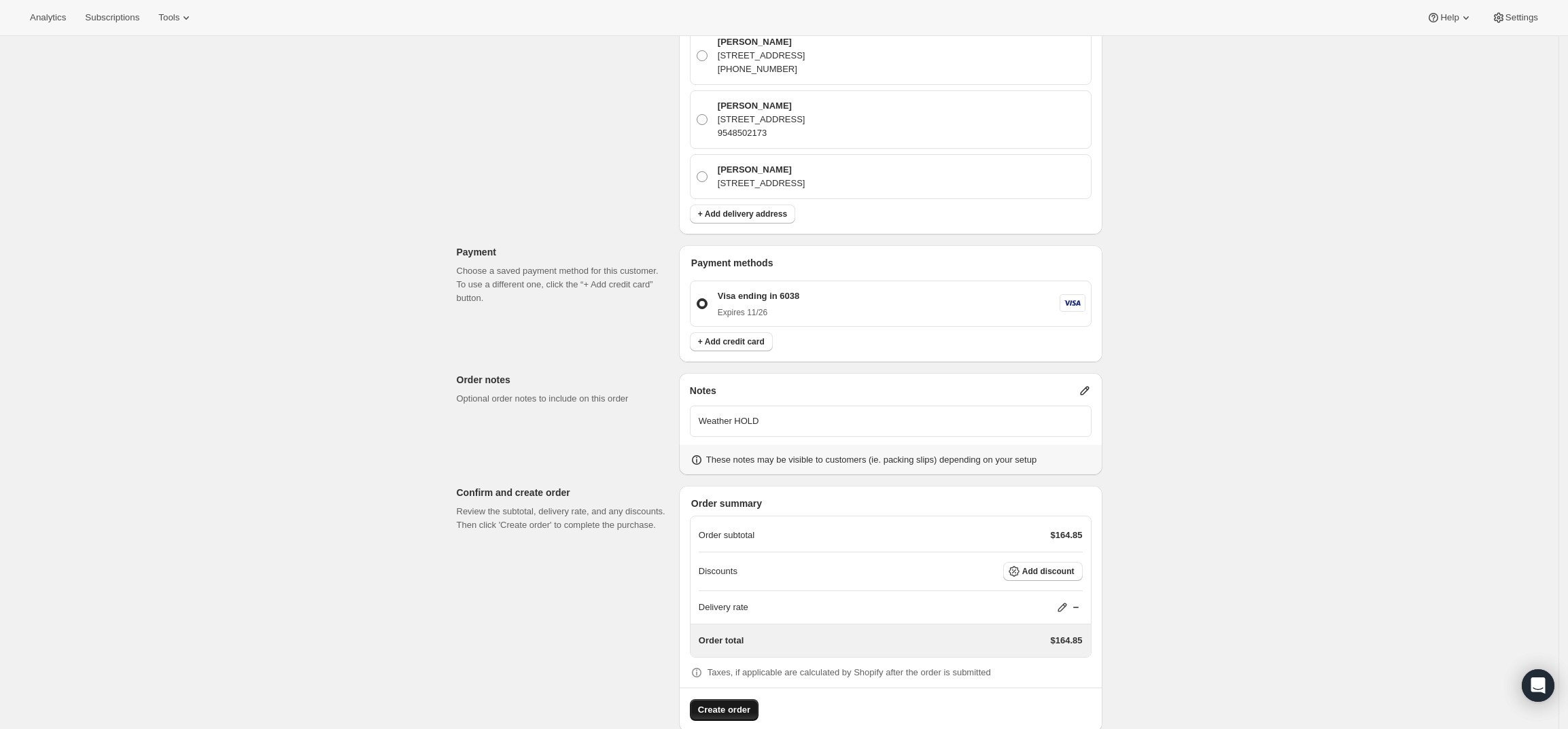
click at [732, 704] on span "Create order" at bounding box center [724, 711] width 52 height 14
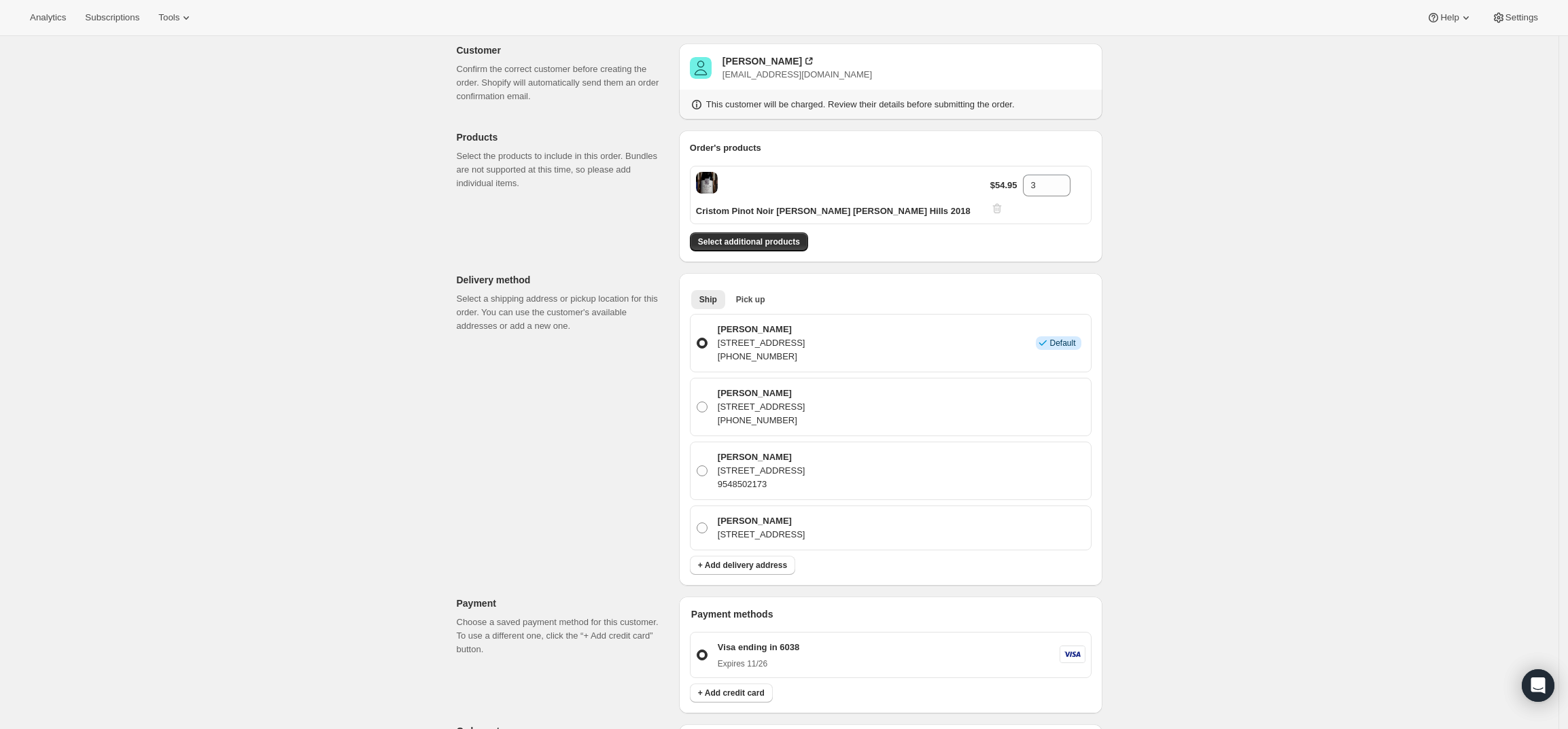
scroll to position [0, 0]
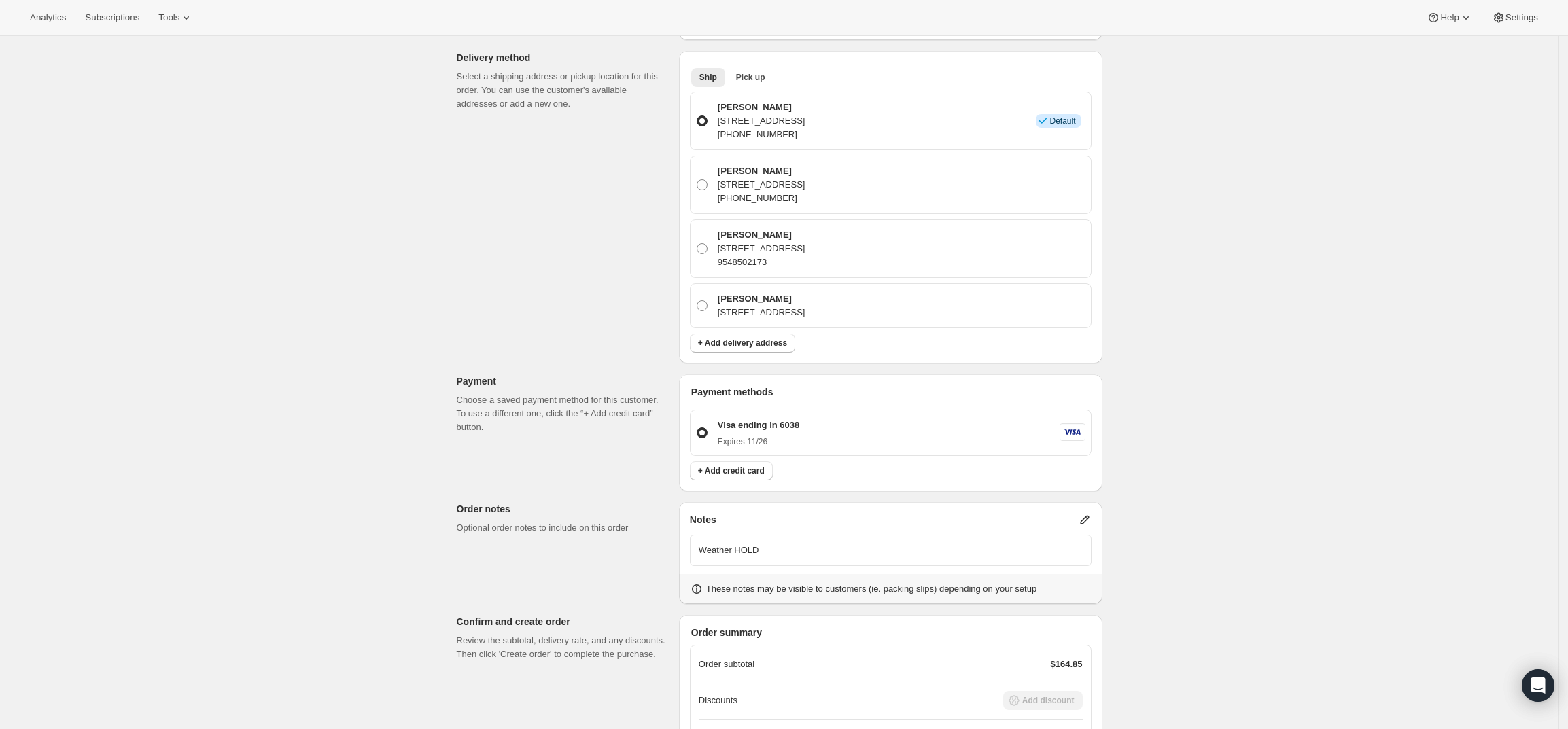
scroll to position [41, 0]
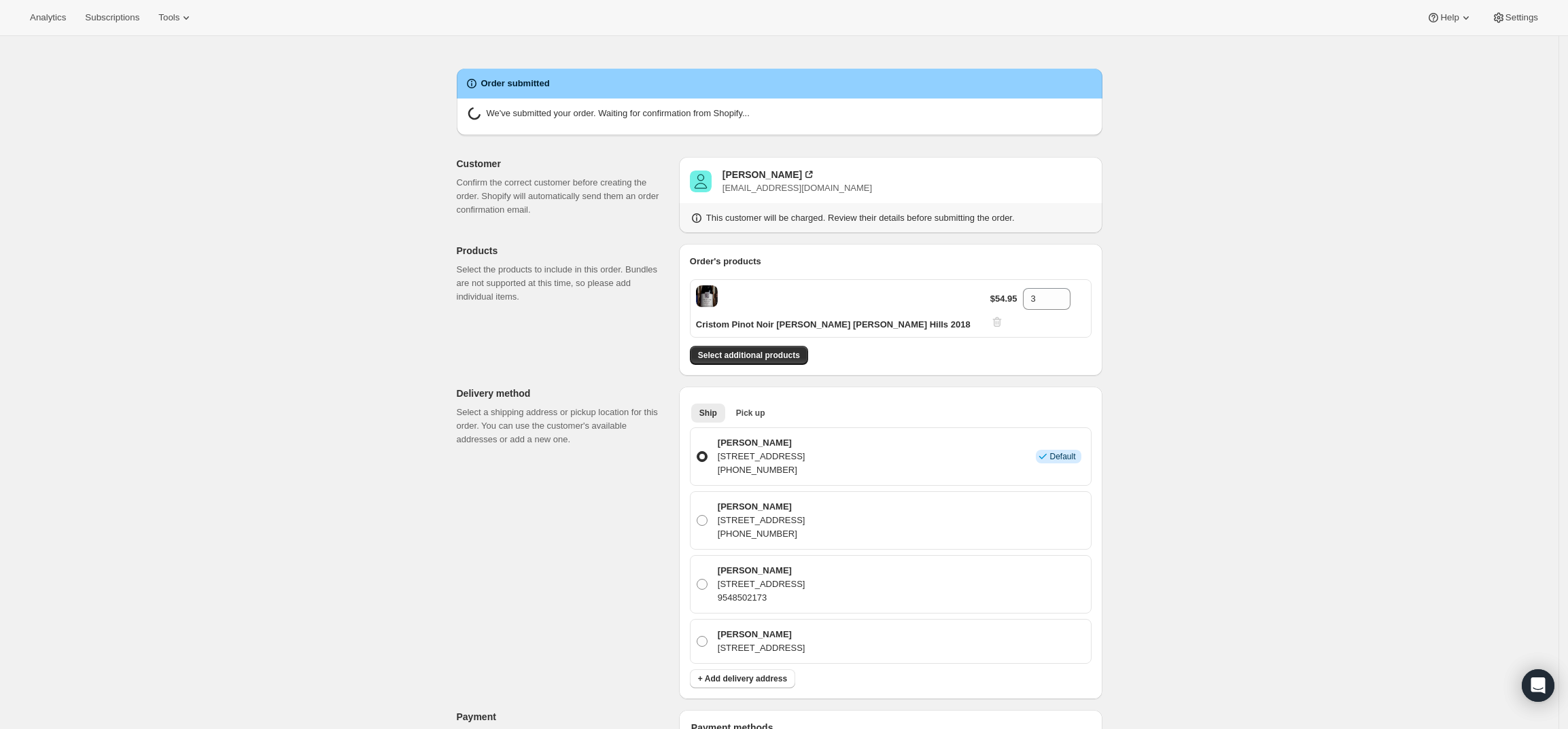
radio input "true"
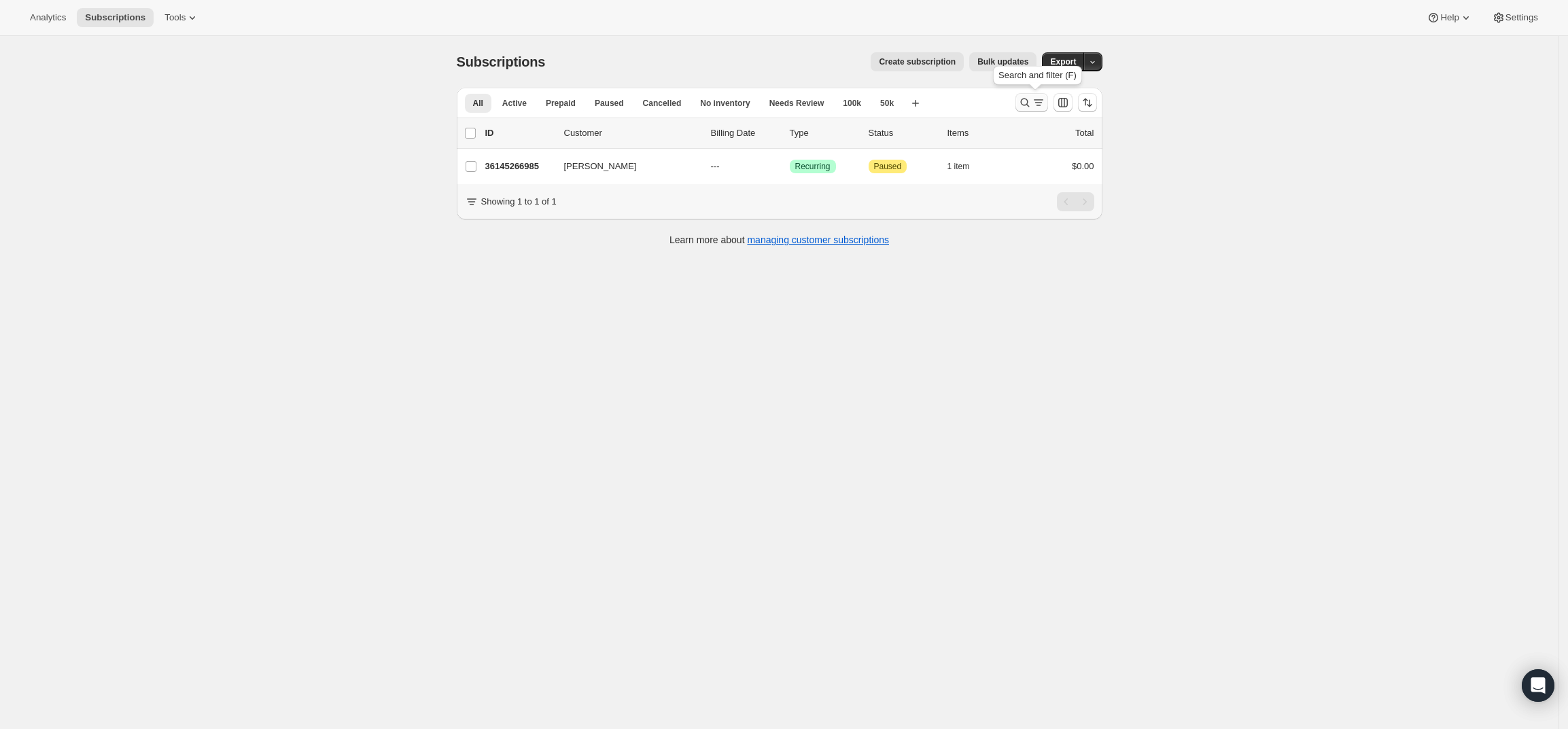
click at [1034, 93] on button "Search and filter results" at bounding box center [1032, 102] width 32 height 19
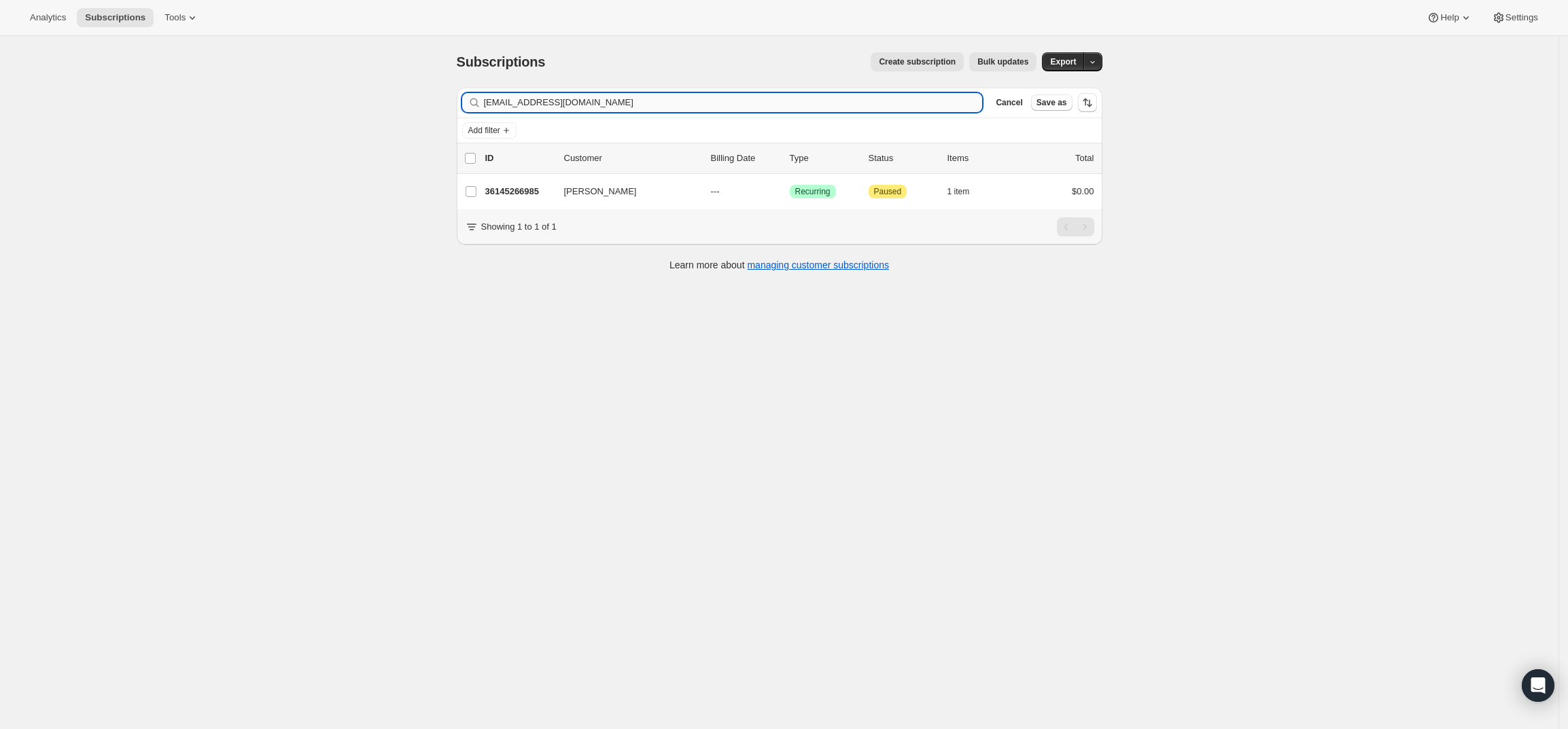
click at [896, 105] on input "[EMAIL_ADDRESS][DOMAIN_NAME]" at bounding box center [733, 102] width 499 height 19
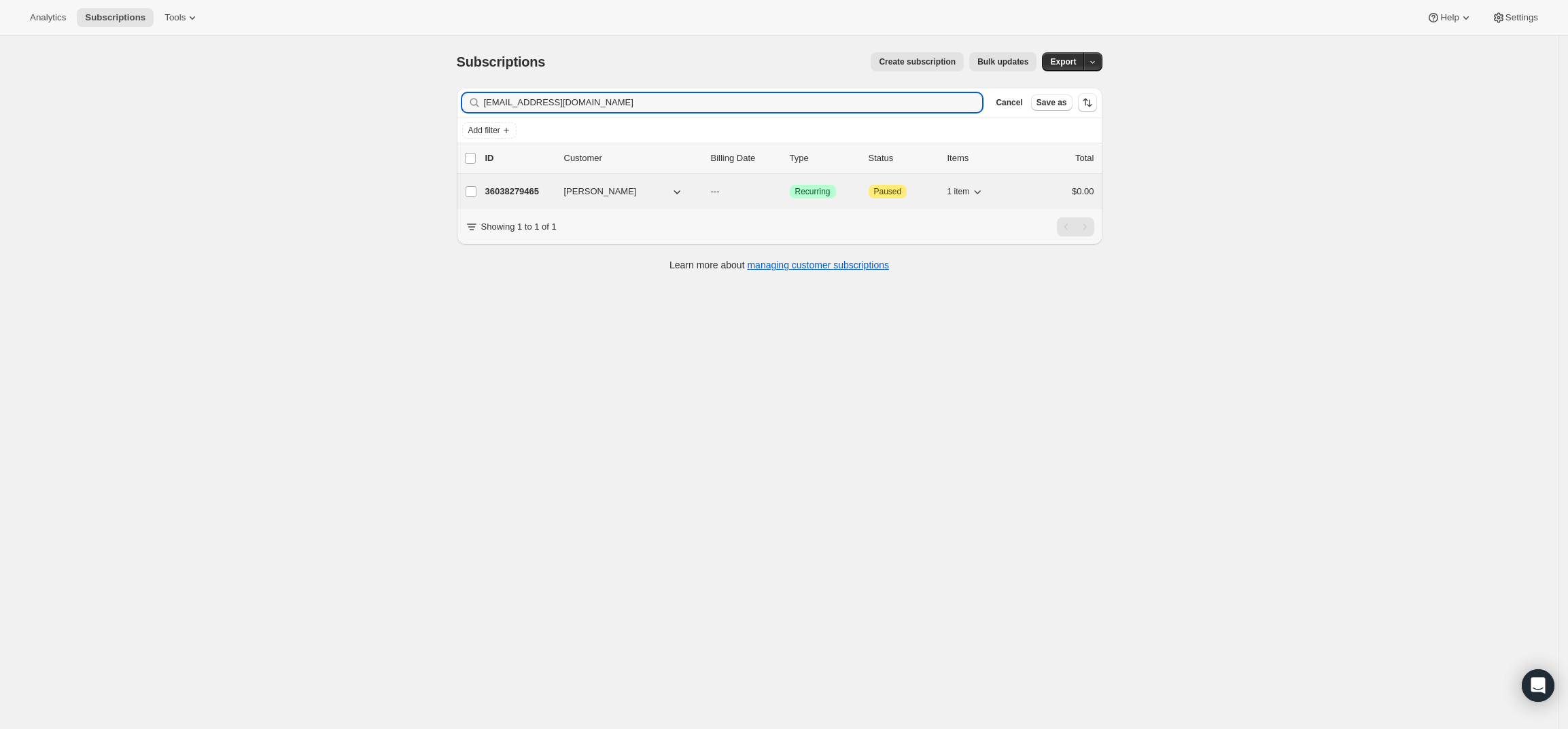
type input "[EMAIL_ADDRESS][DOMAIN_NAME]"
click at [512, 189] on p "36038279465" at bounding box center [519, 191] width 68 height 14
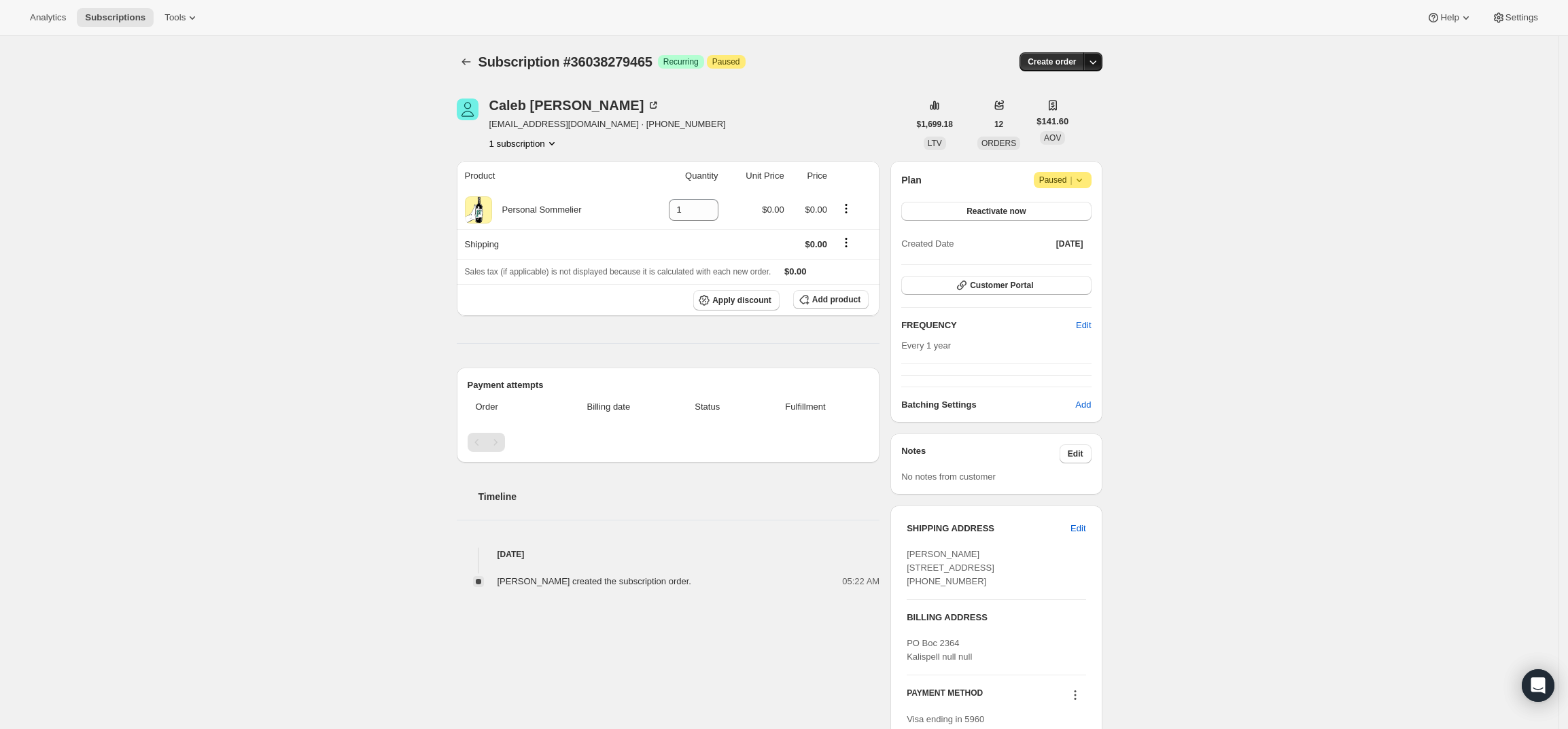
click at [1097, 58] on icon "button" at bounding box center [1093, 62] width 14 height 14
click at [1063, 117] on span "Create custom one-time order" at bounding box center [1039, 113] width 118 height 10
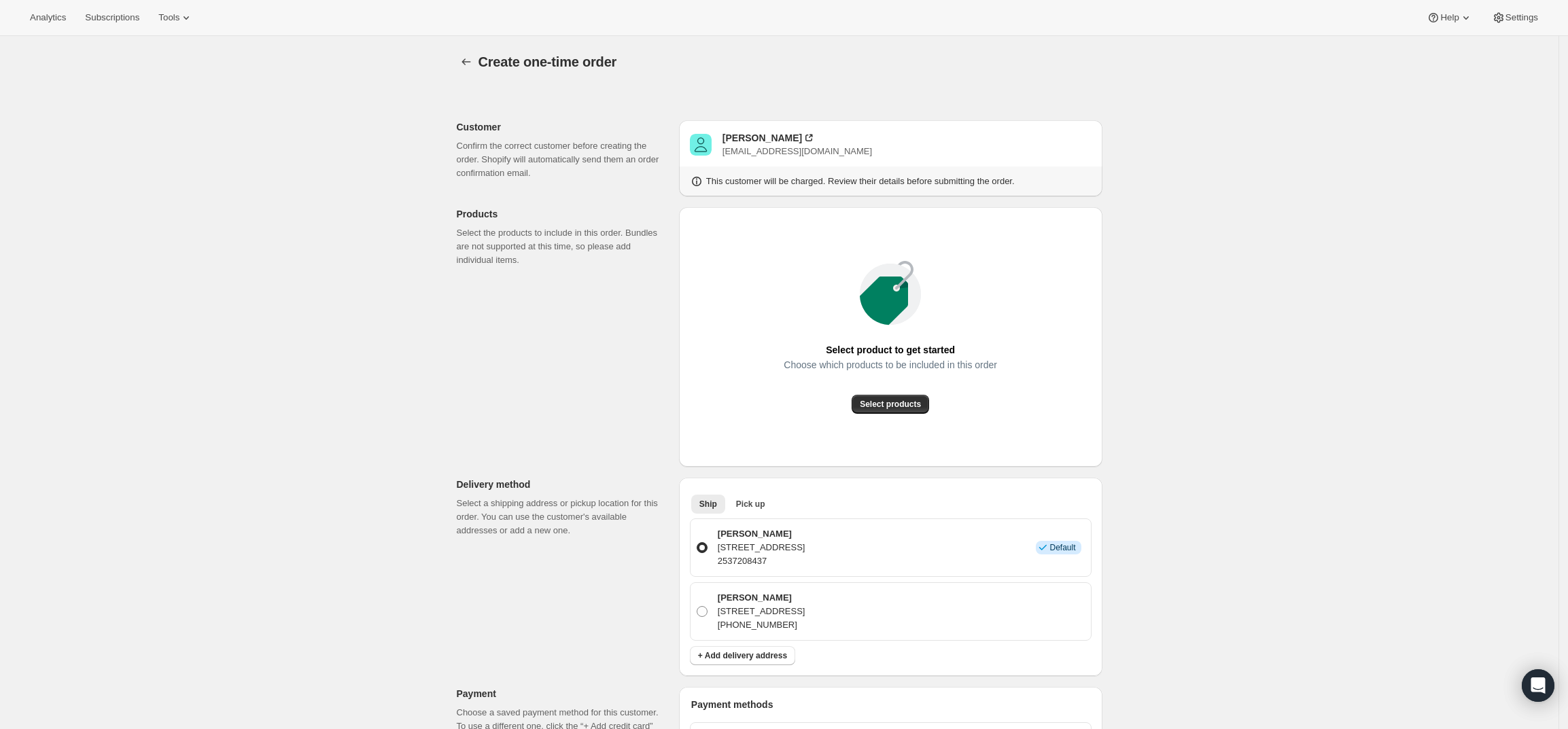
click at [886, 418] on div "Select product to get started Choose which products to be included in this orde…" at bounding box center [891, 337] width 401 height 238
click at [891, 404] on span "Select products" at bounding box center [891, 404] width 62 height 11
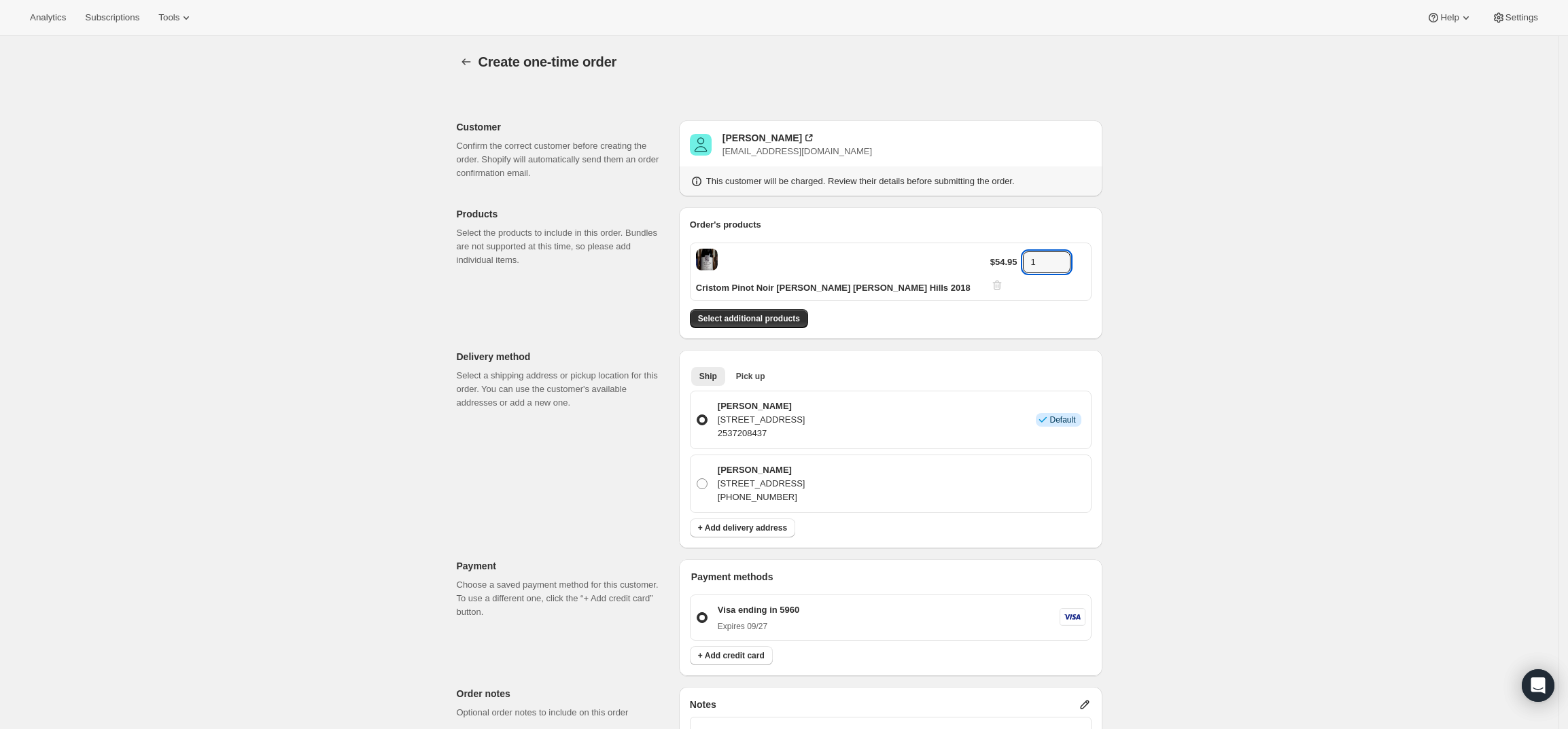
click at [1016, 261] on div "$54.95 1" at bounding box center [1038, 271] width 95 height 41
type input "3"
click at [1214, 139] on div "Create one-time order. This page is ready Create one-time order Customer Confir…" at bounding box center [779, 558] width 1559 height 1044
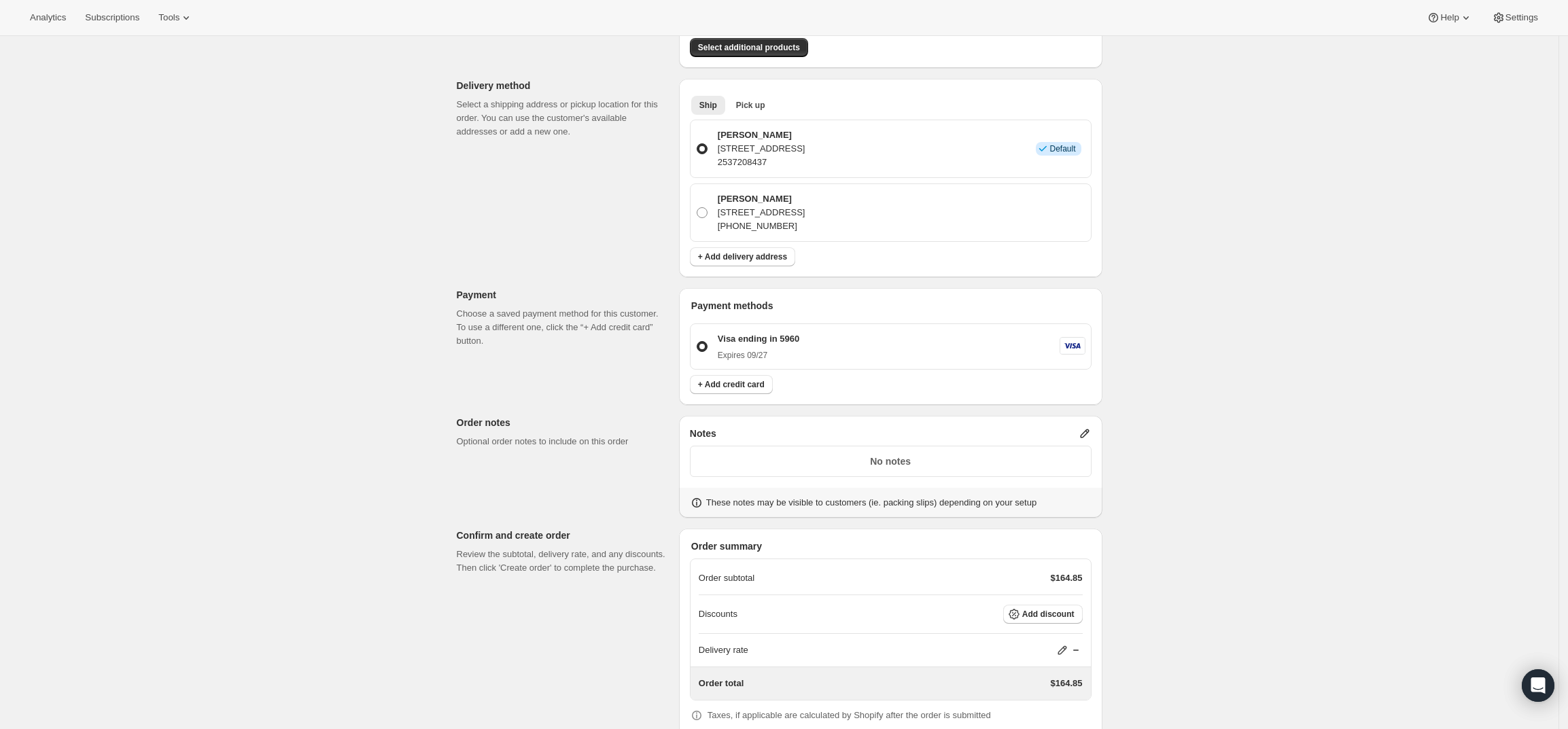
scroll to position [314, 0]
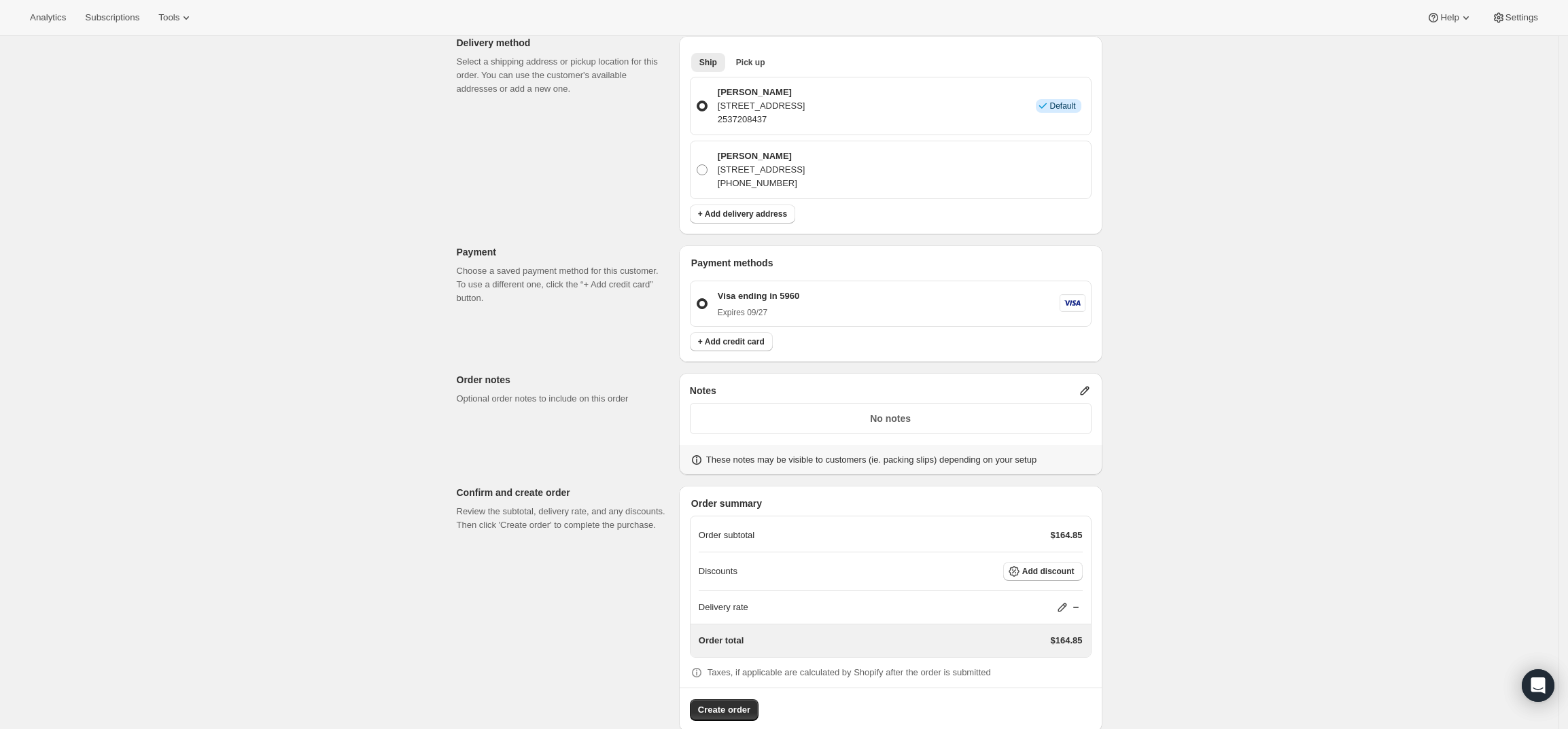
click at [1087, 387] on icon at bounding box center [1084, 391] width 8 height 8
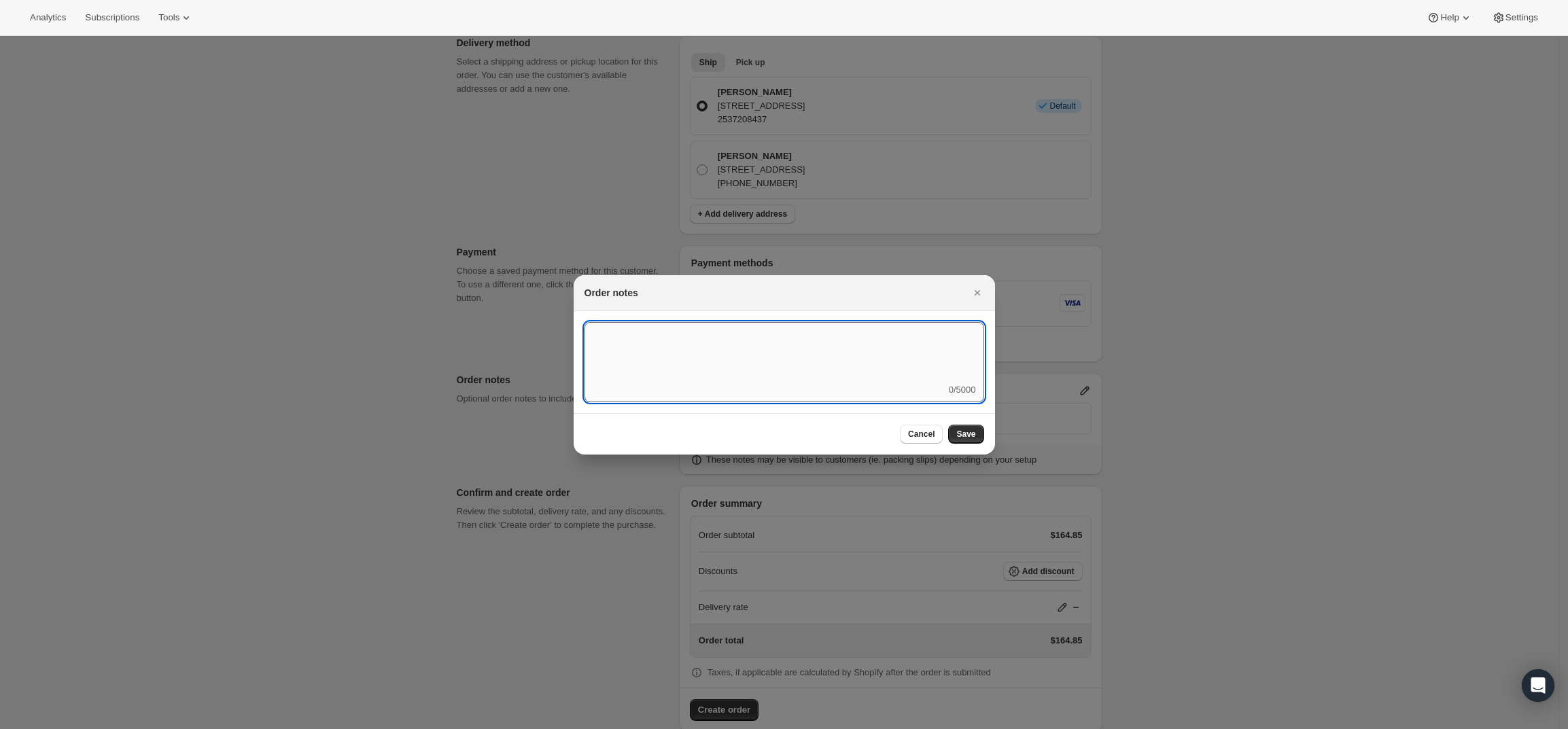
click at [905, 368] on textarea ":r3v:" at bounding box center [784, 353] width 400 height 62
type textarea "FedEx Ground"
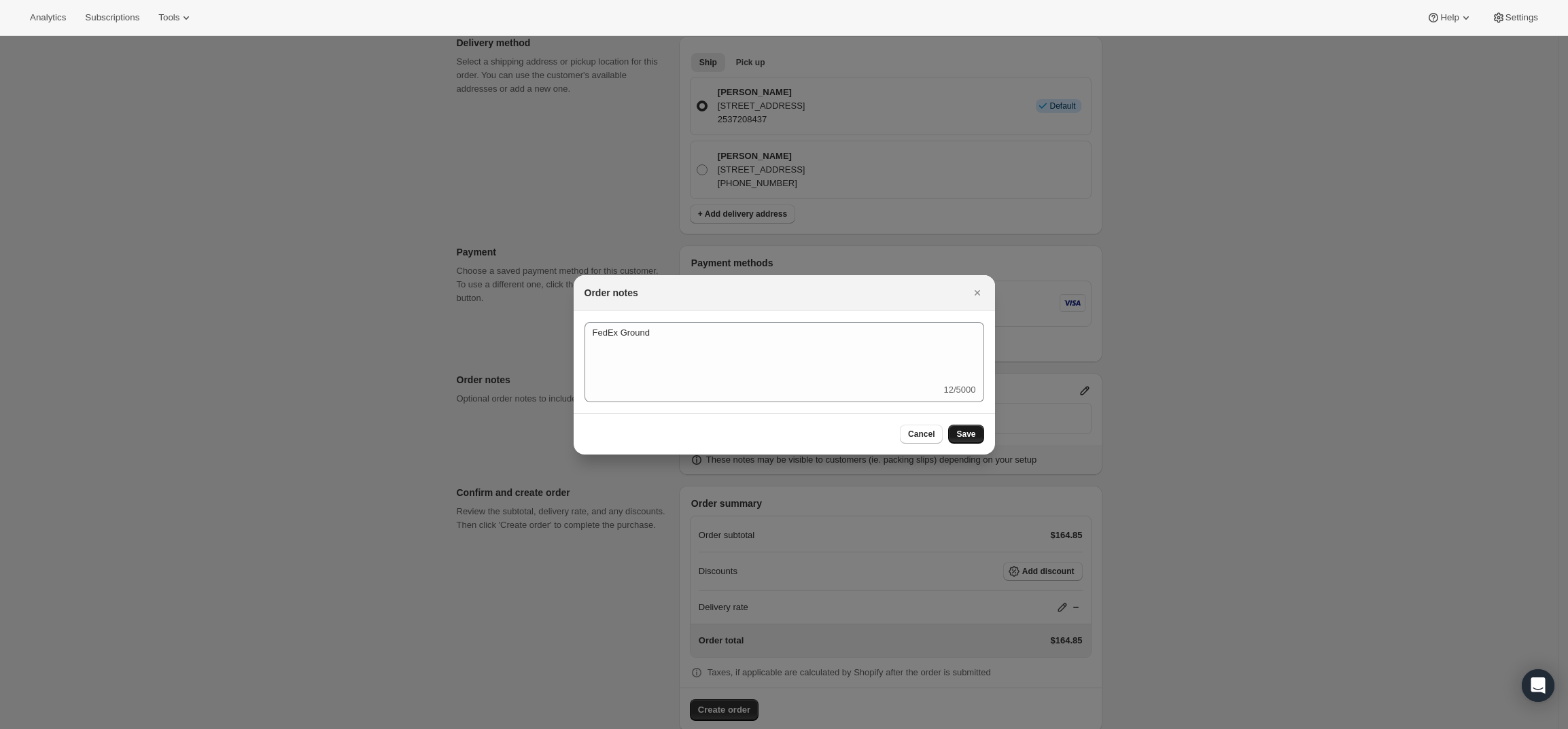
click at [960, 430] on span "Save" at bounding box center [966, 434] width 19 height 11
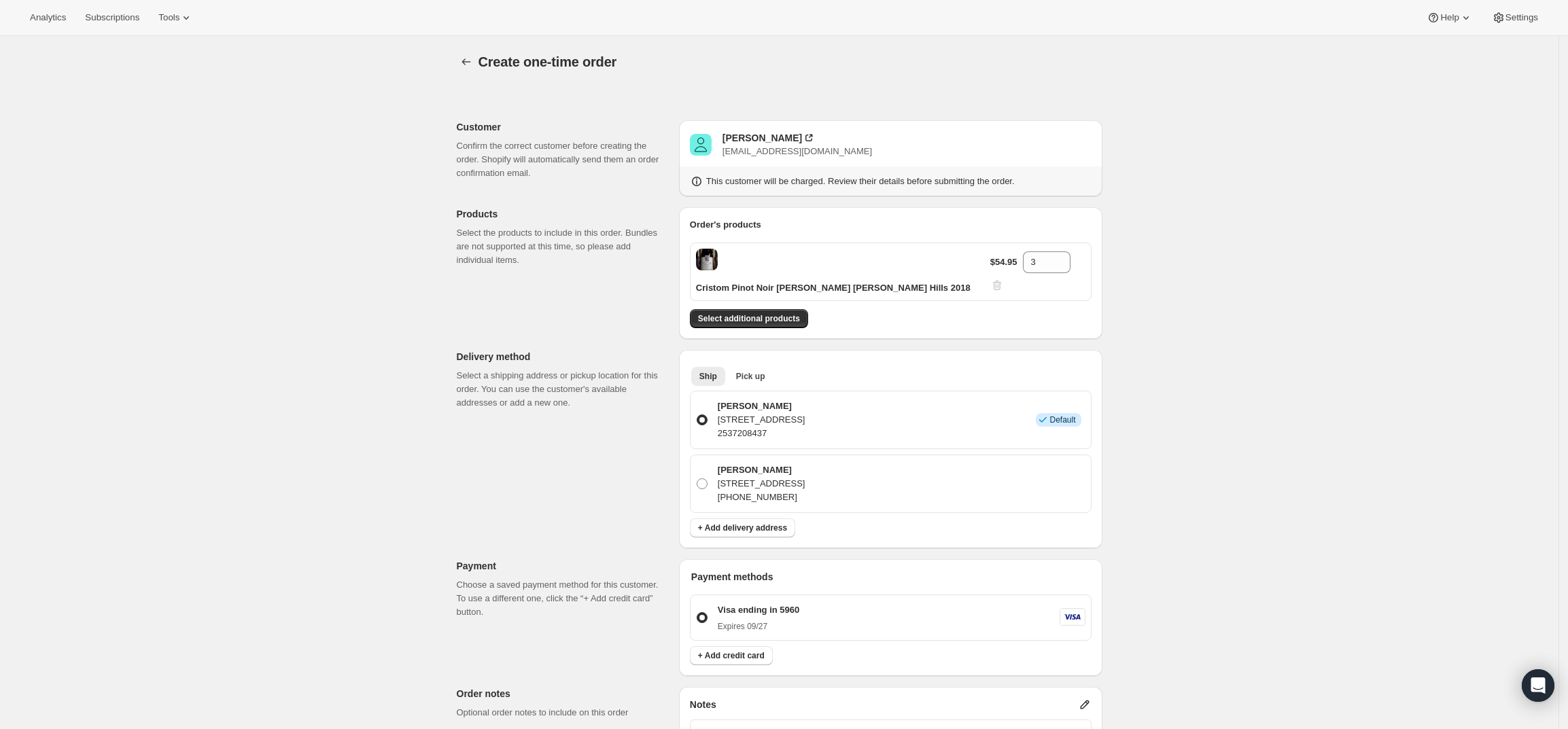
scroll to position [314, 0]
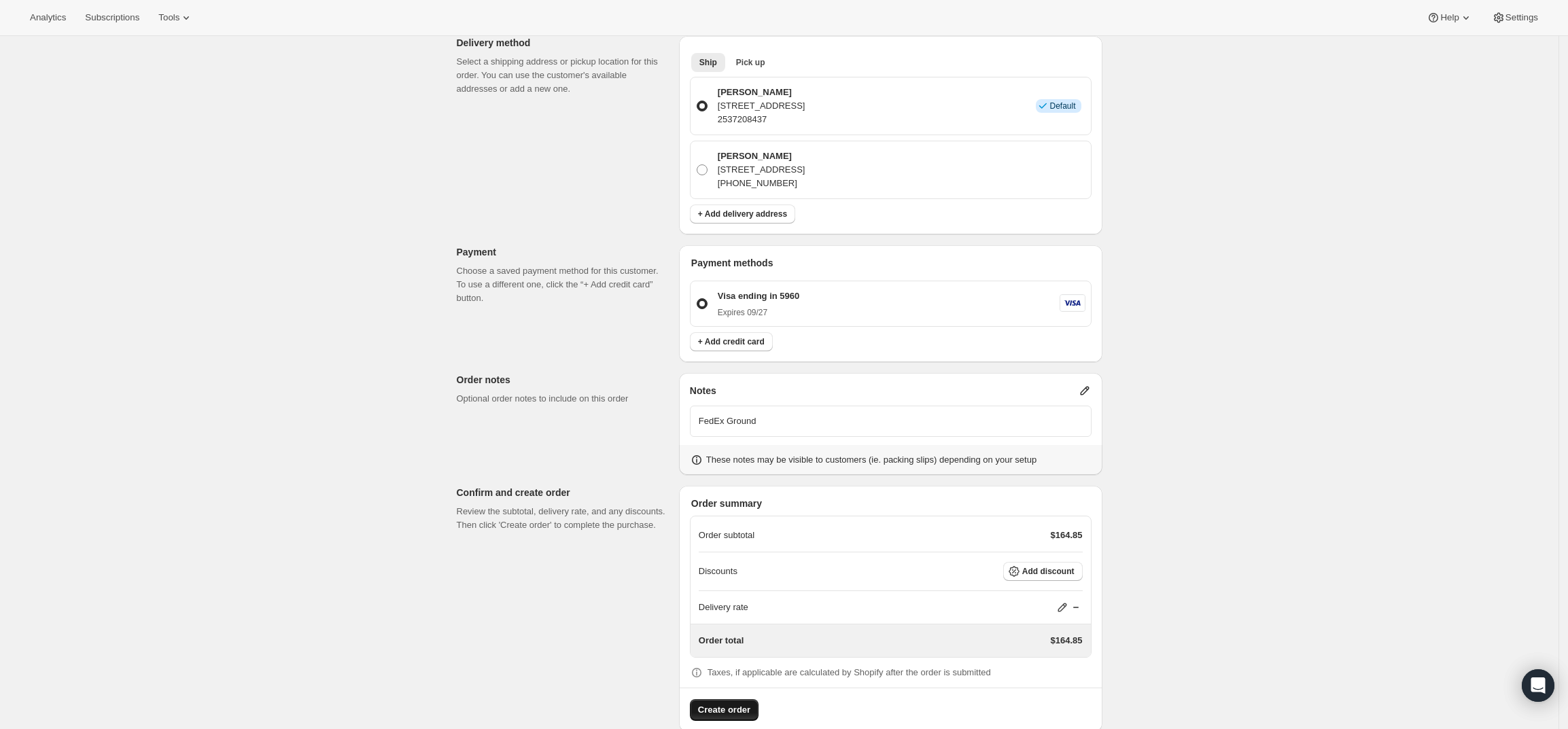
click at [722, 704] on span "Create order" at bounding box center [724, 711] width 52 height 14
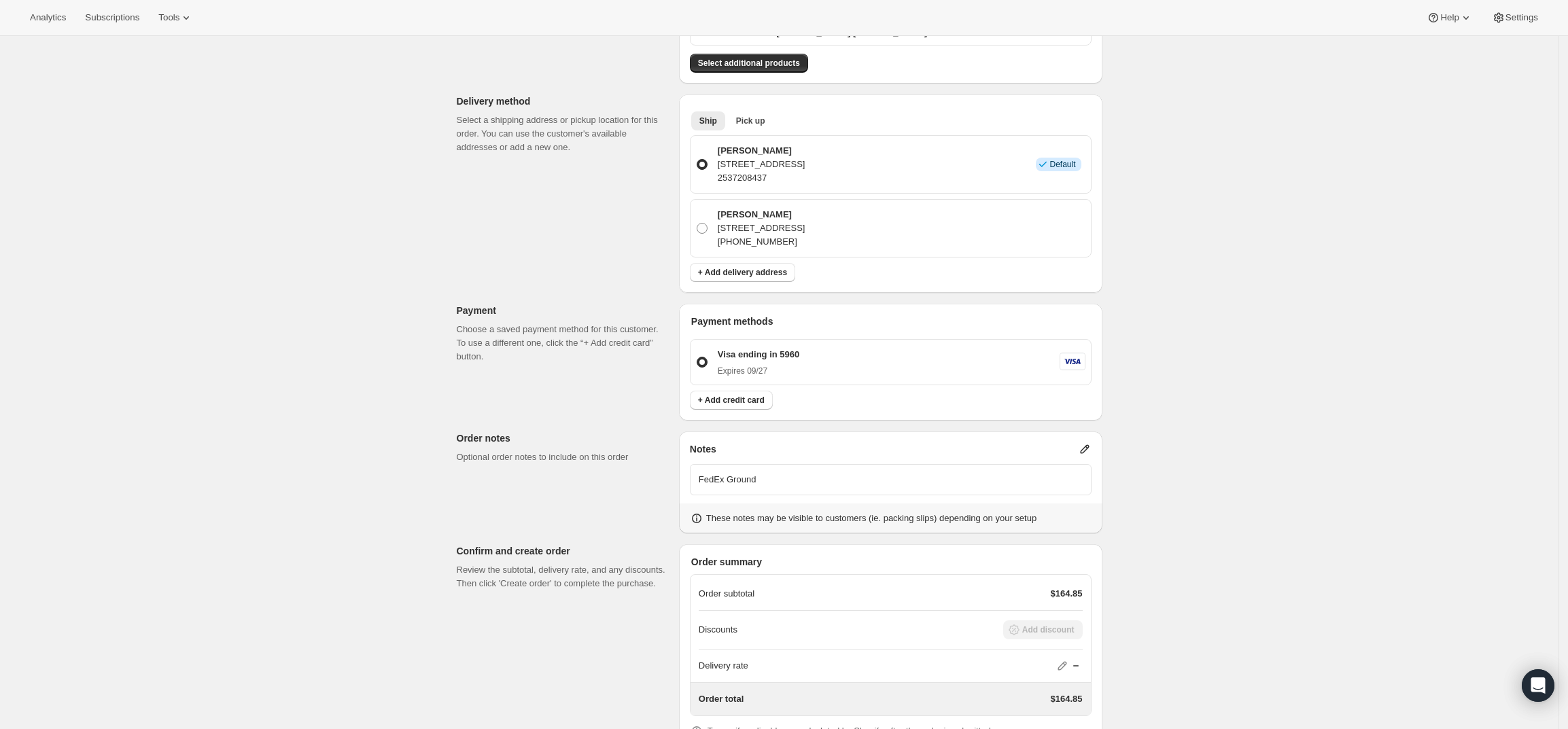
scroll to position [0, 0]
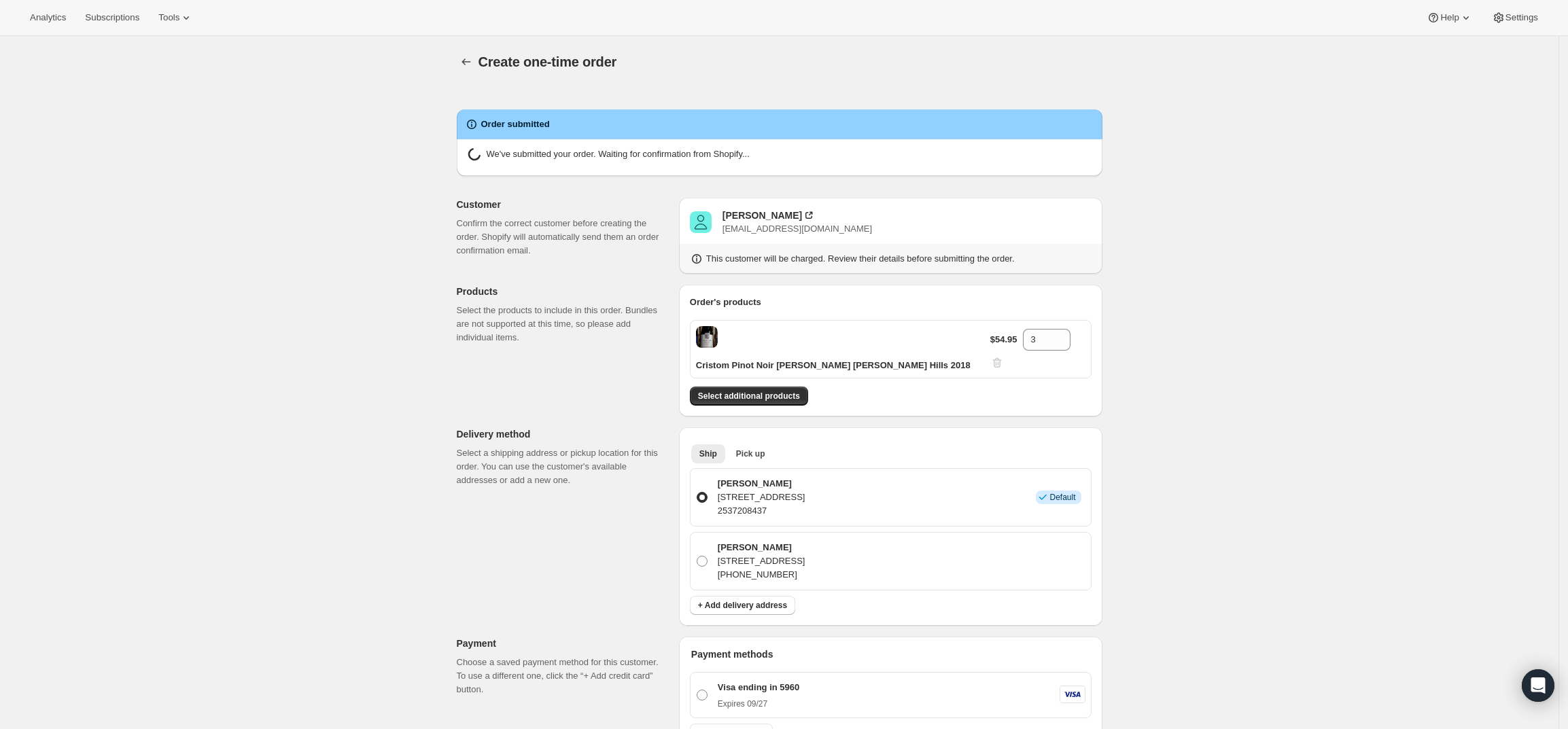
radio input "true"
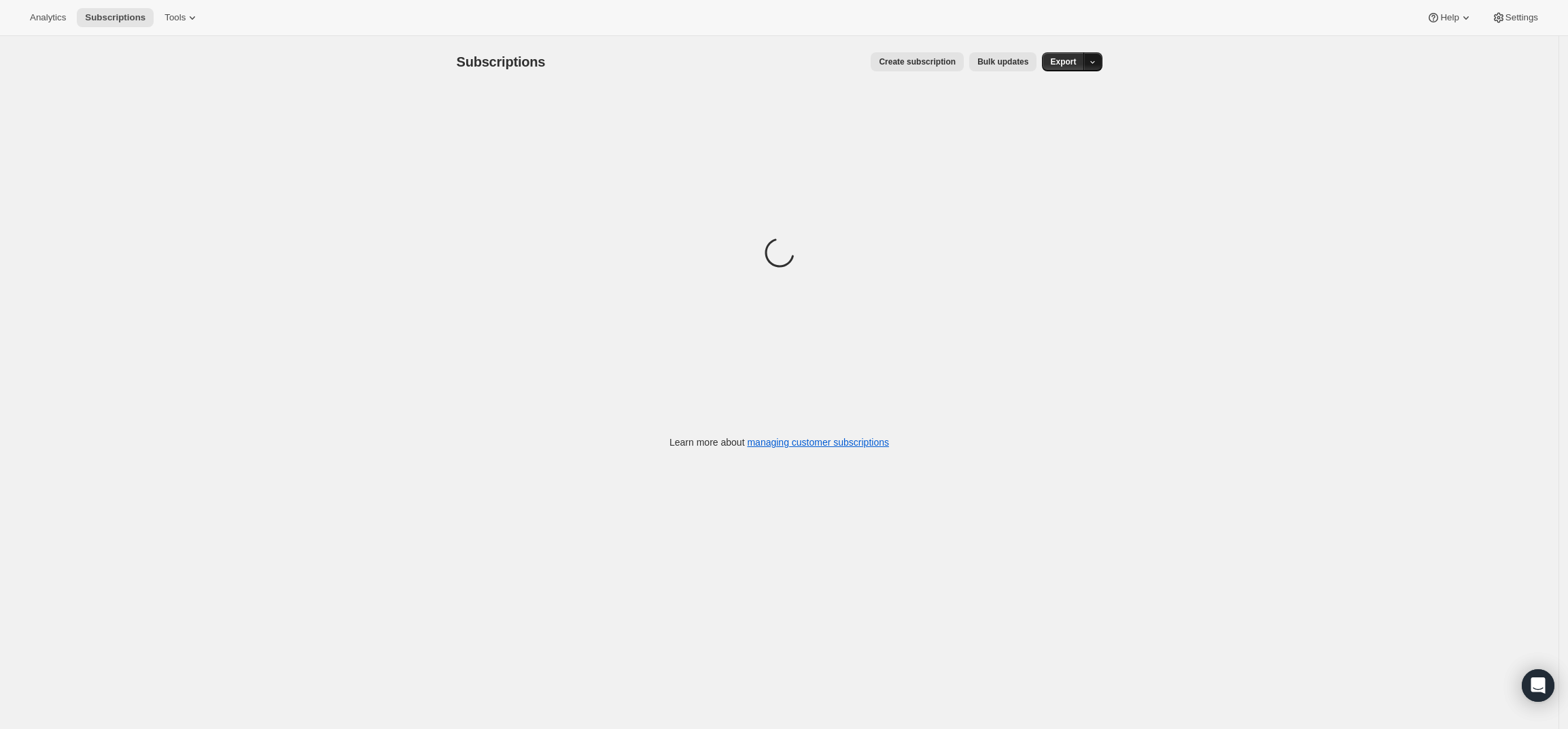
click at [1092, 61] on icon "button" at bounding box center [1092, 62] width 8 height 8
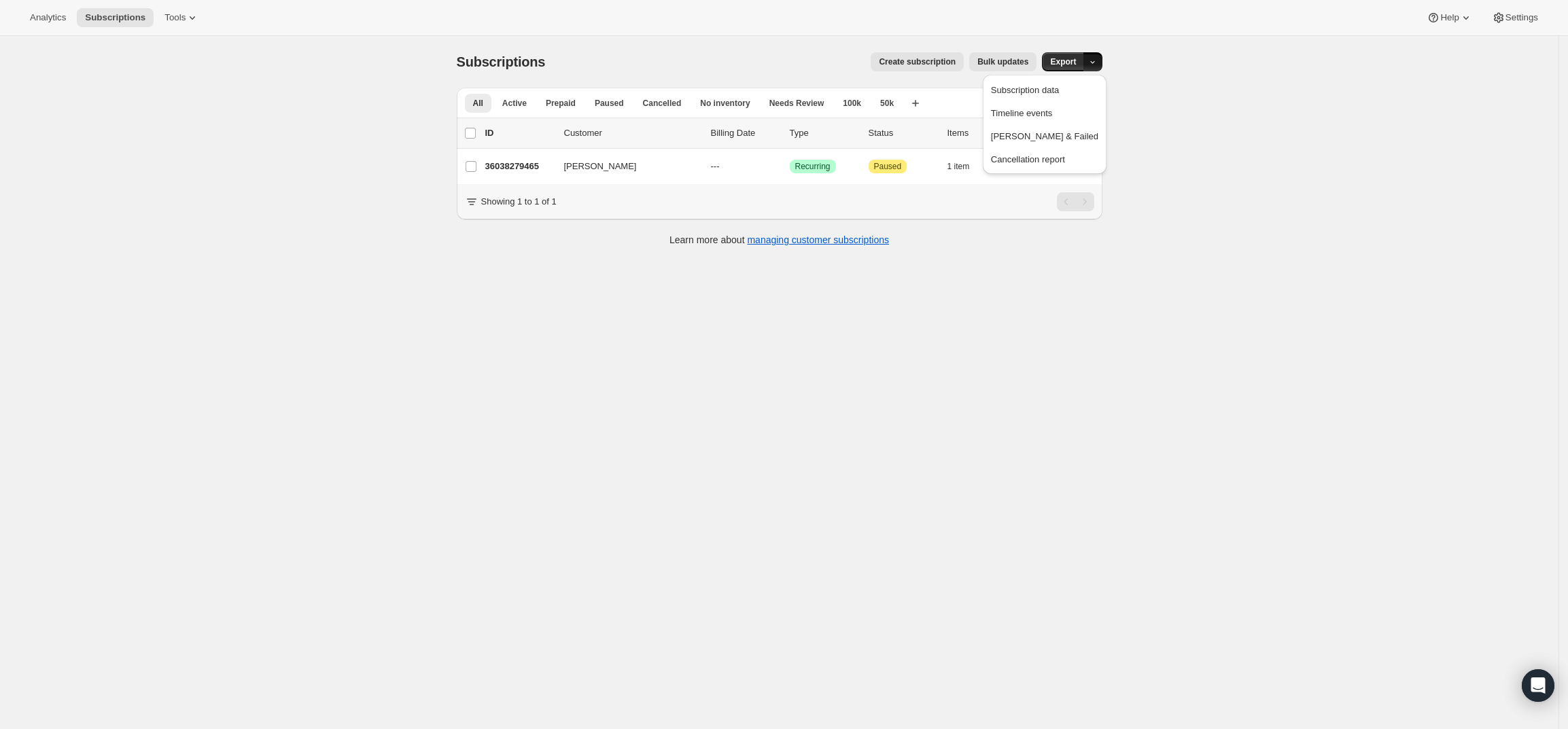
click at [977, 261] on div "All Active Prepaid Paused Cancelled No inventory Needs Review 100k 50k More vie…" at bounding box center [780, 174] width 646 height 173
click at [1037, 101] on icon "Search and filter results" at bounding box center [1039, 103] width 14 height 14
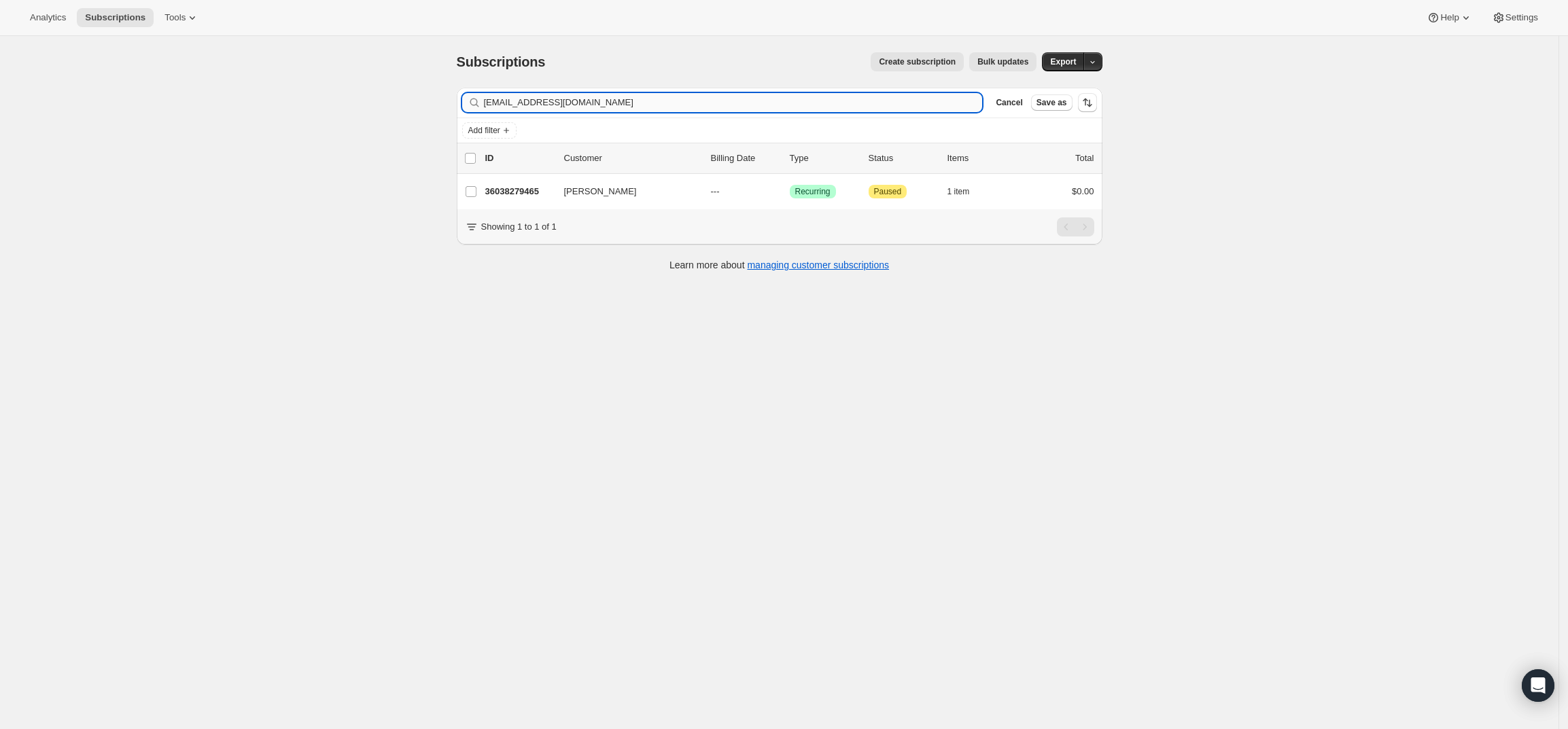
click at [828, 106] on input "[EMAIL_ADDRESS][DOMAIN_NAME]" at bounding box center [733, 102] width 499 height 19
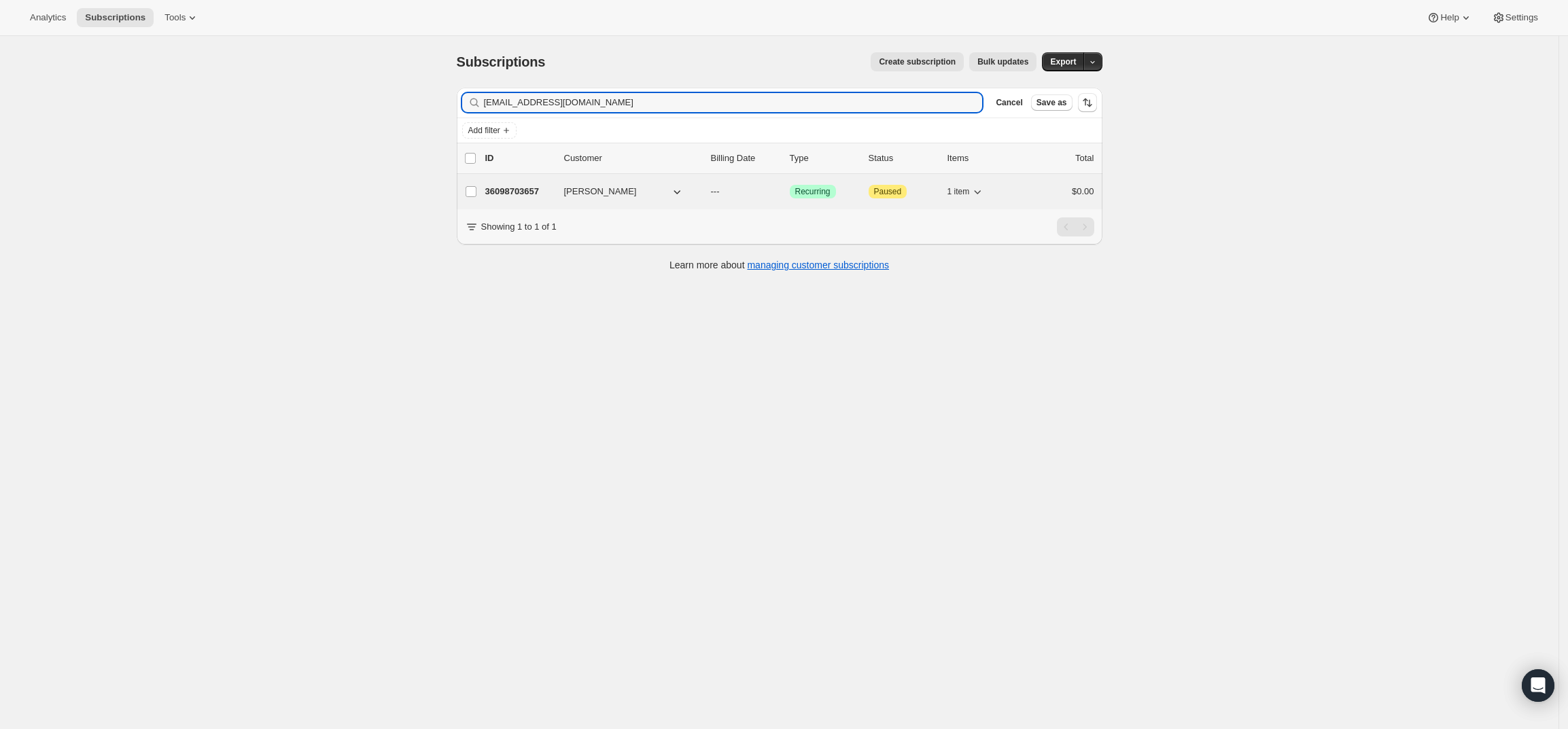
type input "[EMAIL_ADDRESS][DOMAIN_NAME]"
click at [521, 185] on p "36098703657" at bounding box center [519, 191] width 68 height 14
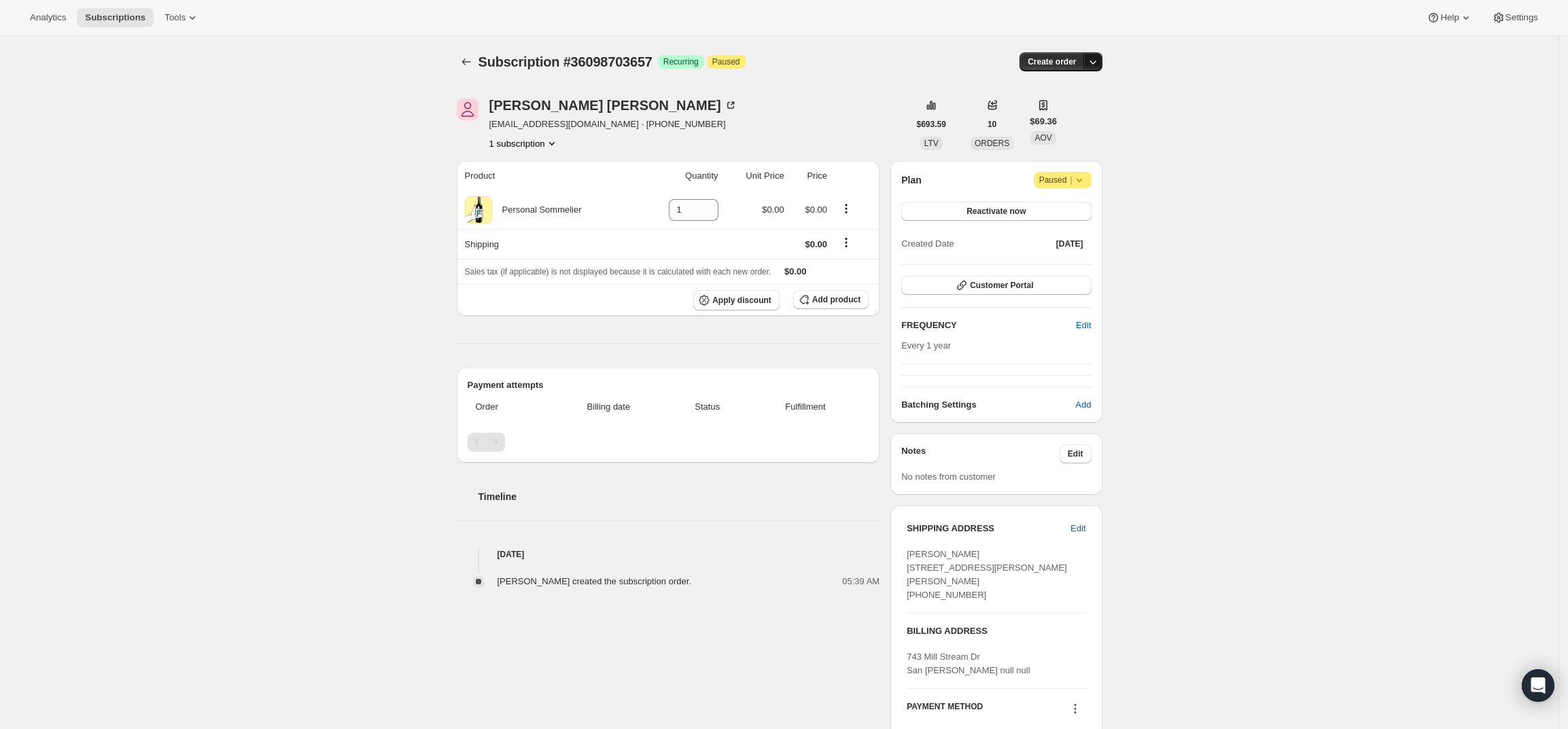
click at [1097, 62] on icon "button" at bounding box center [1093, 62] width 14 height 14
click at [1076, 114] on span "Create custom one-time order" at bounding box center [1039, 113] width 118 height 10
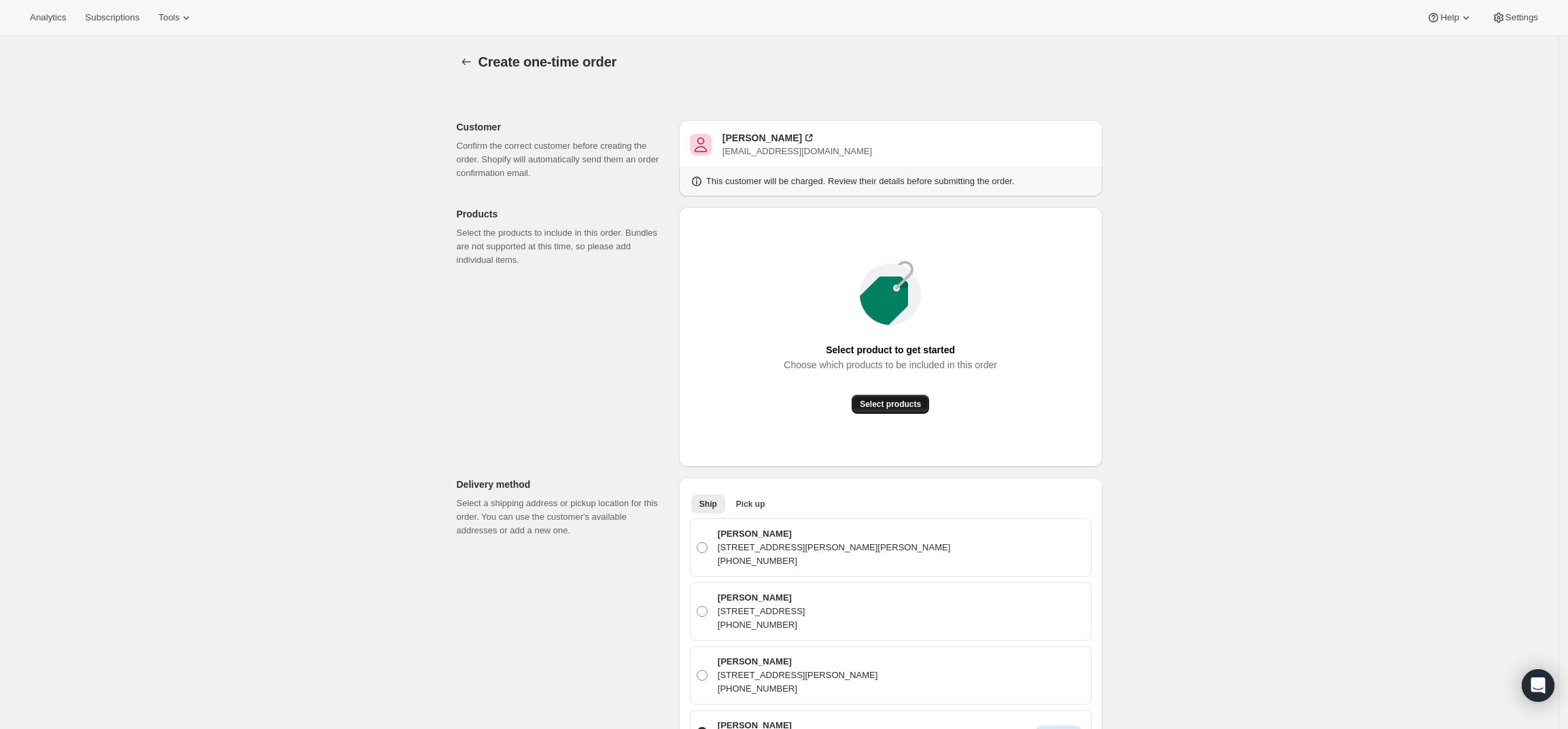
click at [885, 401] on span "Select products" at bounding box center [891, 404] width 62 height 11
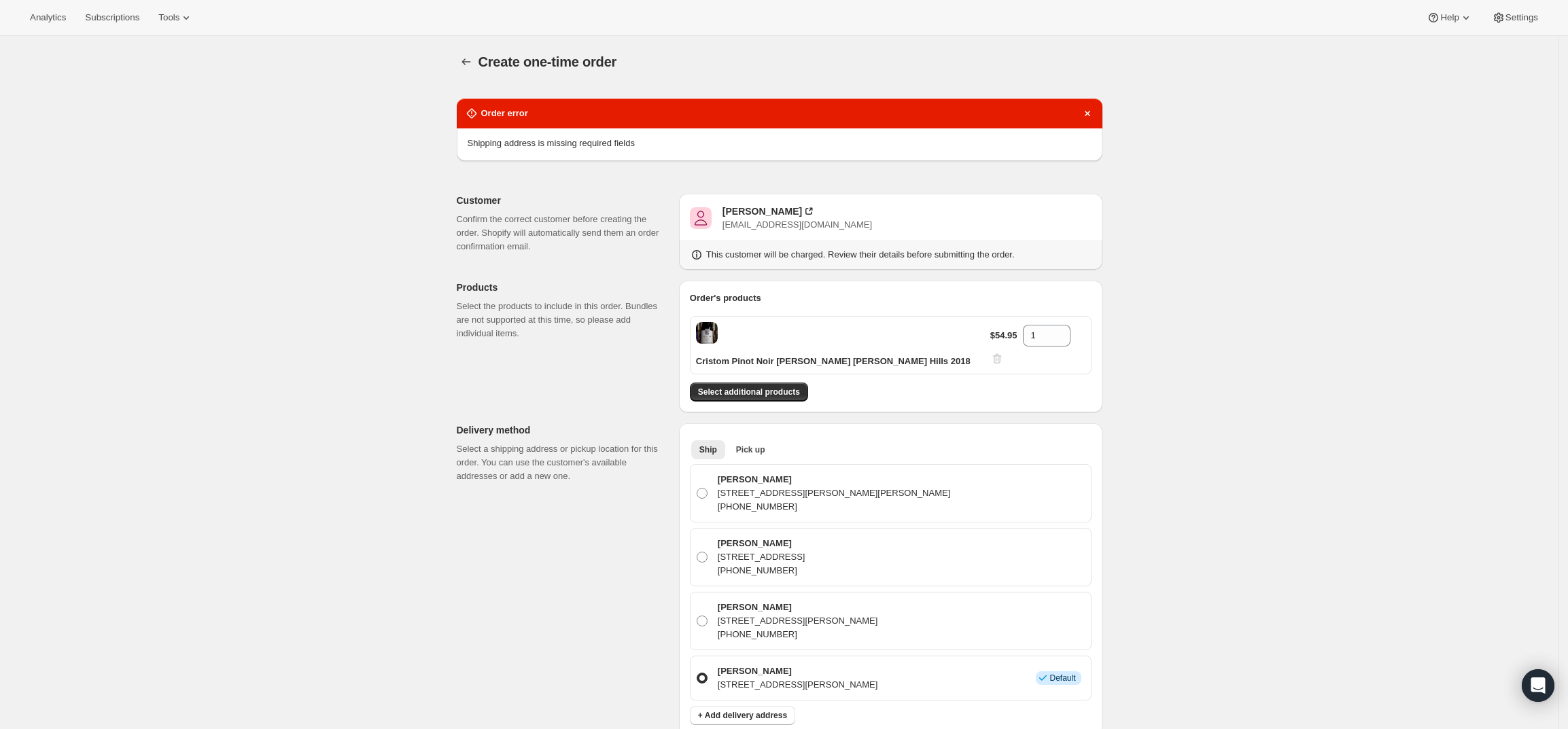
click at [1217, 333] on div "Create one-time order. This page is ready Create one-time order Order error Shi…" at bounding box center [779, 646] width 1559 height 1220
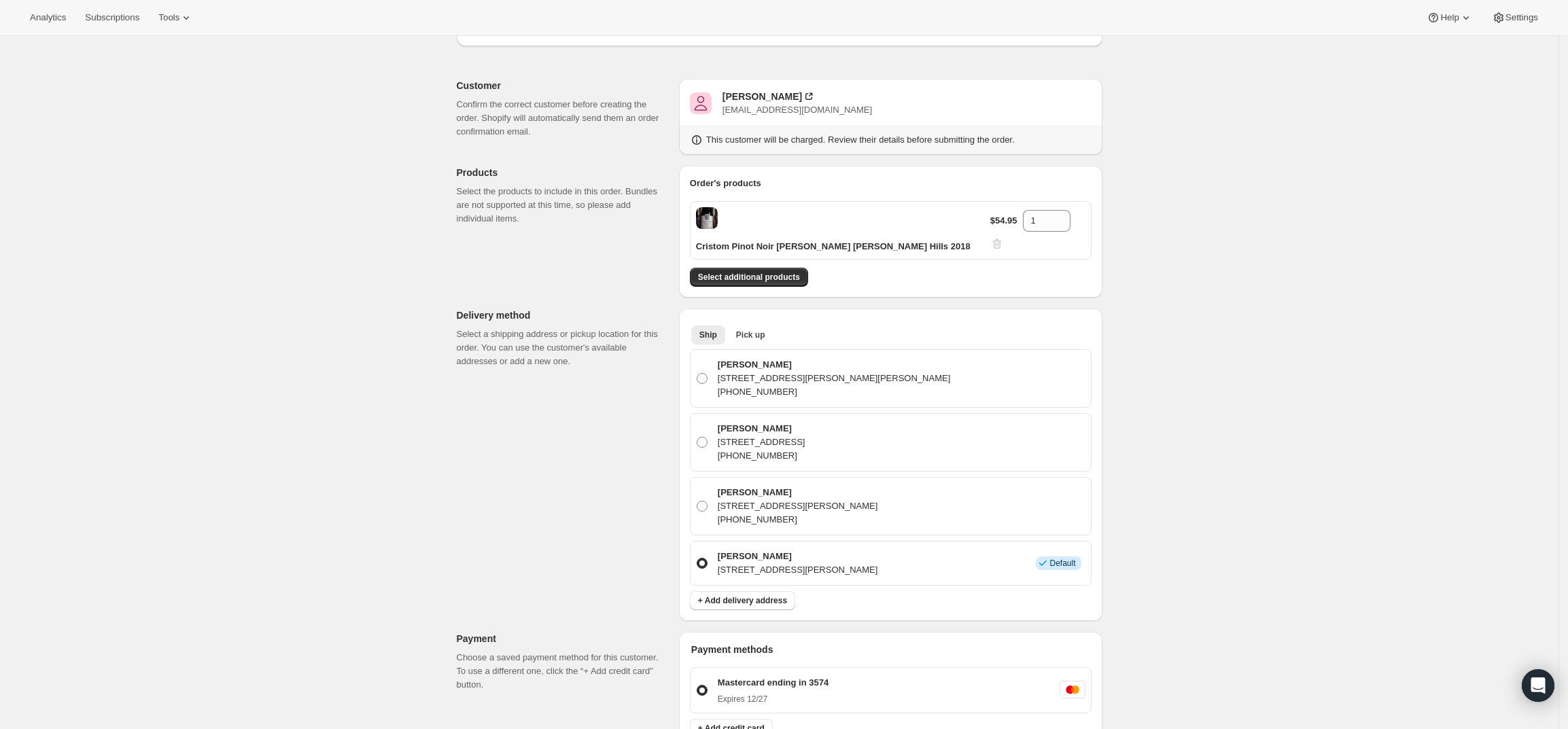
scroll to position [170, 0]
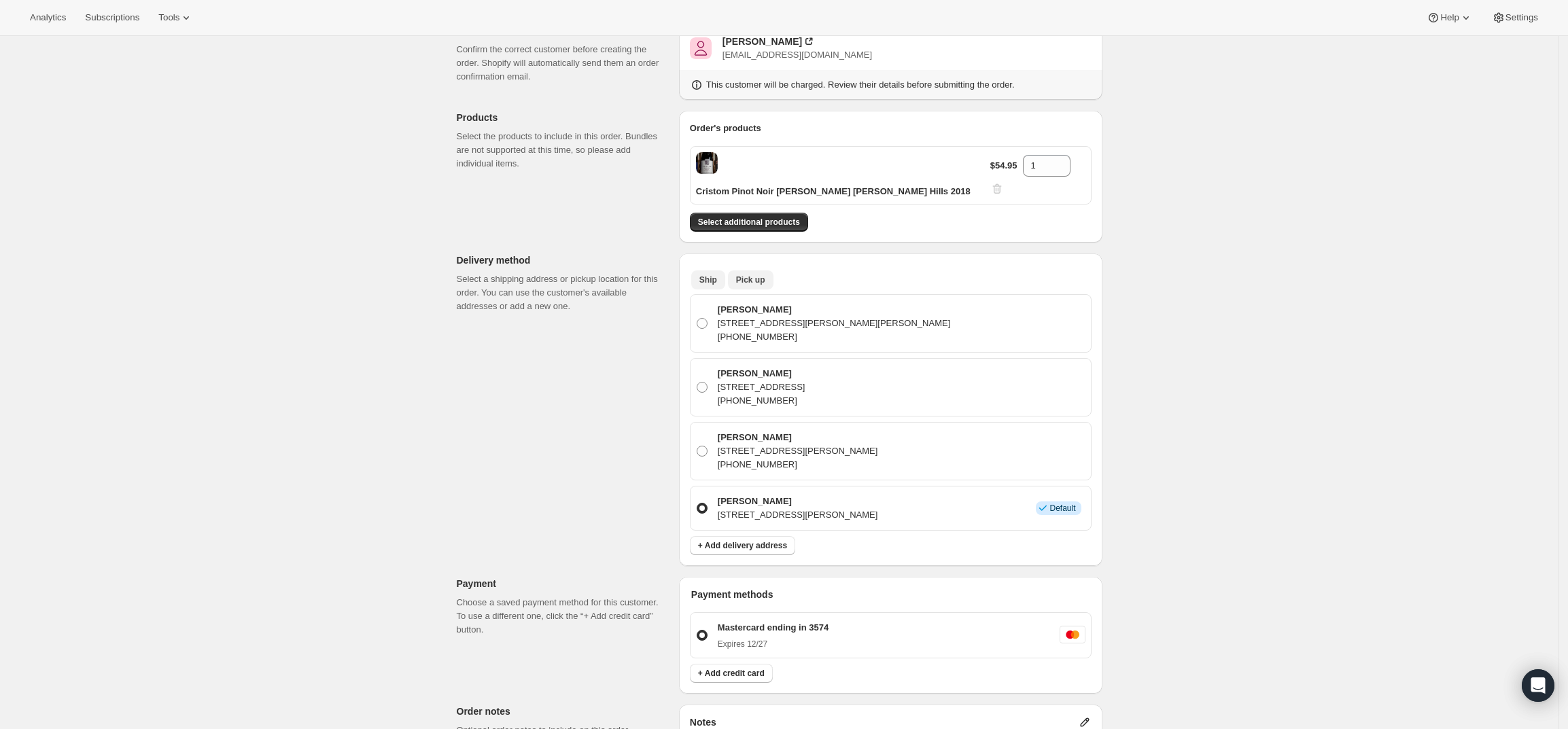
click at [751, 275] on span "Pick up" at bounding box center [751, 280] width 29 height 11
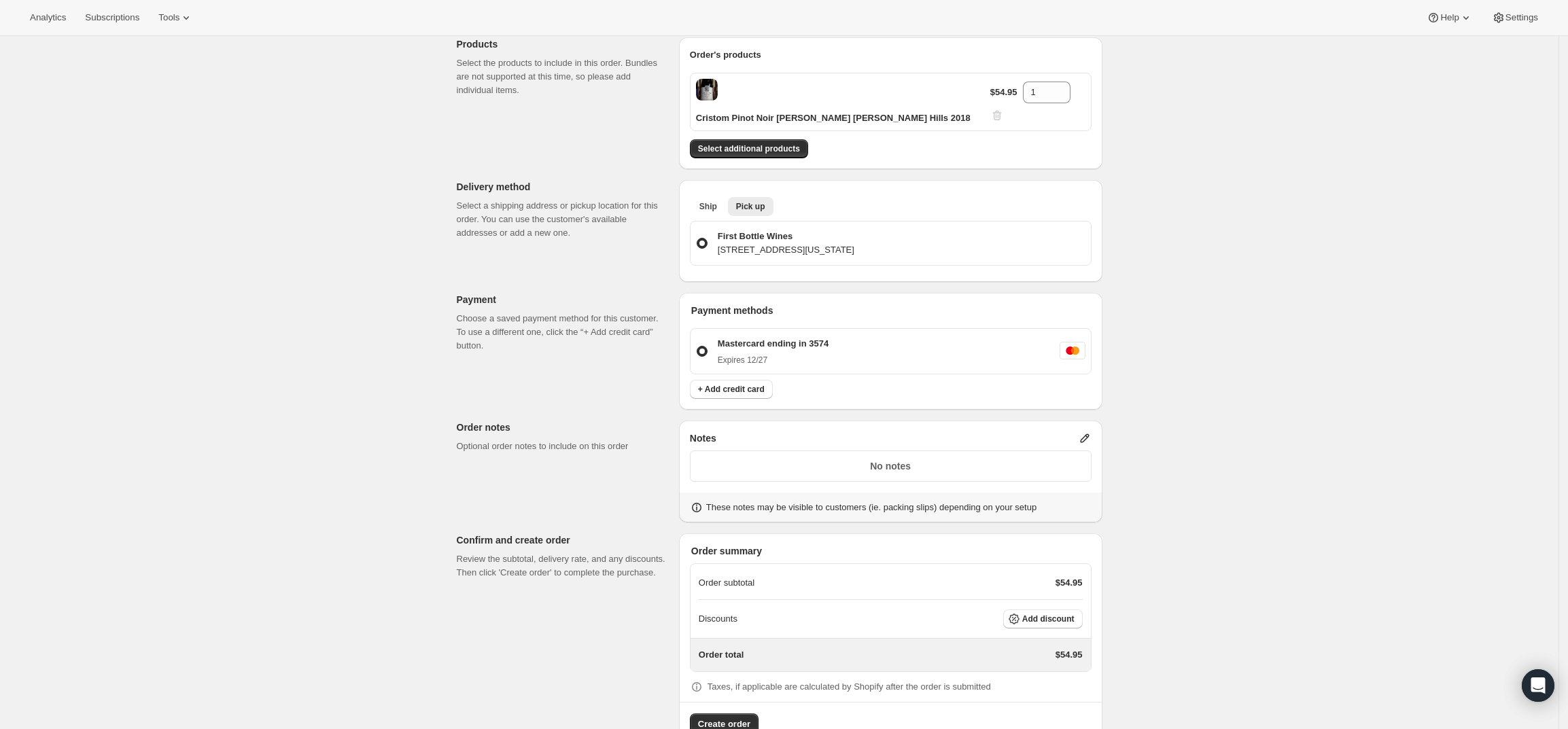
click at [1087, 431] on icon at bounding box center [1085, 438] width 14 height 14
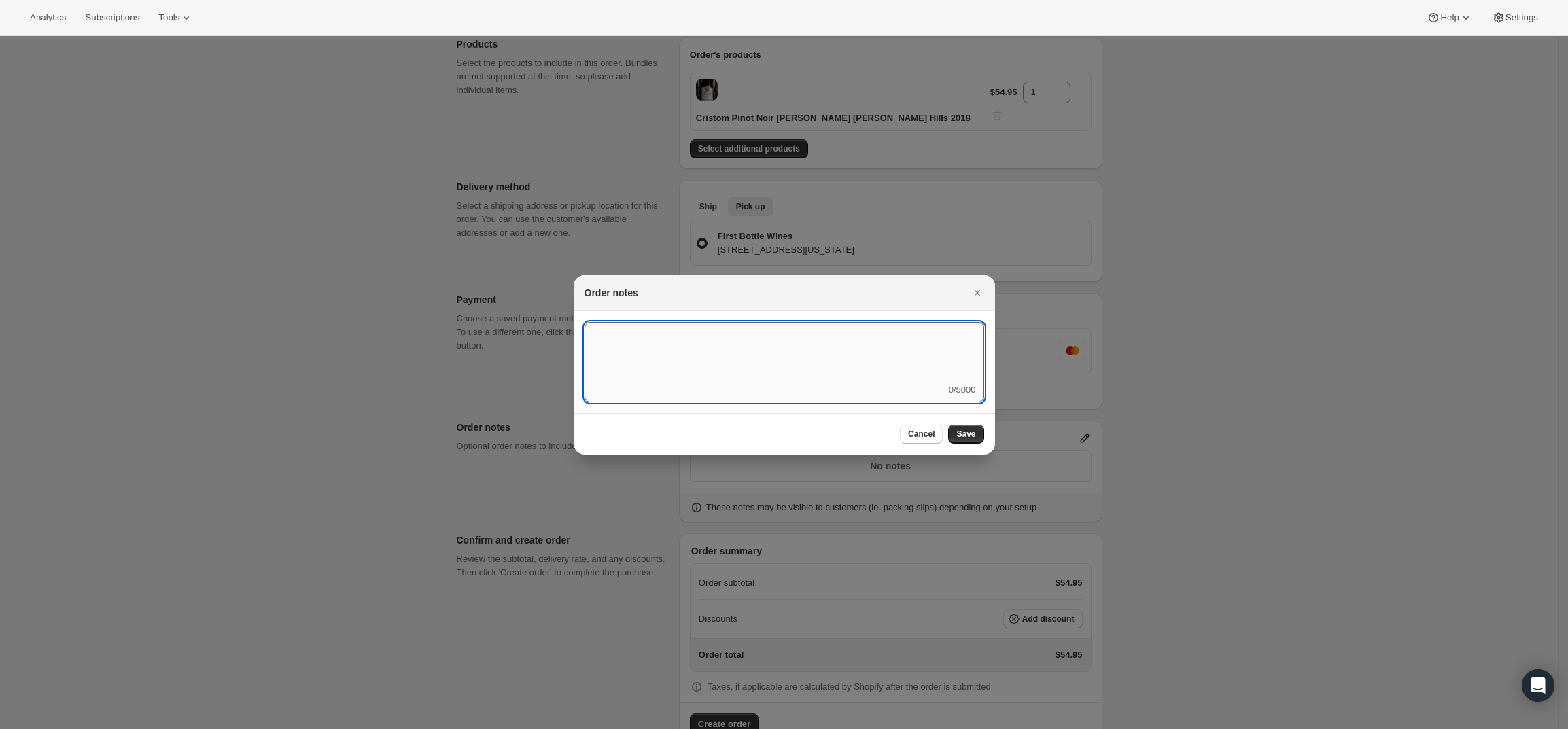
click at [916, 355] on textarea ":r3v:" at bounding box center [784, 353] width 400 height 62
type textarea "Warehouse Pick Up"
click at [974, 431] on span "Save" at bounding box center [966, 434] width 19 height 11
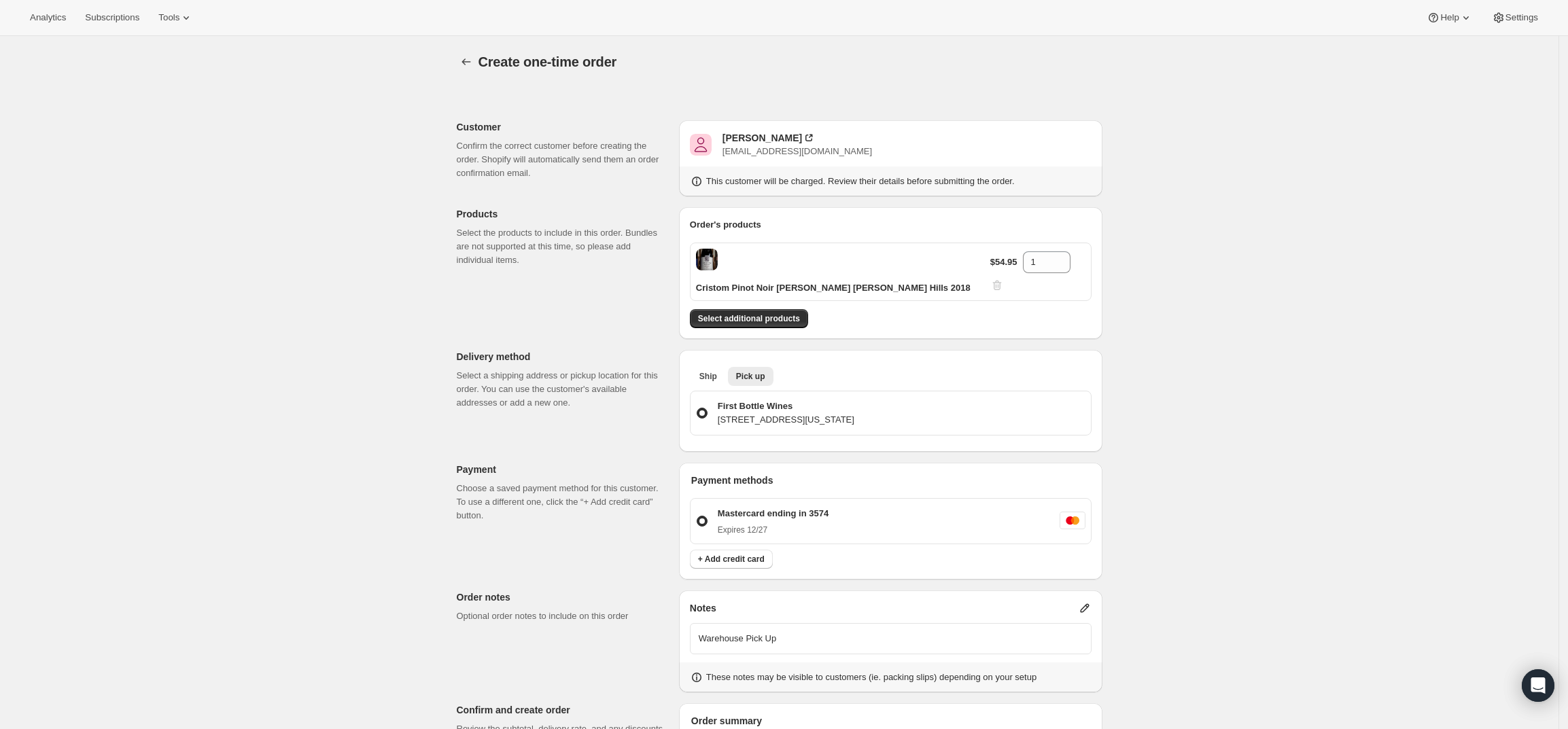
scroll to position [185, 0]
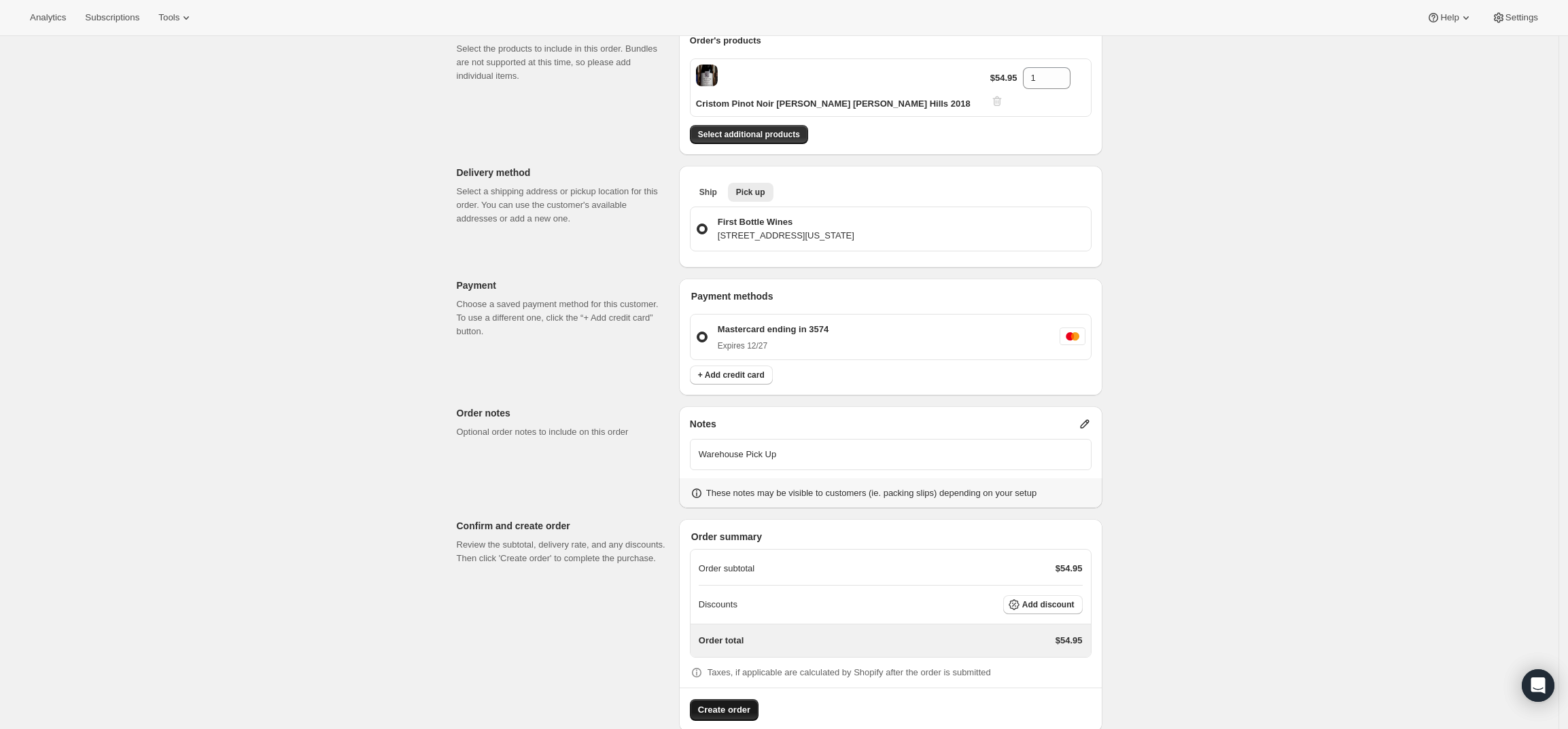
click at [719, 704] on span "Create order" at bounding box center [724, 711] width 52 height 14
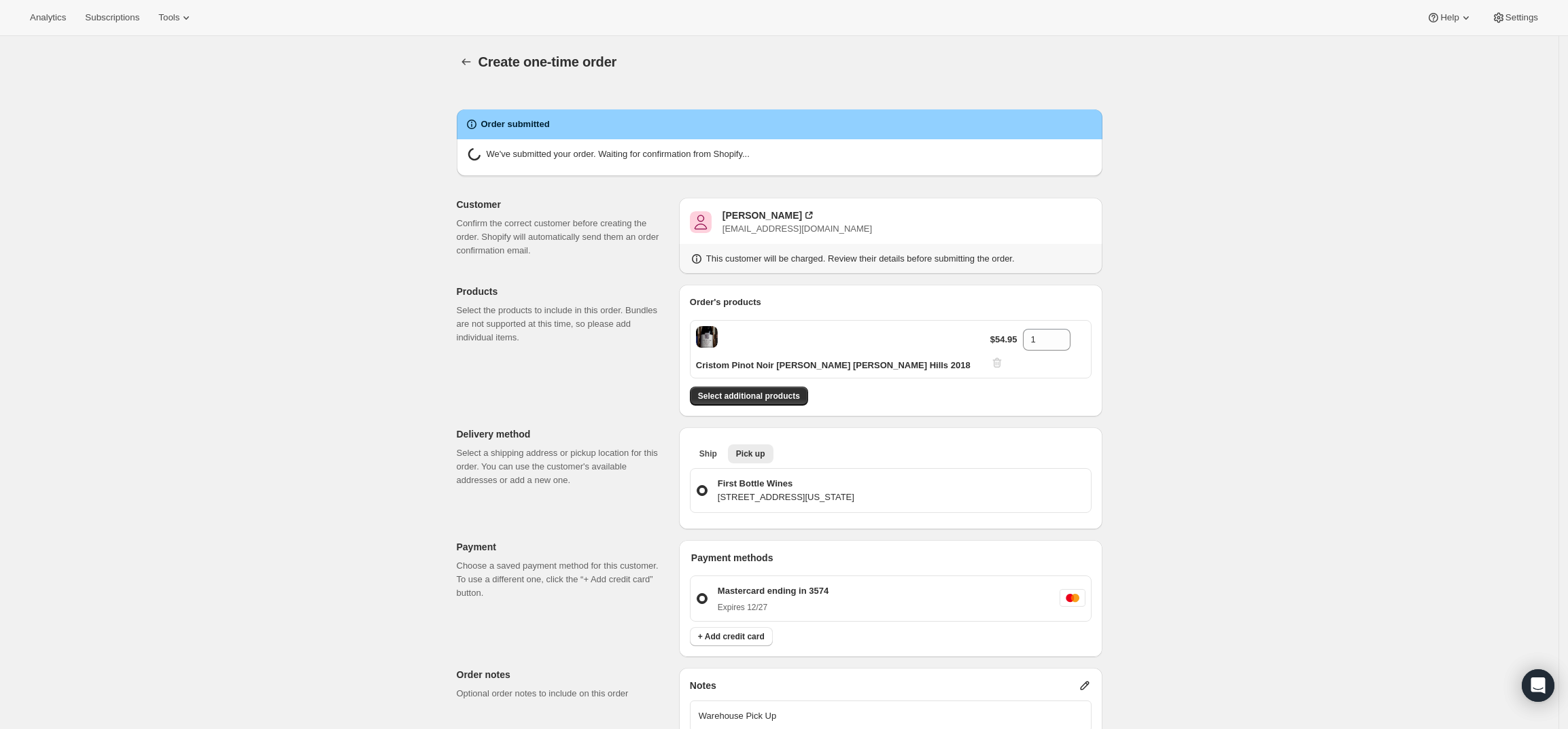
radio input "true"
